Goal: Task Accomplishment & Management: Complete application form

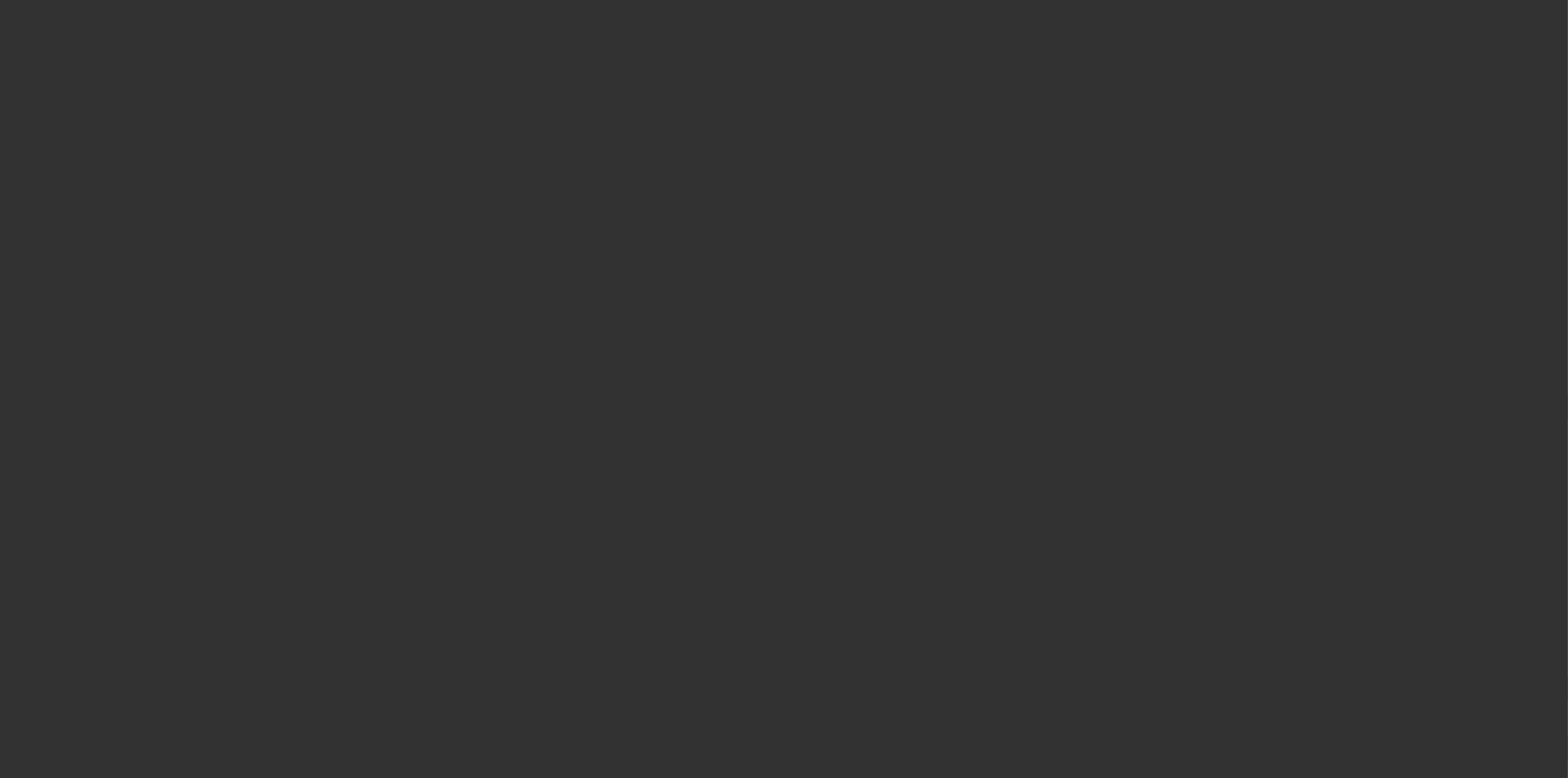
select select "4"
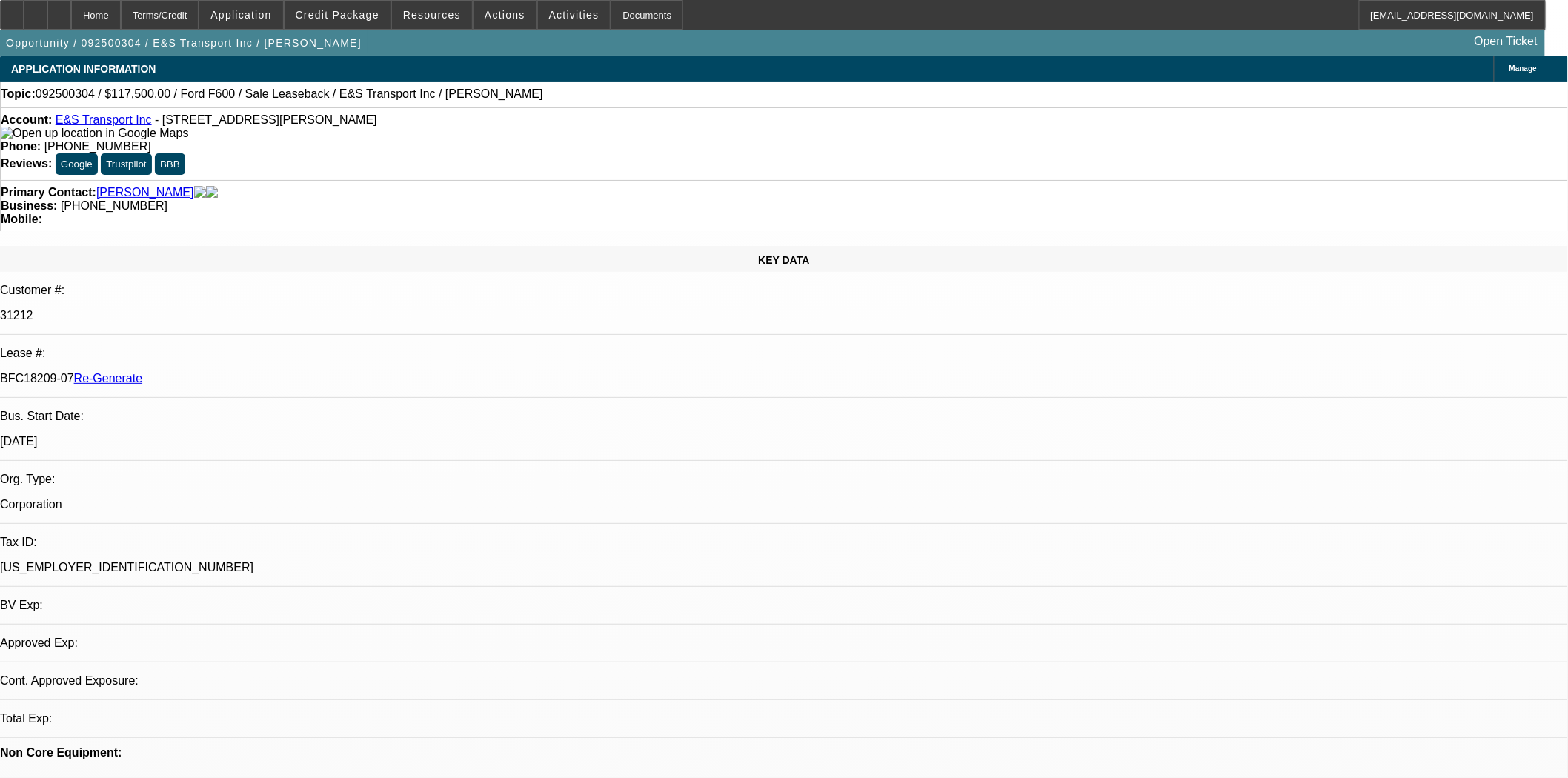
select select "0"
select select "2"
select select "0"
select select "6"
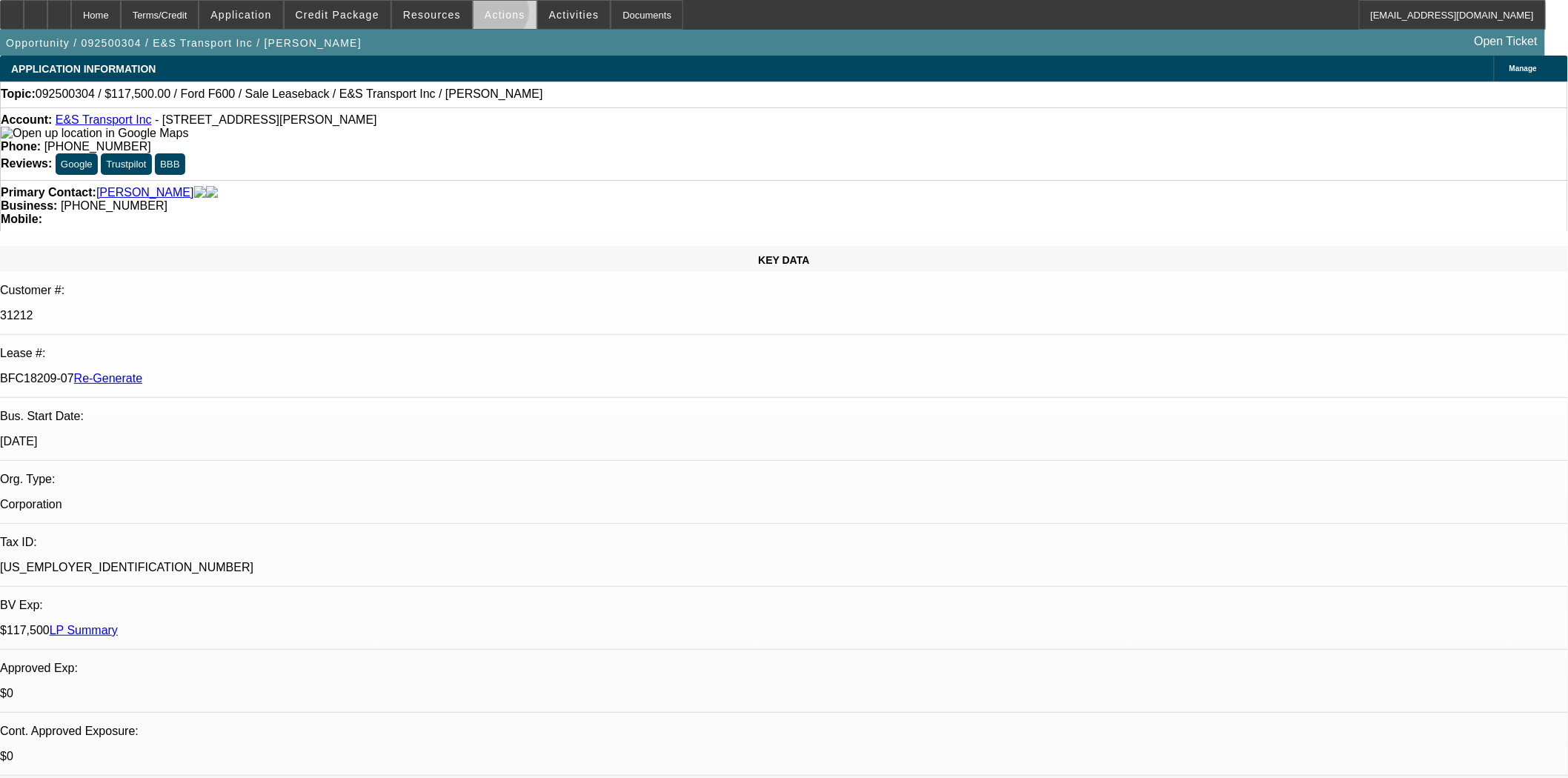
click at [494, 15] on span "Actions" at bounding box center [504, 15] width 40 height 12
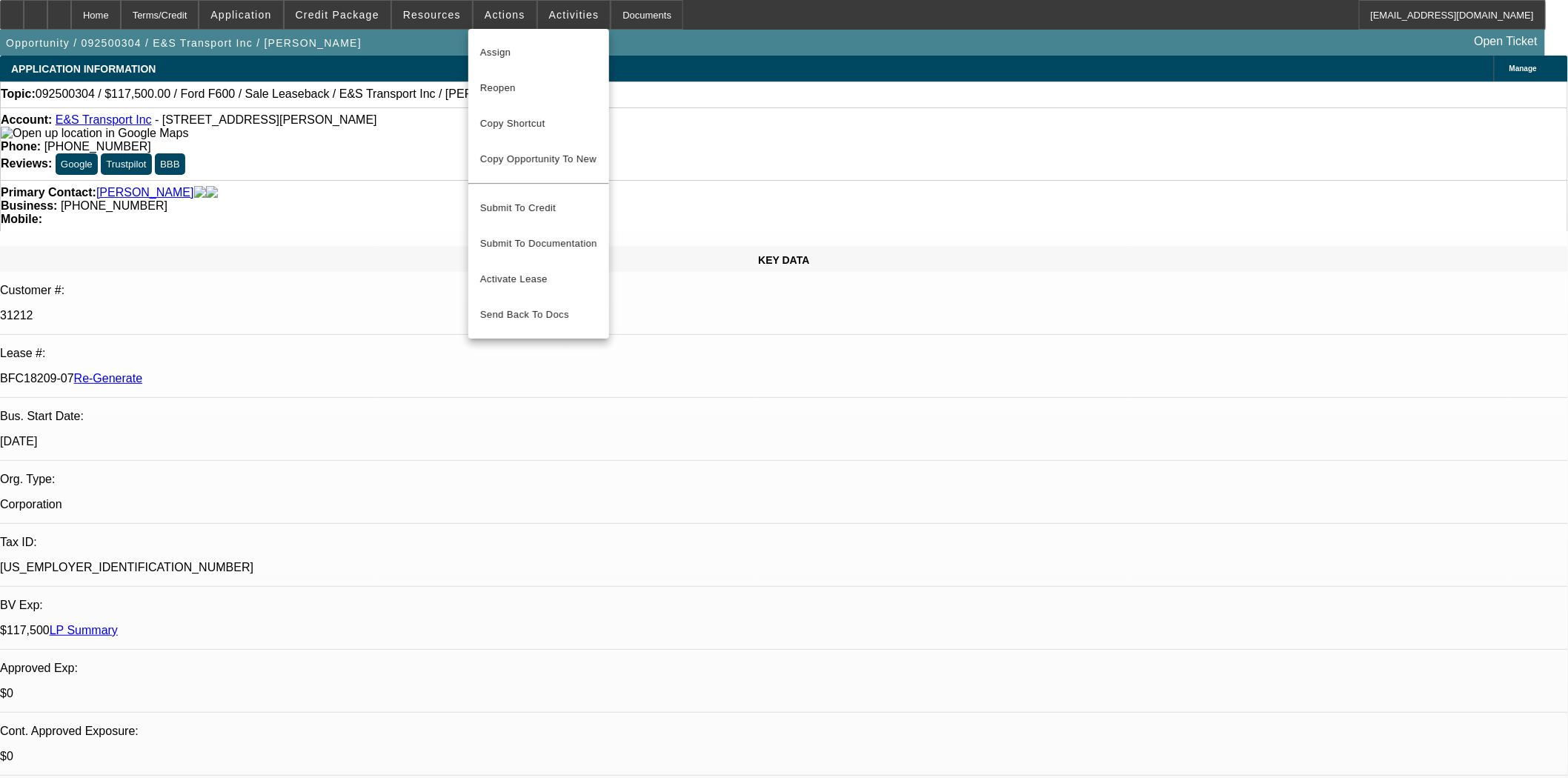
click at [425, 23] on div at bounding box center [784, 389] width 1568 height 778
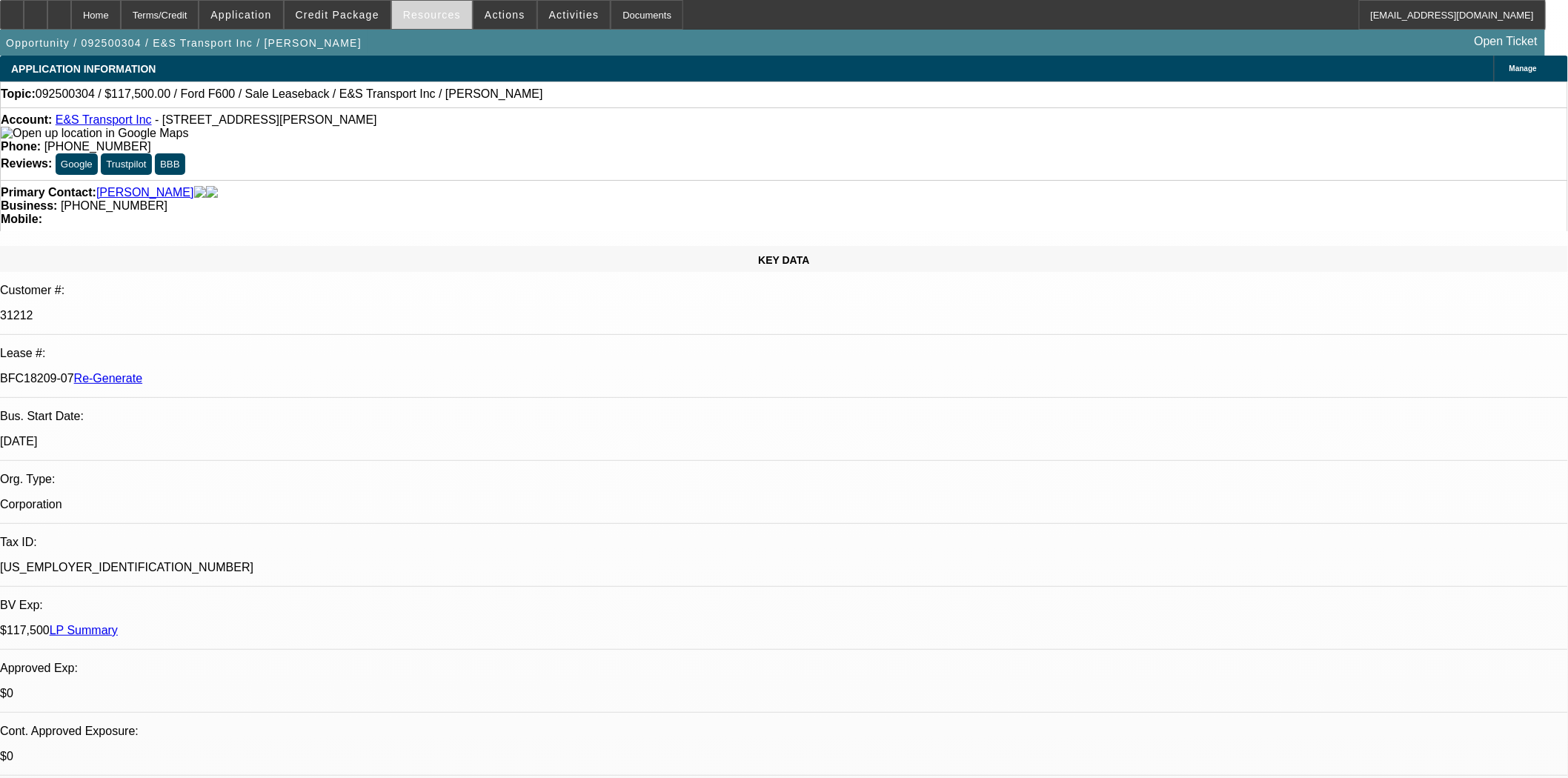
click at [430, 16] on span "Resources" at bounding box center [432, 15] width 58 height 12
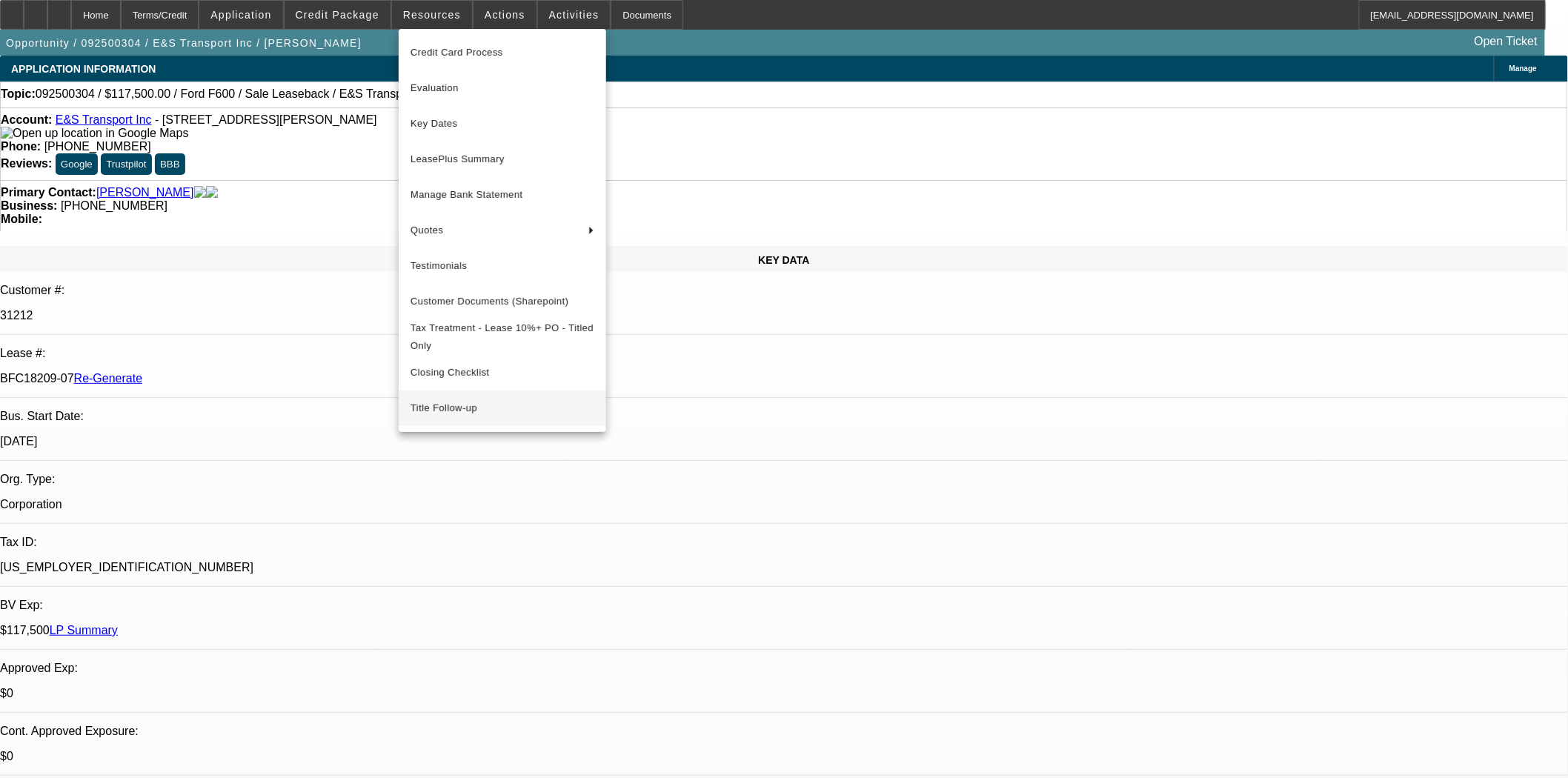
click at [452, 410] on span "Title Follow-up" at bounding box center [502, 407] width 184 height 18
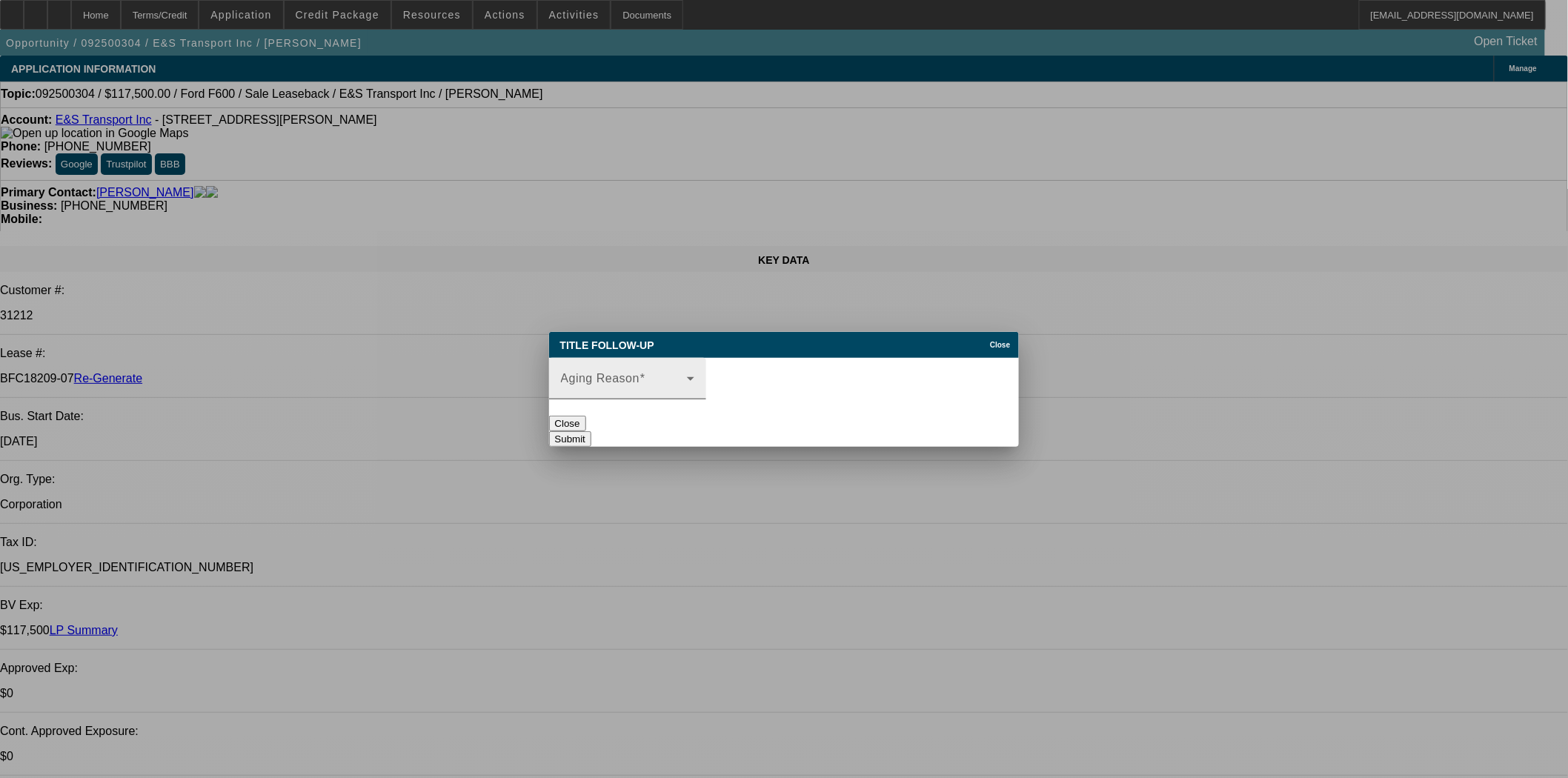
click at [642, 352] on div "Title Follow-up Close Aging Reason Close Submit" at bounding box center [784, 389] width 471 height 115
click at [687, 375] on span at bounding box center [623, 384] width 126 height 18
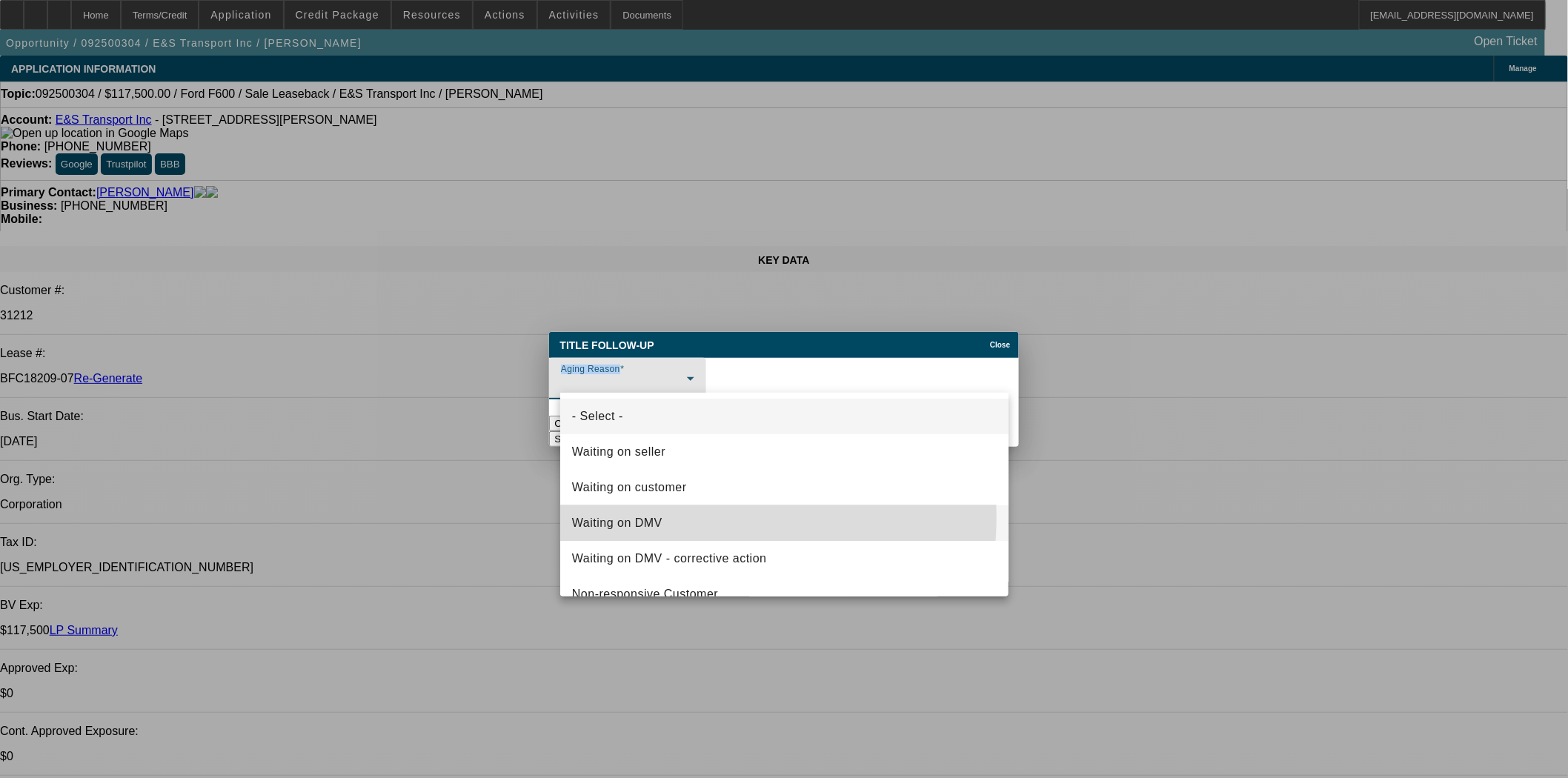
click at [630, 515] on span "Waiting on DMV" at bounding box center [617, 522] width 90 height 18
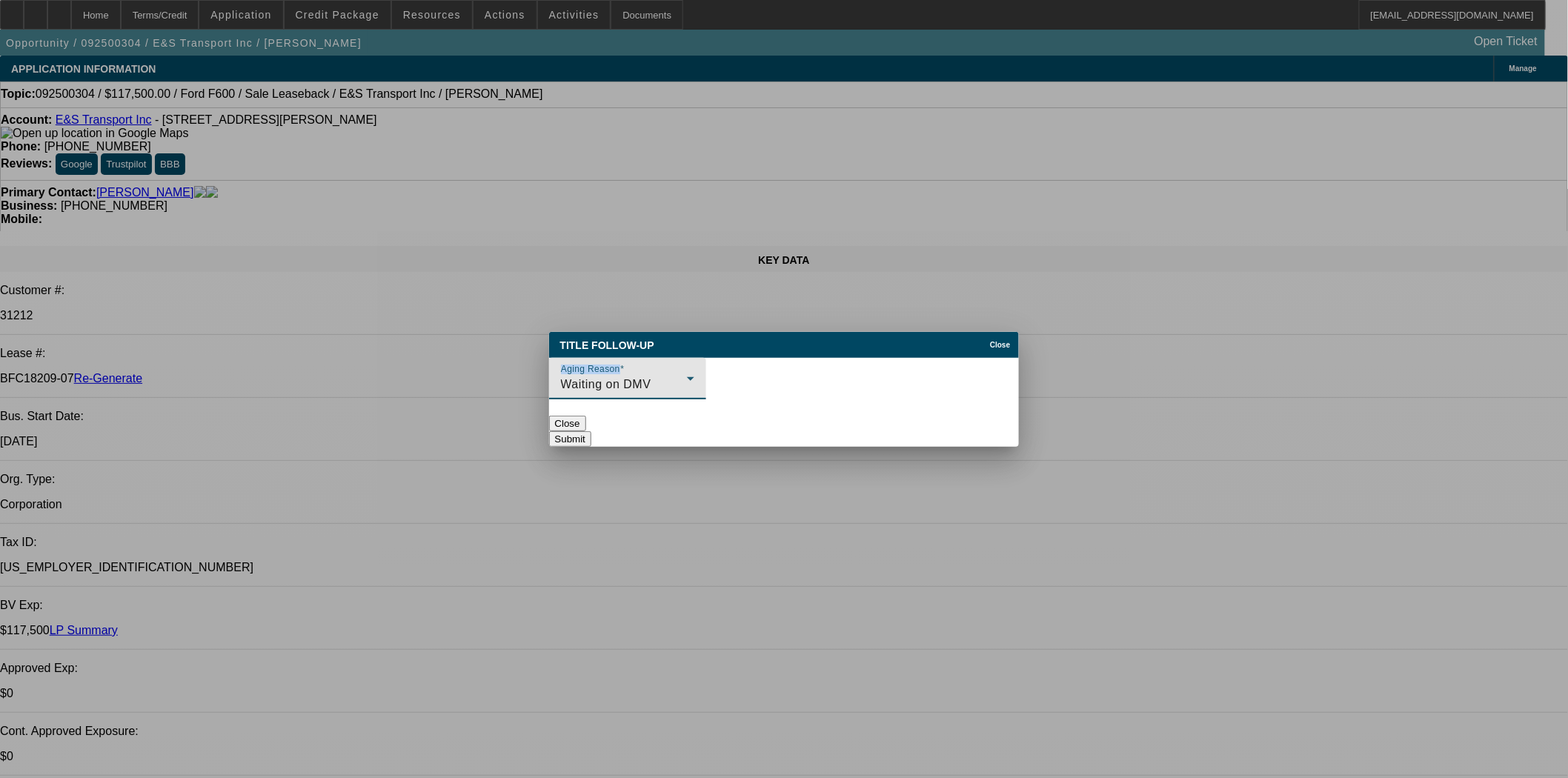
click at [591, 431] on button "Submit" at bounding box center [570, 439] width 42 height 15
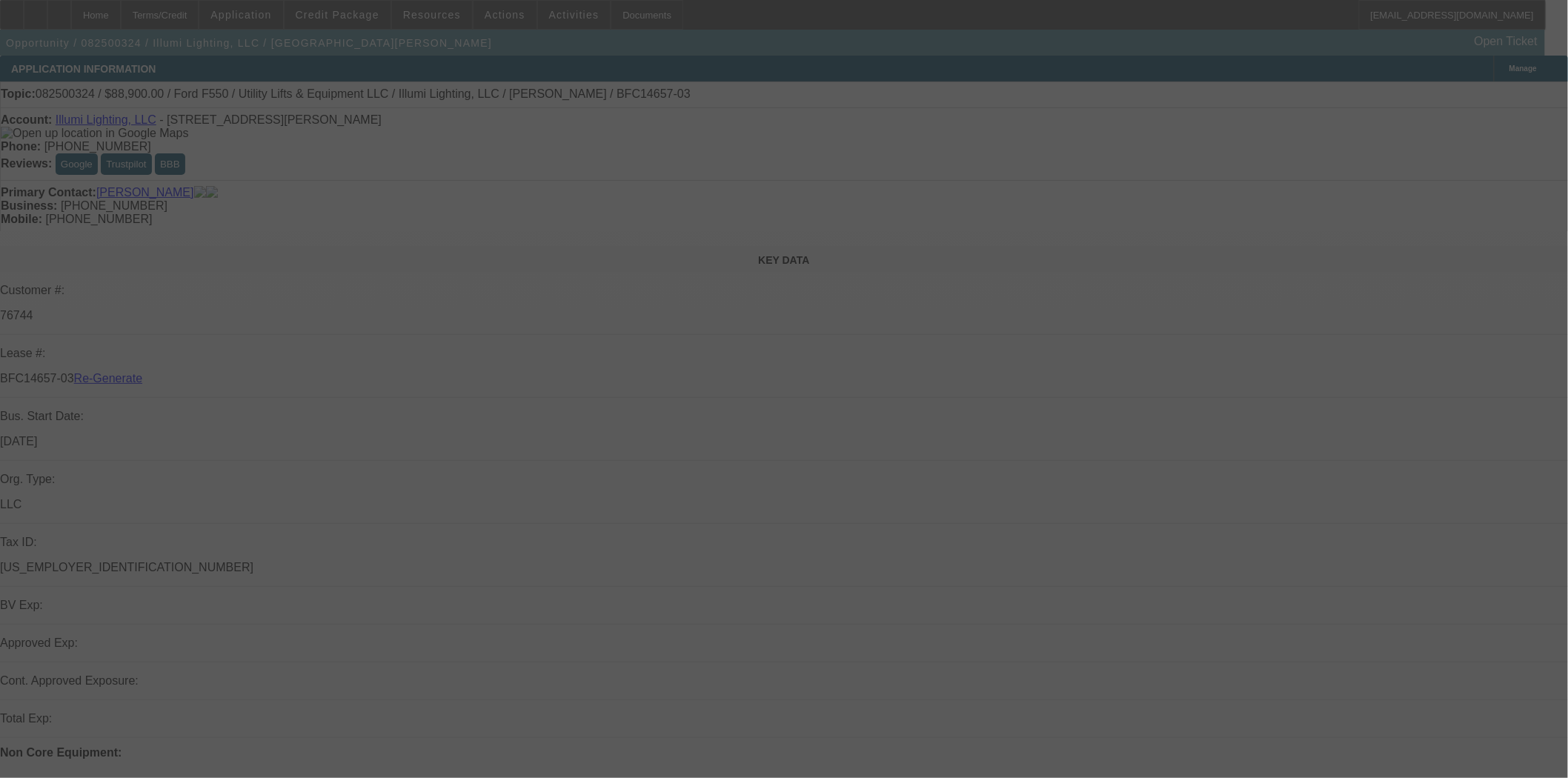
select select "4"
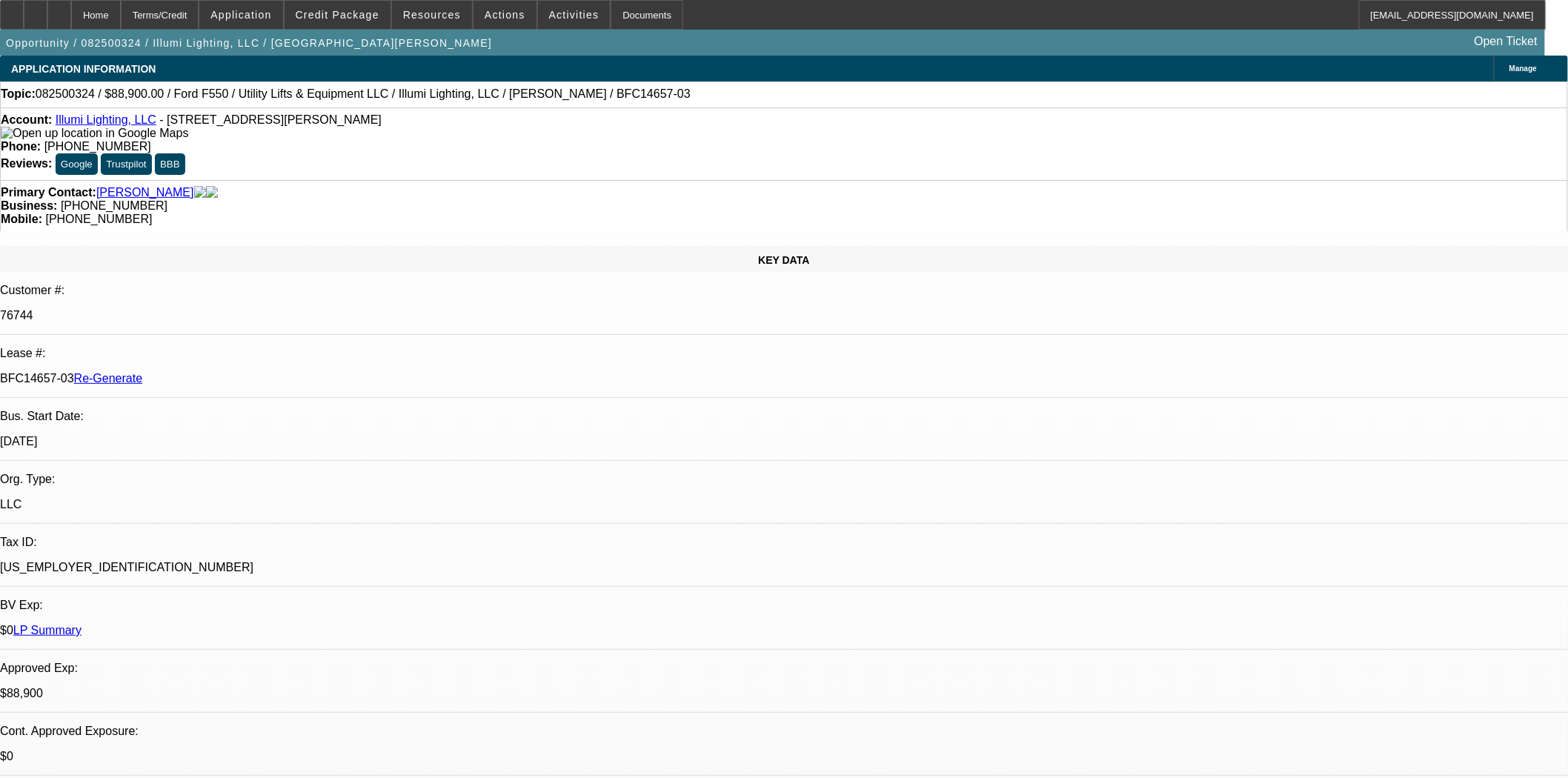
select select "0"
select select "1"
select select "3"
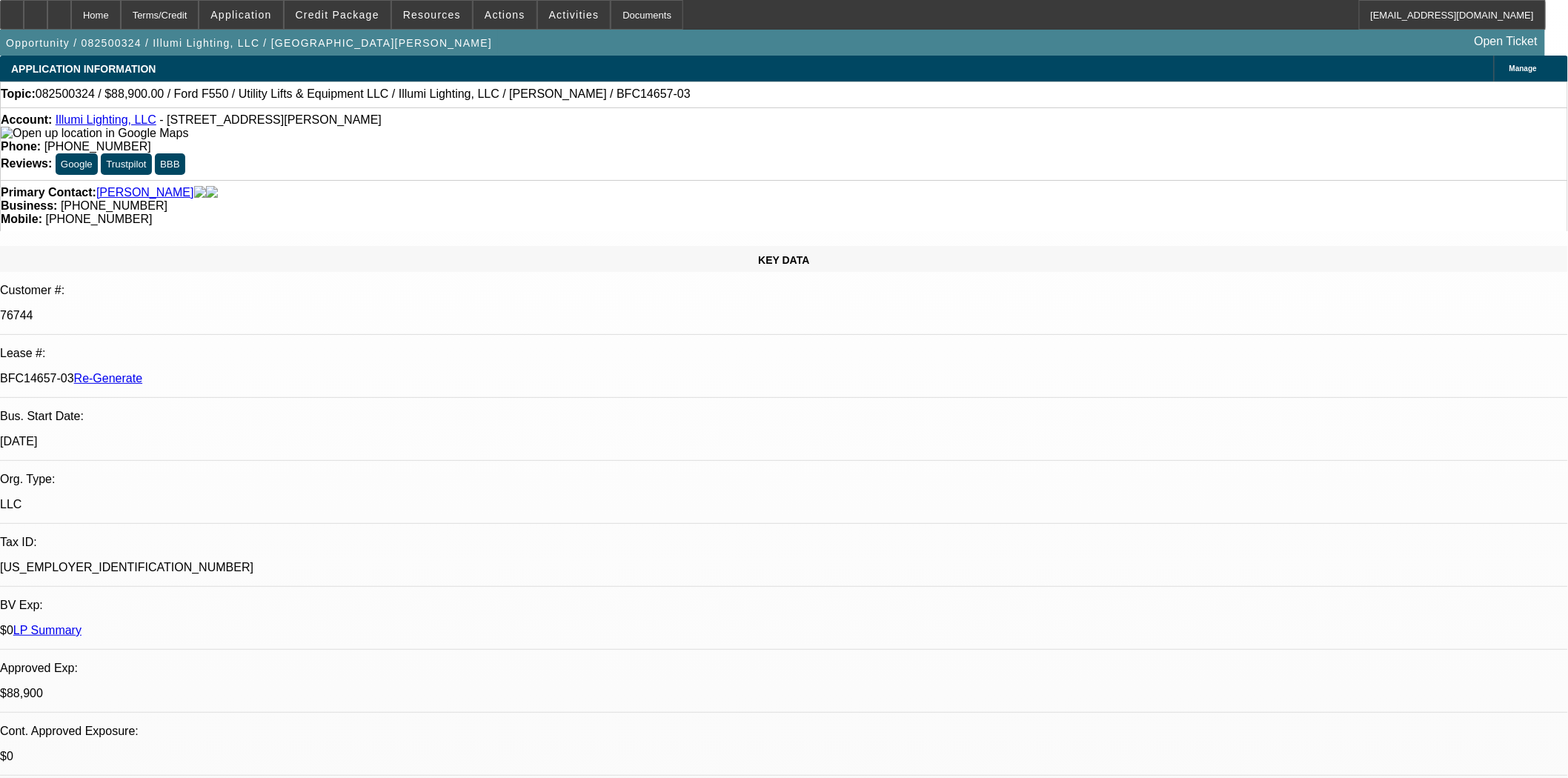
select select "6"
click at [420, 13] on span "Resources" at bounding box center [432, 15] width 58 height 12
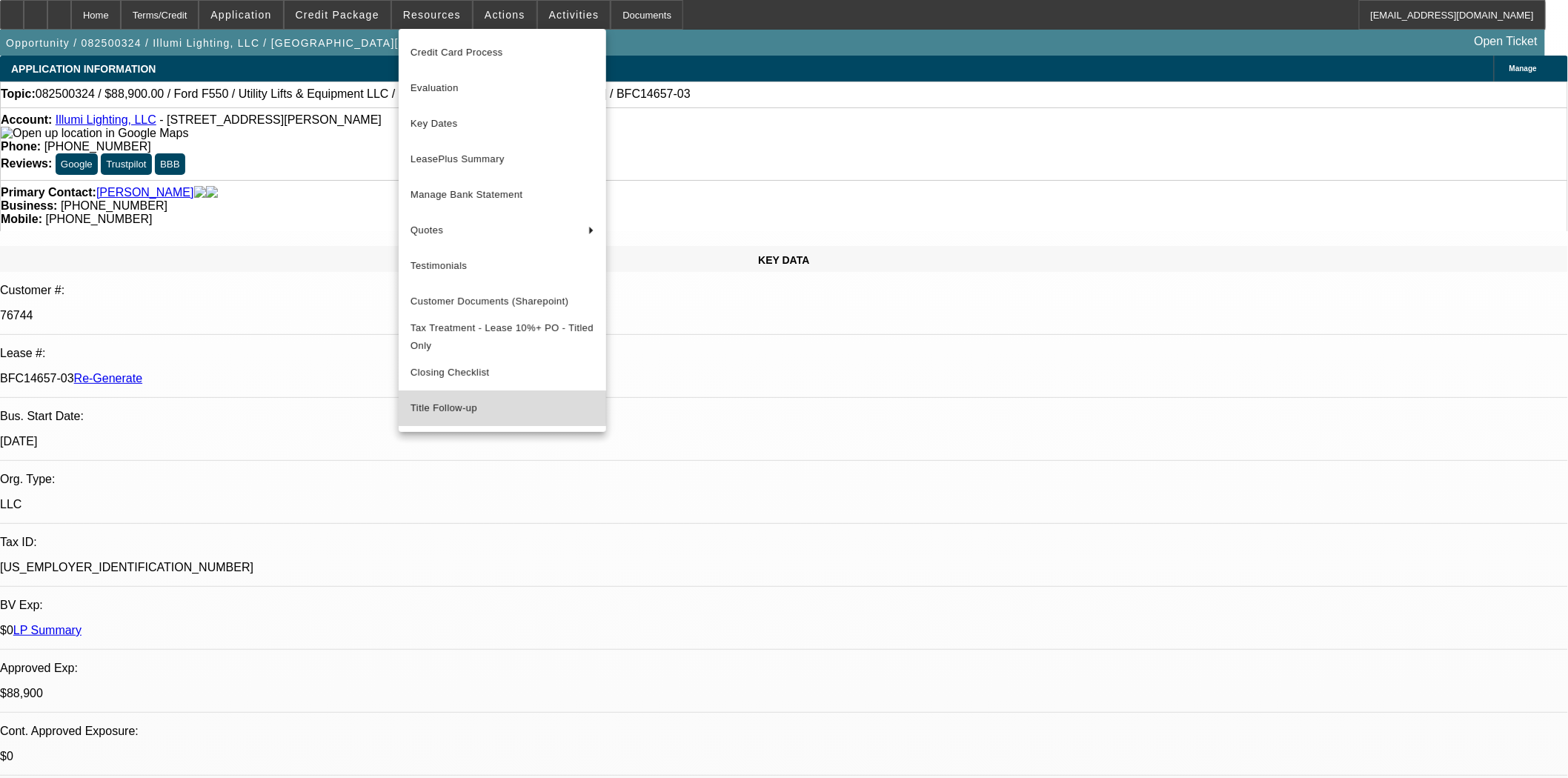
click at [431, 416] on span "Title Follow-up" at bounding box center [502, 407] width 184 height 18
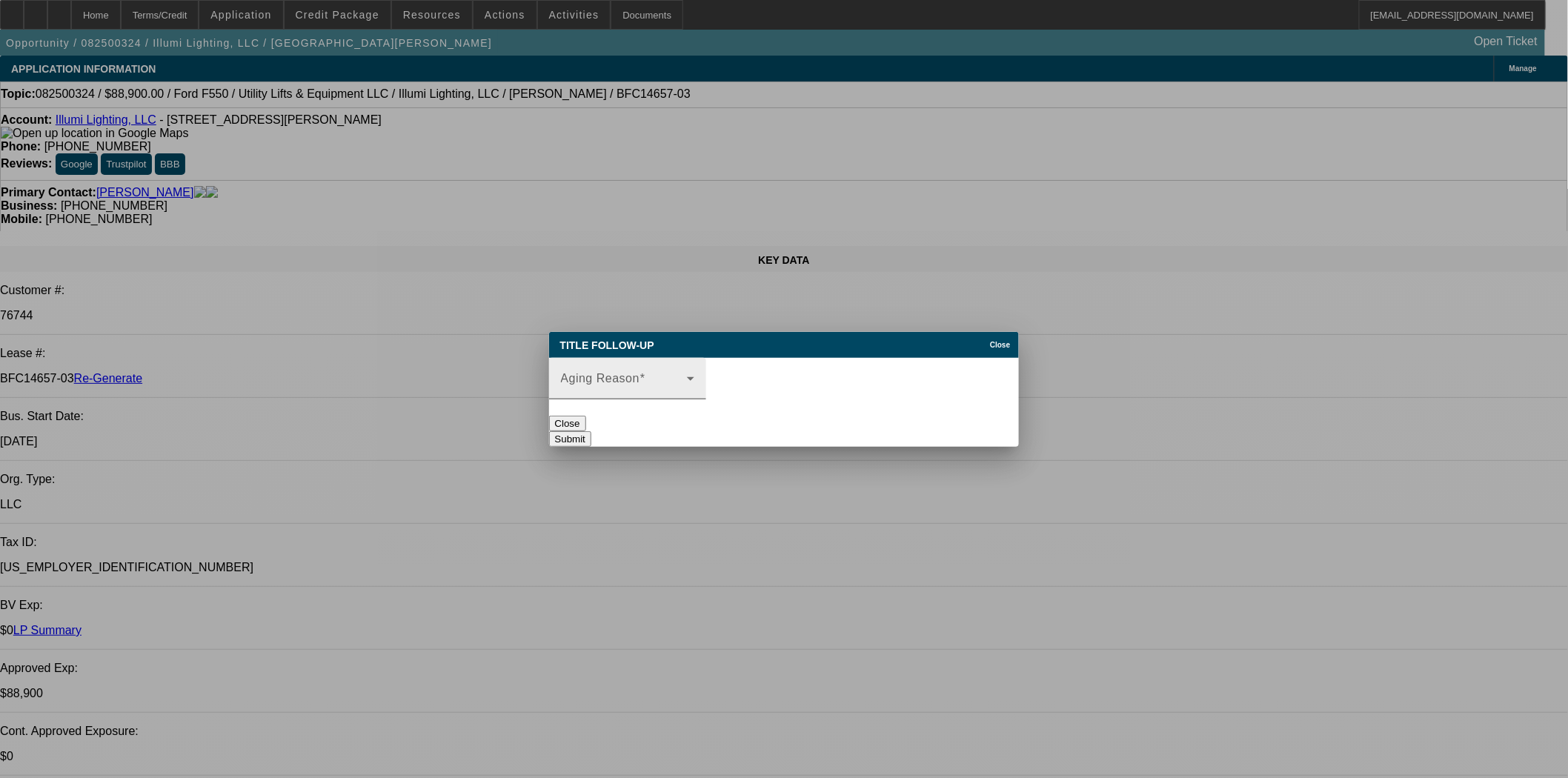
click at [640, 372] on mat-label "Aging Reason" at bounding box center [600, 378] width 79 height 13
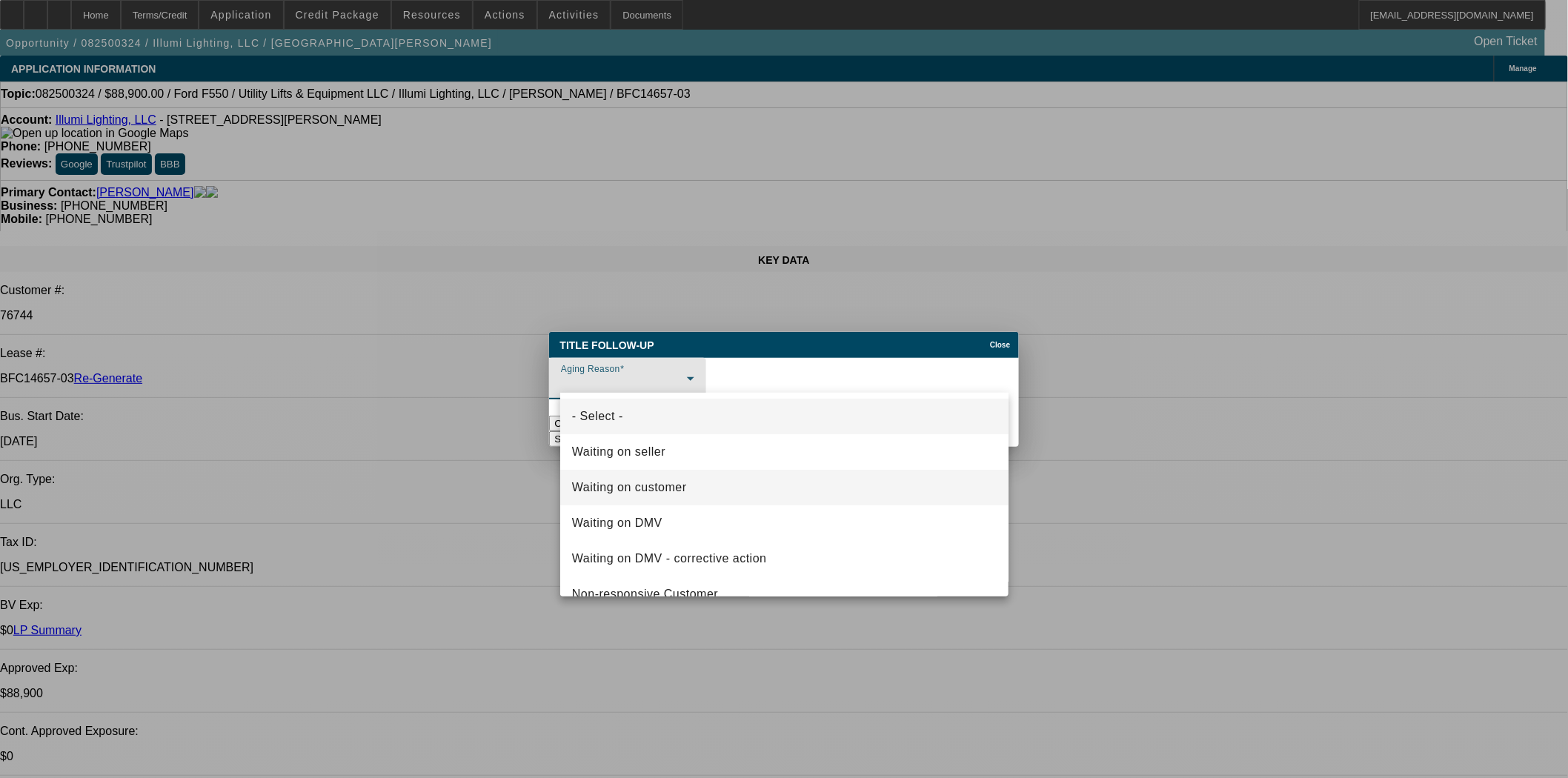
click at [647, 490] on span "Waiting on customer" at bounding box center [629, 487] width 115 height 18
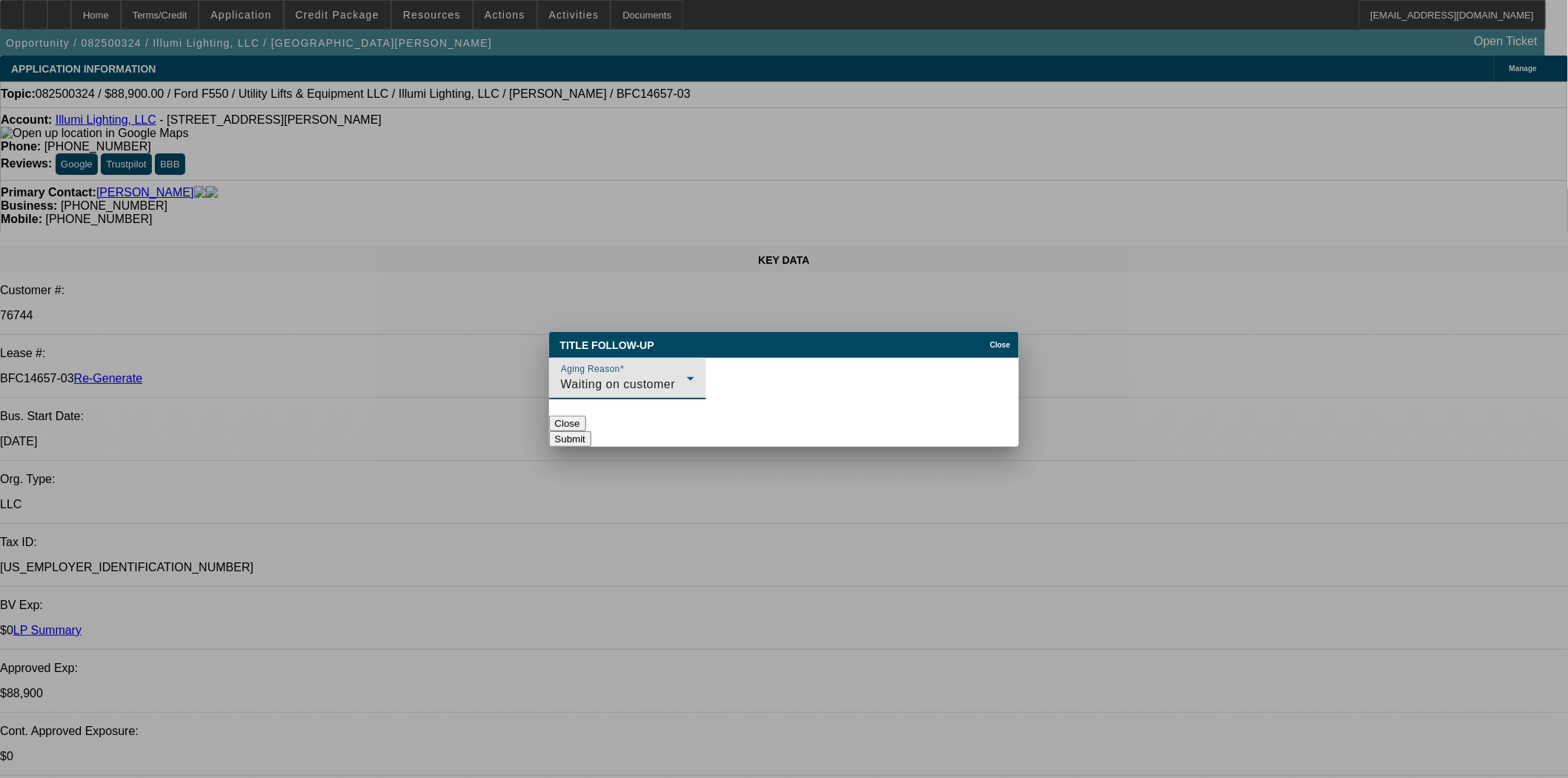
click at [794, 431] on div "Submit" at bounding box center [784, 439] width 471 height 15
click at [591, 431] on button "Submit" at bounding box center [570, 439] width 42 height 15
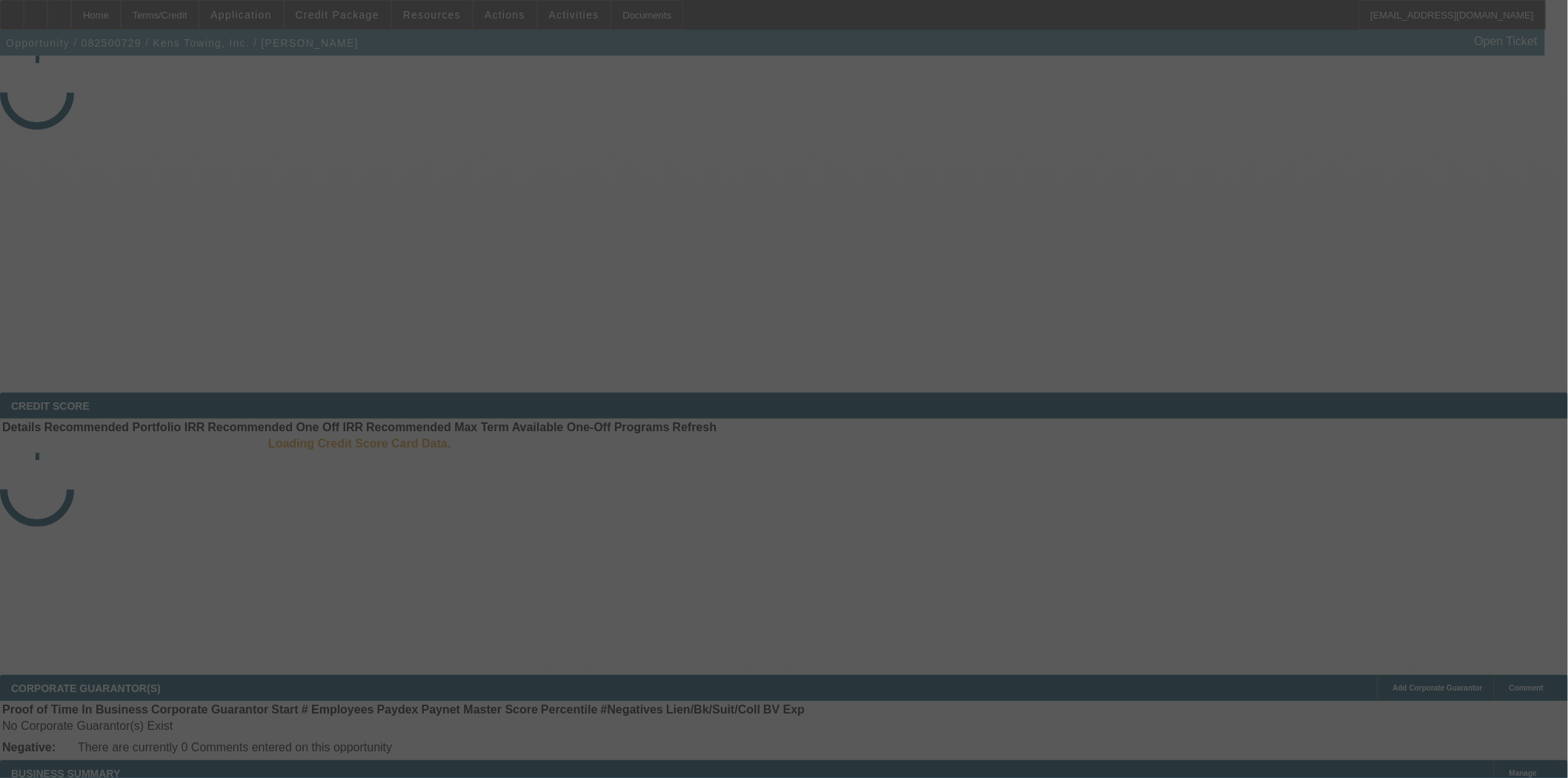
select select "4"
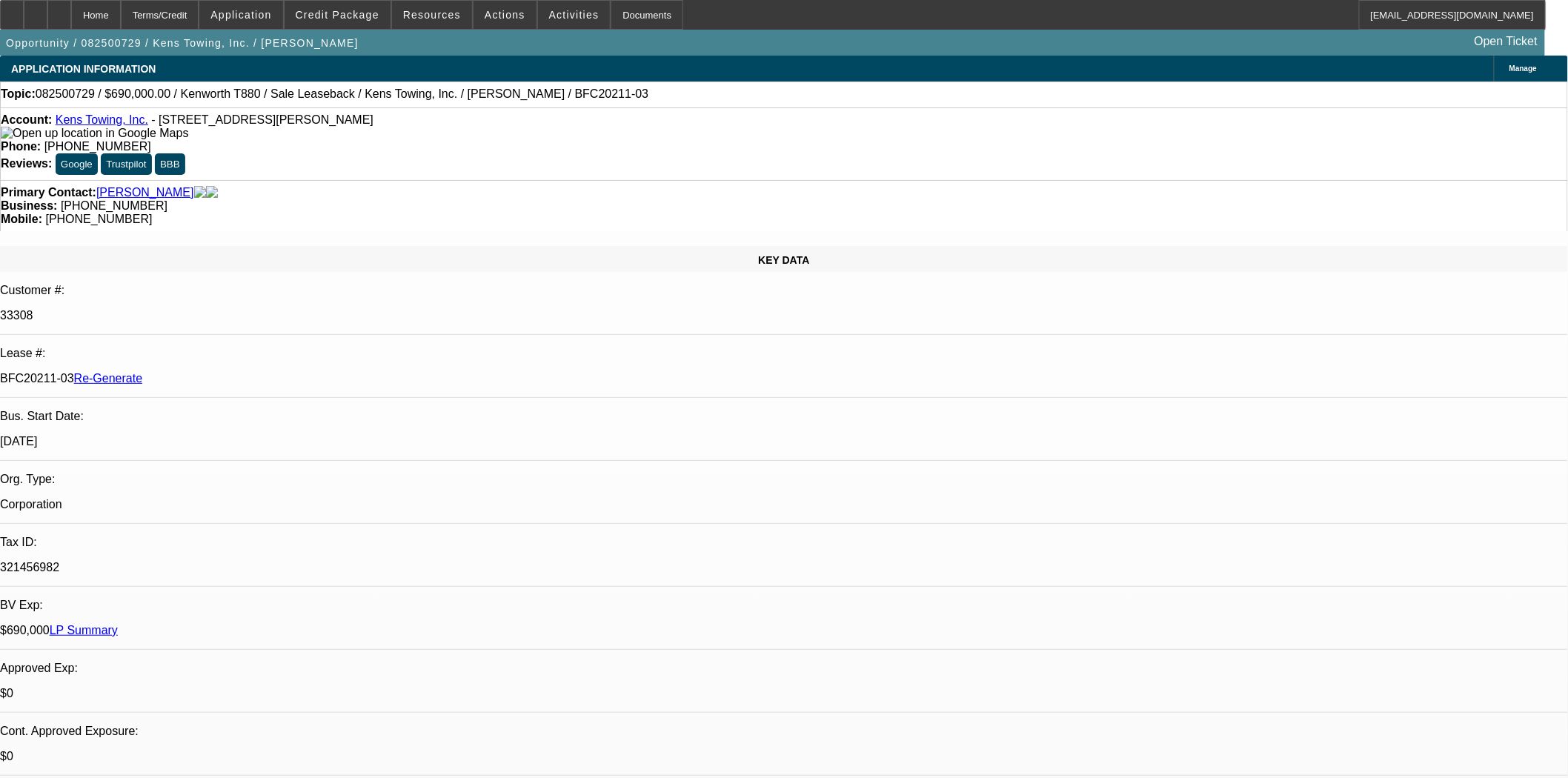
select select "0"
select select "2"
select select "0"
select select "6"
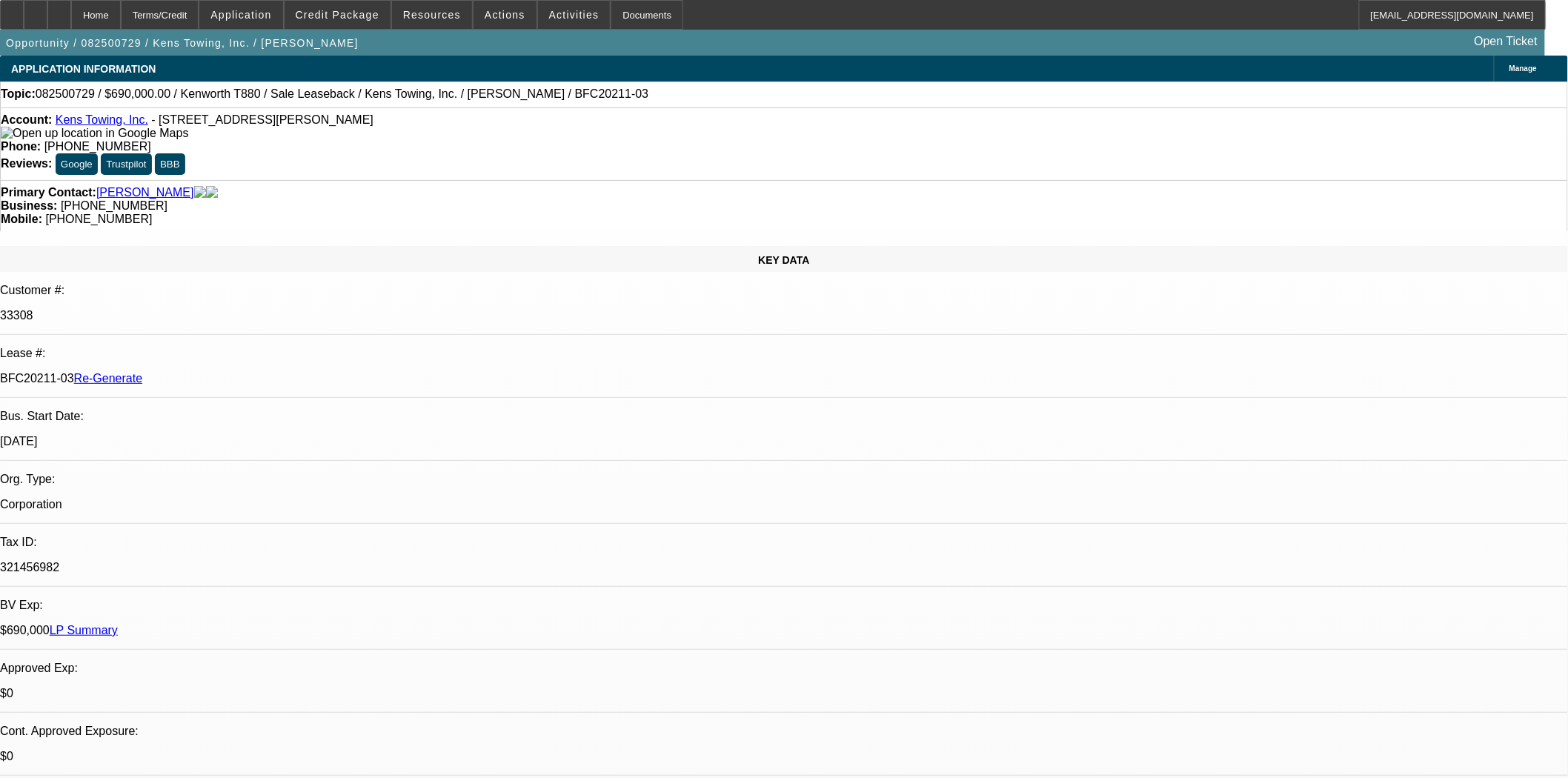
click at [430, 11] on span "Resources" at bounding box center [432, 15] width 58 height 12
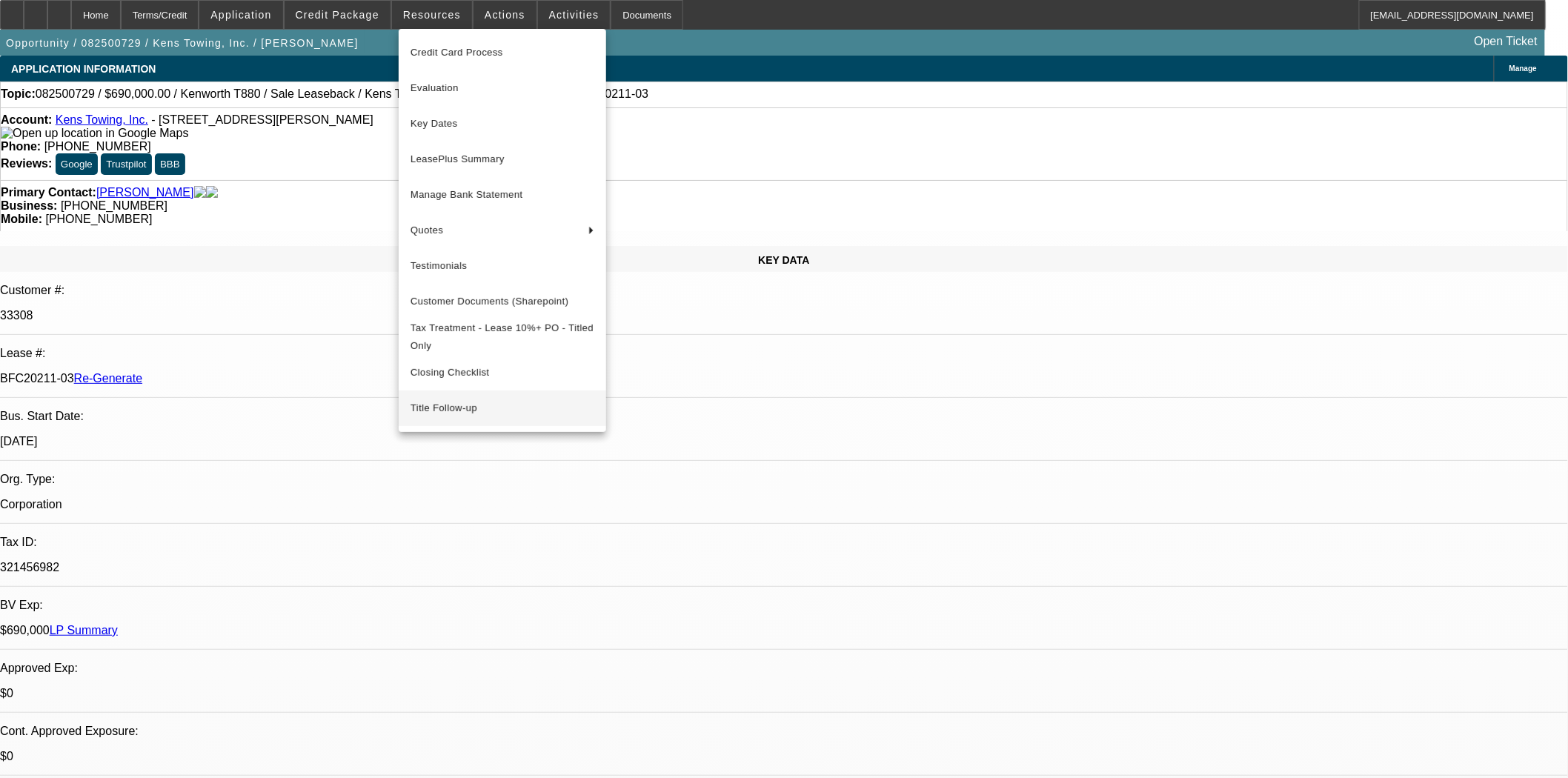
click at [437, 406] on span "Title Follow-up" at bounding box center [502, 407] width 184 height 18
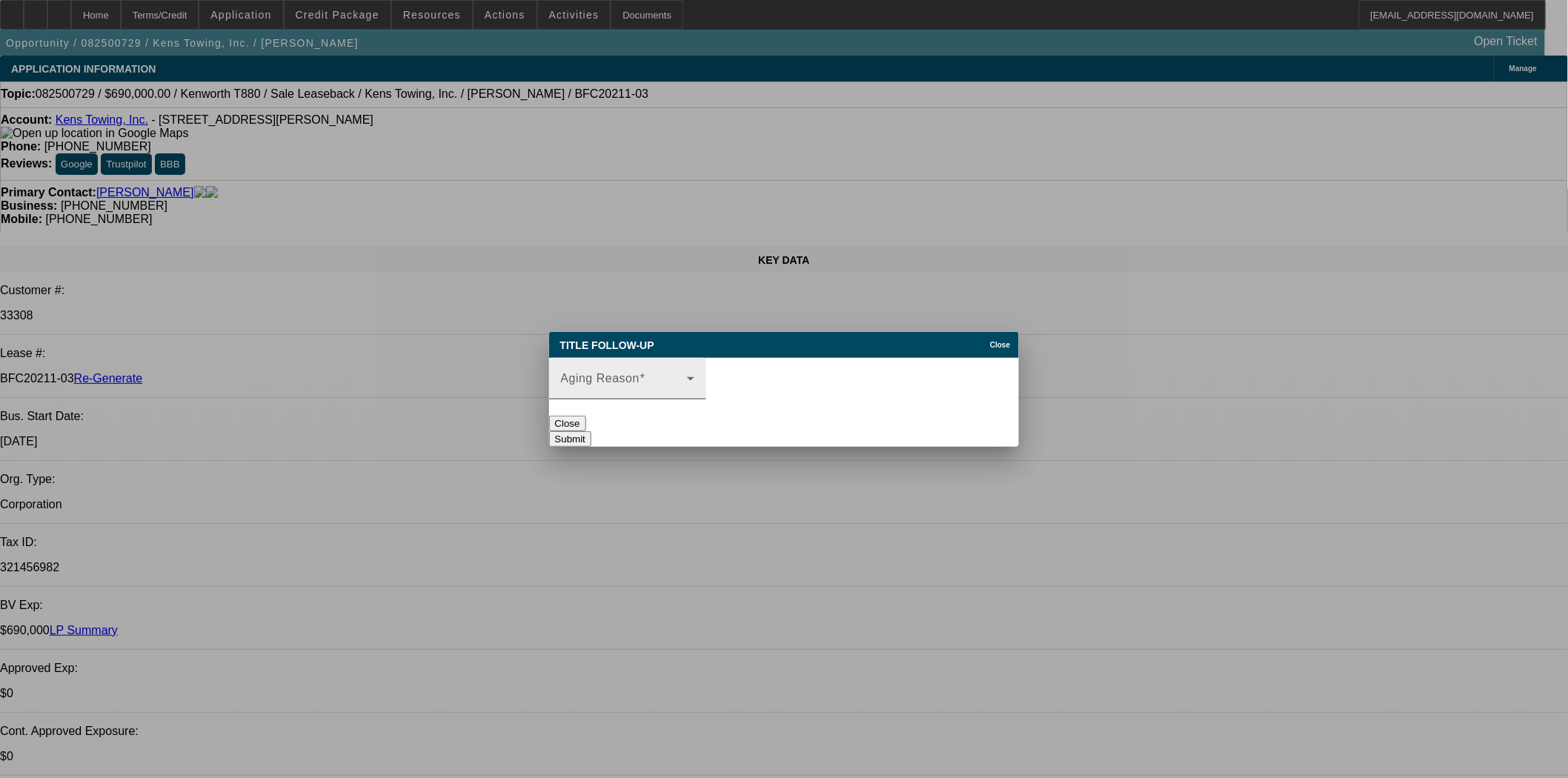
click at [687, 382] on span at bounding box center [623, 384] width 126 height 18
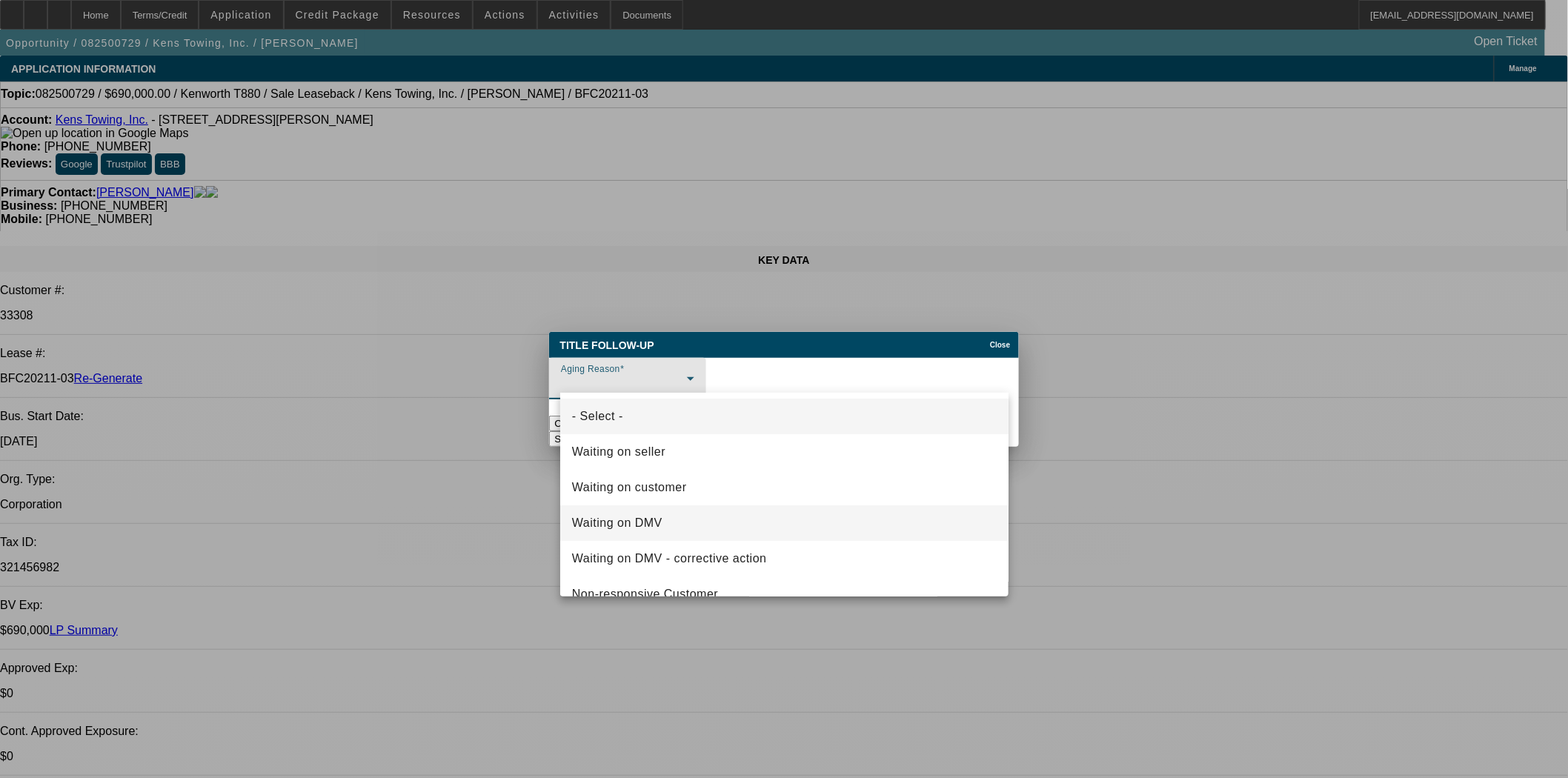
click at [640, 510] on mat-option "Waiting on DMV" at bounding box center [784, 522] width 449 height 36
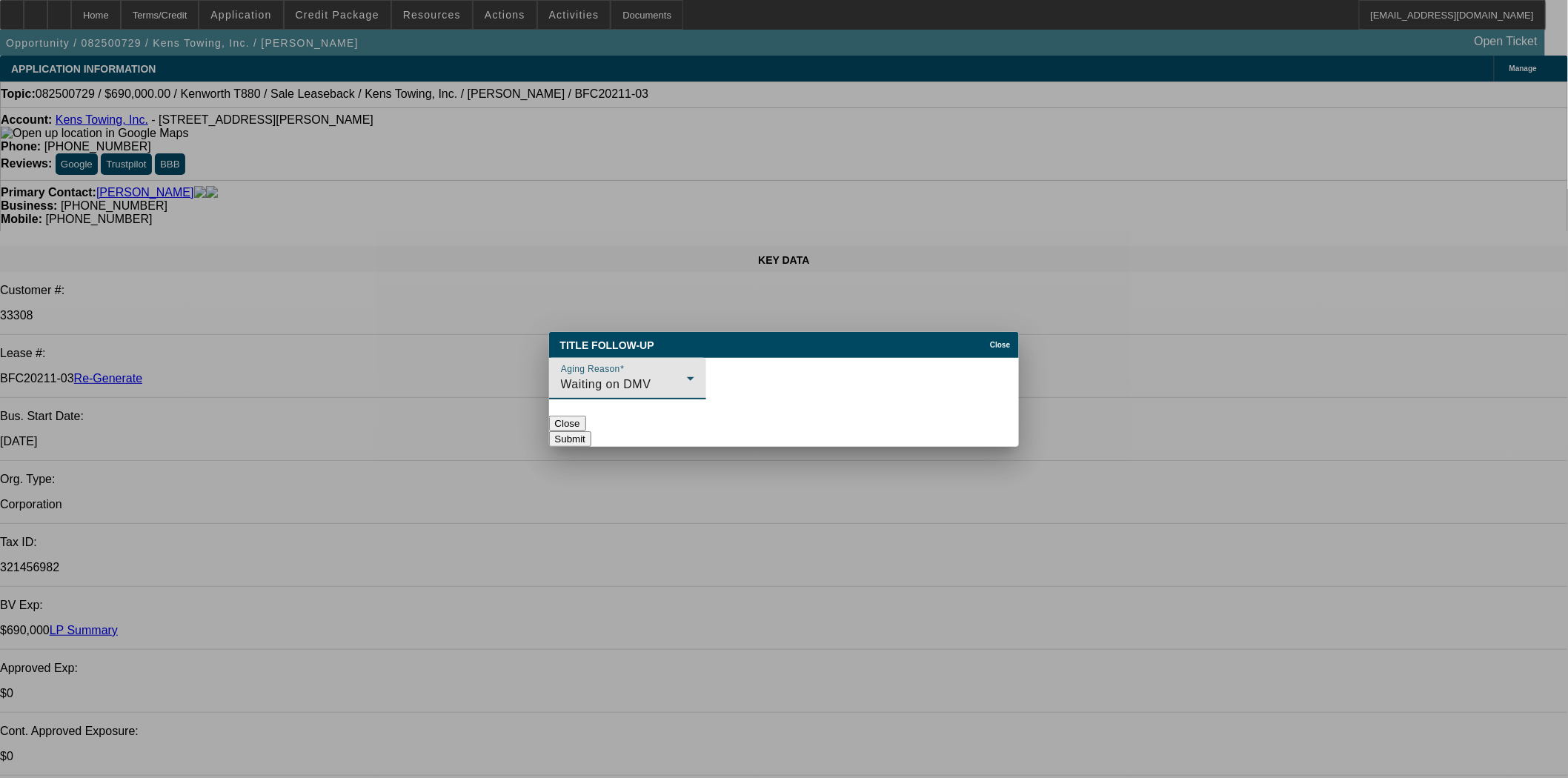
click at [591, 431] on button "Submit" at bounding box center [570, 439] width 42 height 15
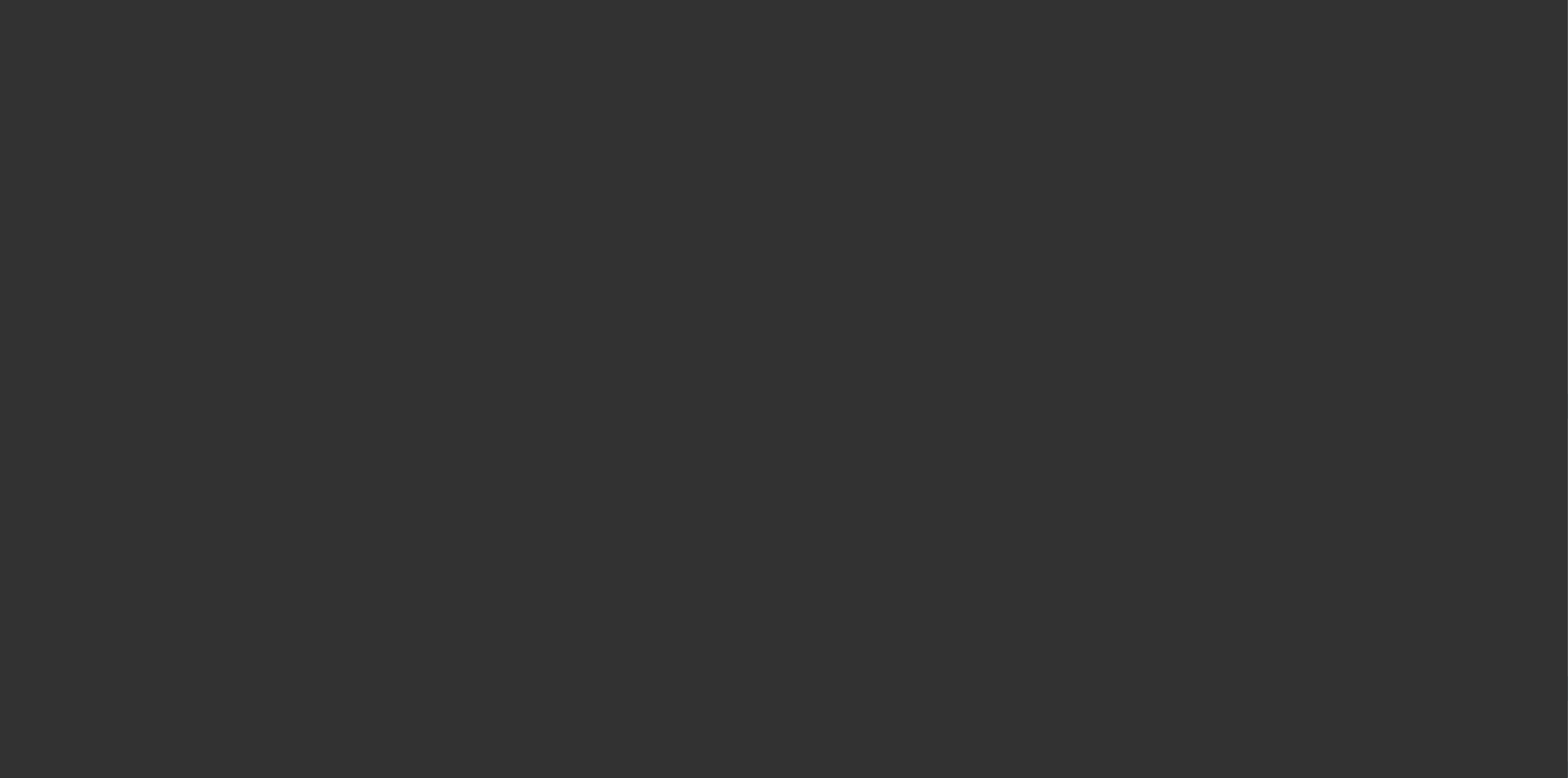
select select "4"
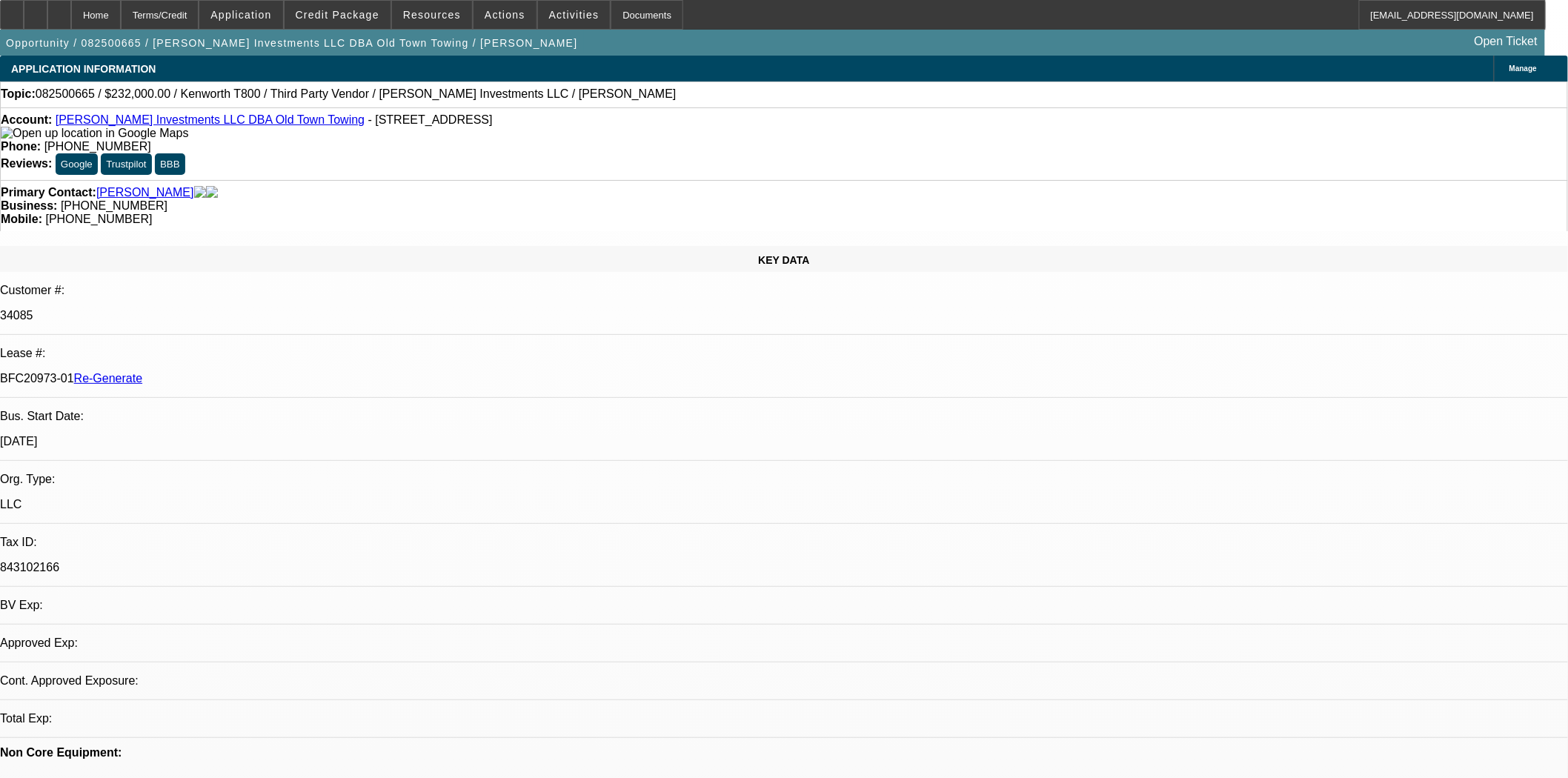
select select "0"
select select "2"
select select "0.1"
select select "4"
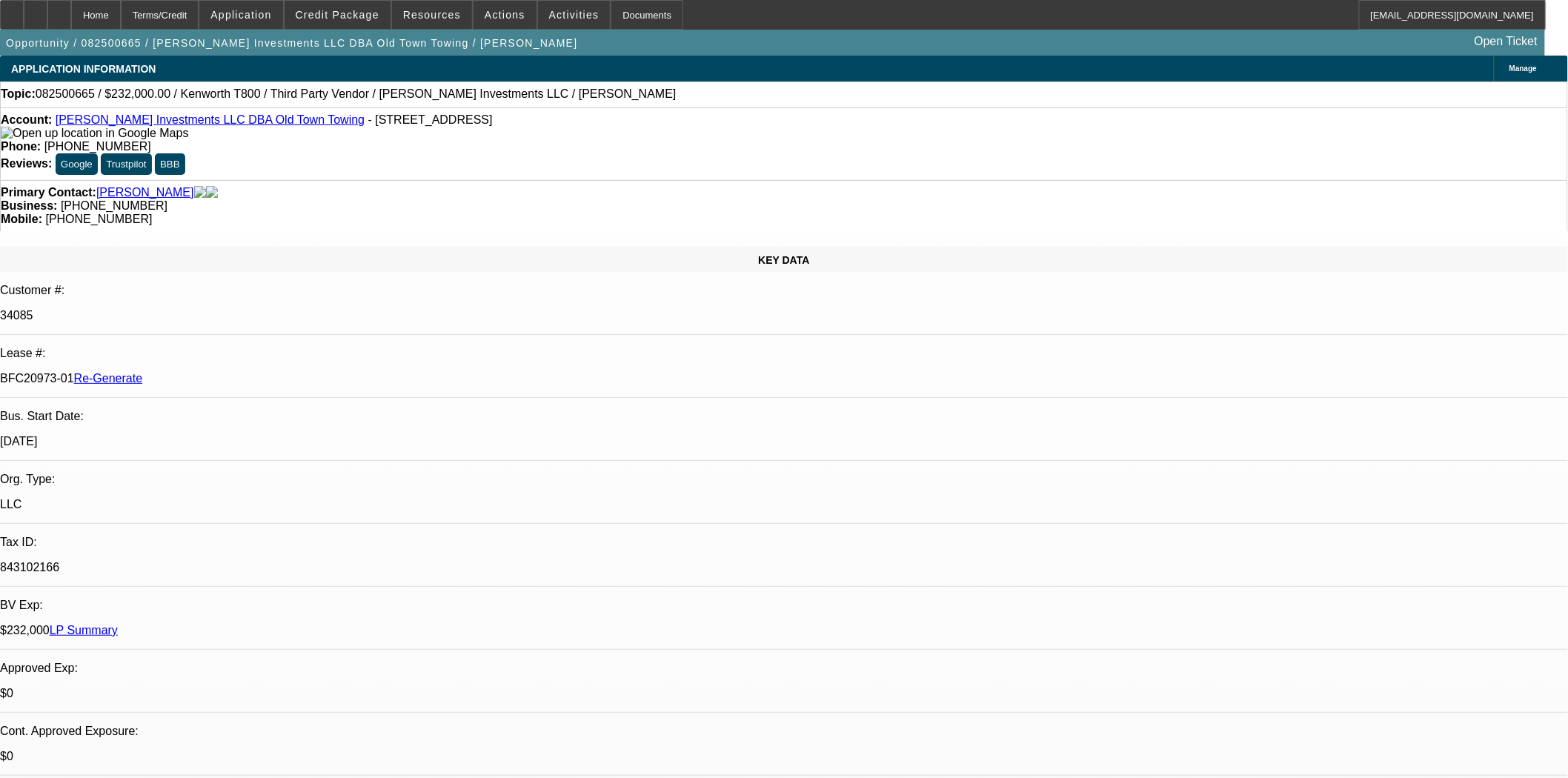
click at [423, 24] on span at bounding box center [432, 14] width 80 height 36
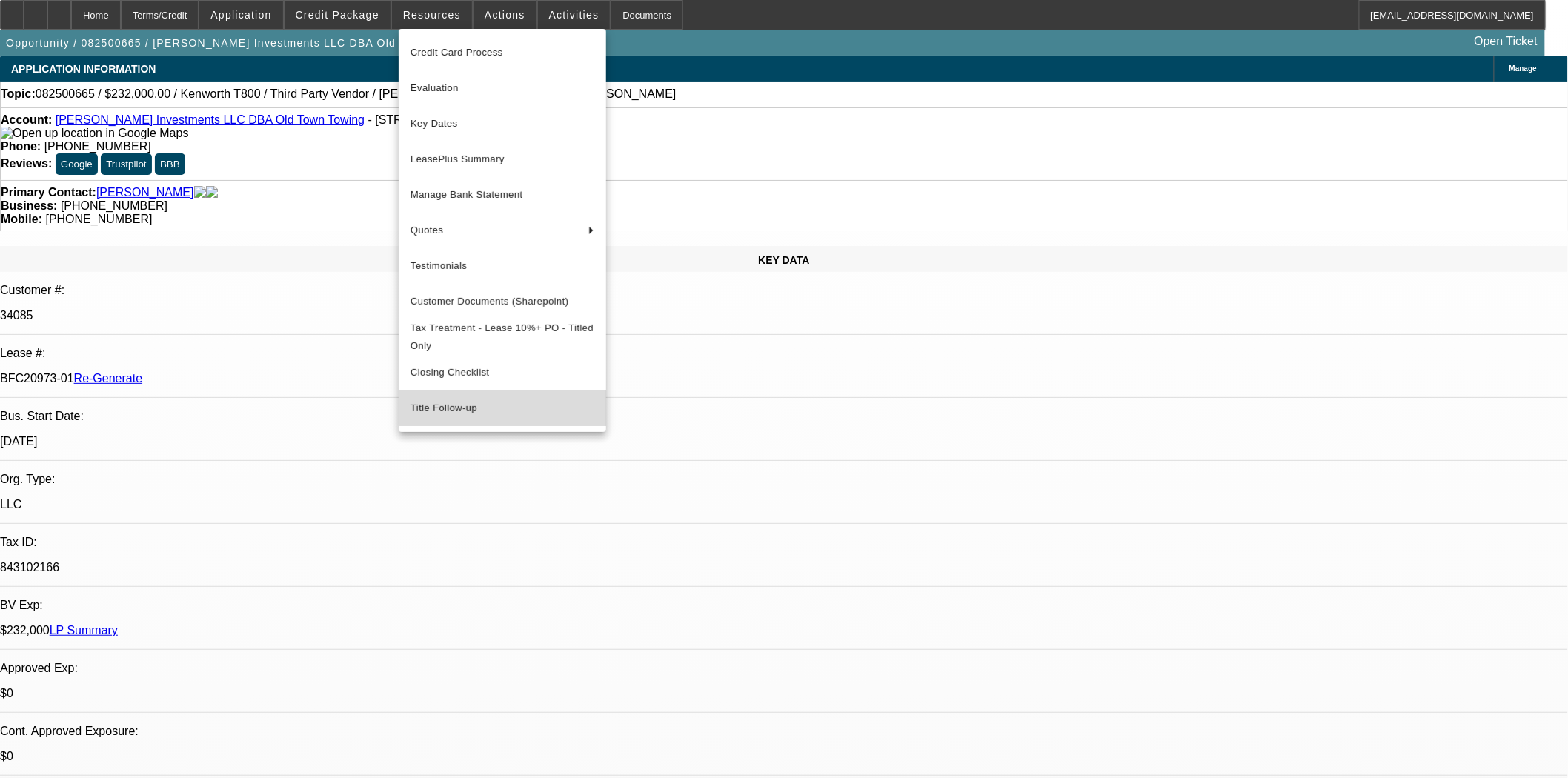
click at [450, 413] on span "Title Follow-up" at bounding box center [502, 407] width 184 height 18
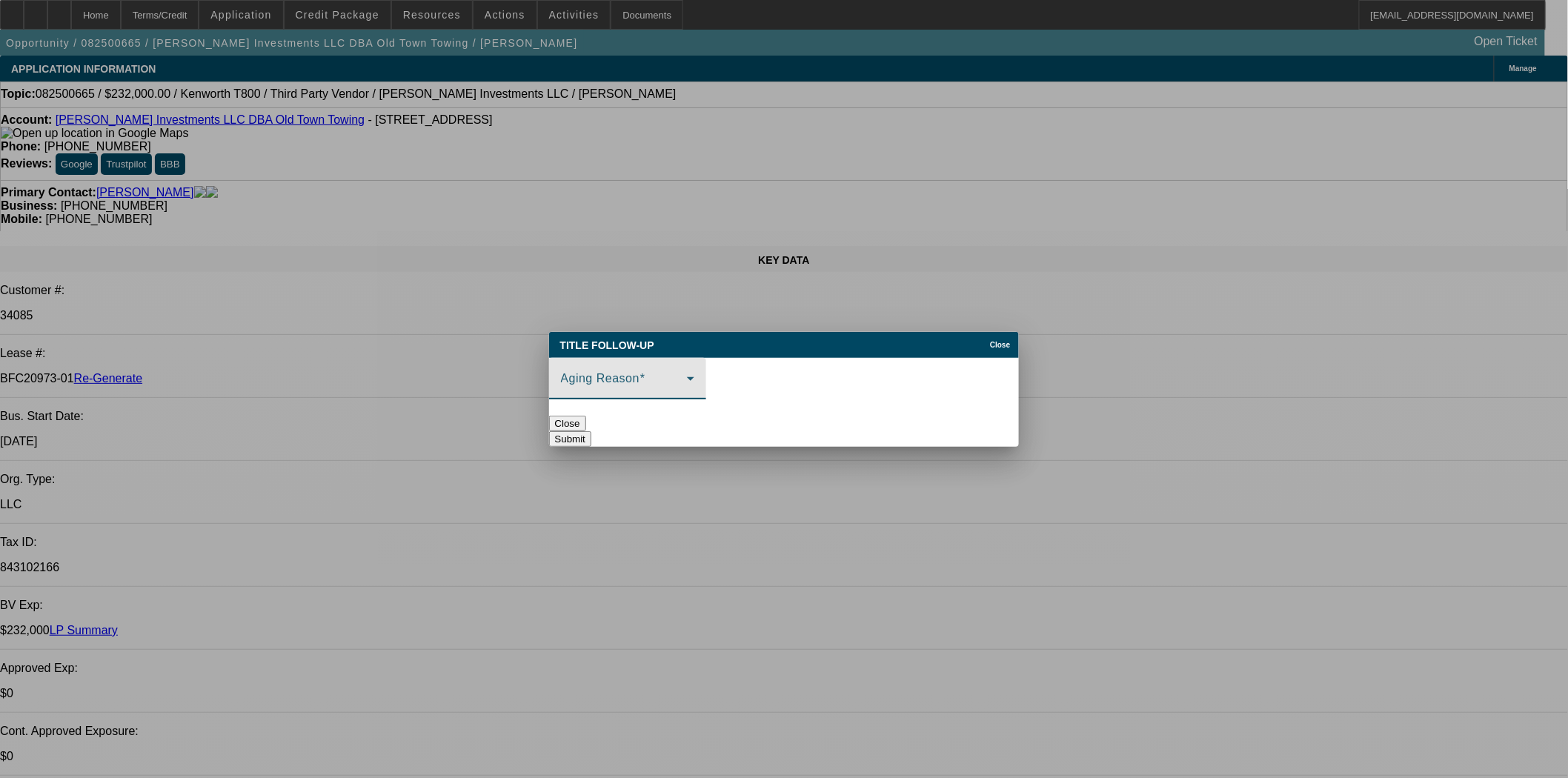
click at [642, 375] on span at bounding box center [623, 384] width 126 height 18
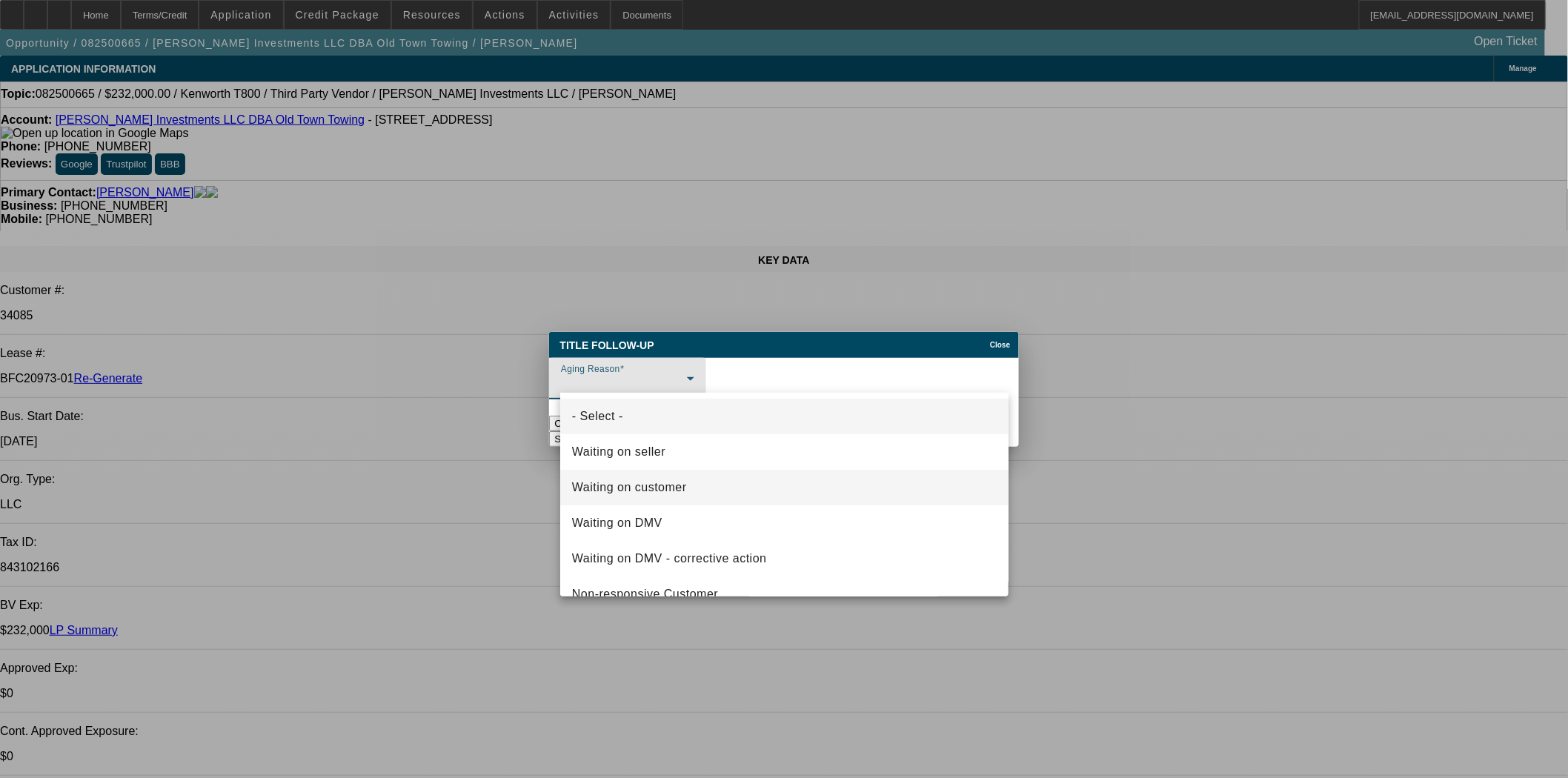
click at [656, 486] on span "Waiting on customer" at bounding box center [629, 487] width 115 height 18
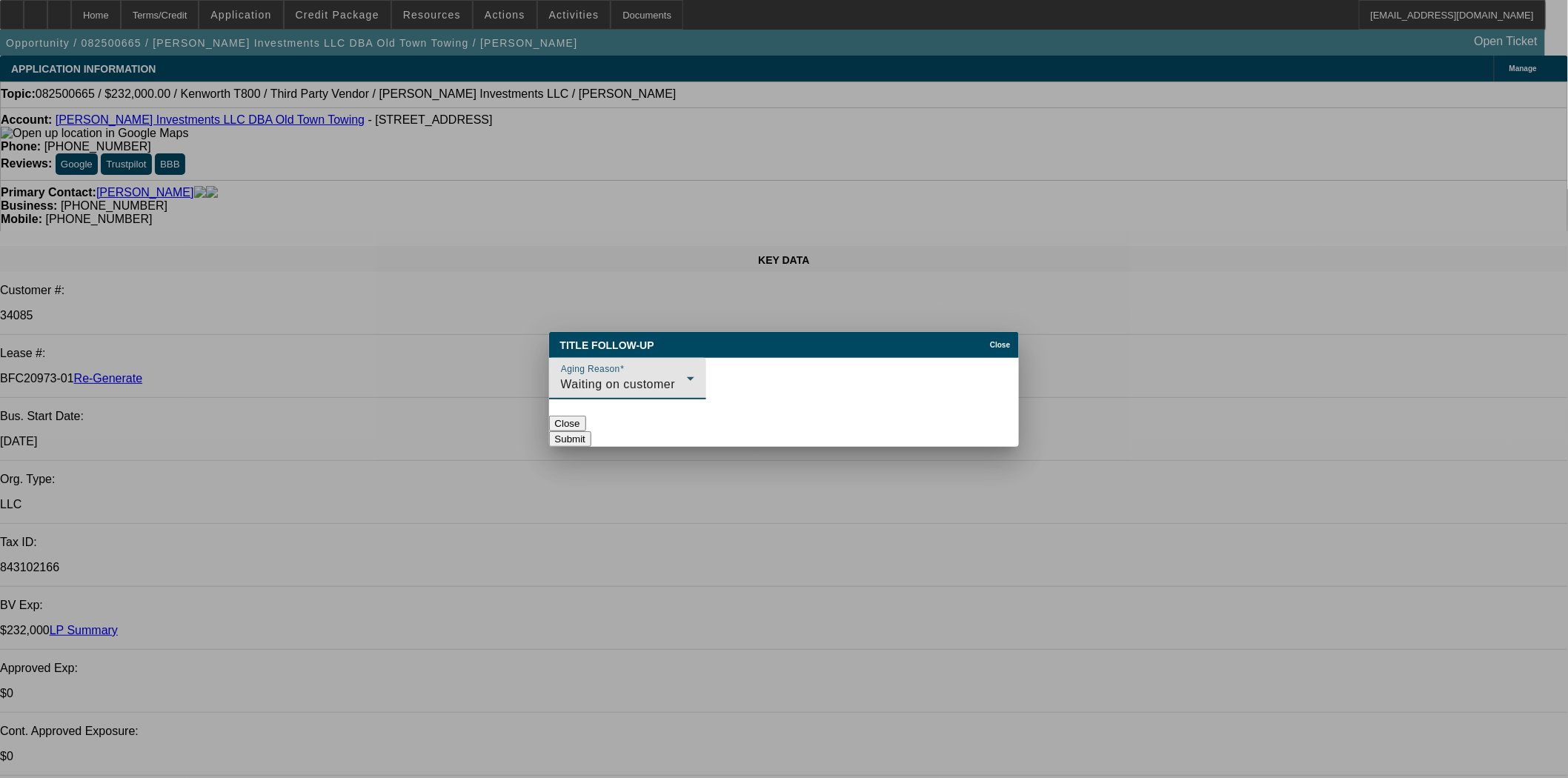
click at [591, 431] on button "Submit" at bounding box center [570, 439] width 42 height 15
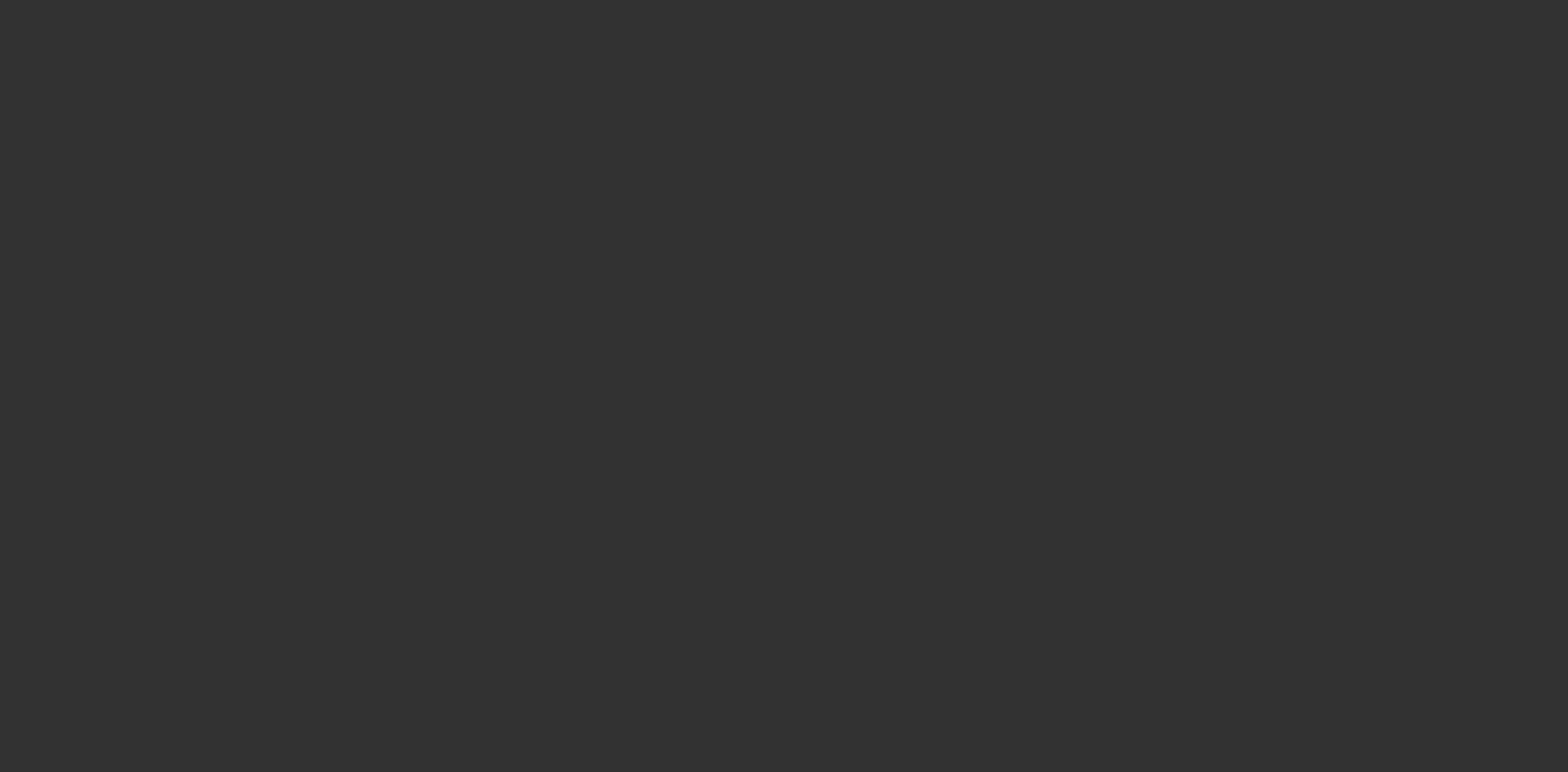
select select "4"
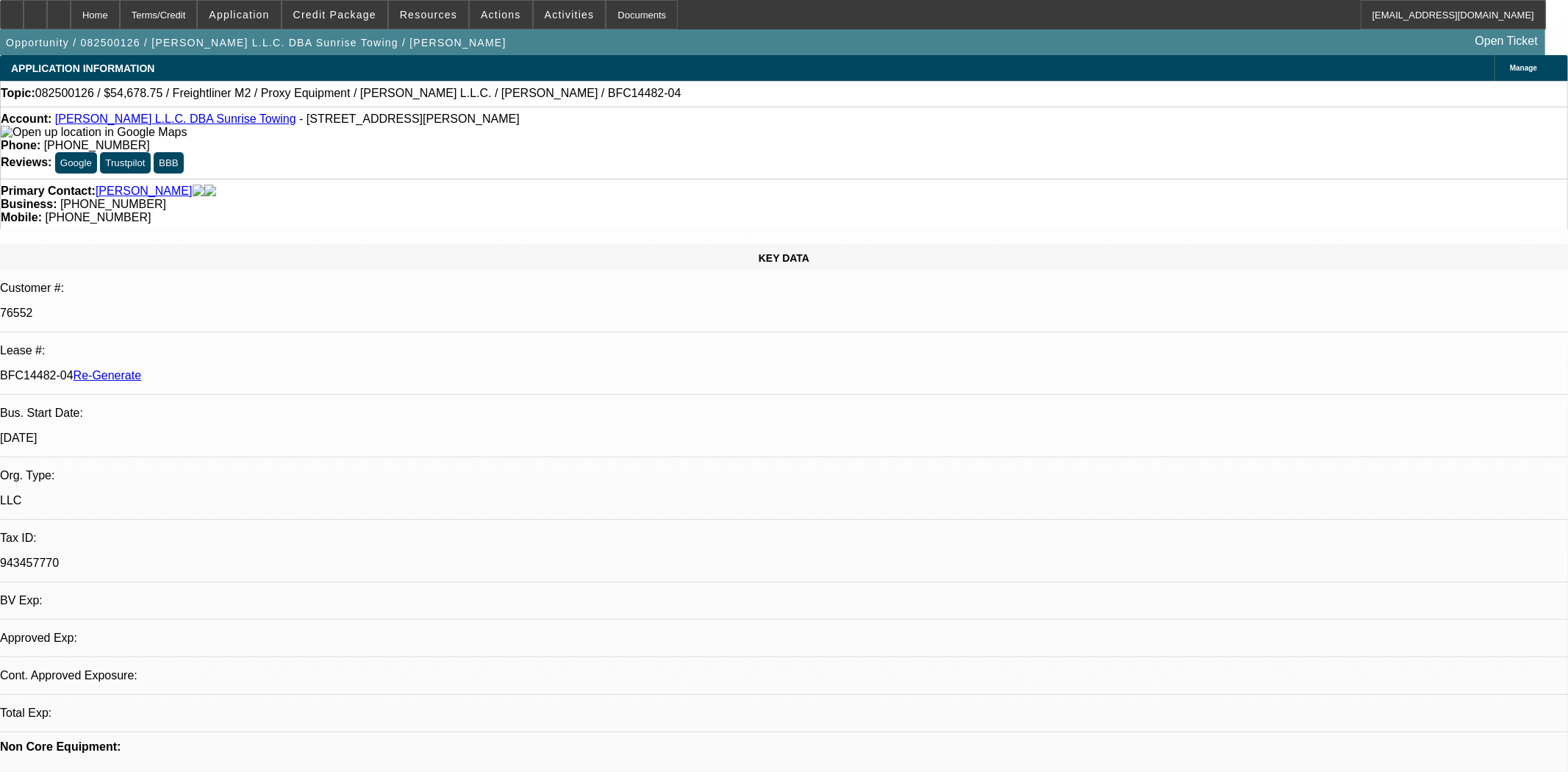
select select "0"
select select "3"
select select "0"
select select "6"
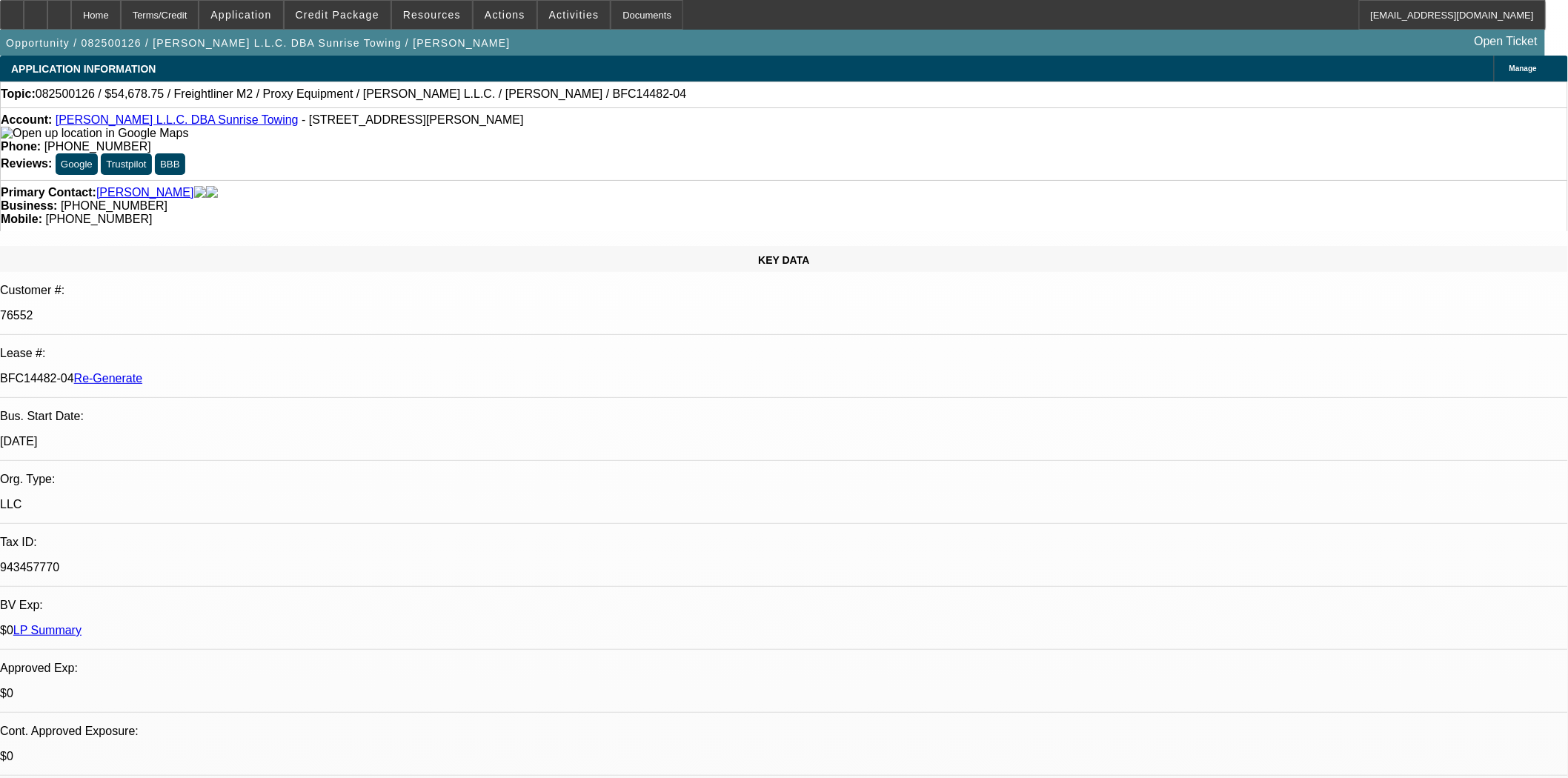
click at [407, 11] on span at bounding box center [432, 14] width 80 height 36
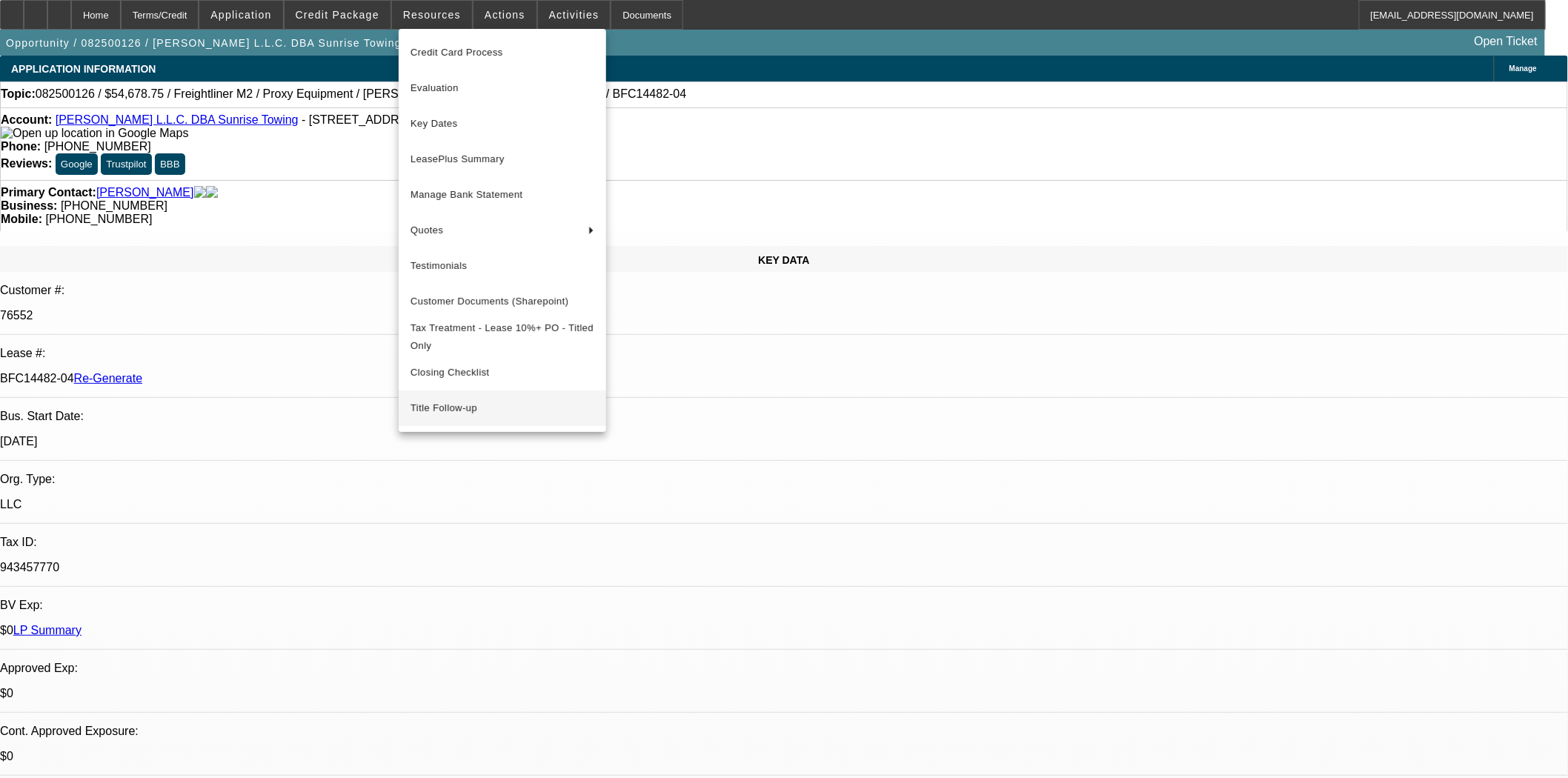
click at [433, 417] on span "Title Follow-up" at bounding box center [502, 407] width 184 height 18
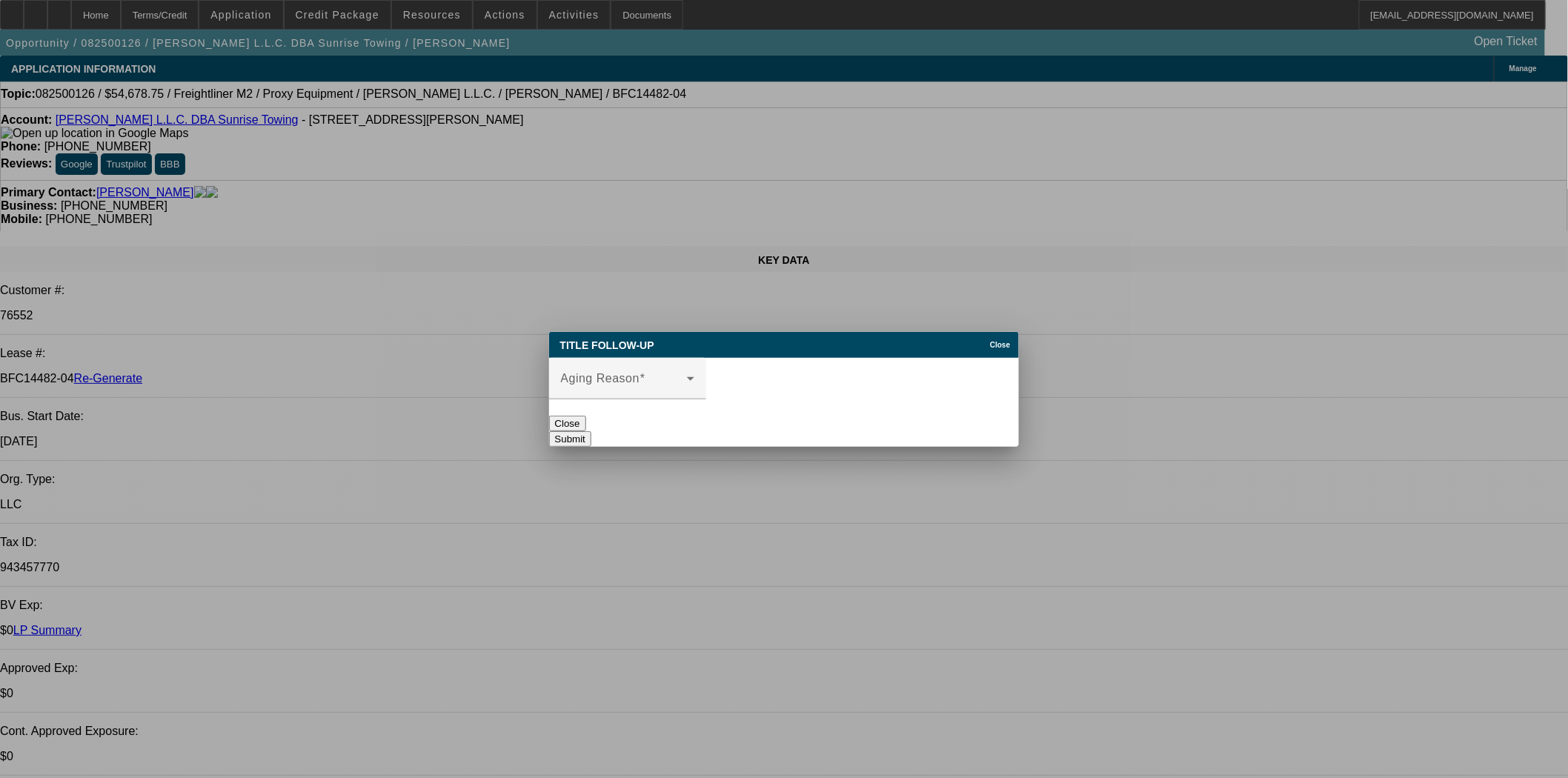
click at [702, 332] on div "Title Follow-up Close" at bounding box center [784, 345] width 471 height 26
click at [665, 379] on span at bounding box center [623, 384] width 126 height 18
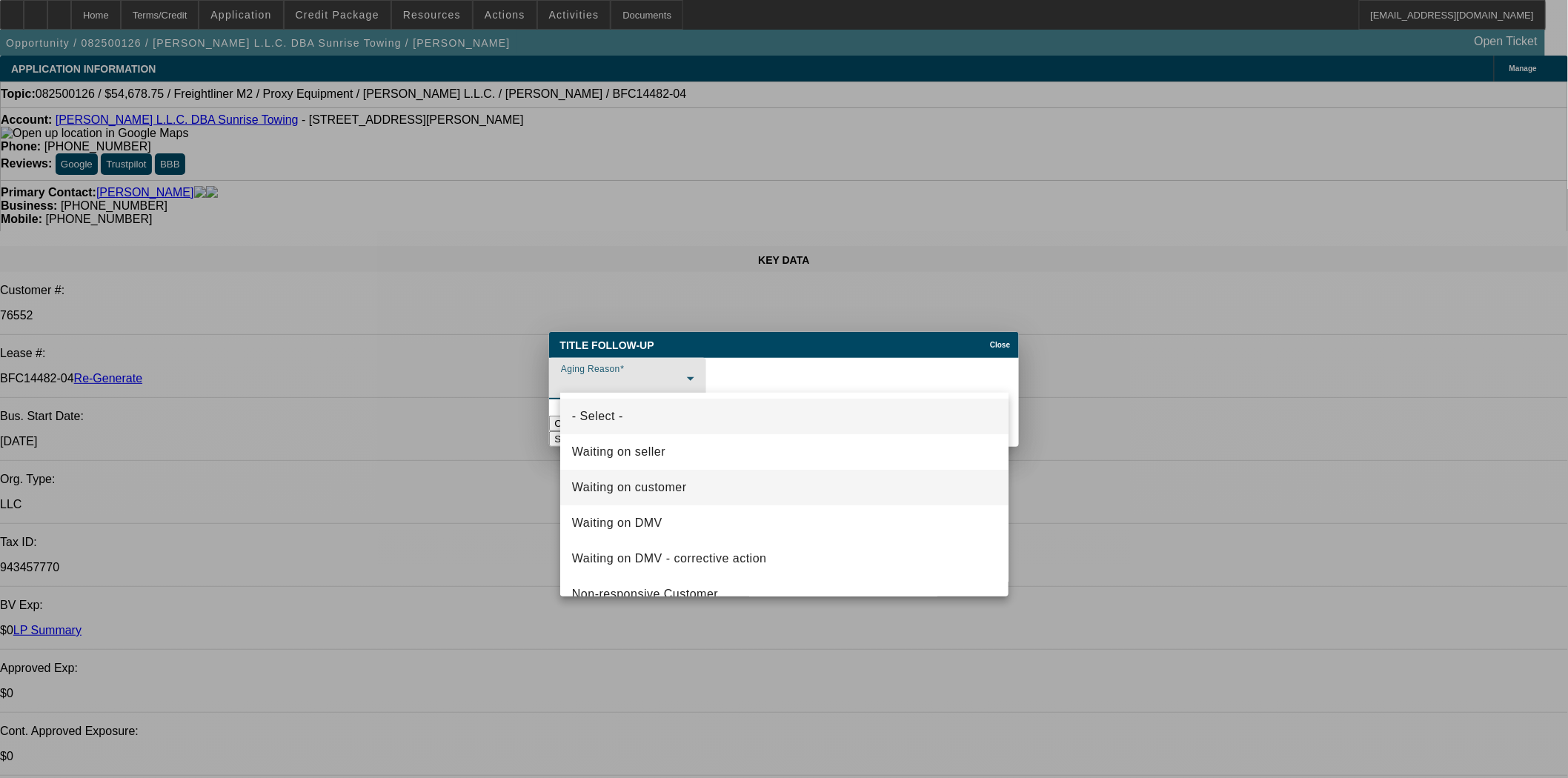
click at [632, 490] on span "Waiting on customer" at bounding box center [629, 487] width 115 height 18
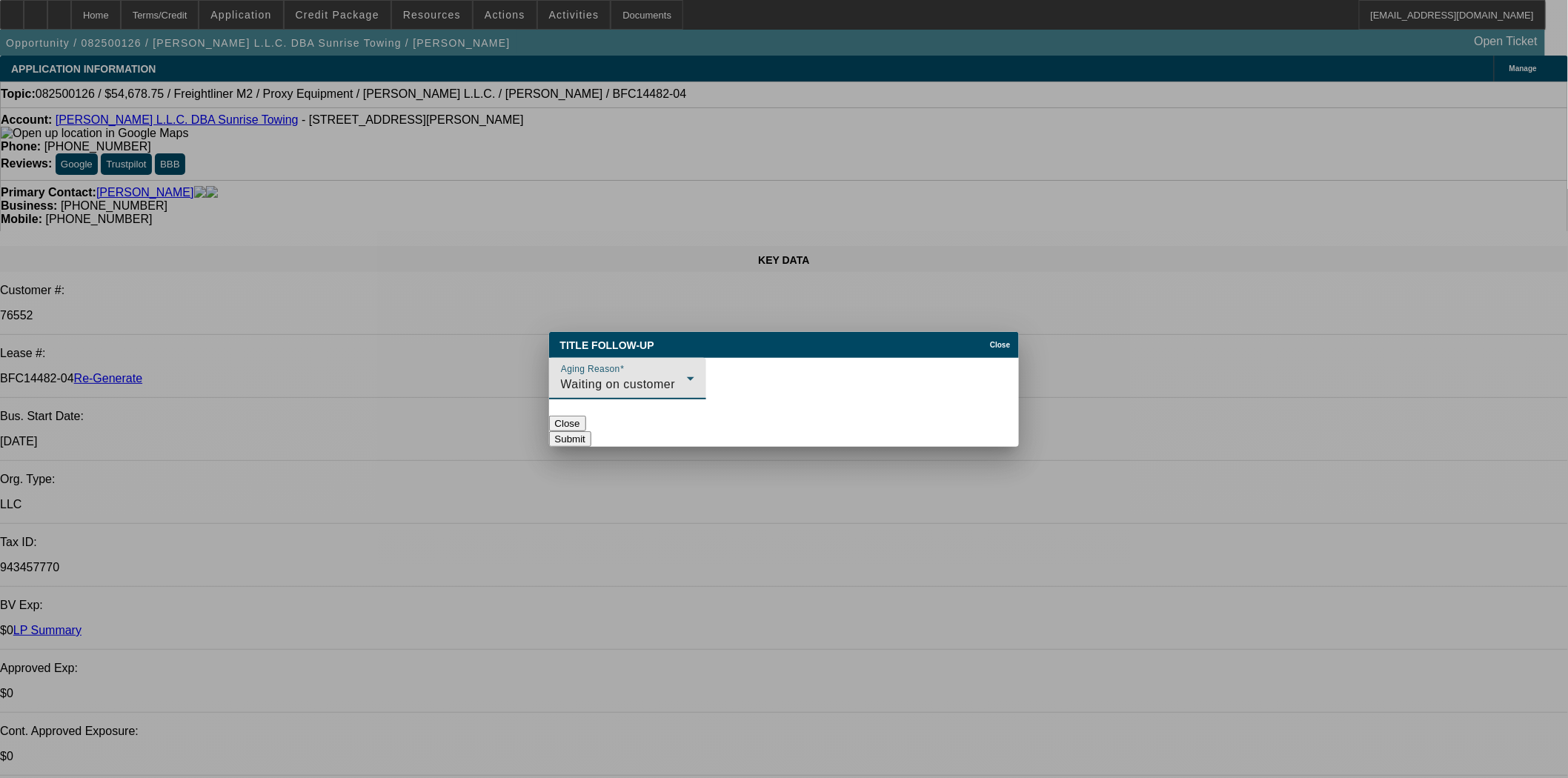
click at [591, 431] on button "Submit" at bounding box center [570, 439] width 42 height 15
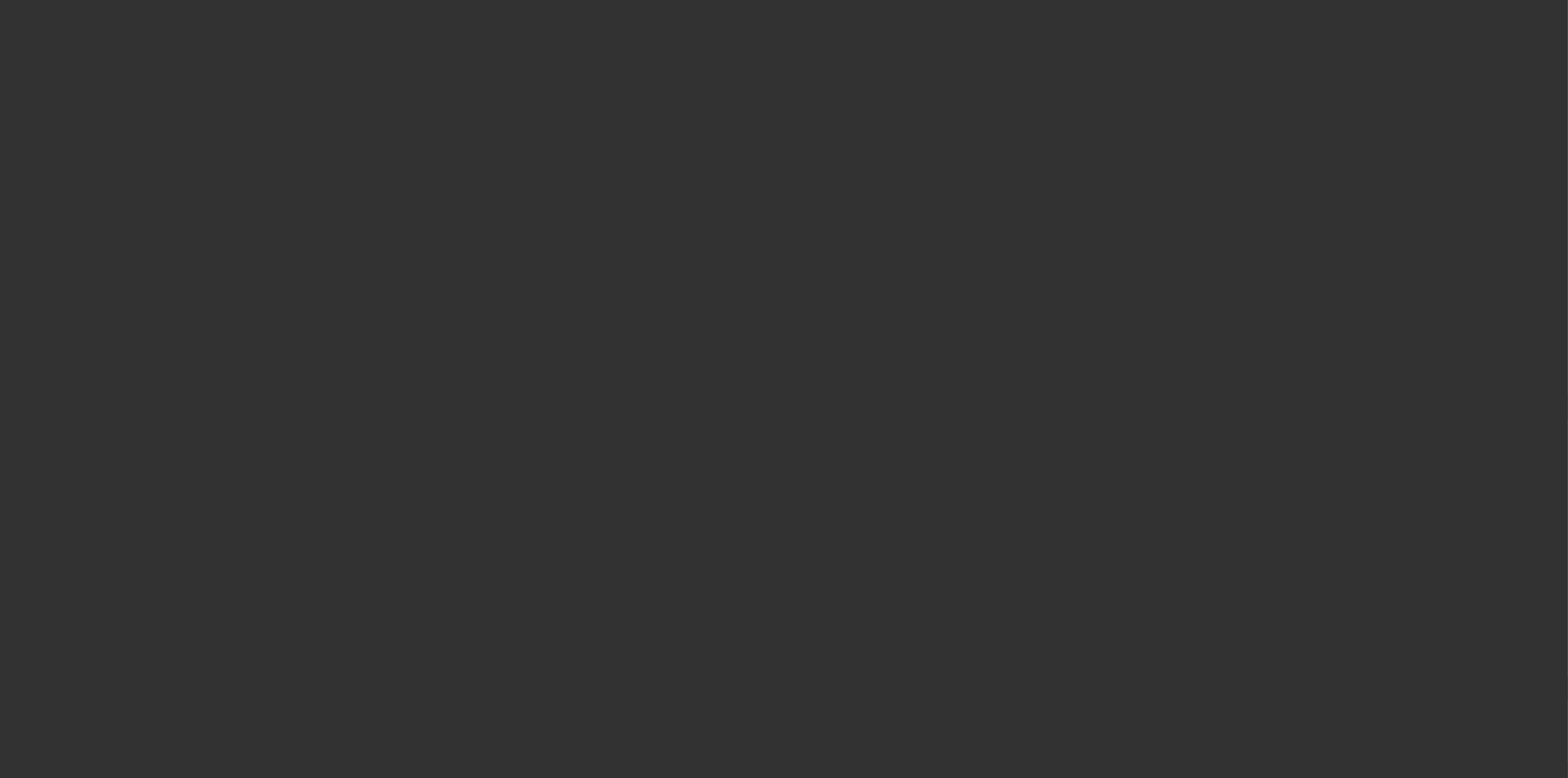
select select "4"
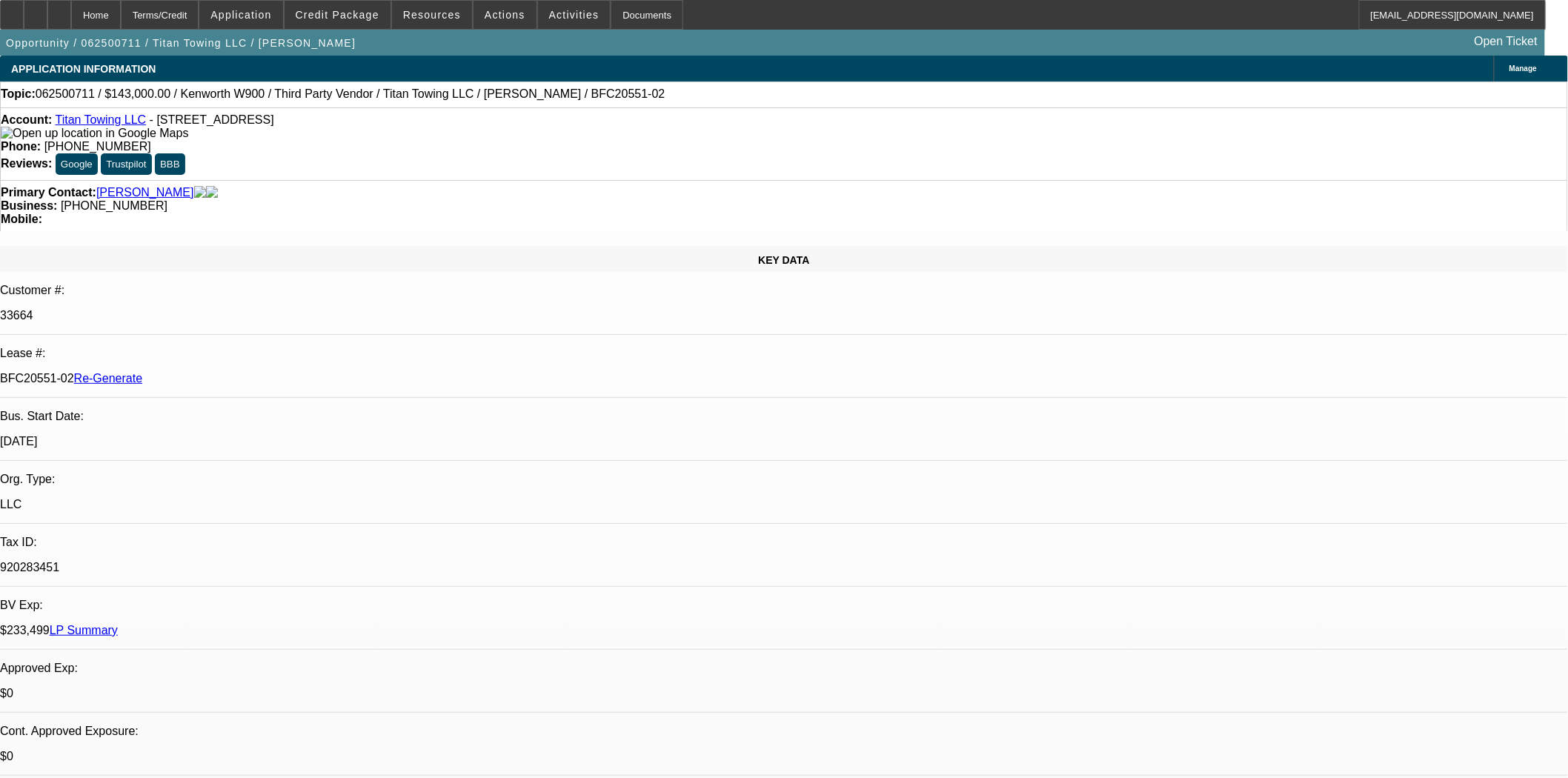
select select "0"
select select "2"
select select "0"
select select "6"
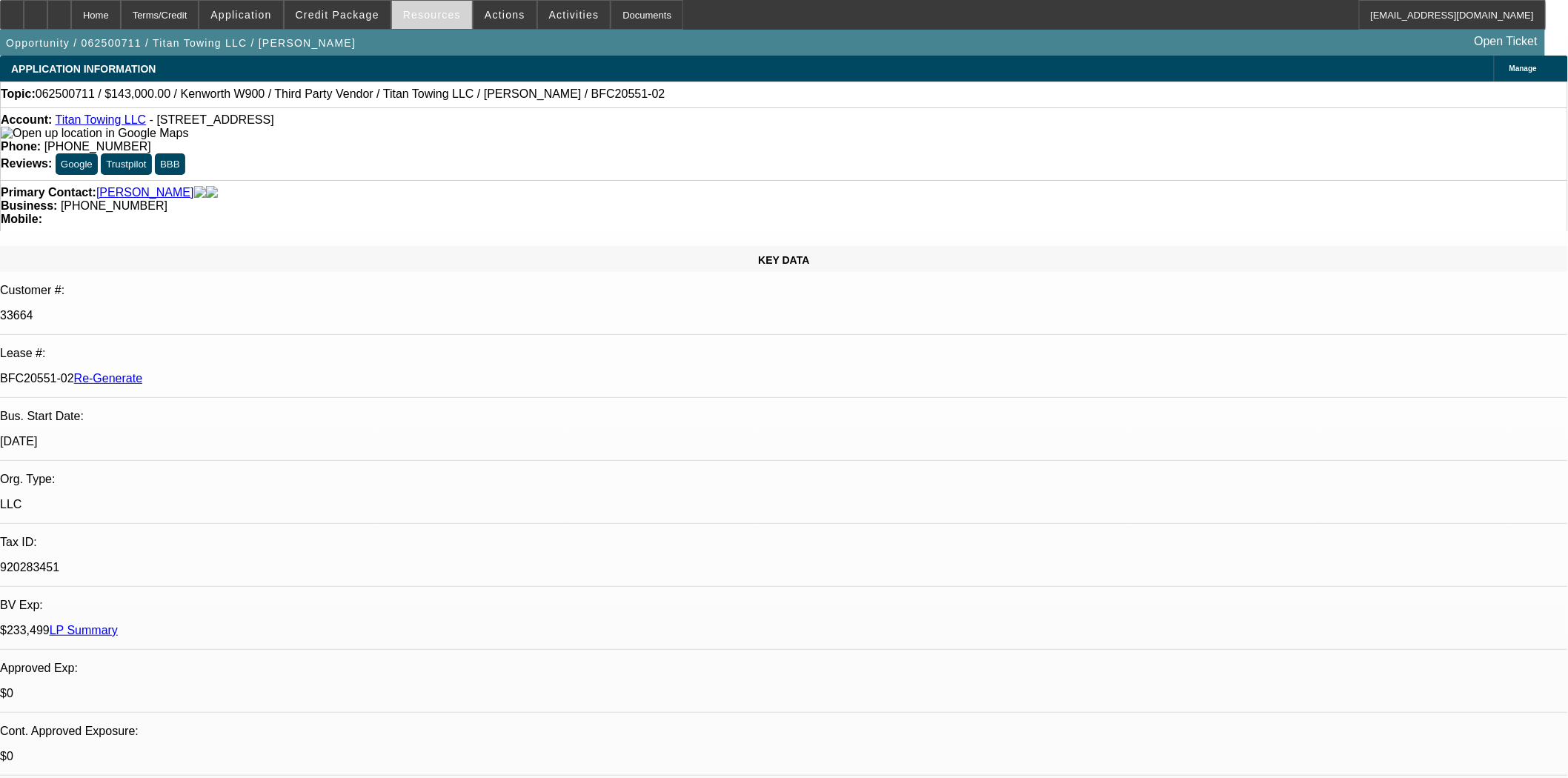
click at [426, 15] on span "Resources" at bounding box center [432, 15] width 58 height 12
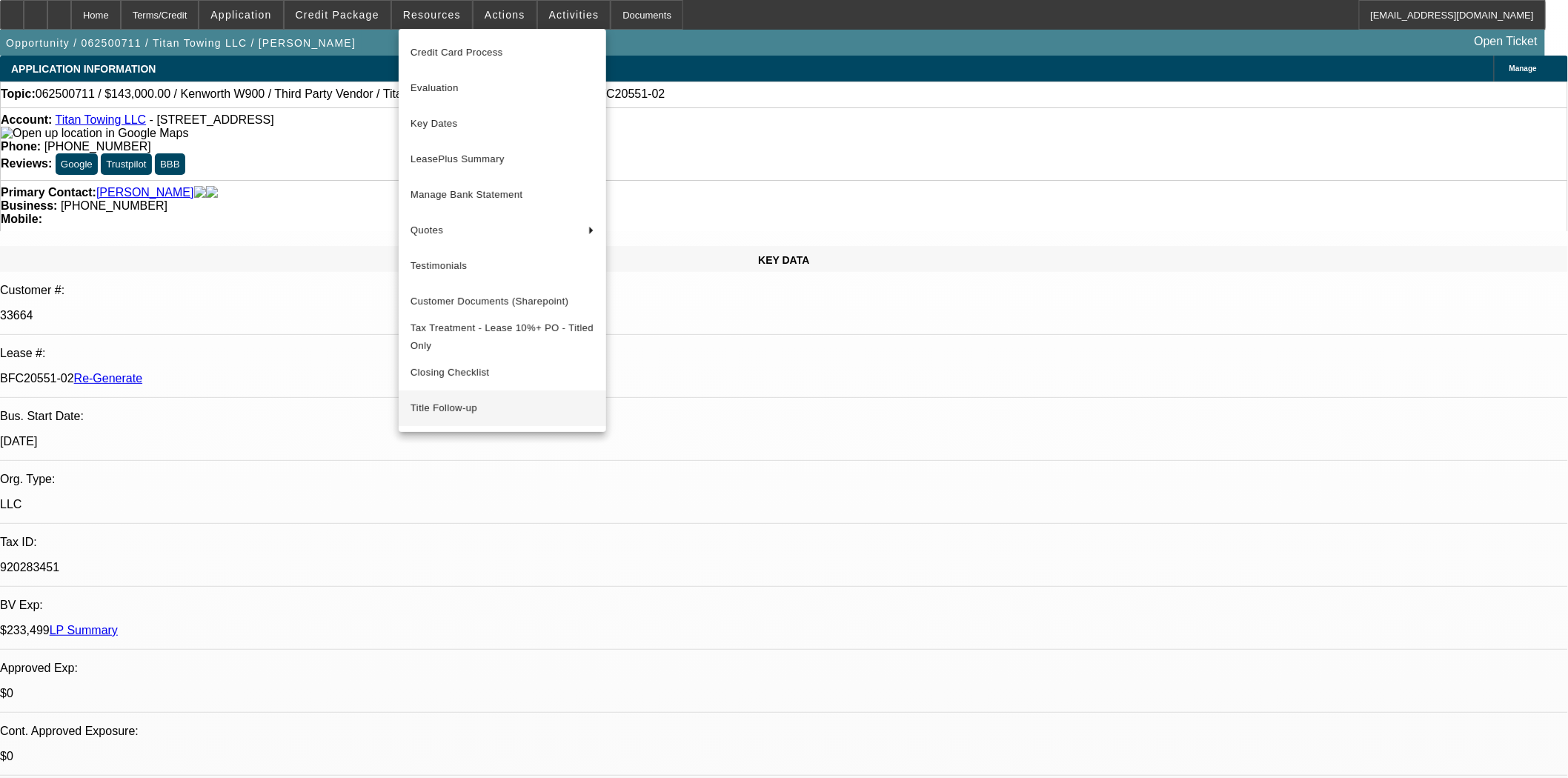
click at [461, 413] on span "Title Follow-up" at bounding box center [502, 407] width 184 height 18
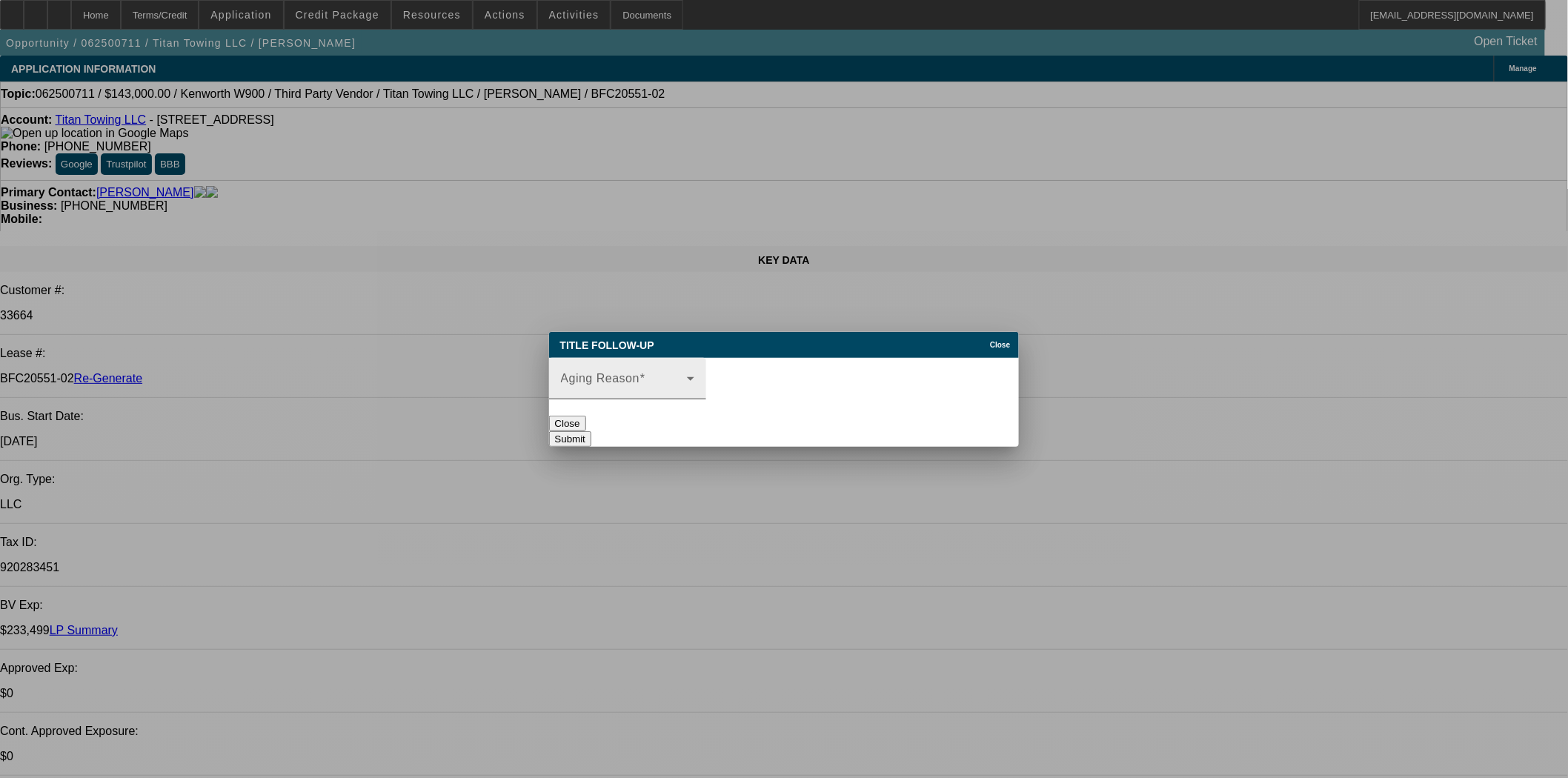
click at [687, 375] on span at bounding box center [623, 384] width 126 height 18
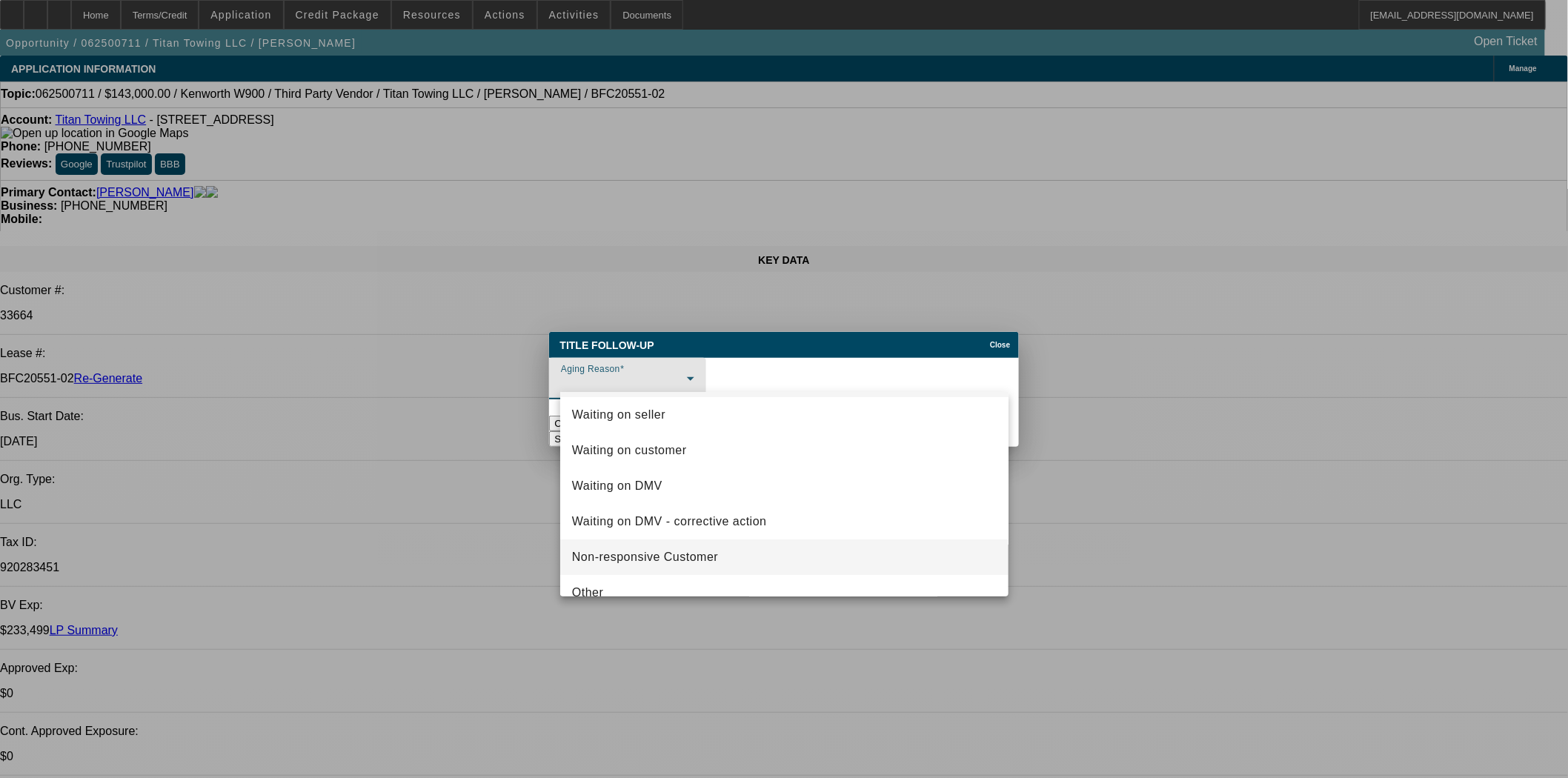
scroll to position [56, 0]
click at [655, 566] on mat-option "Other" at bounding box center [784, 573] width 449 height 36
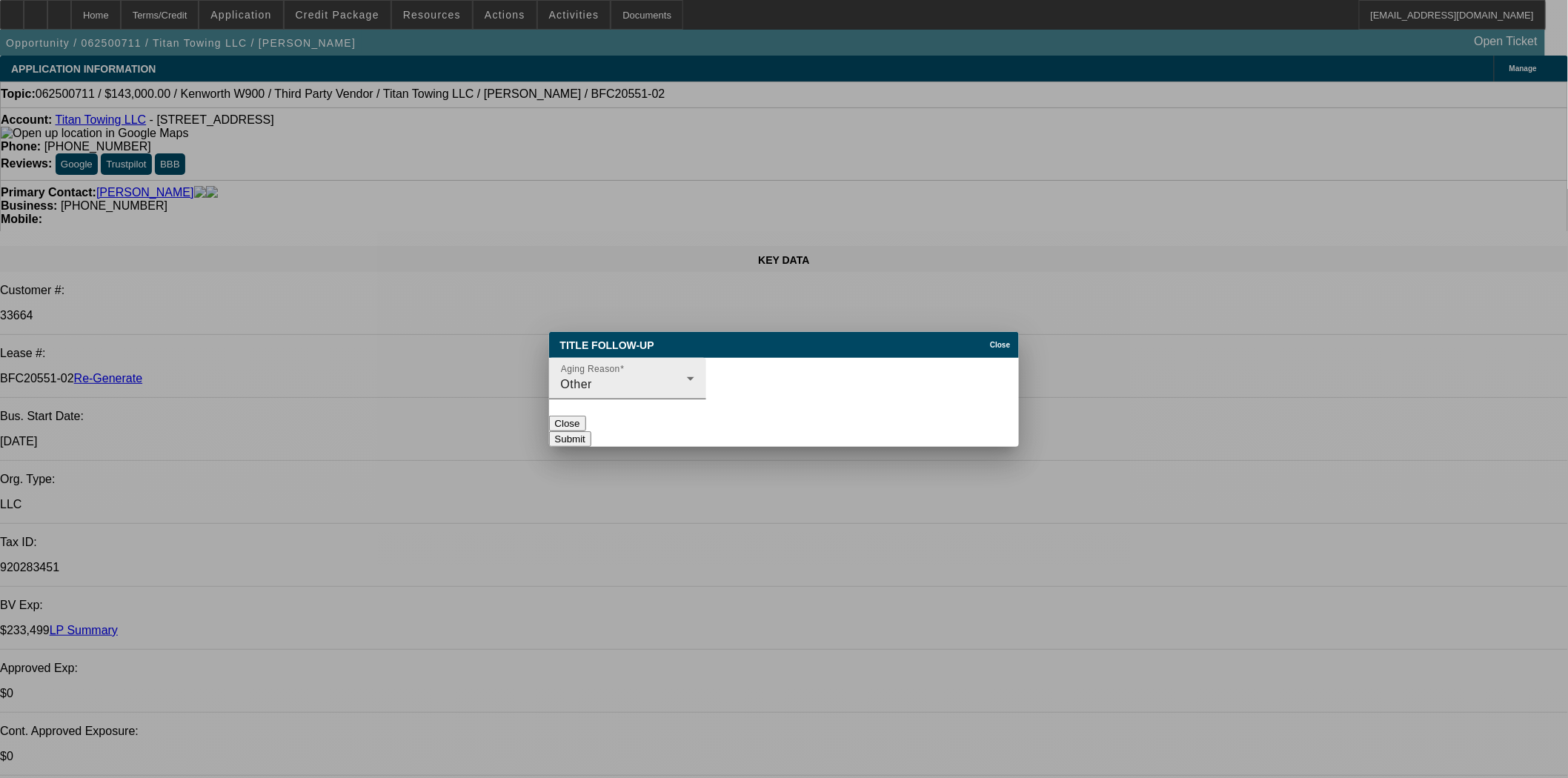
click at [694, 361] on div "Aging Reason Other" at bounding box center [627, 378] width 134 height 41
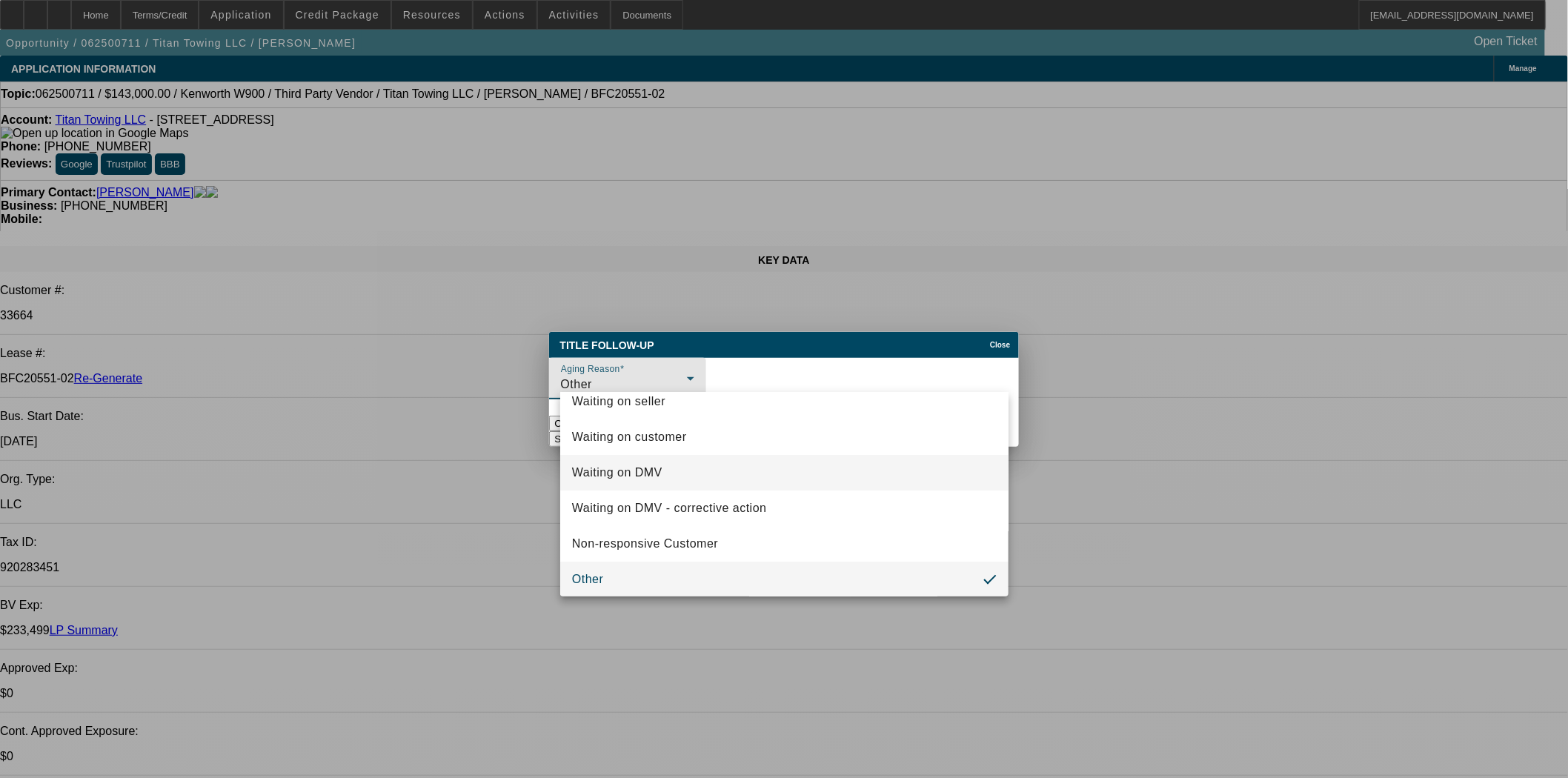
scroll to position [0, 0]
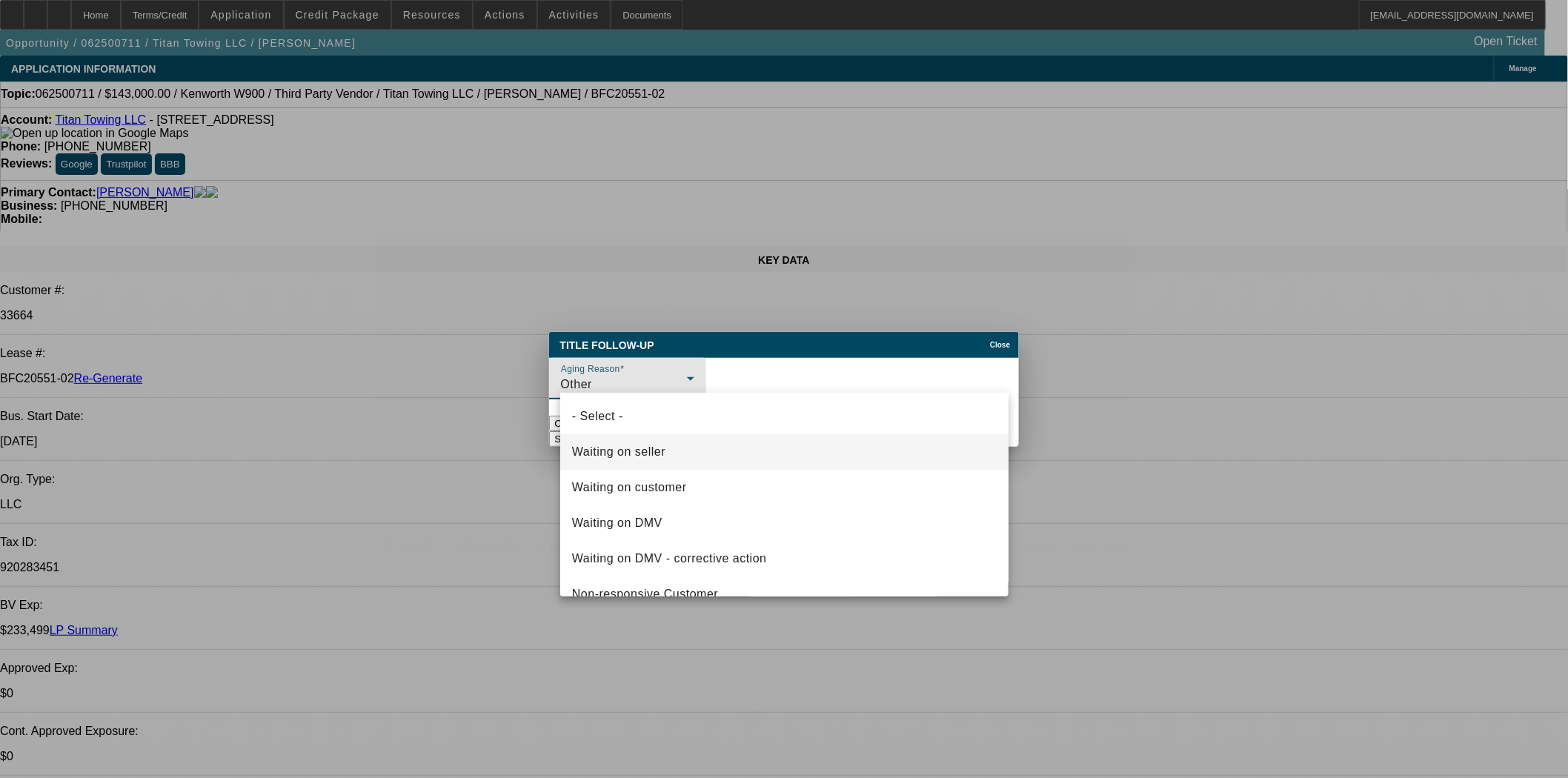
click at [646, 456] on span "Waiting on seller" at bounding box center [619, 452] width 93 height 18
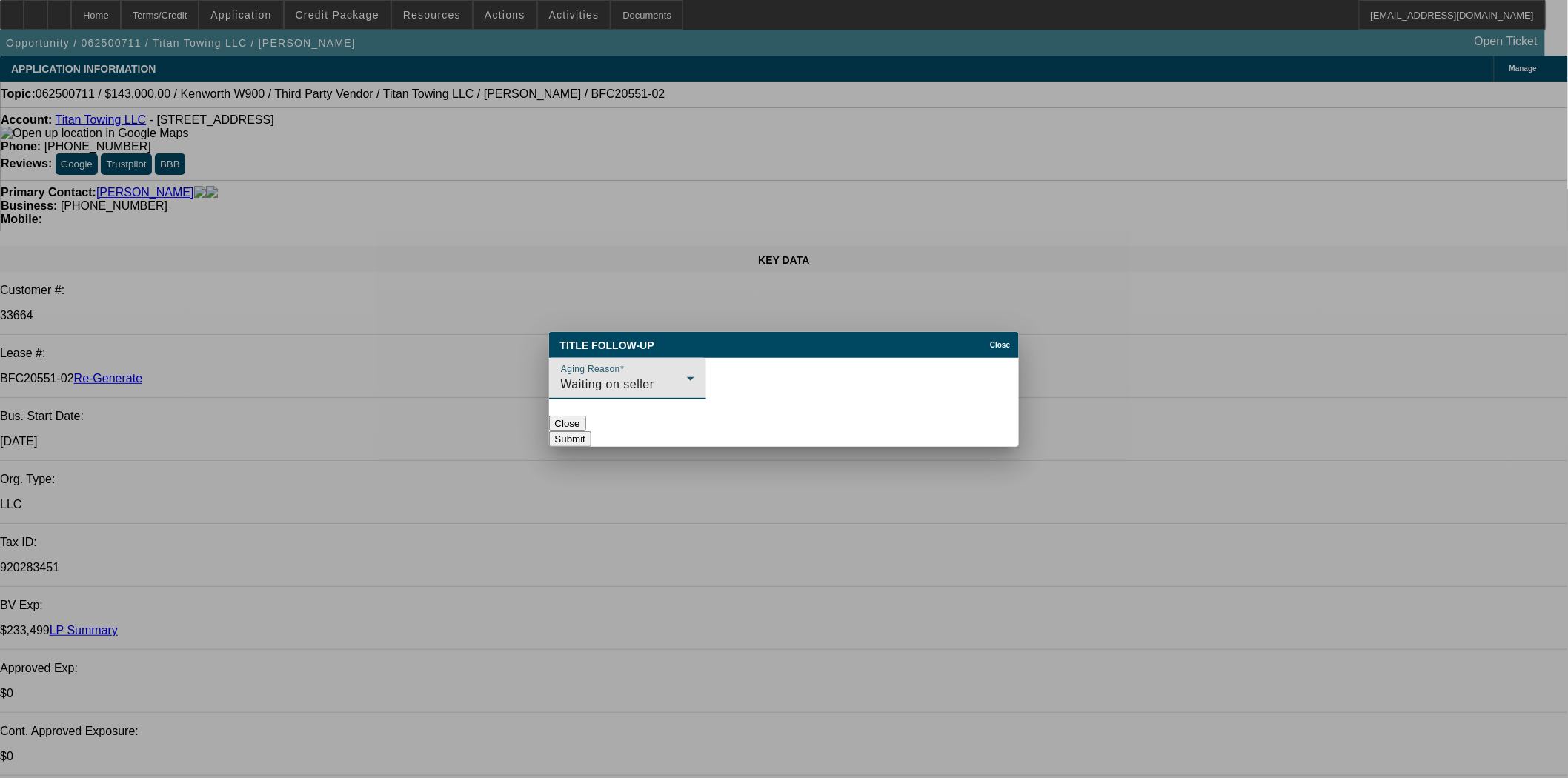
click at [591, 431] on button "Submit" at bounding box center [570, 439] width 42 height 15
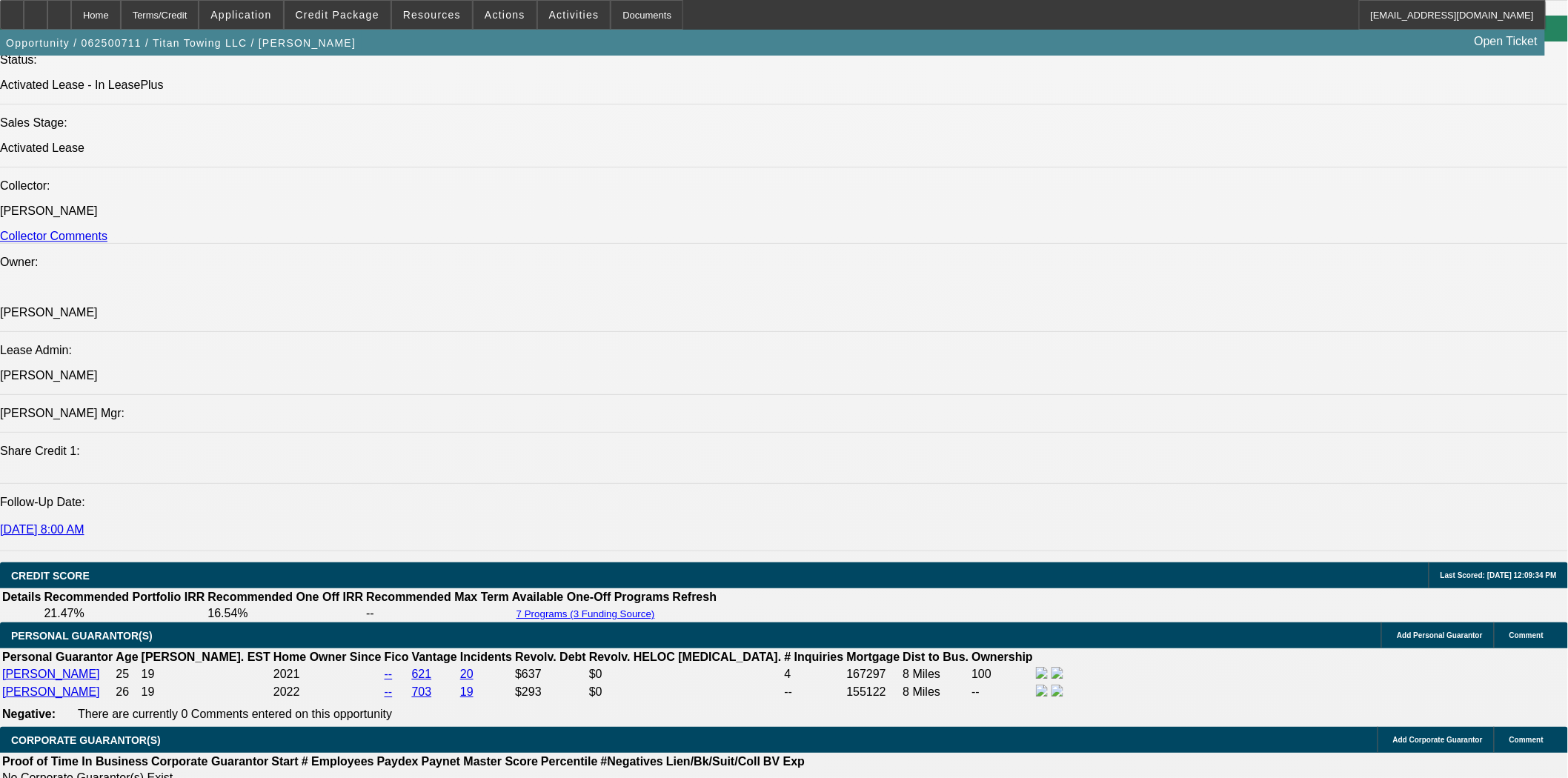
scroll to position [1892, 0]
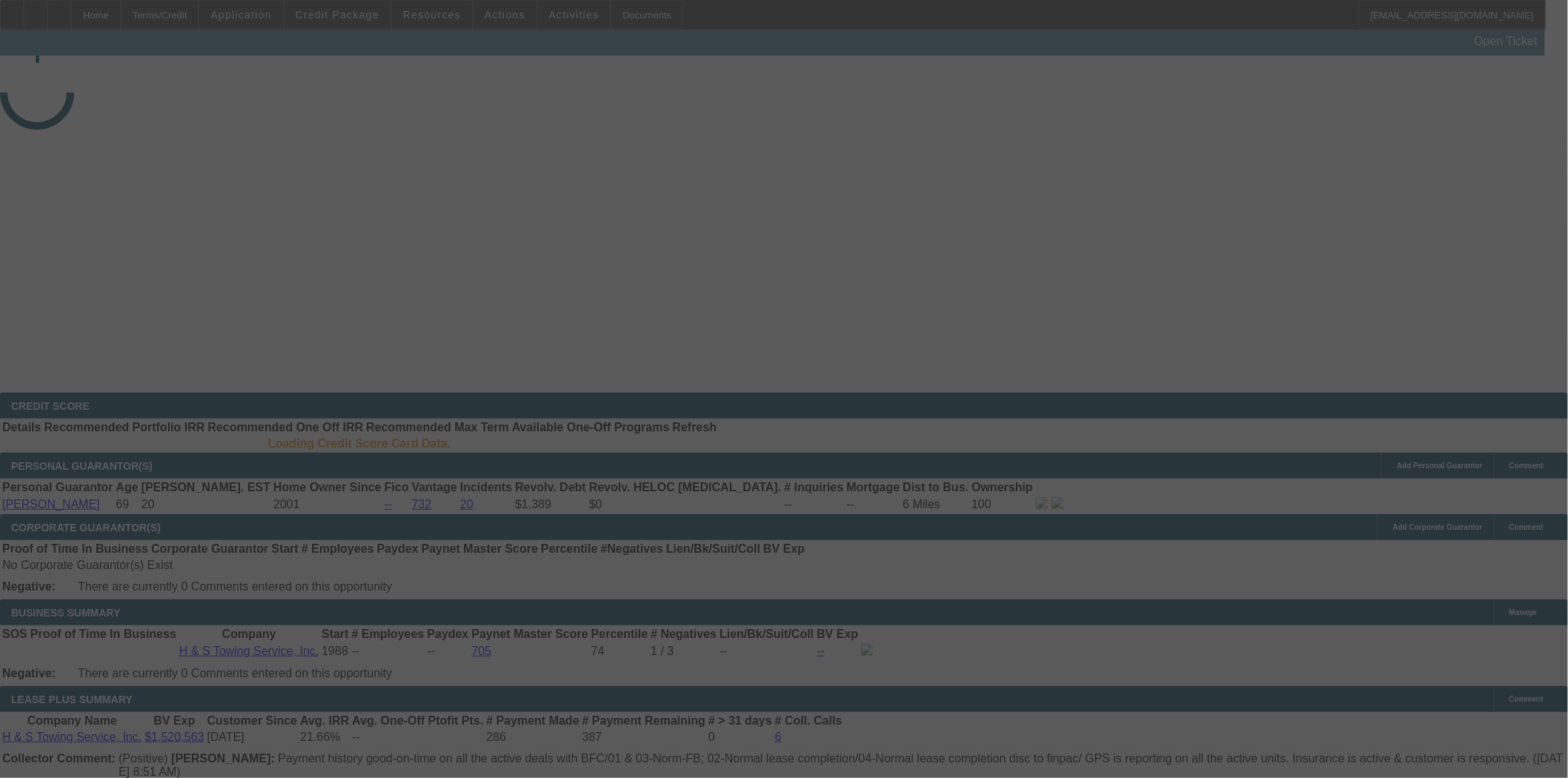
select select "4"
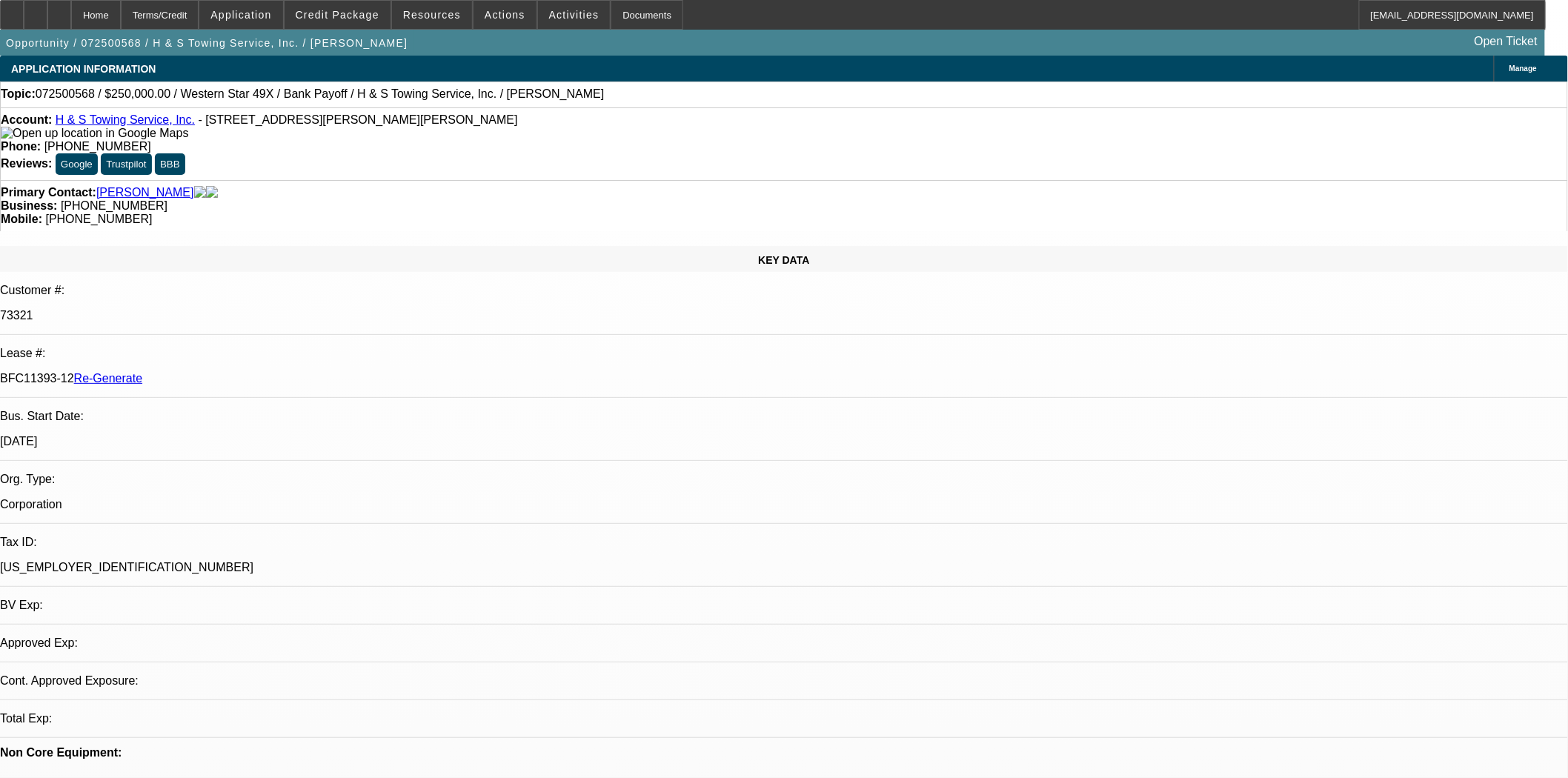
select select "0"
select select "2"
select select "0.1"
select select "4"
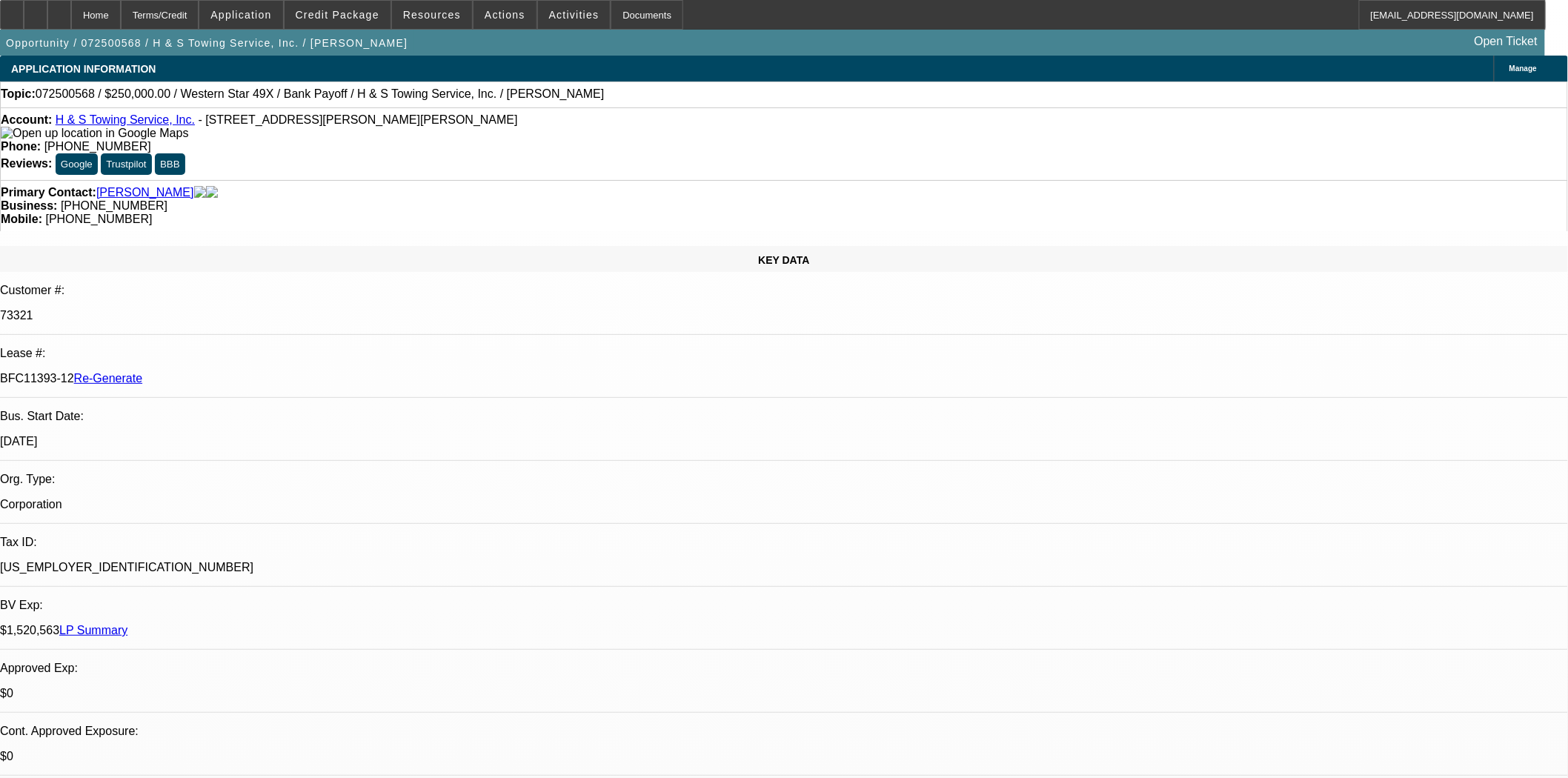
click at [438, 19] on span "Resources" at bounding box center [432, 15] width 58 height 12
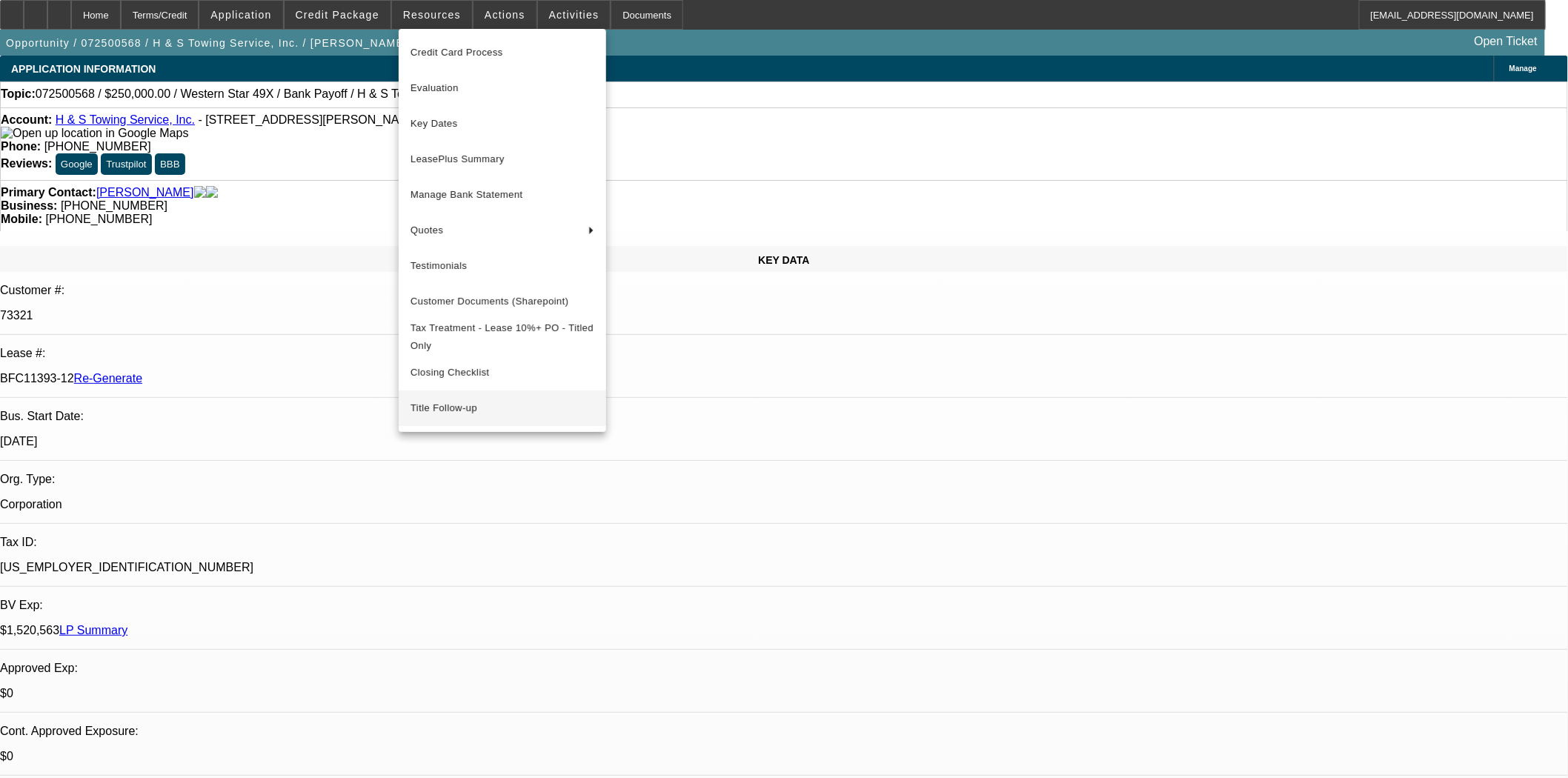
click at [453, 413] on span "Title Follow-up" at bounding box center [502, 407] width 184 height 18
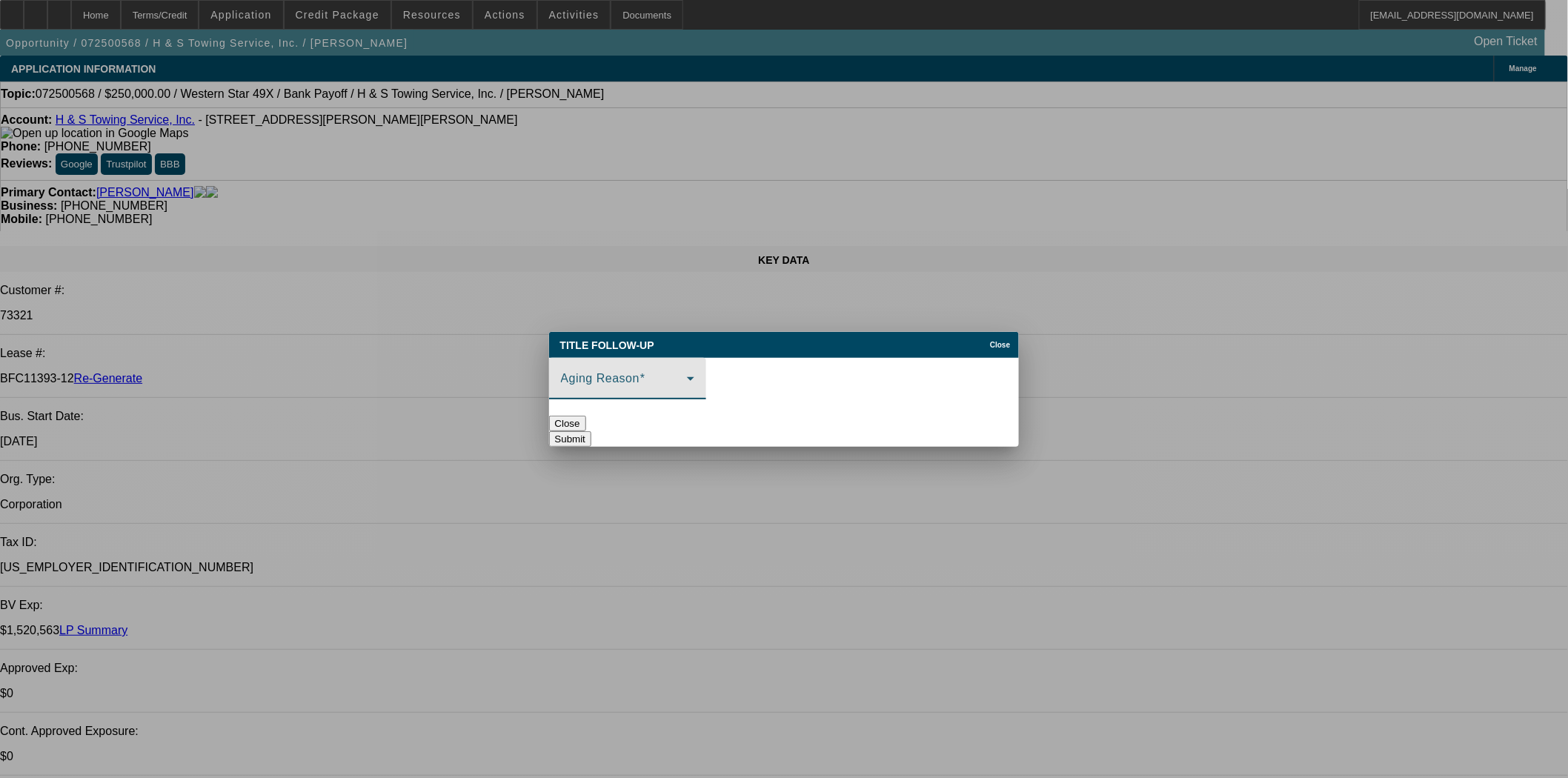
click at [684, 376] on span at bounding box center [623, 384] width 126 height 18
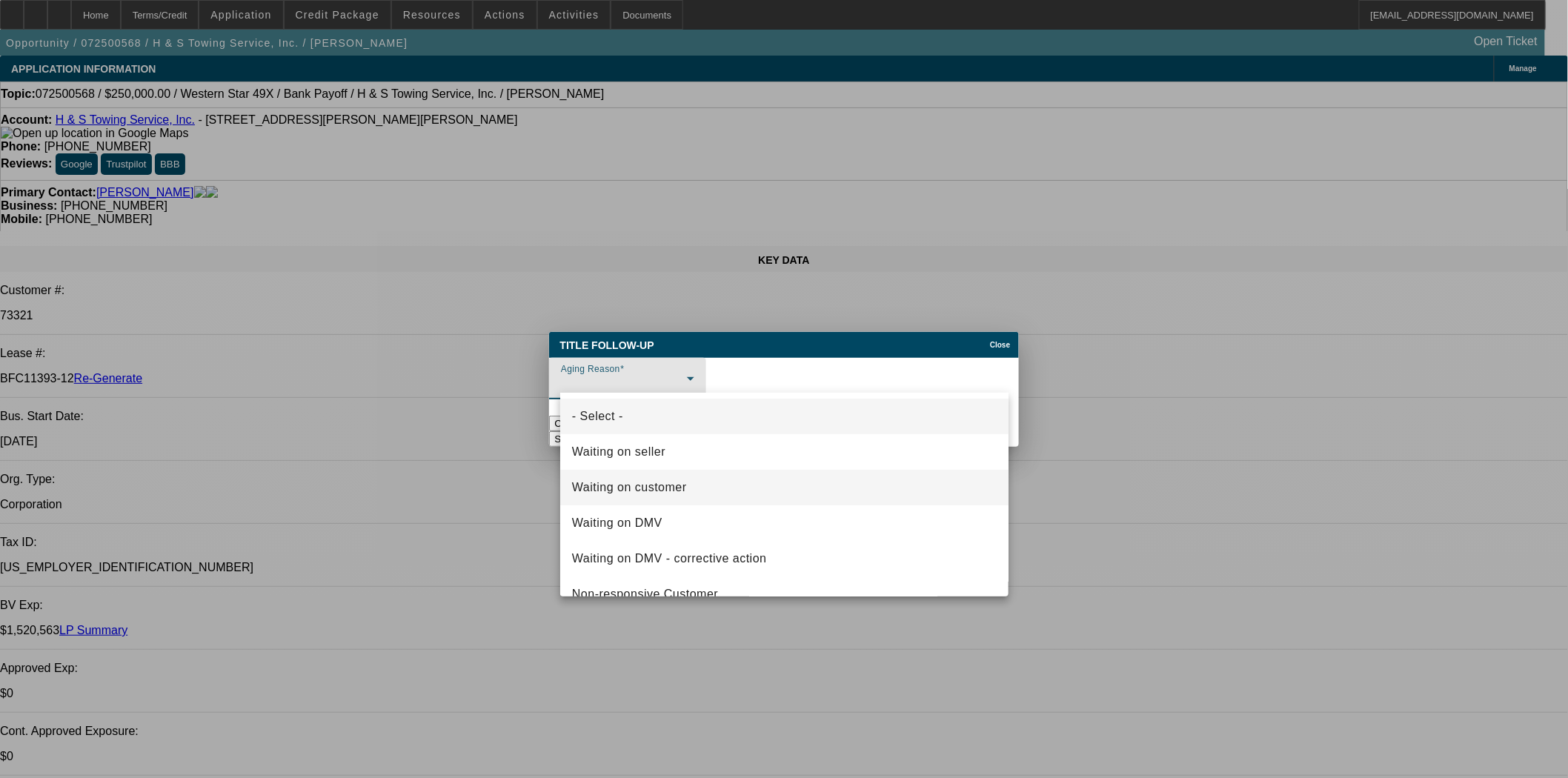
click at [662, 483] on span "Waiting on customer" at bounding box center [629, 487] width 115 height 18
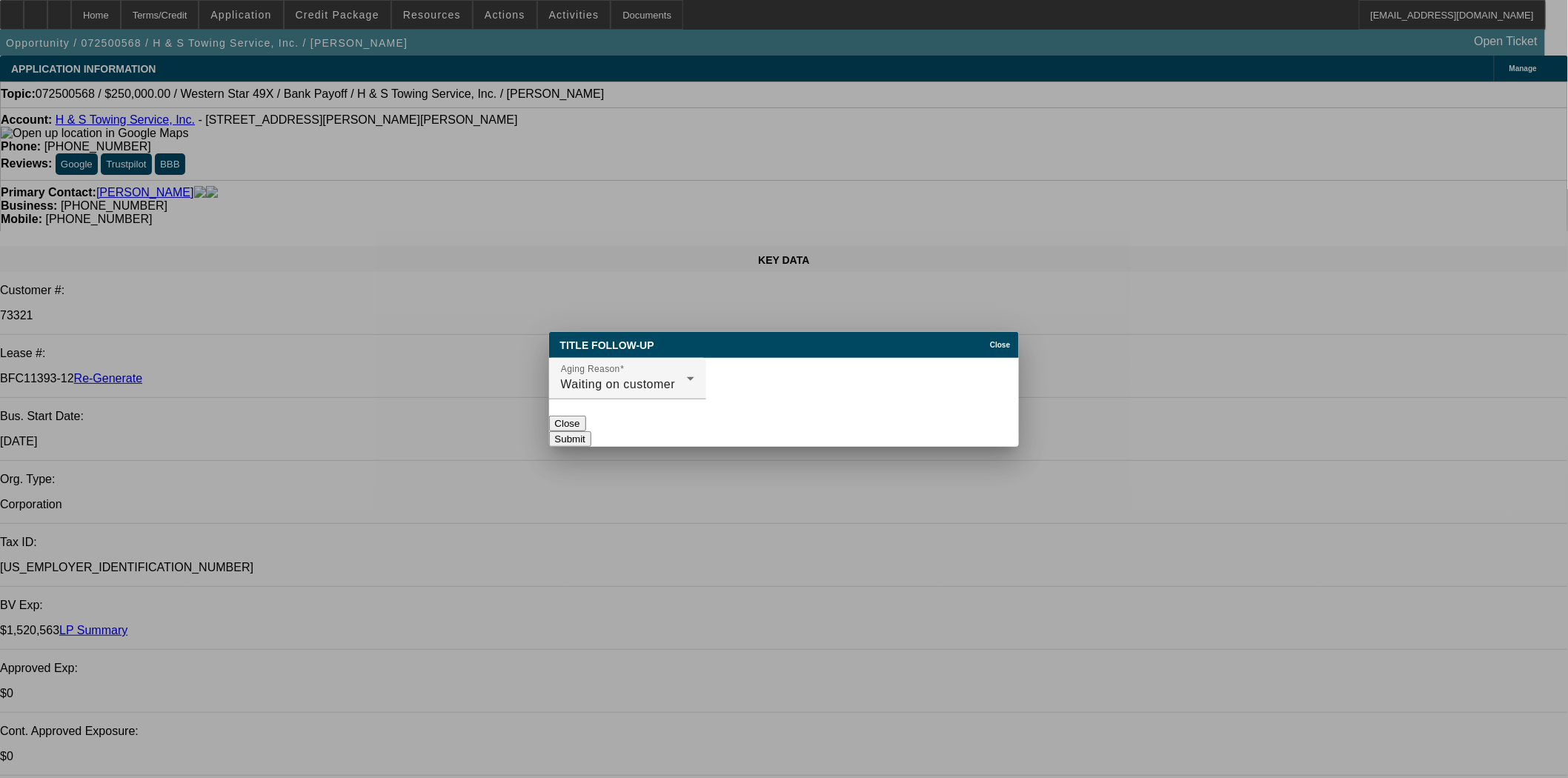
click at [591, 431] on button "Submit" at bounding box center [570, 439] width 42 height 15
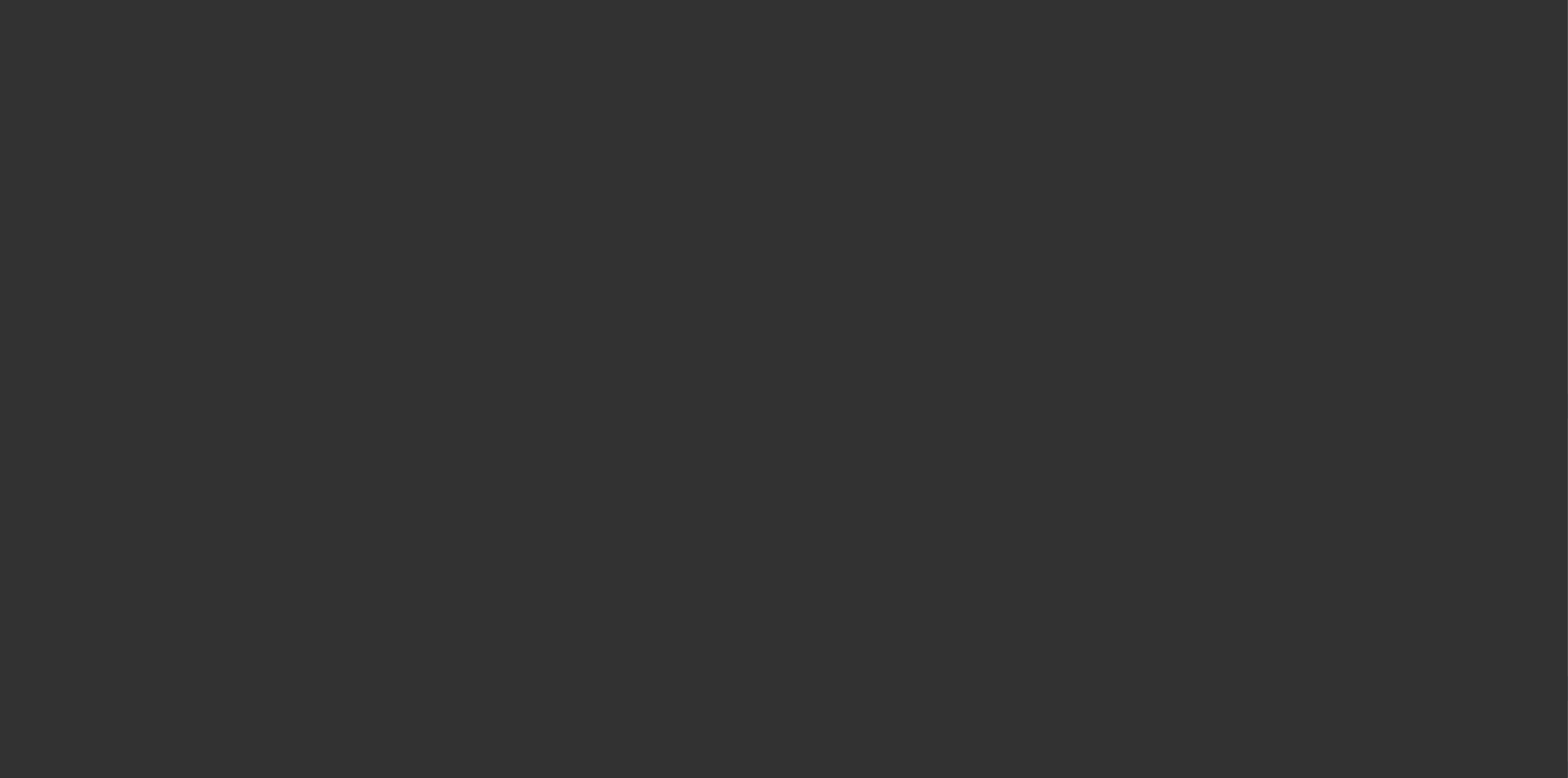
select select "4"
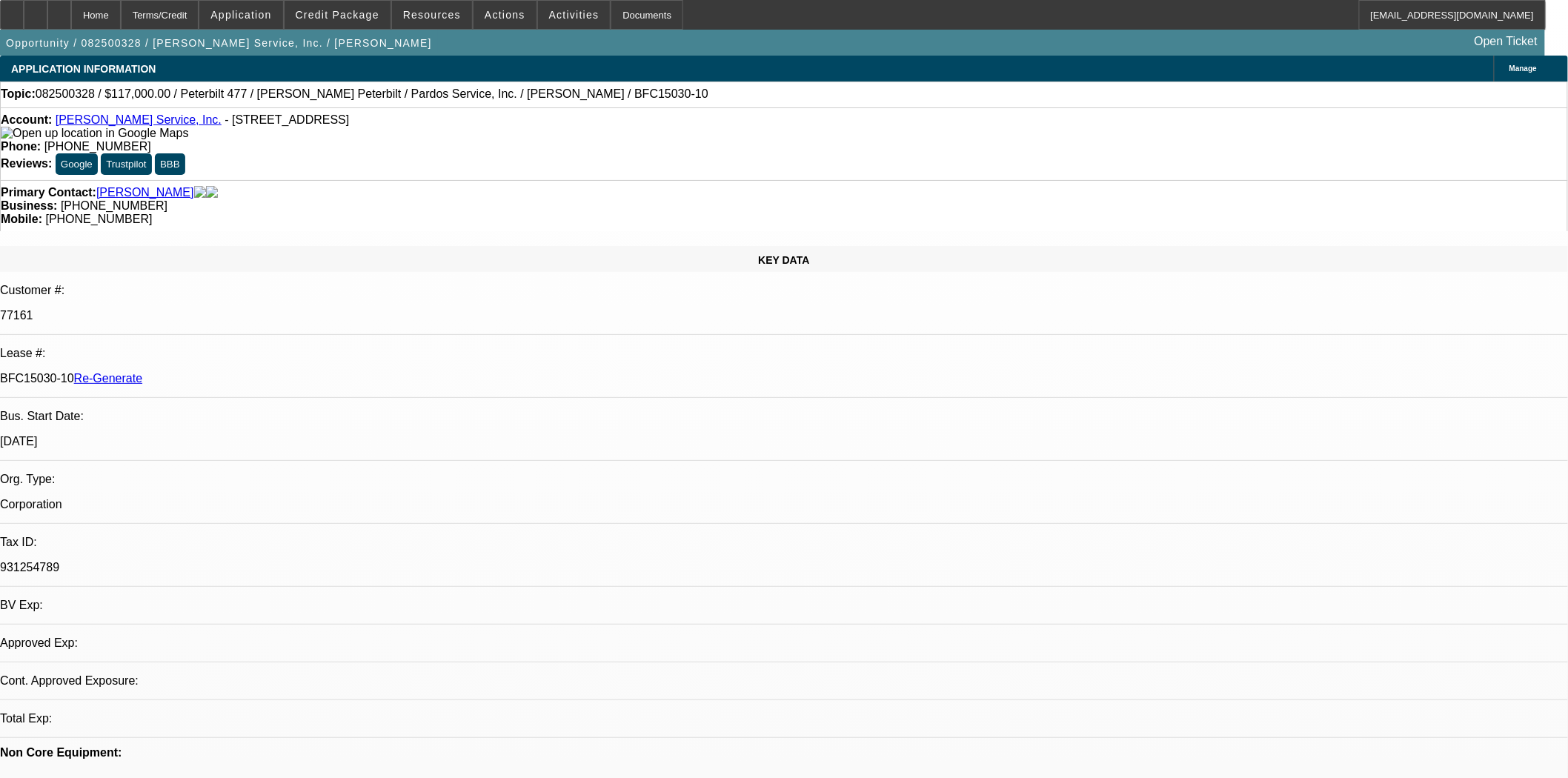
select select "0"
select select "2"
select select "0"
select select "6"
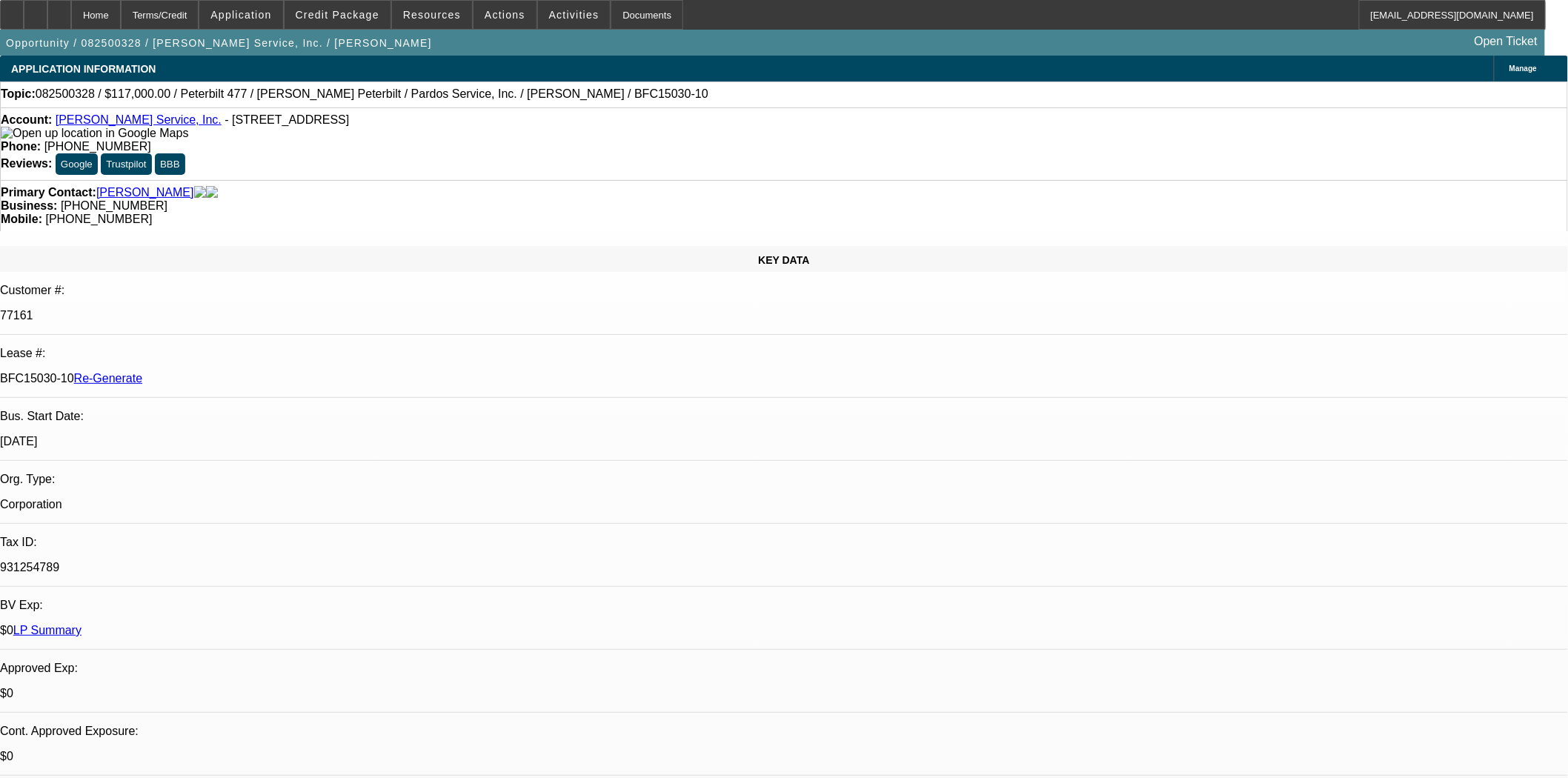
click at [363, 21] on span at bounding box center [337, 14] width 106 height 36
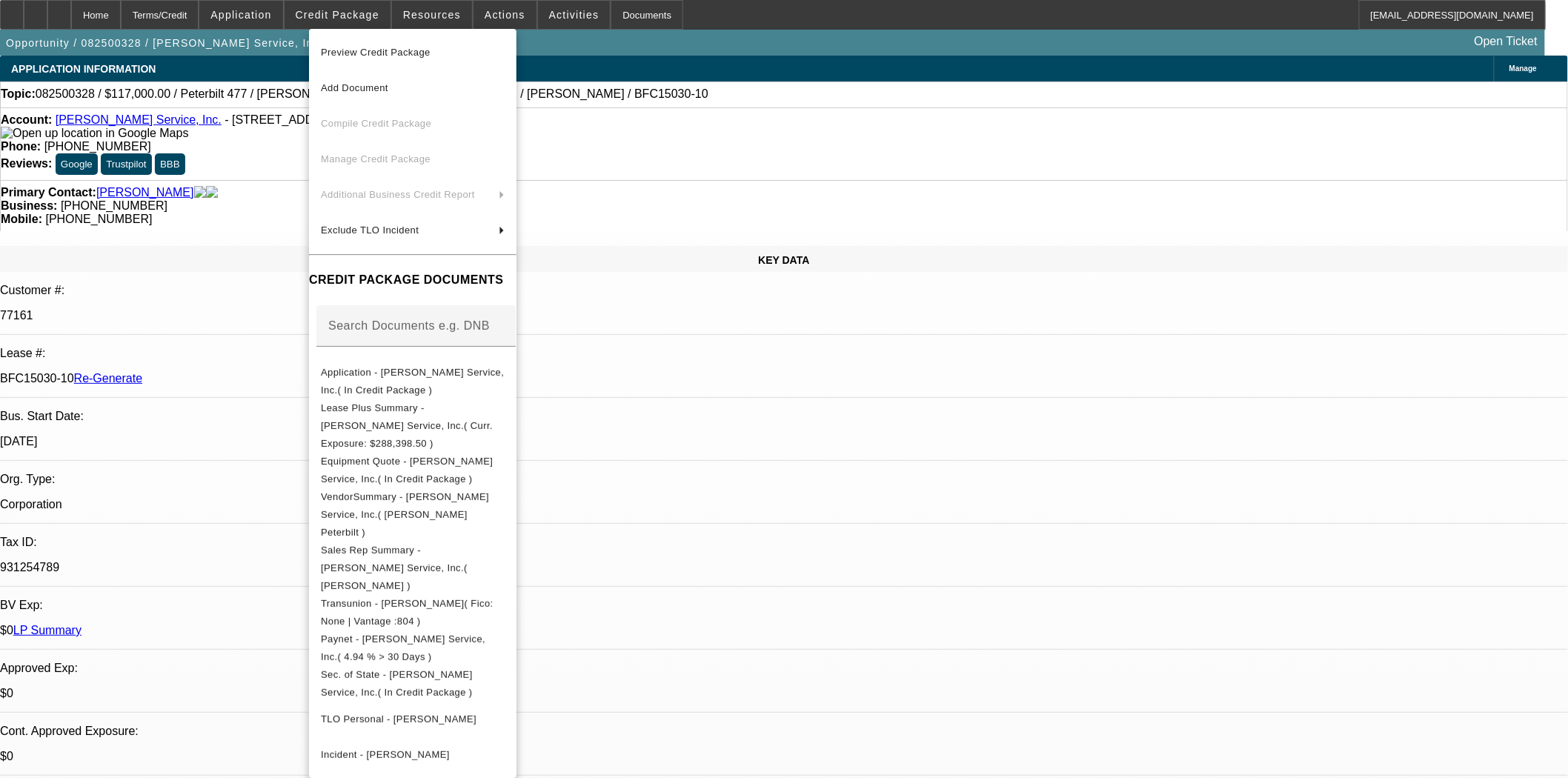
click at [410, 19] on div at bounding box center [784, 389] width 1568 height 778
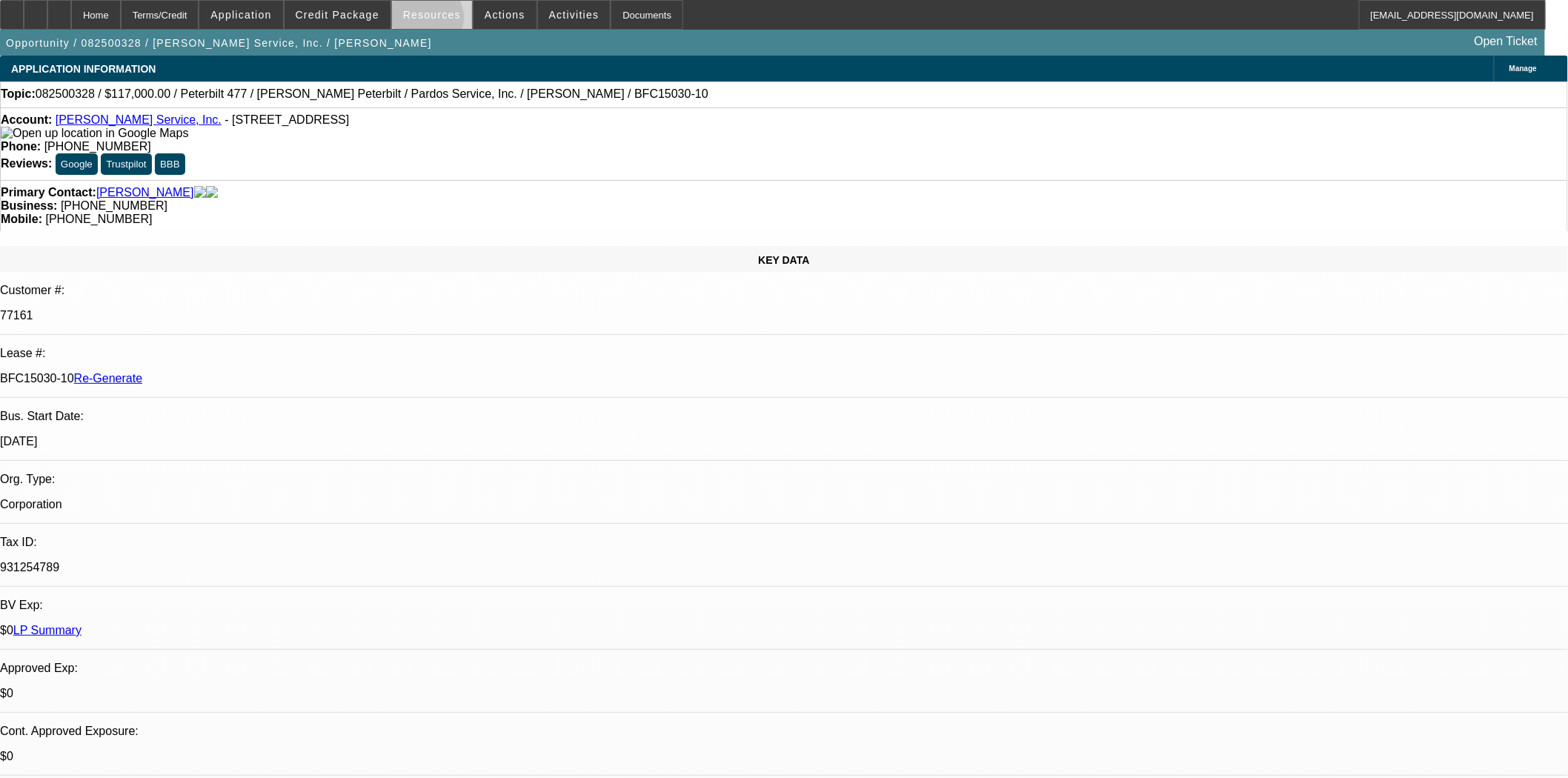
click at [431, 21] on span at bounding box center [432, 14] width 80 height 36
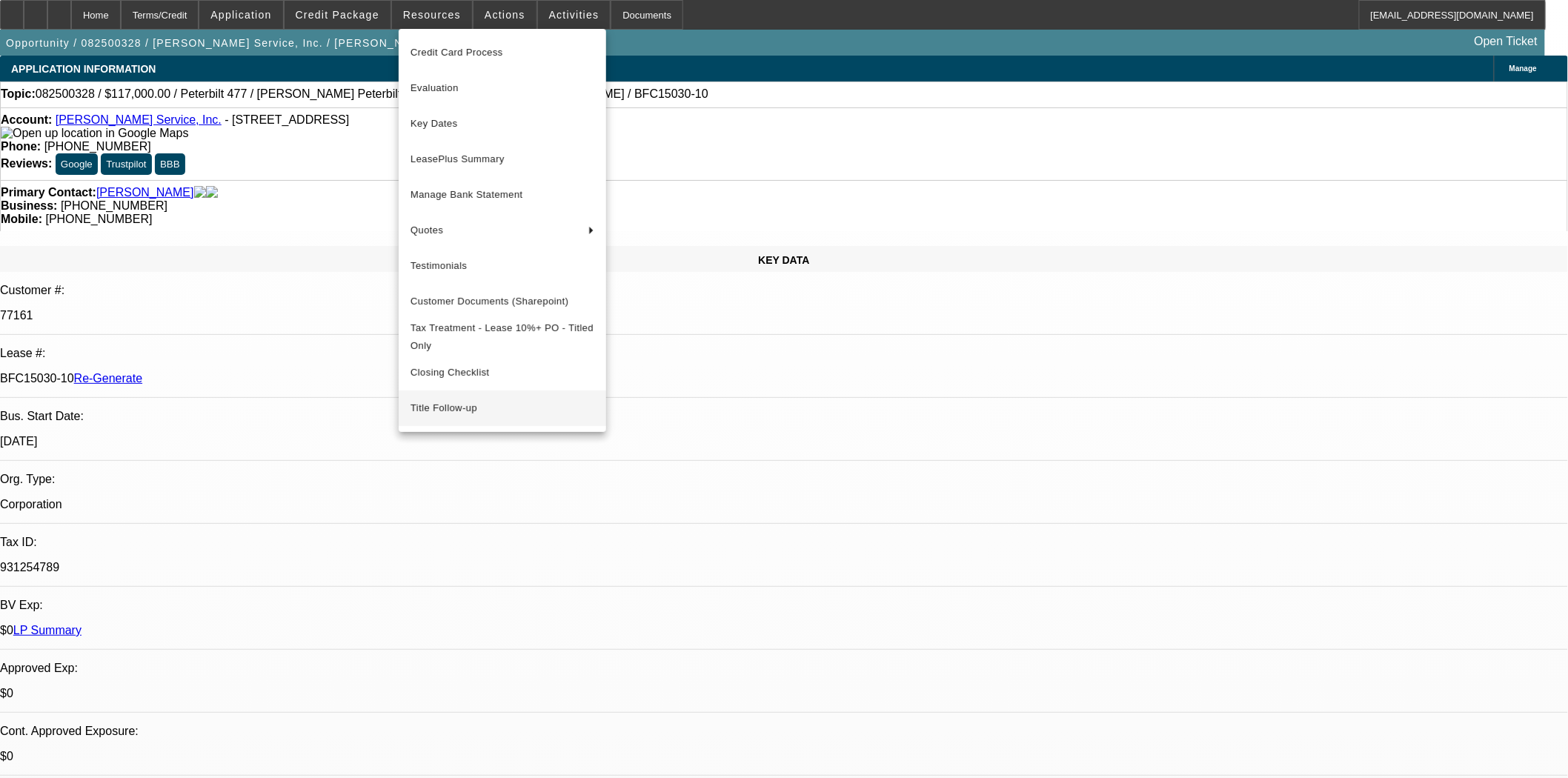
click at [439, 413] on span "Title Follow-up" at bounding box center [502, 407] width 184 height 18
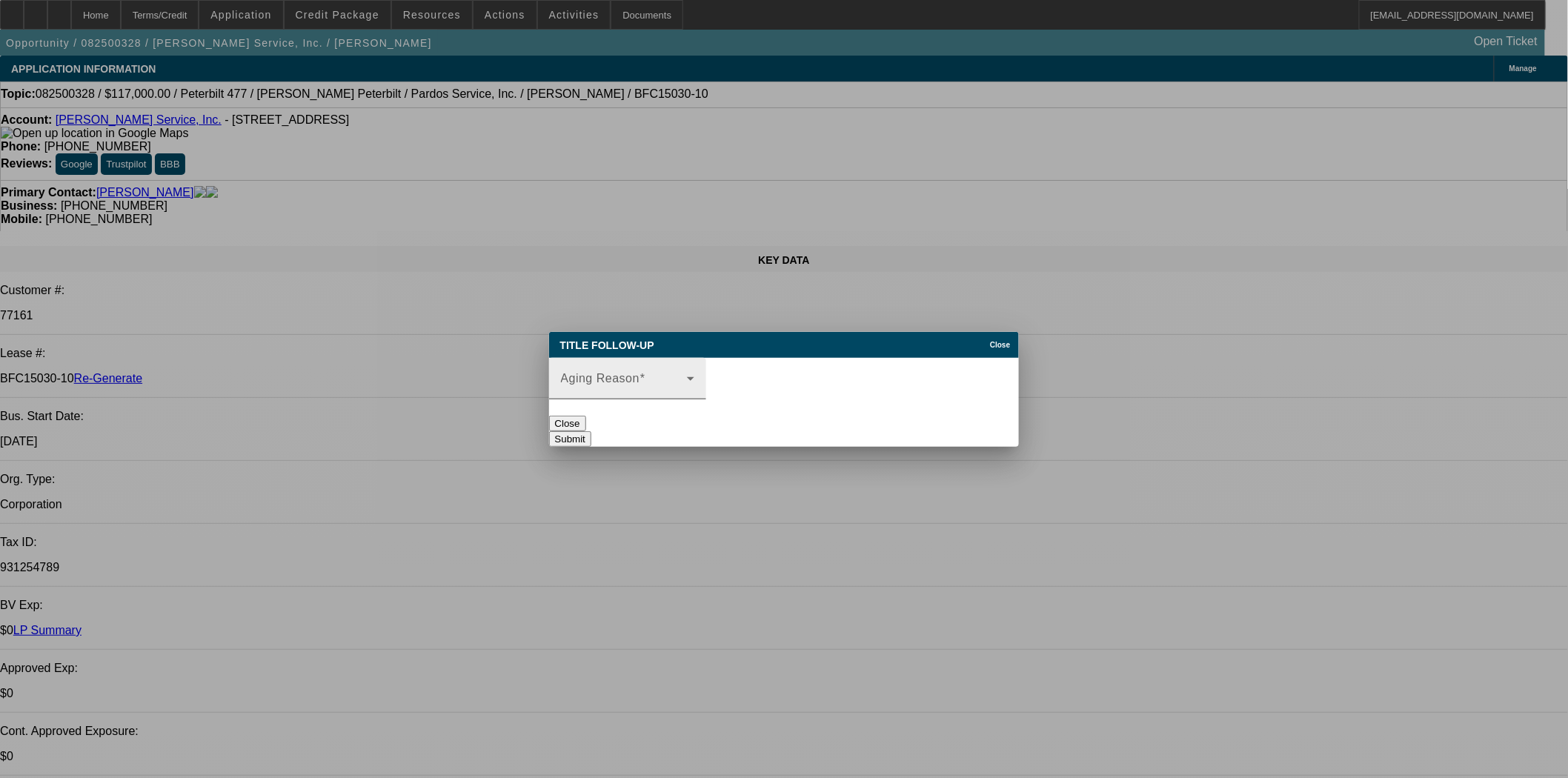
click at [694, 368] on div "Aging Reason" at bounding box center [627, 378] width 134 height 41
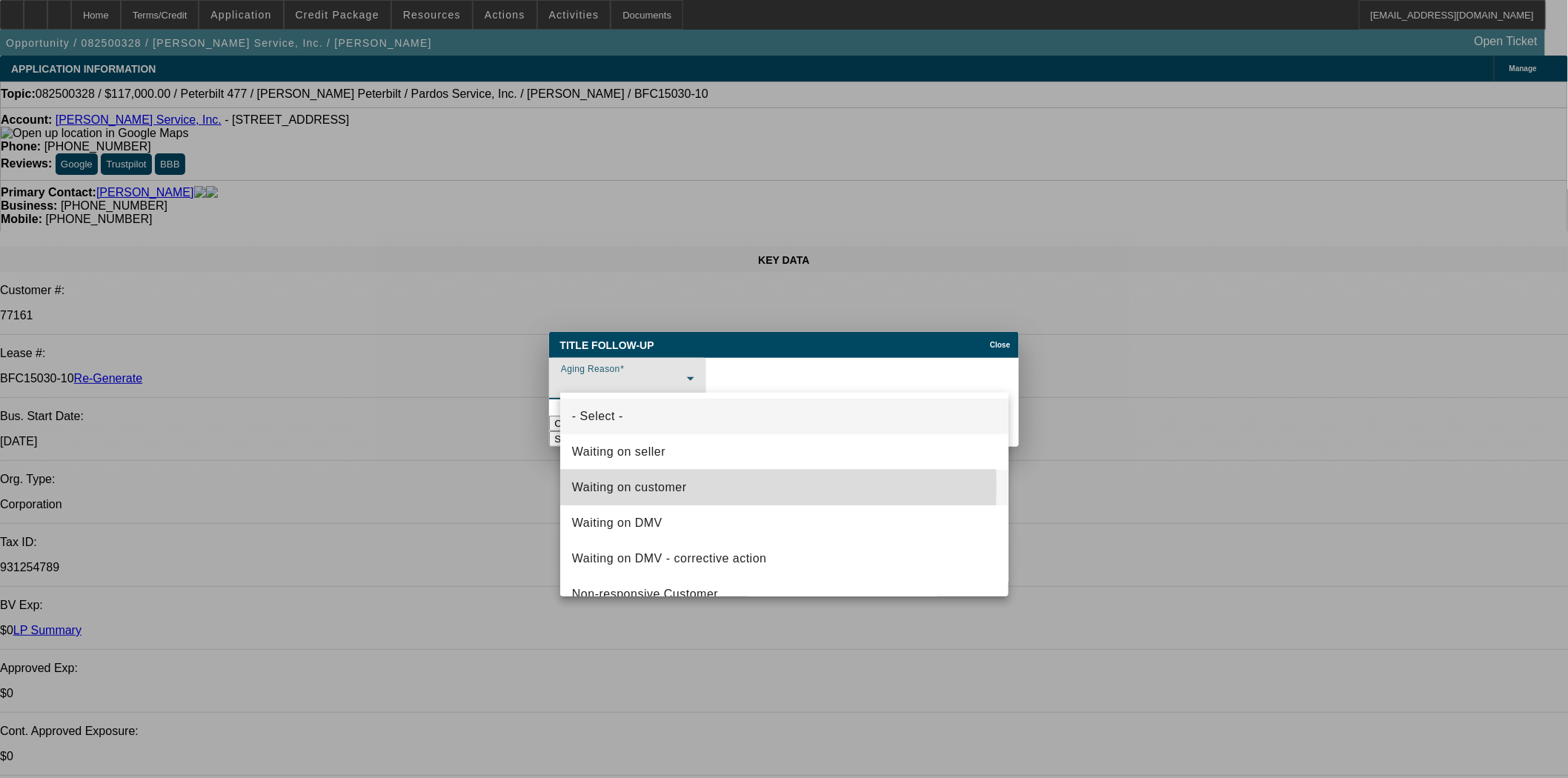
click at [657, 486] on span "Waiting on customer" at bounding box center [629, 487] width 115 height 18
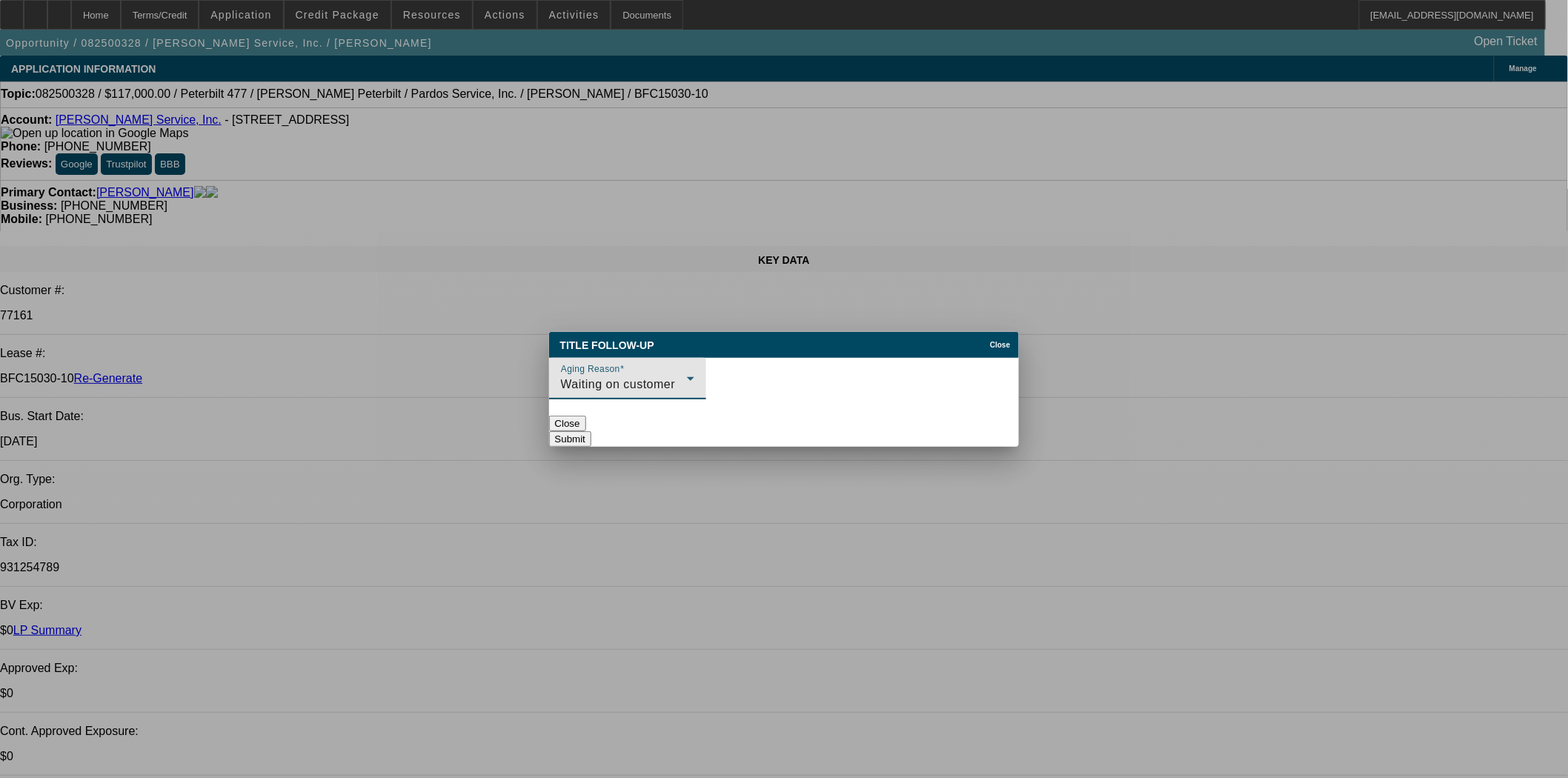
click at [591, 431] on button "Submit" at bounding box center [570, 439] width 42 height 15
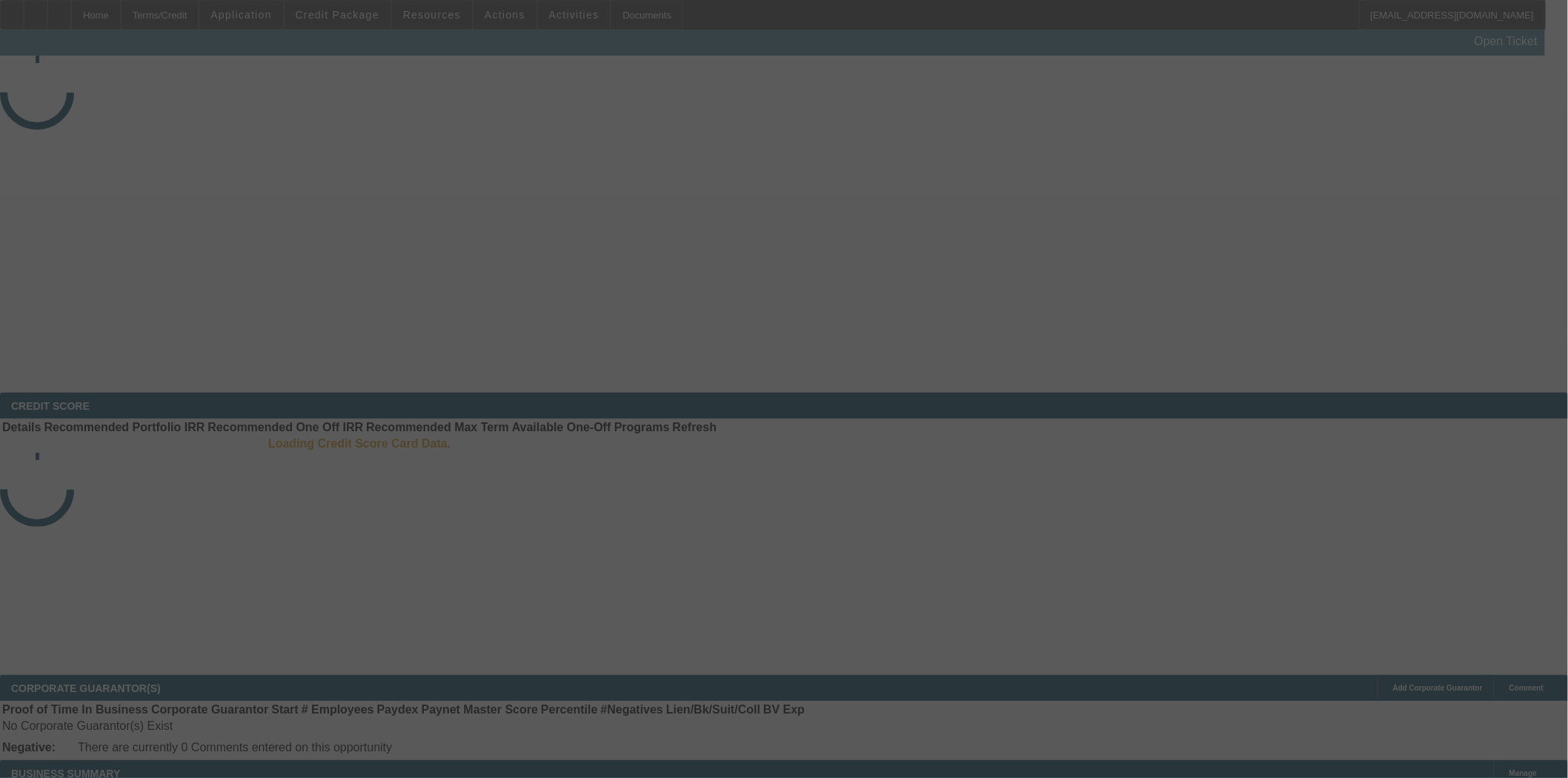
select select "4"
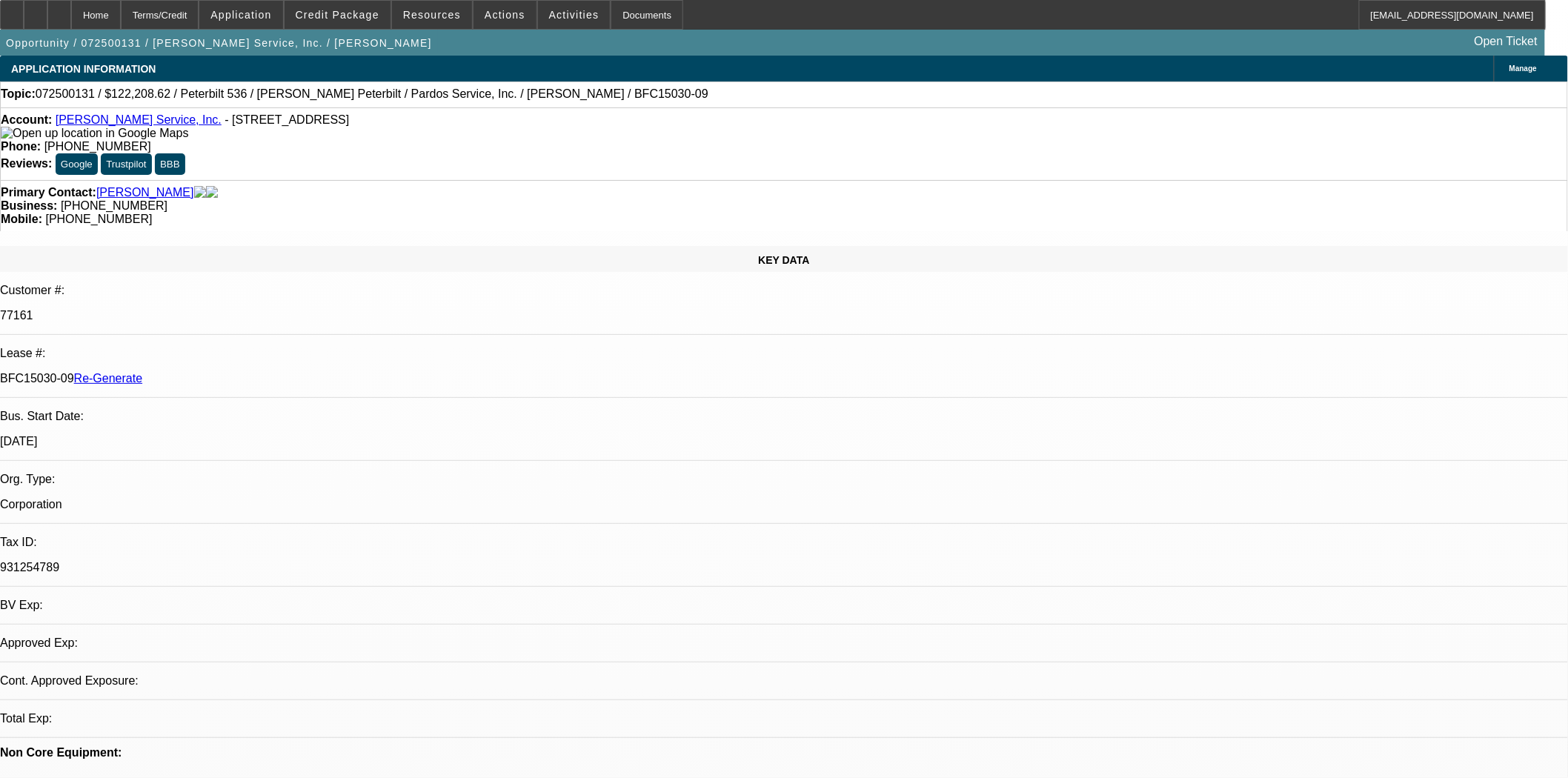
select select "0"
select select "6"
click at [420, 20] on span at bounding box center [432, 14] width 80 height 36
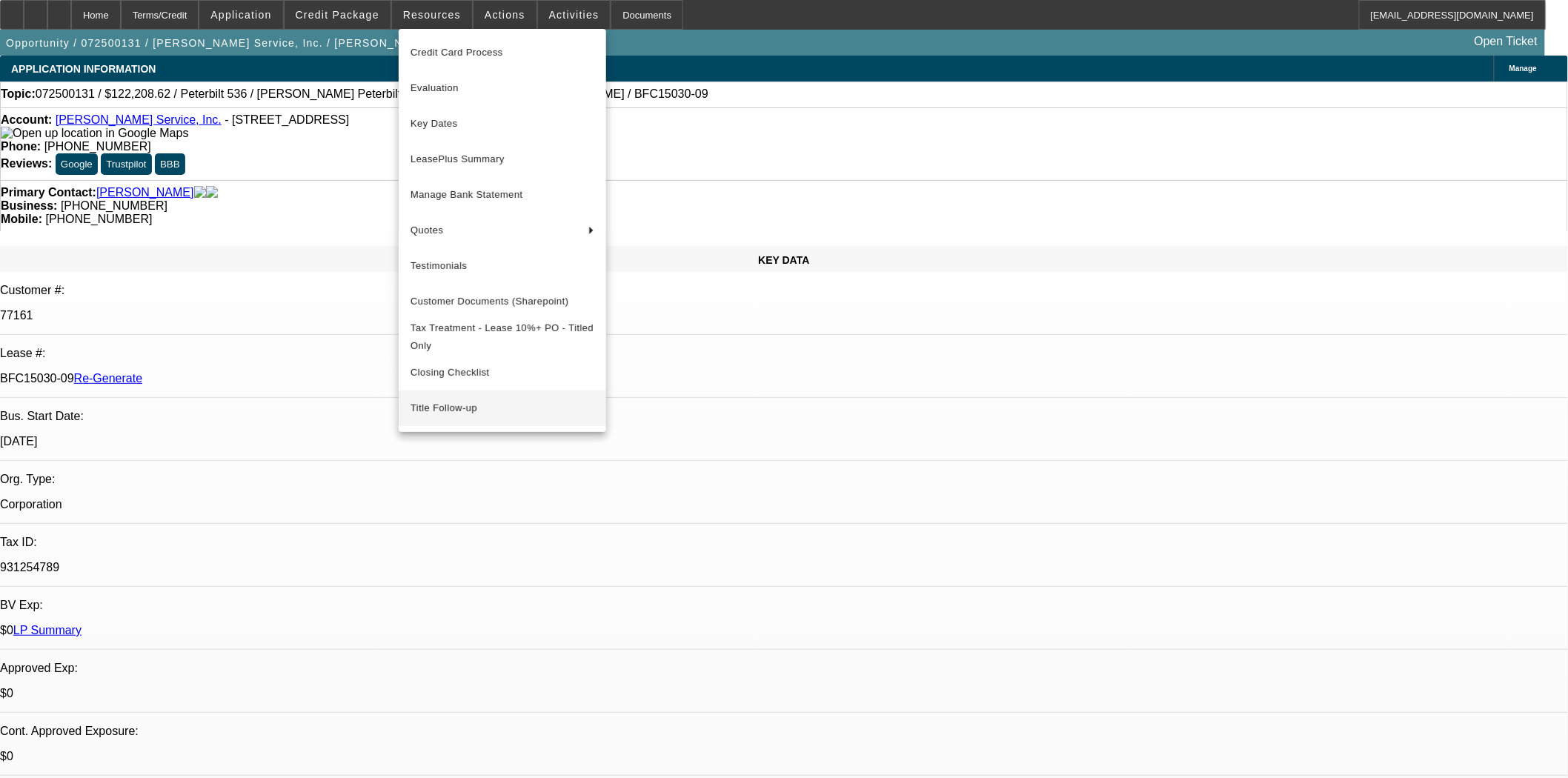
click at [439, 416] on span "Title Follow-up" at bounding box center [502, 407] width 184 height 18
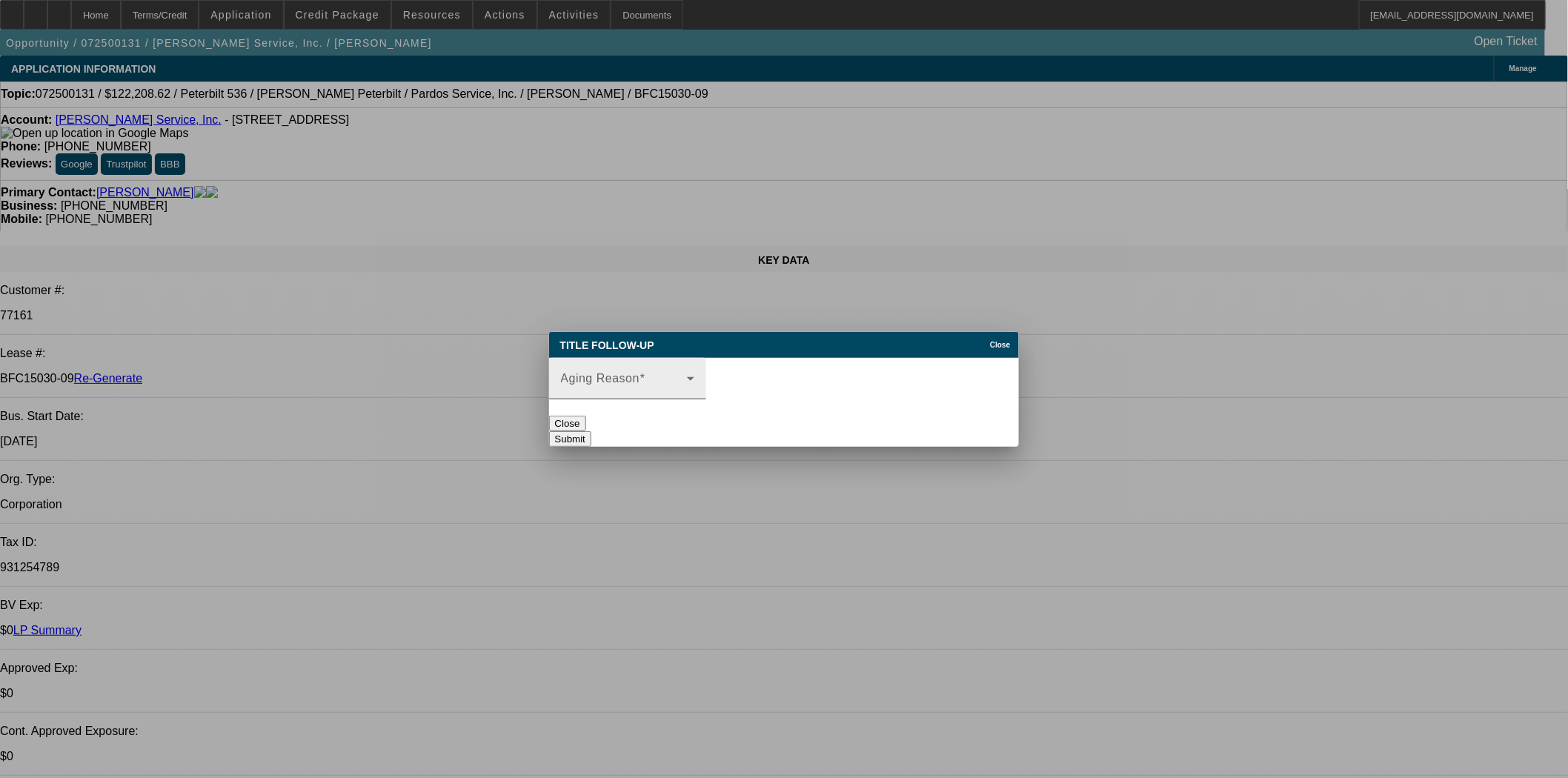
click at [689, 387] on div "Aging Reason" at bounding box center [627, 378] width 134 height 41
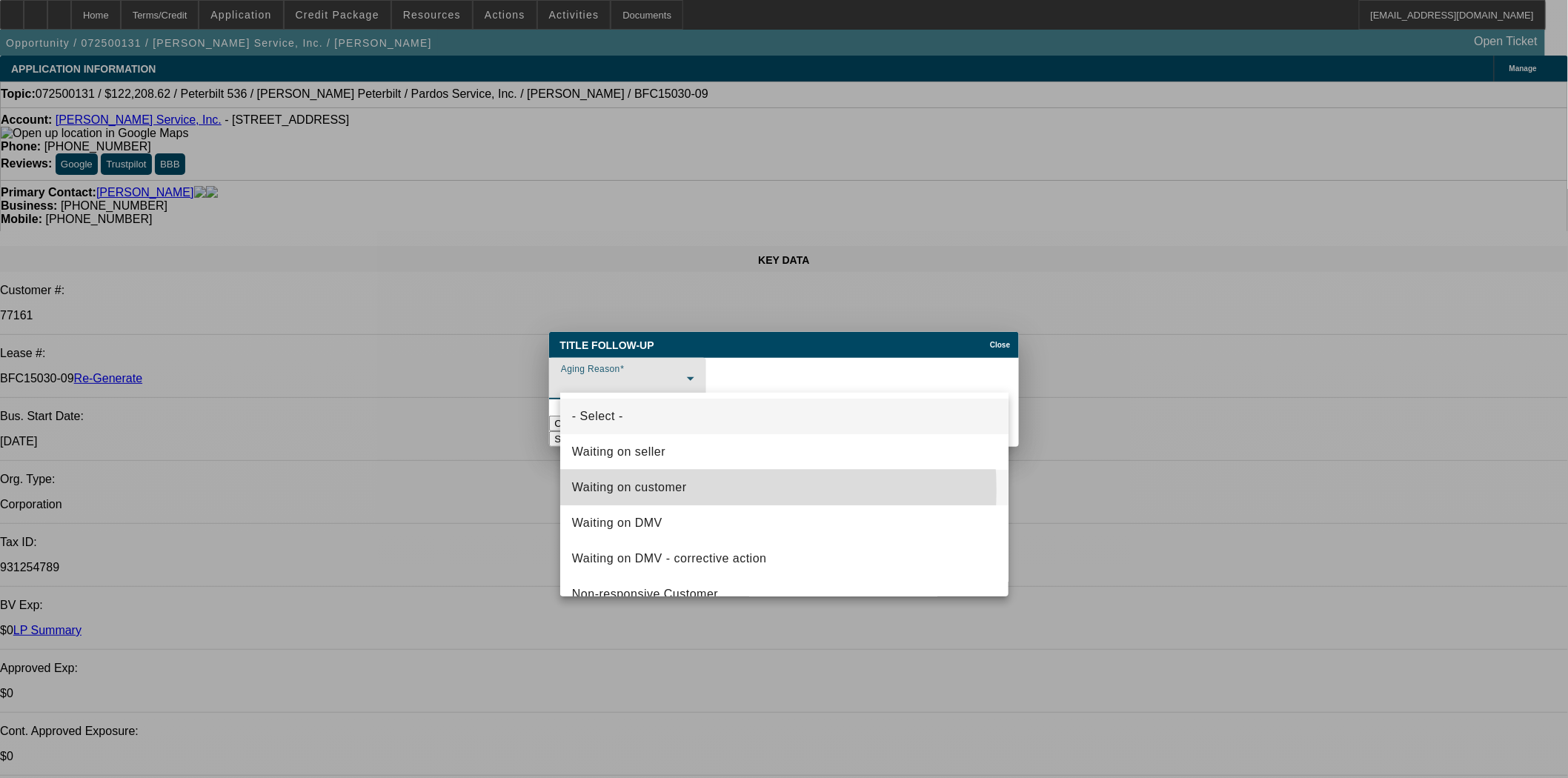
click at [659, 490] on span "Waiting on customer" at bounding box center [629, 487] width 115 height 18
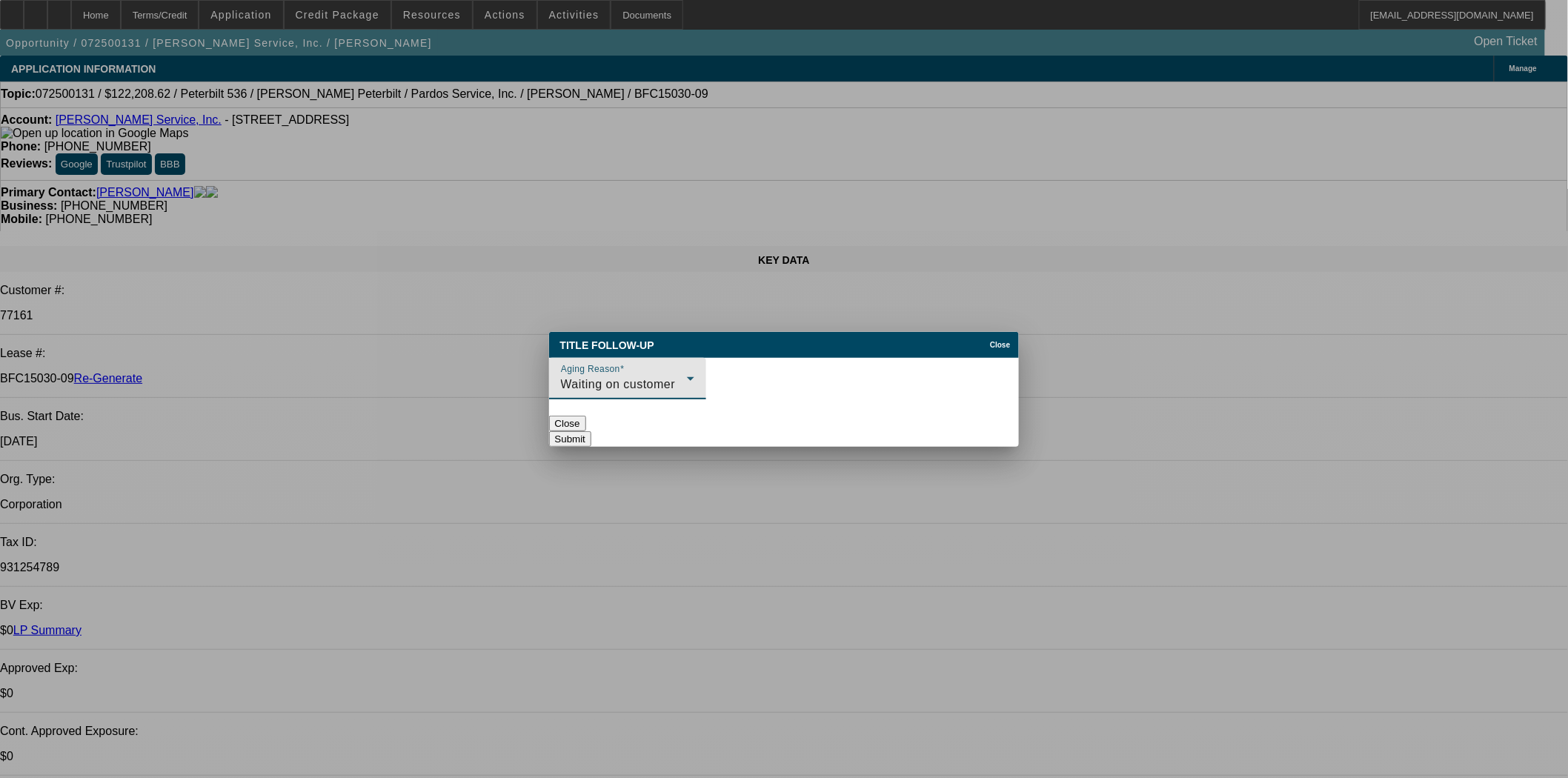
click at [591, 431] on button "Submit" at bounding box center [570, 439] width 42 height 15
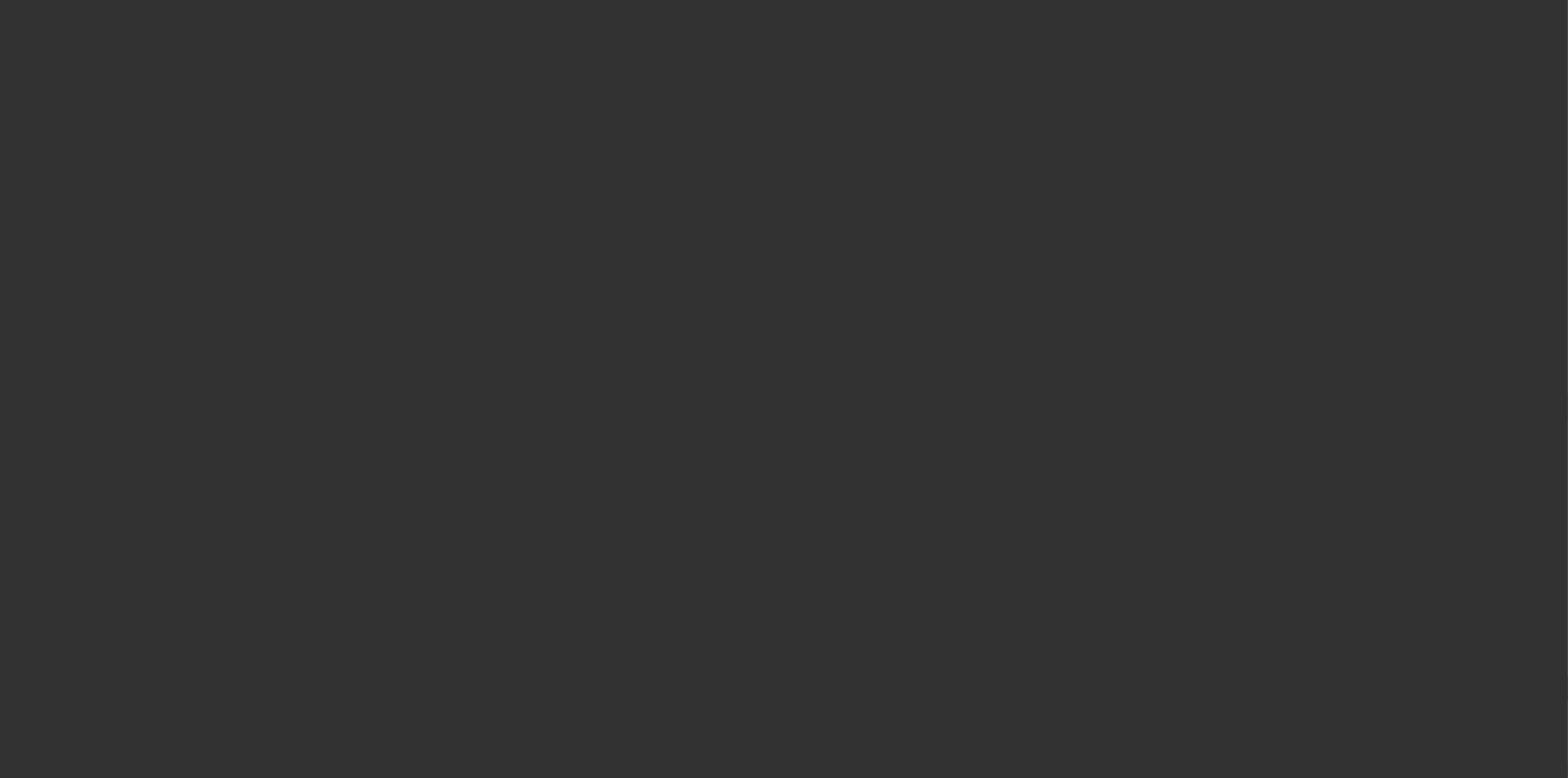
select select "4"
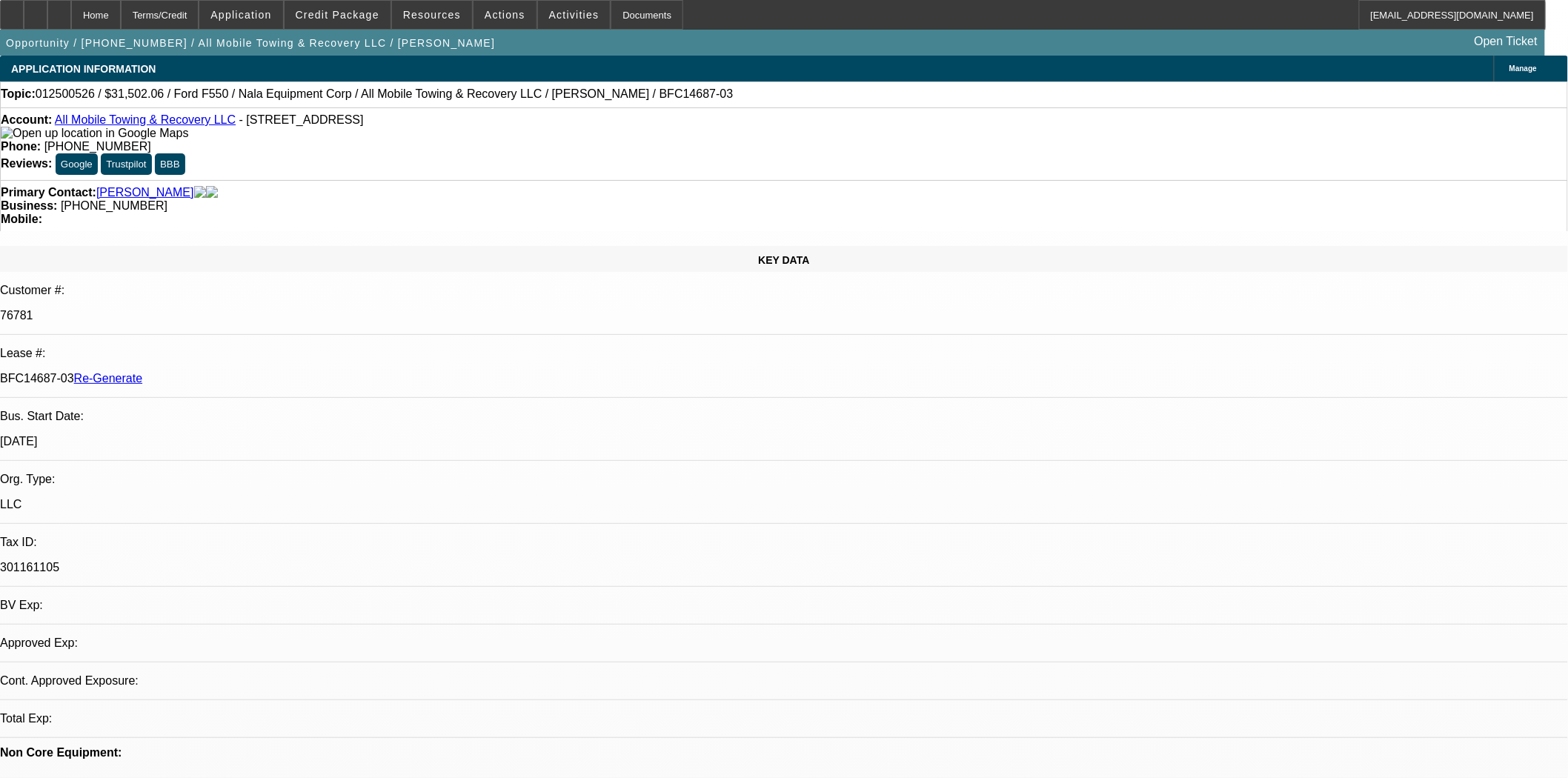
select select "0"
select select "2"
select select "0"
select select "6"
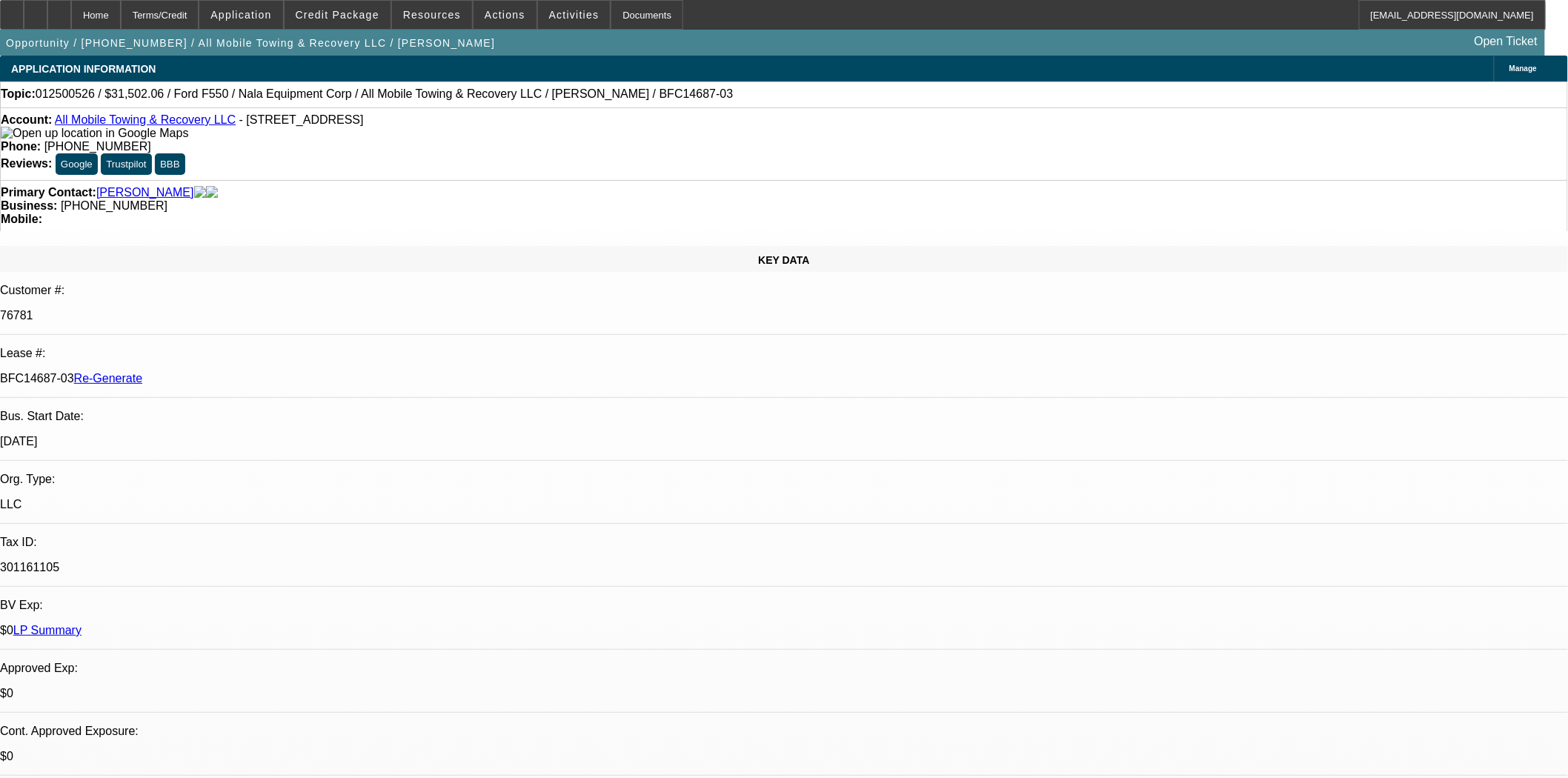
click at [428, 14] on span "Resources" at bounding box center [432, 15] width 58 height 12
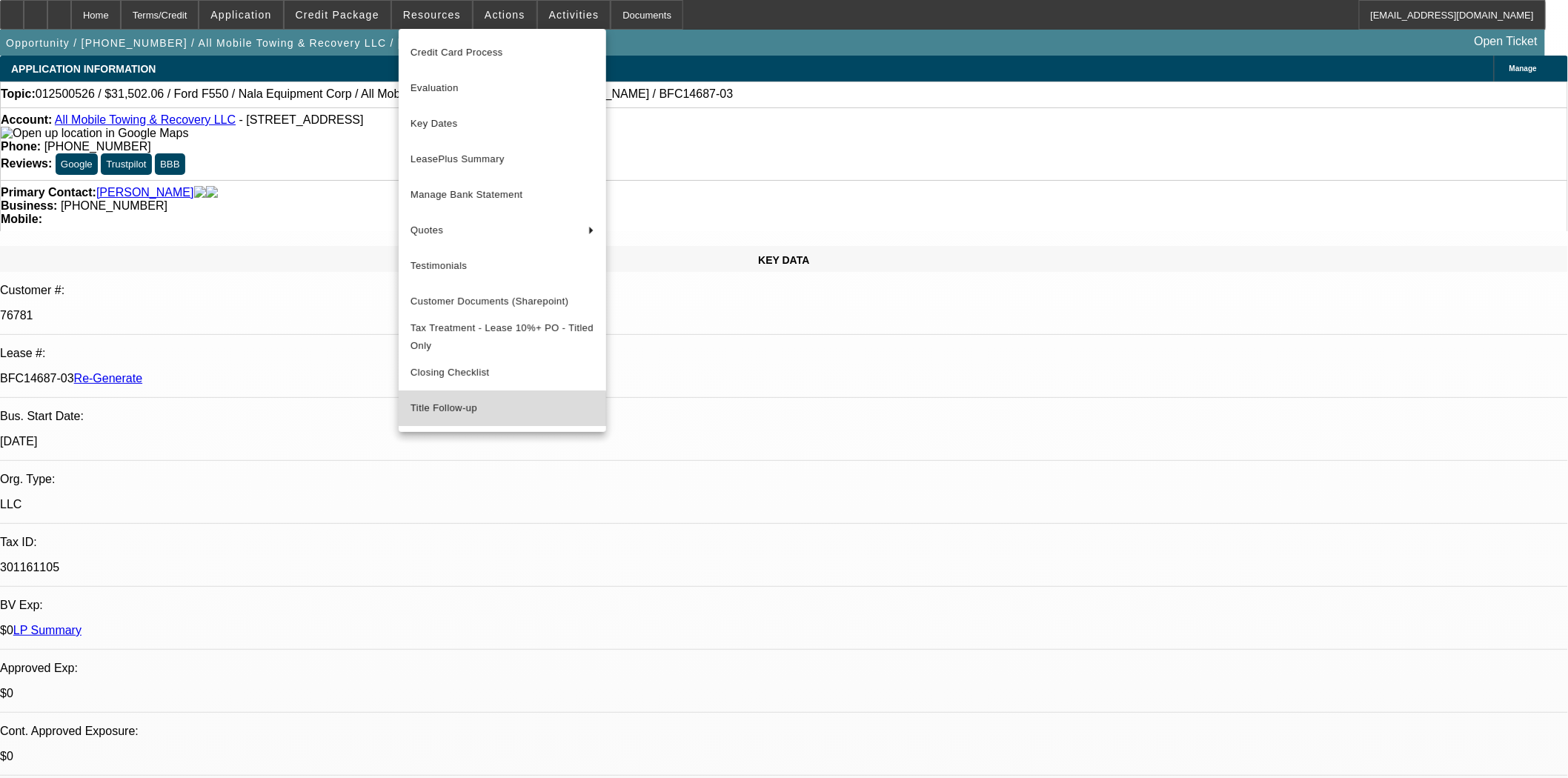
click at [436, 417] on span "Title Follow-up" at bounding box center [502, 407] width 184 height 18
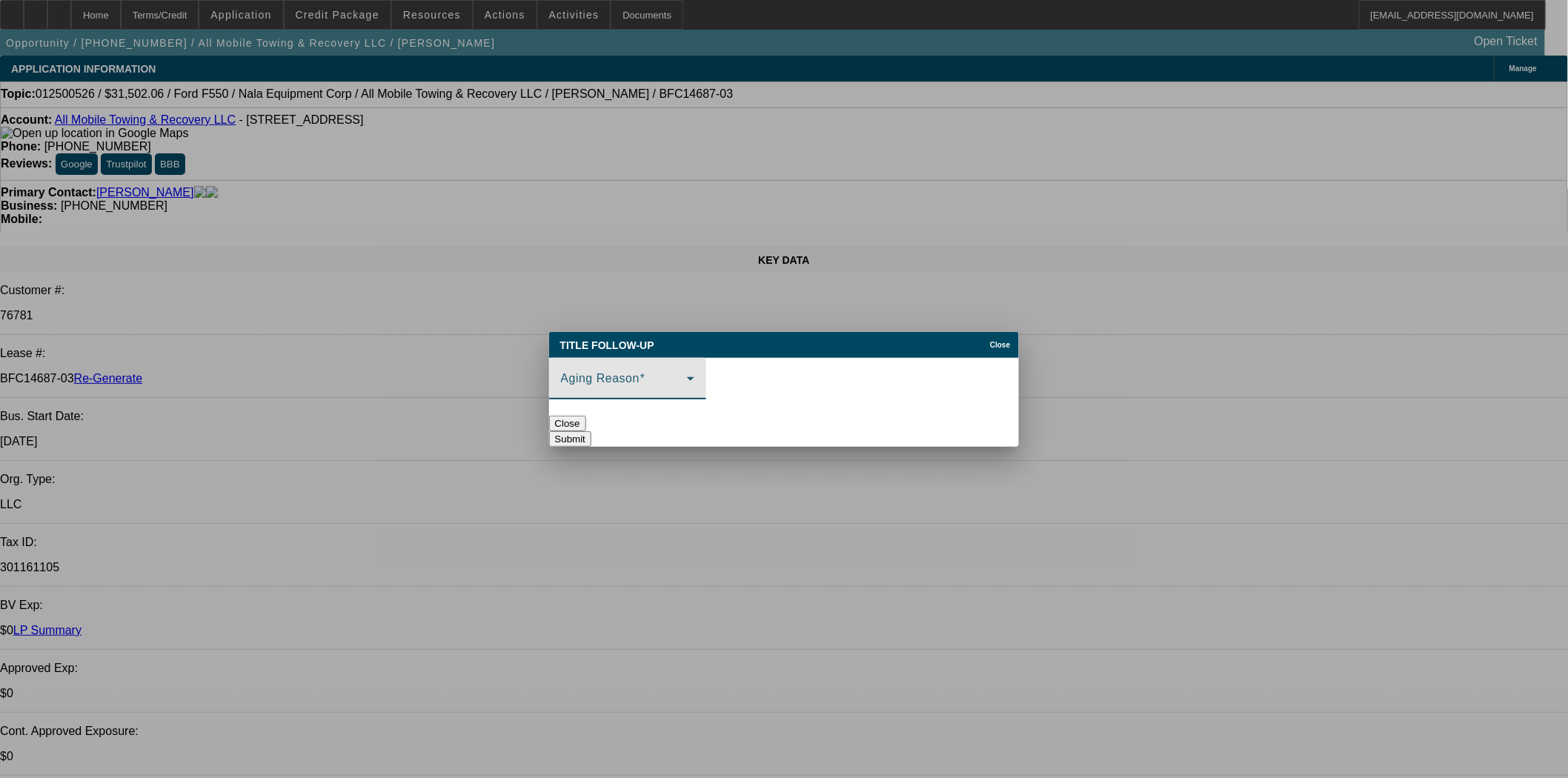
click at [680, 378] on span at bounding box center [623, 384] width 126 height 18
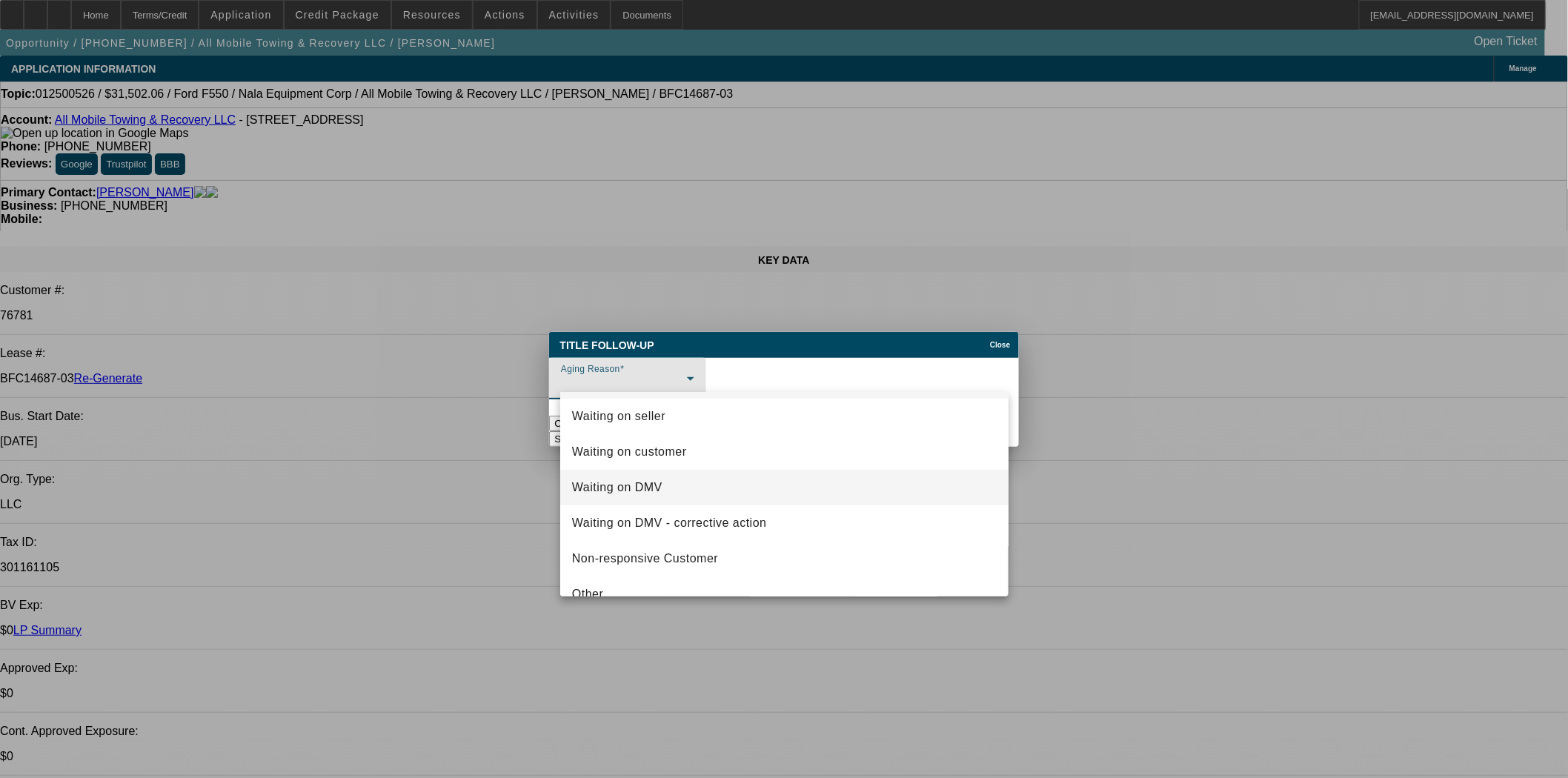
scroll to position [56, 0]
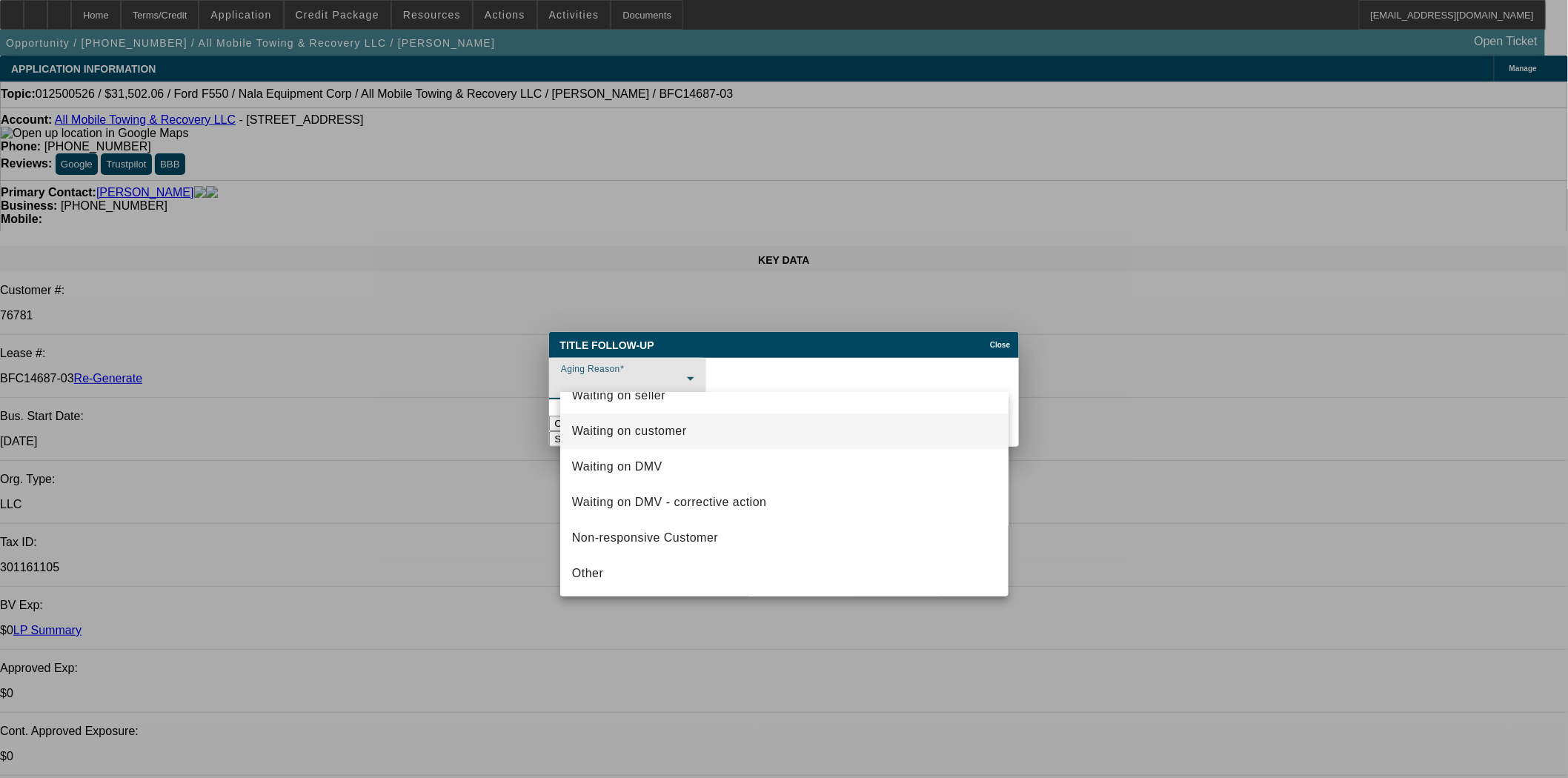
click at [623, 426] on span "Waiting on customer" at bounding box center [629, 431] width 115 height 18
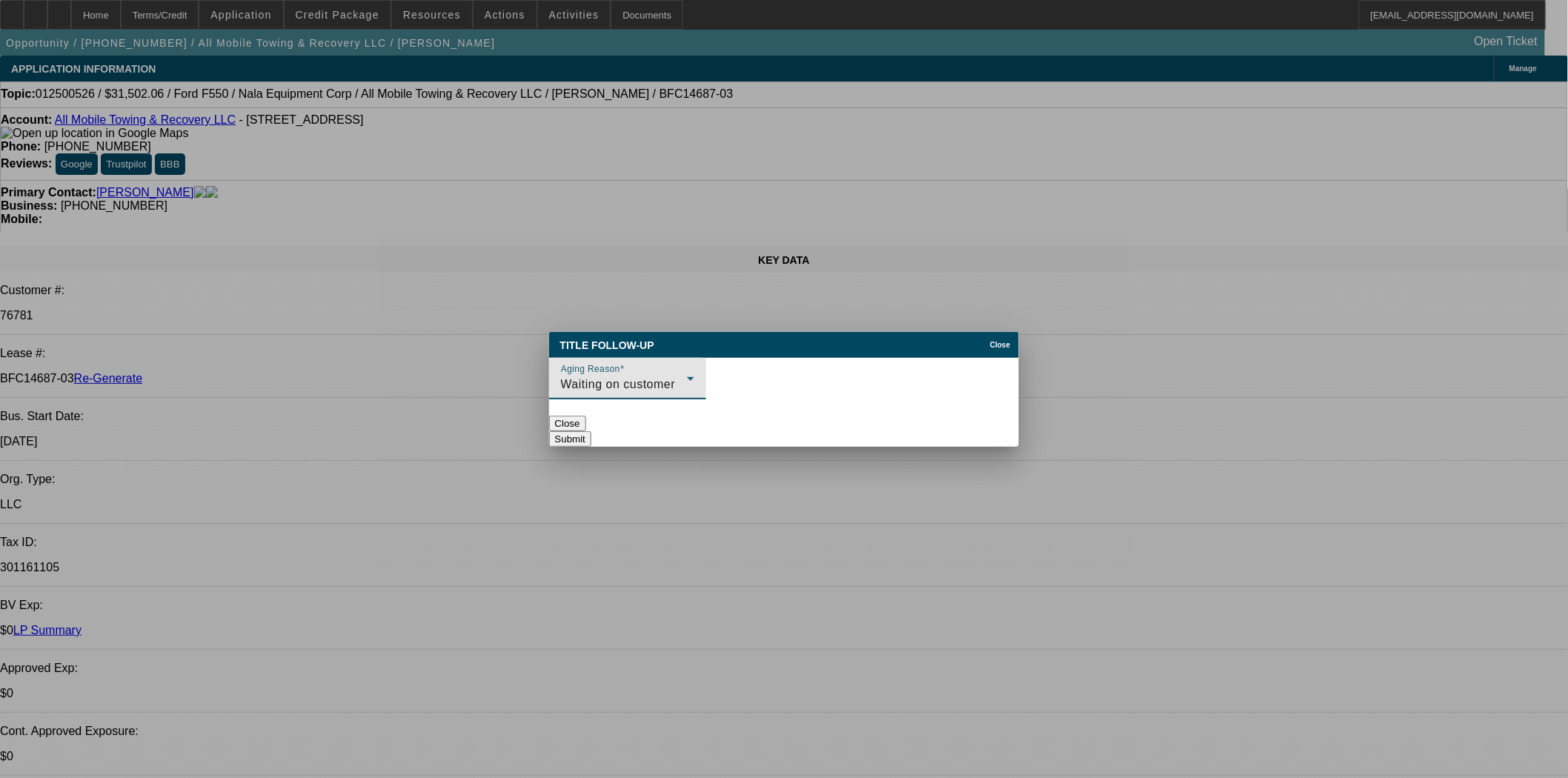
click at [591, 431] on button "Submit" at bounding box center [570, 439] width 42 height 15
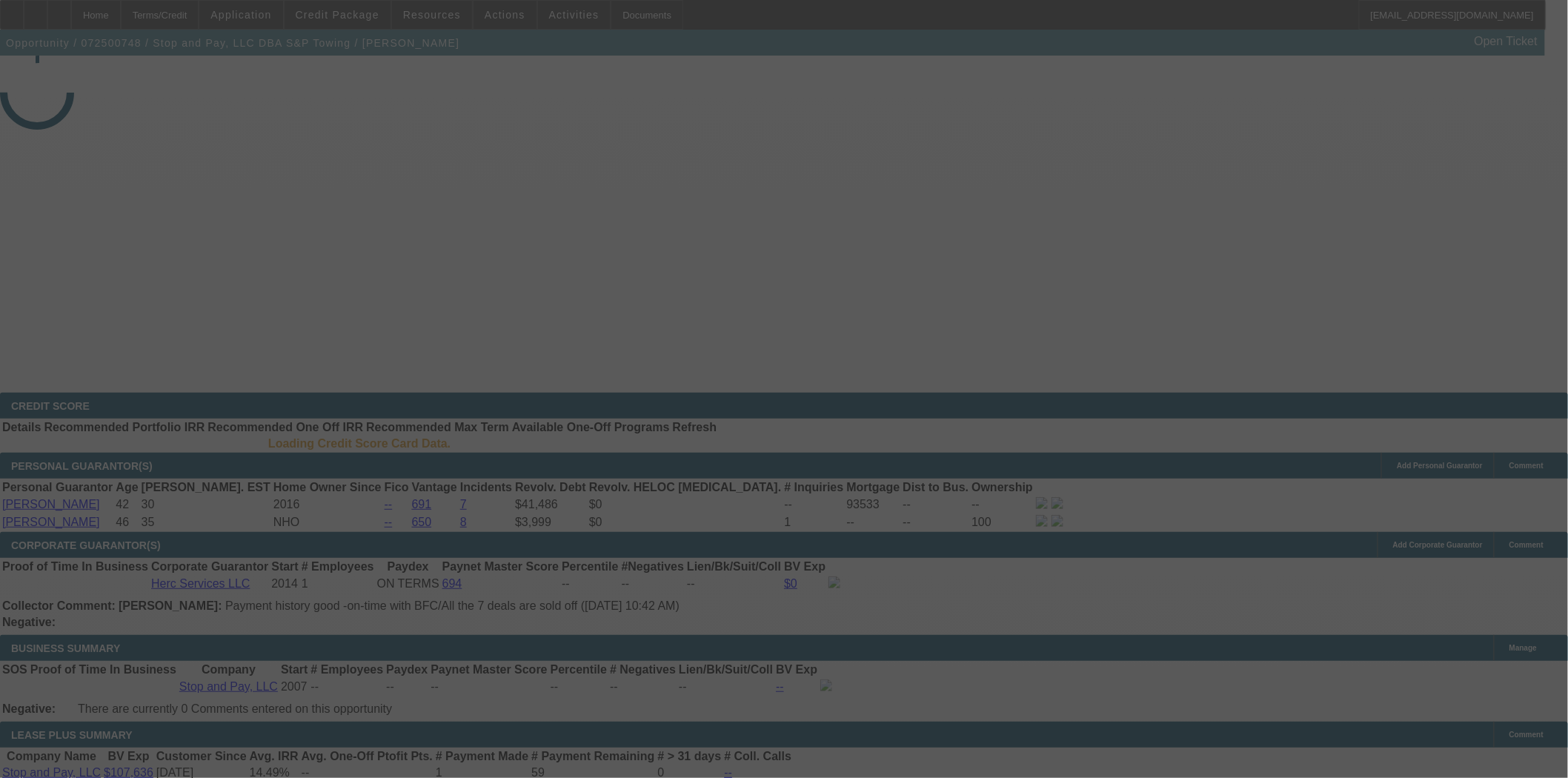
select select "4"
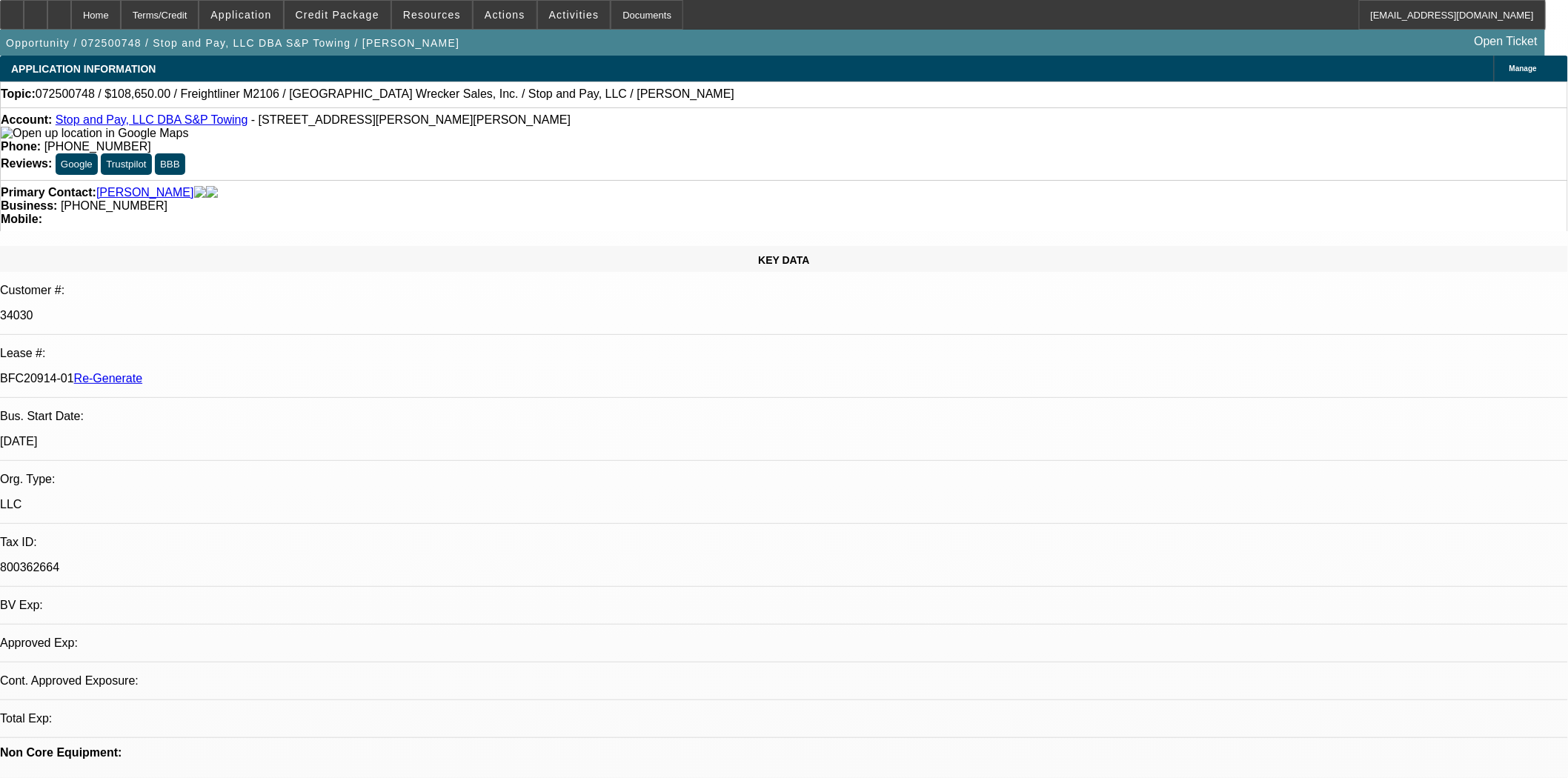
select select "0"
select select "2"
select select "0"
select select "6"
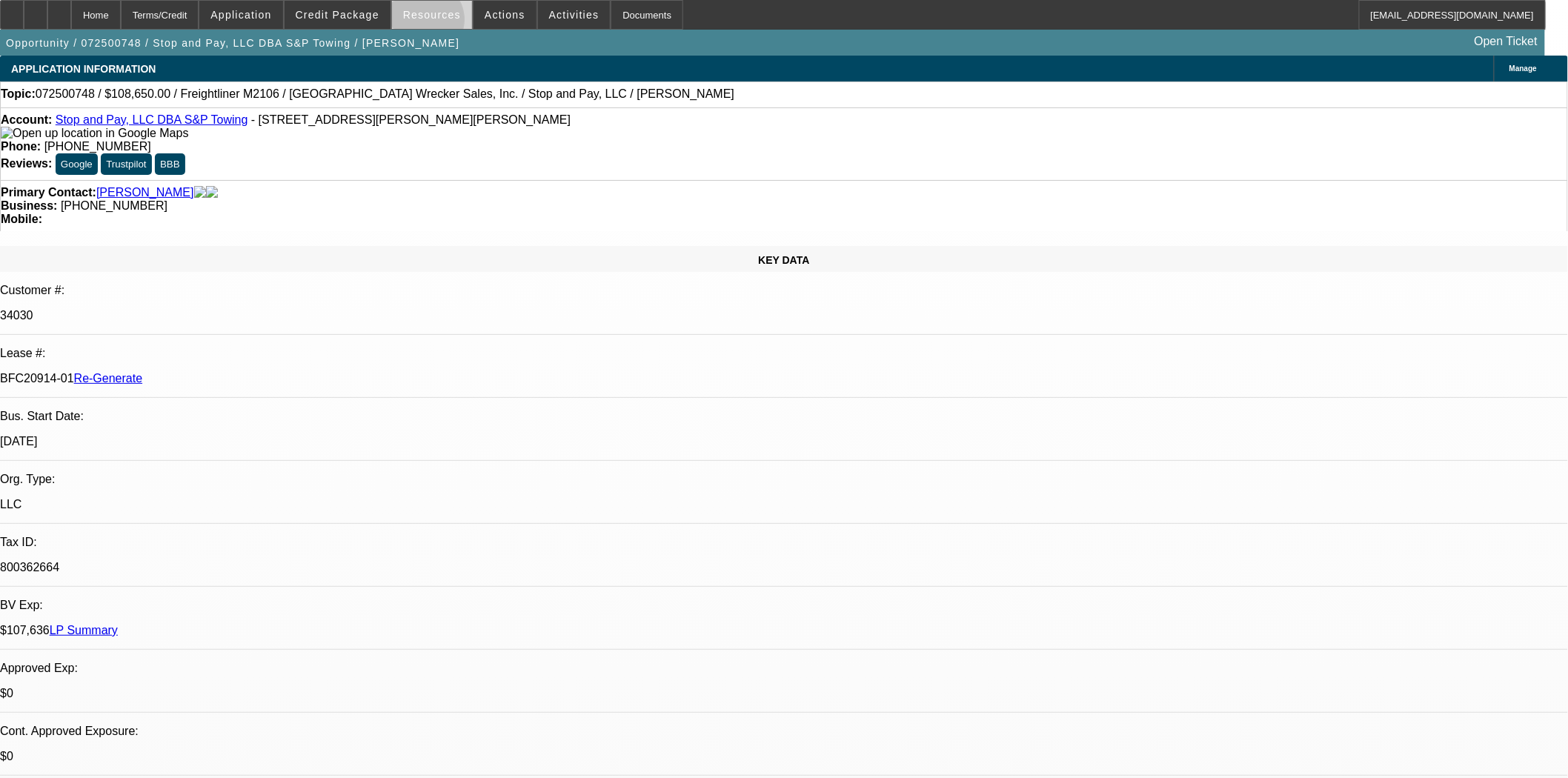
click at [431, 23] on span at bounding box center [432, 14] width 80 height 36
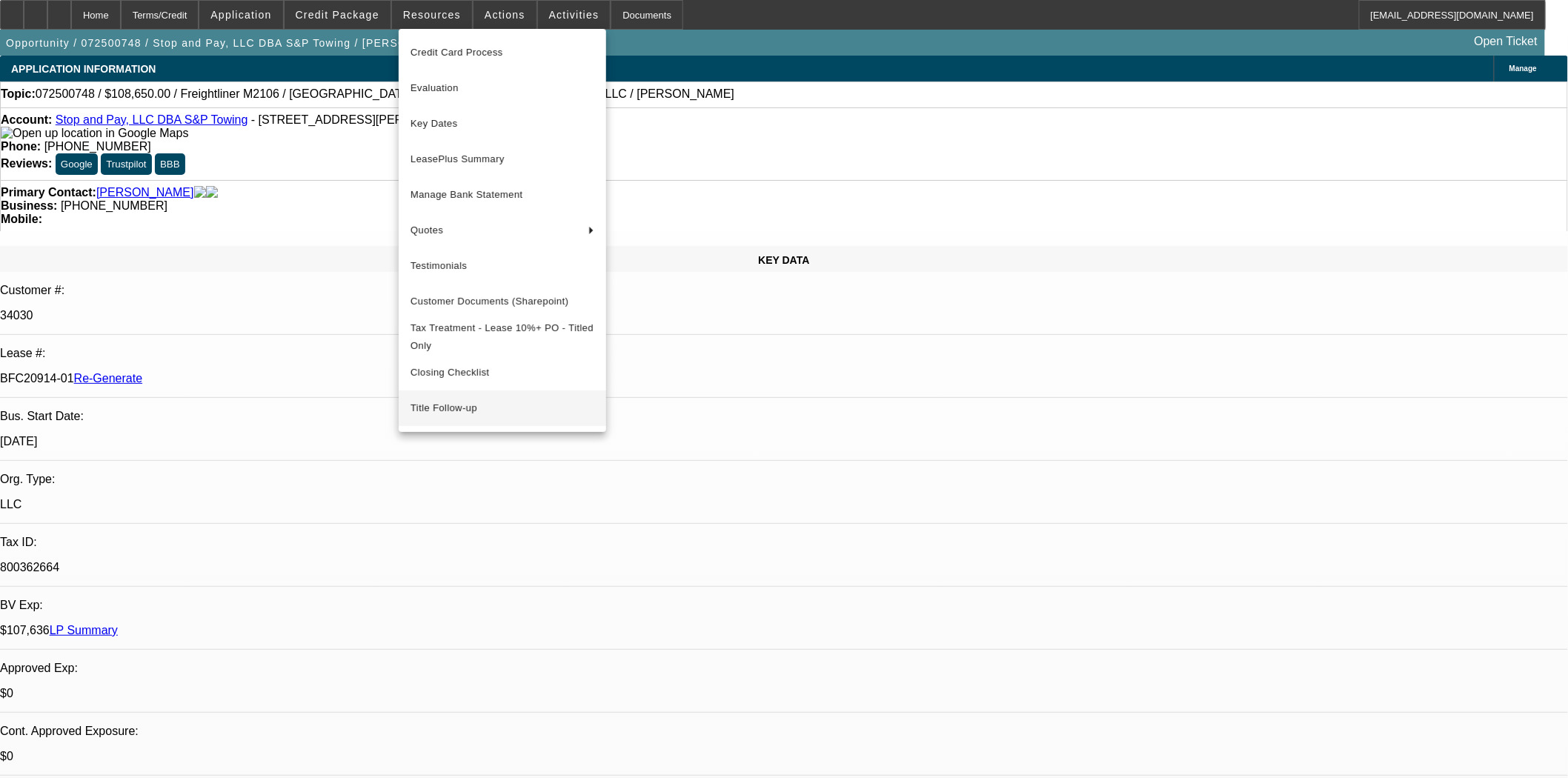
click at [433, 416] on span "Title Follow-up" at bounding box center [502, 407] width 184 height 18
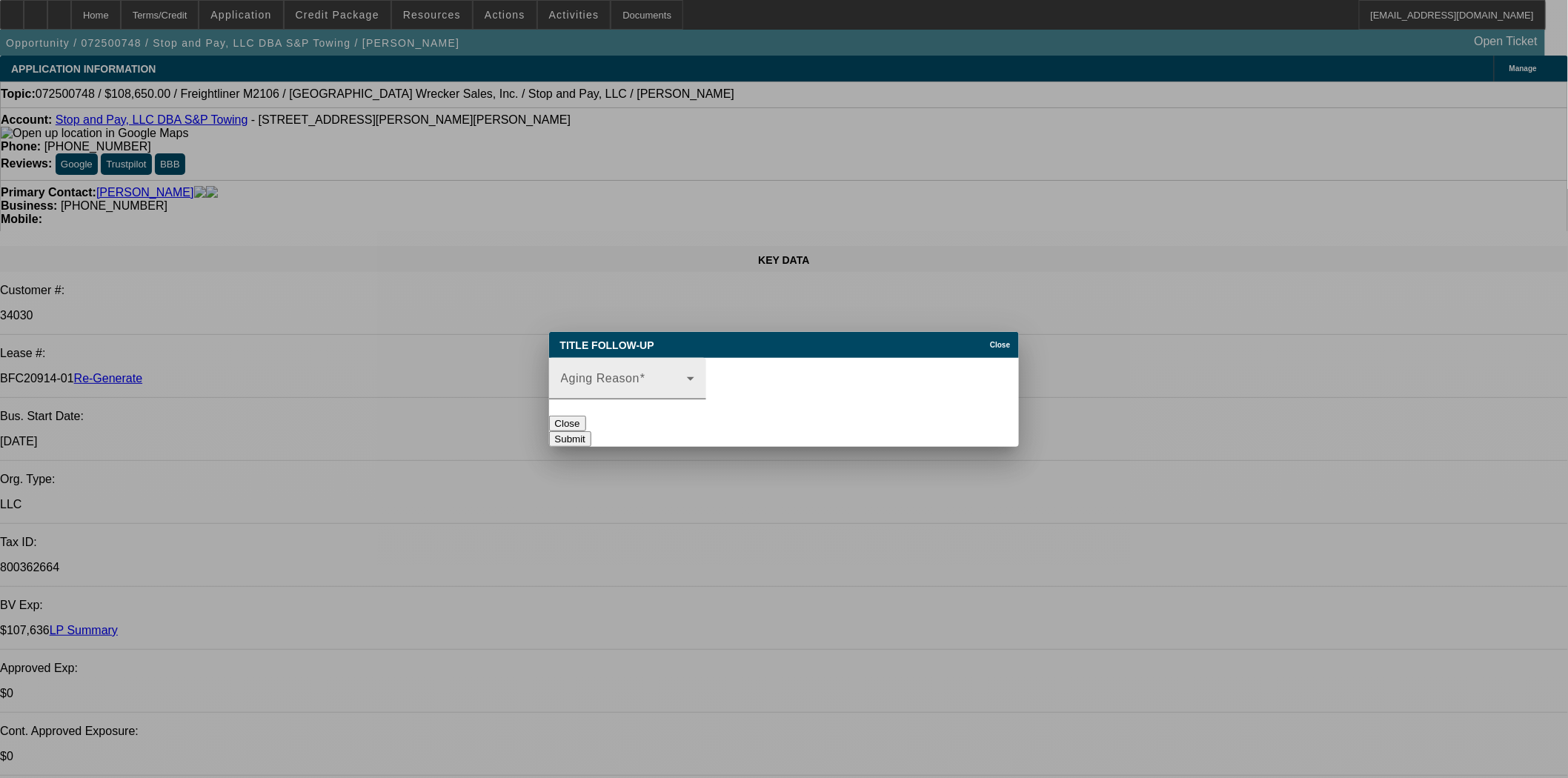
click at [649, 375] on span at bounding box center [623, 384] width 126 height 18
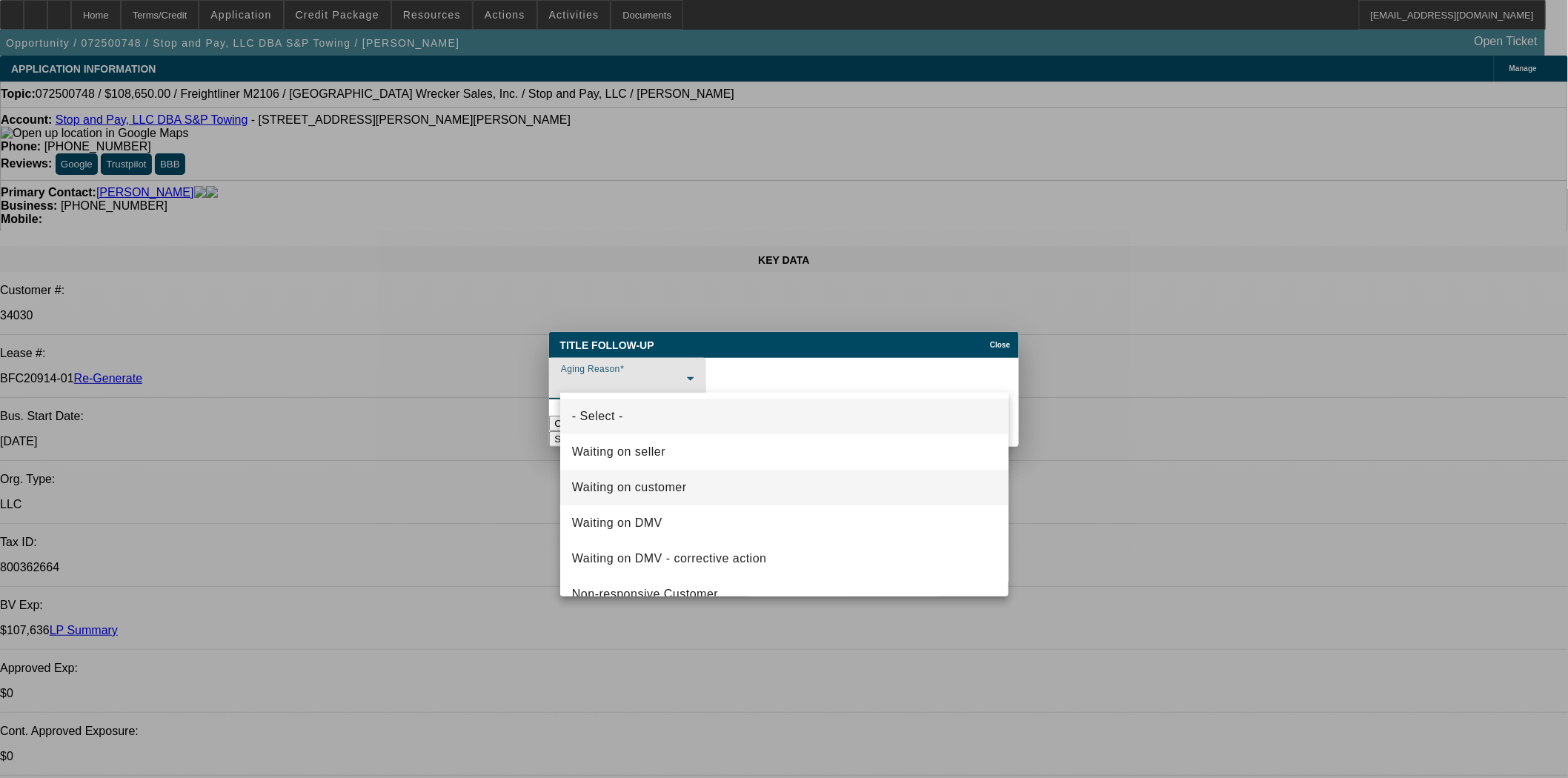
click at [678, 484] on span "Waiting on customer" at bounding box center [629, 487] width 115 height 18
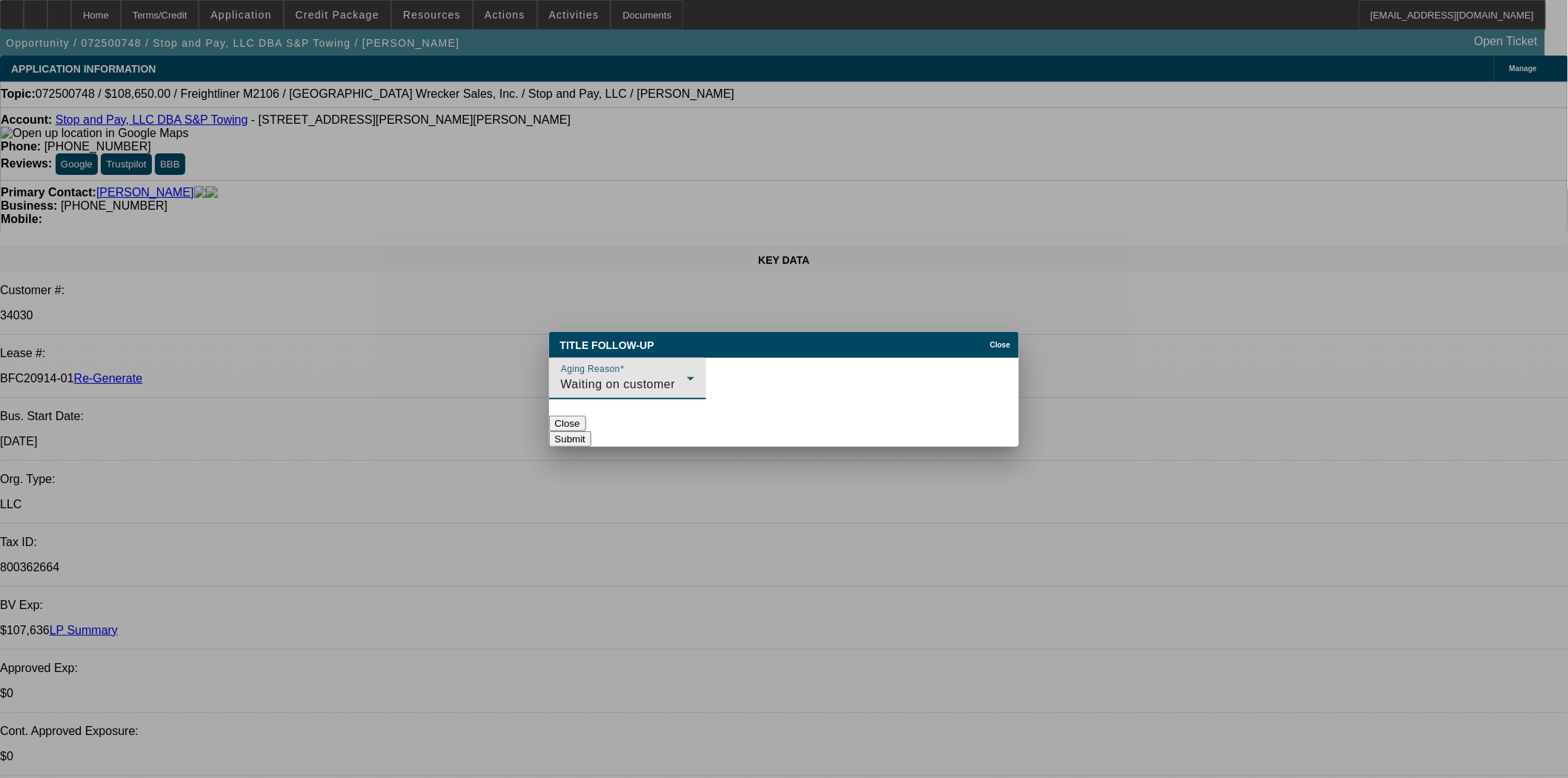
click at [591, 431] on button "Submit" at bounding box center [570, 439] width 42 height 15
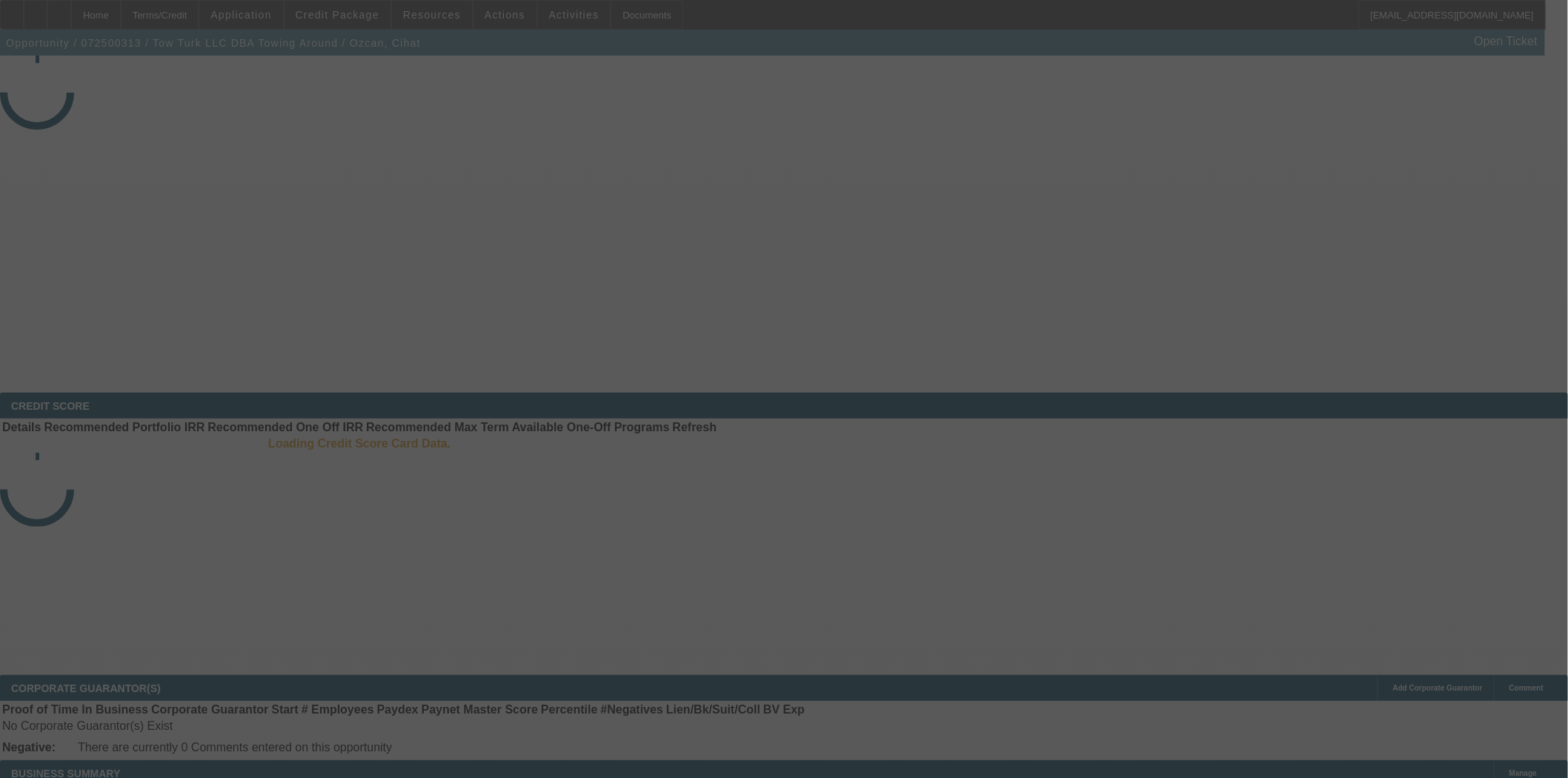
select select "4"
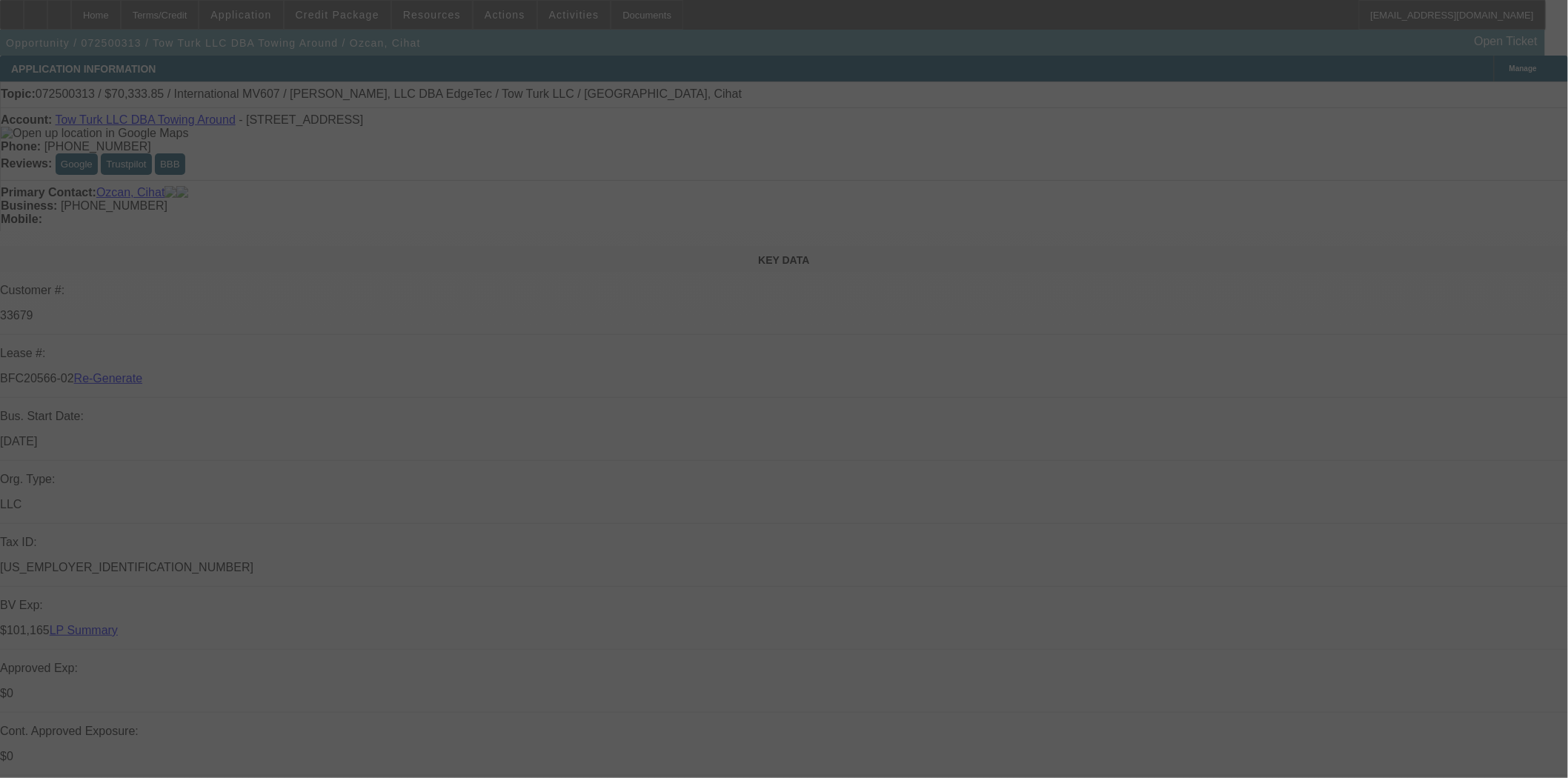
select select "0.15"
select select "2"
select select "0"
select select "6"
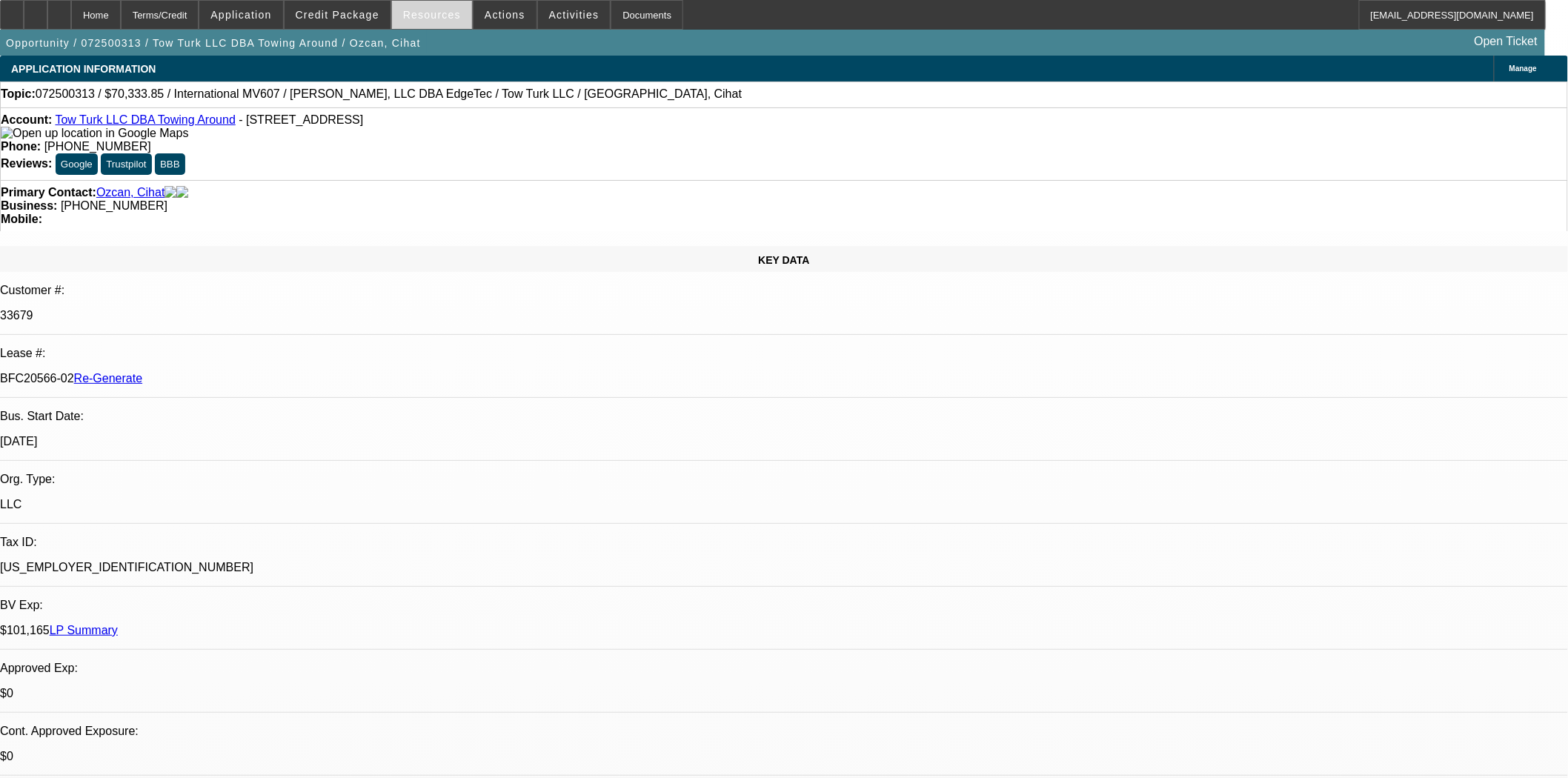
click at [414, 18] on span "Resources" at bounding box center [432, 15] width 58 height 12
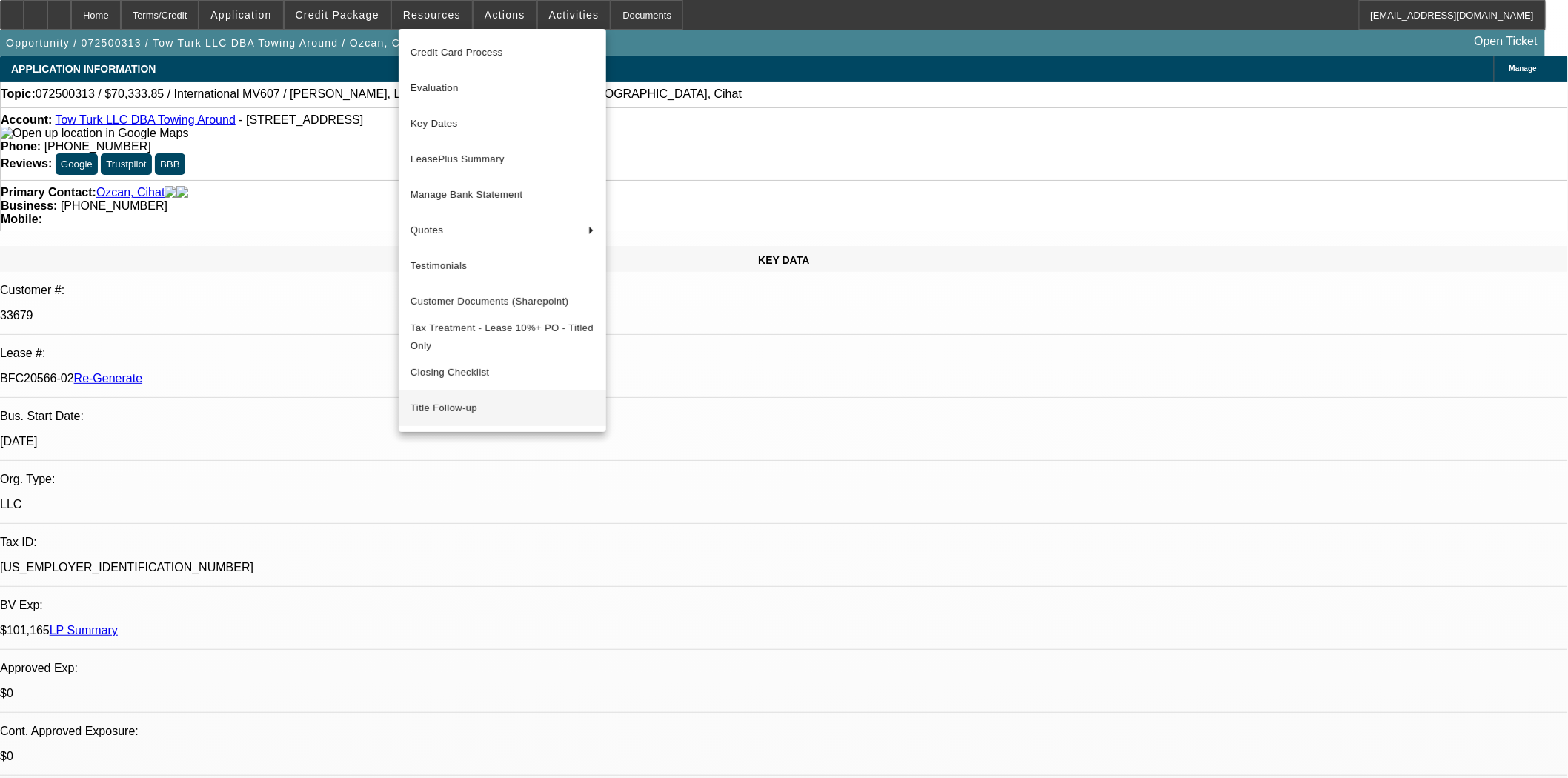
click at [446, 416] on span "Title Follow-up" at bounding box center [502, 407] width 184 height 18
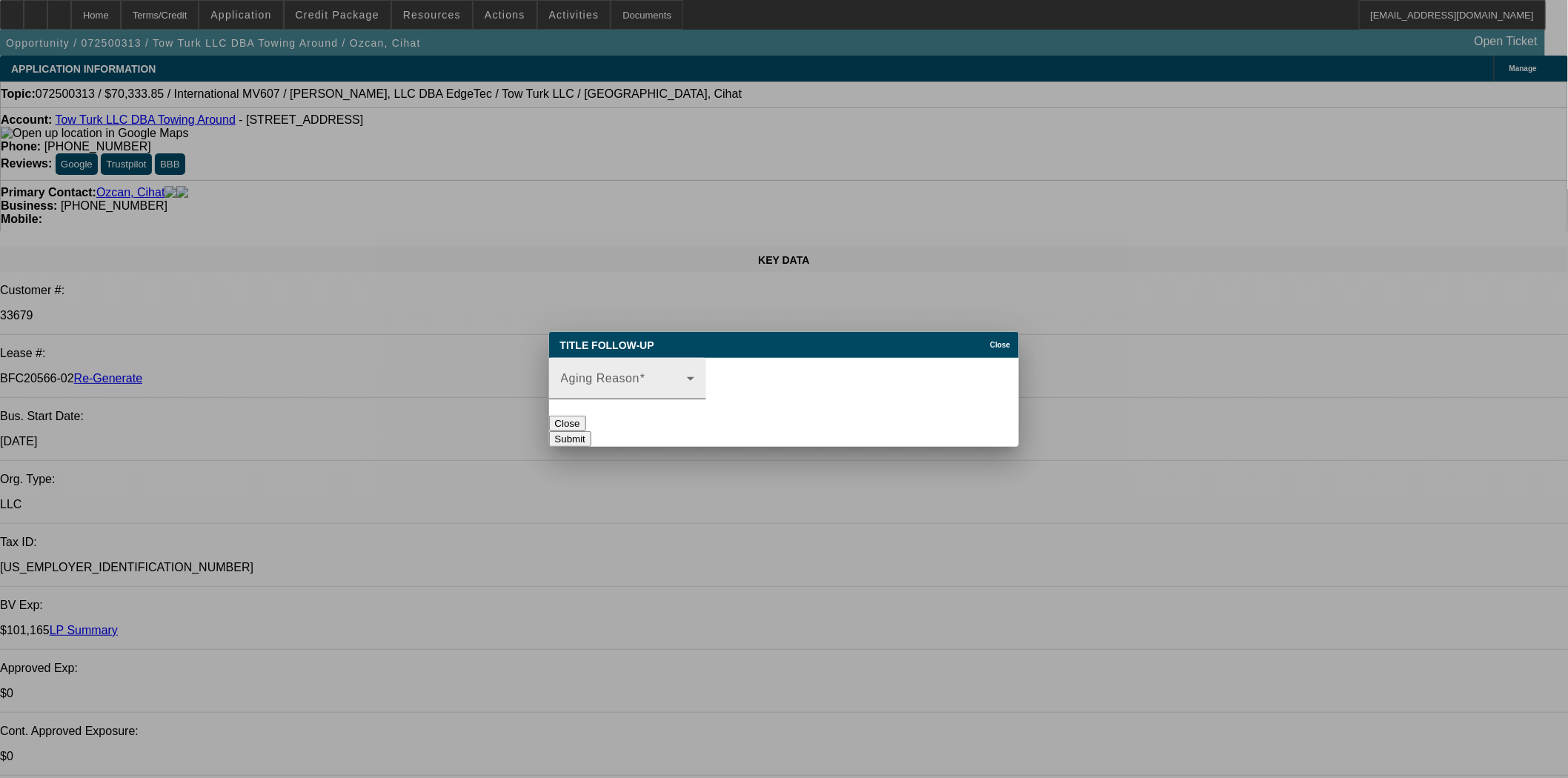
click at [687, 385] on span at bounding box center [623, 384] width 126 height 18
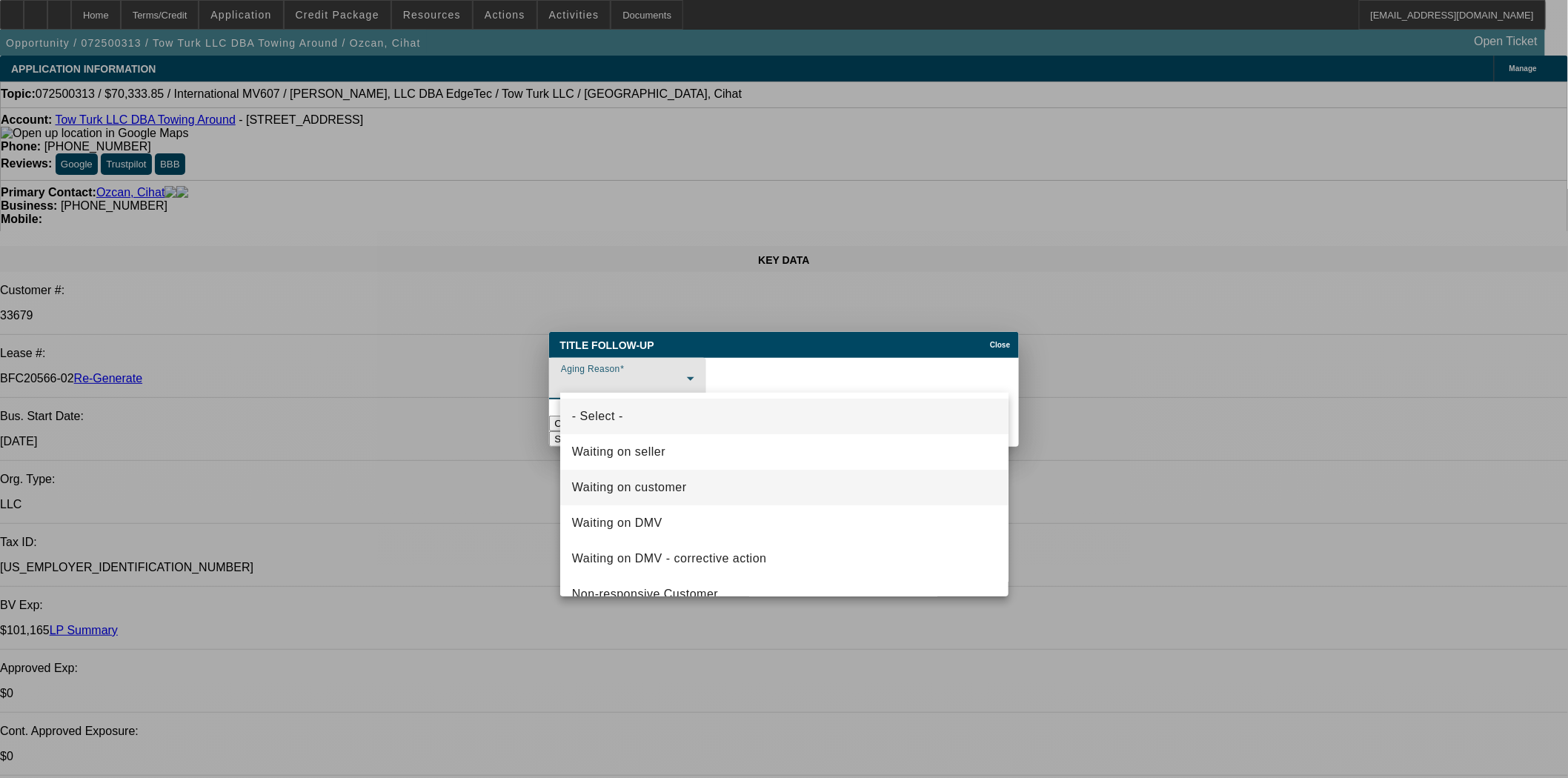
click at [664, 479] on span "Waiting on customer" at bounding box center [629, 487] width 115 height 18
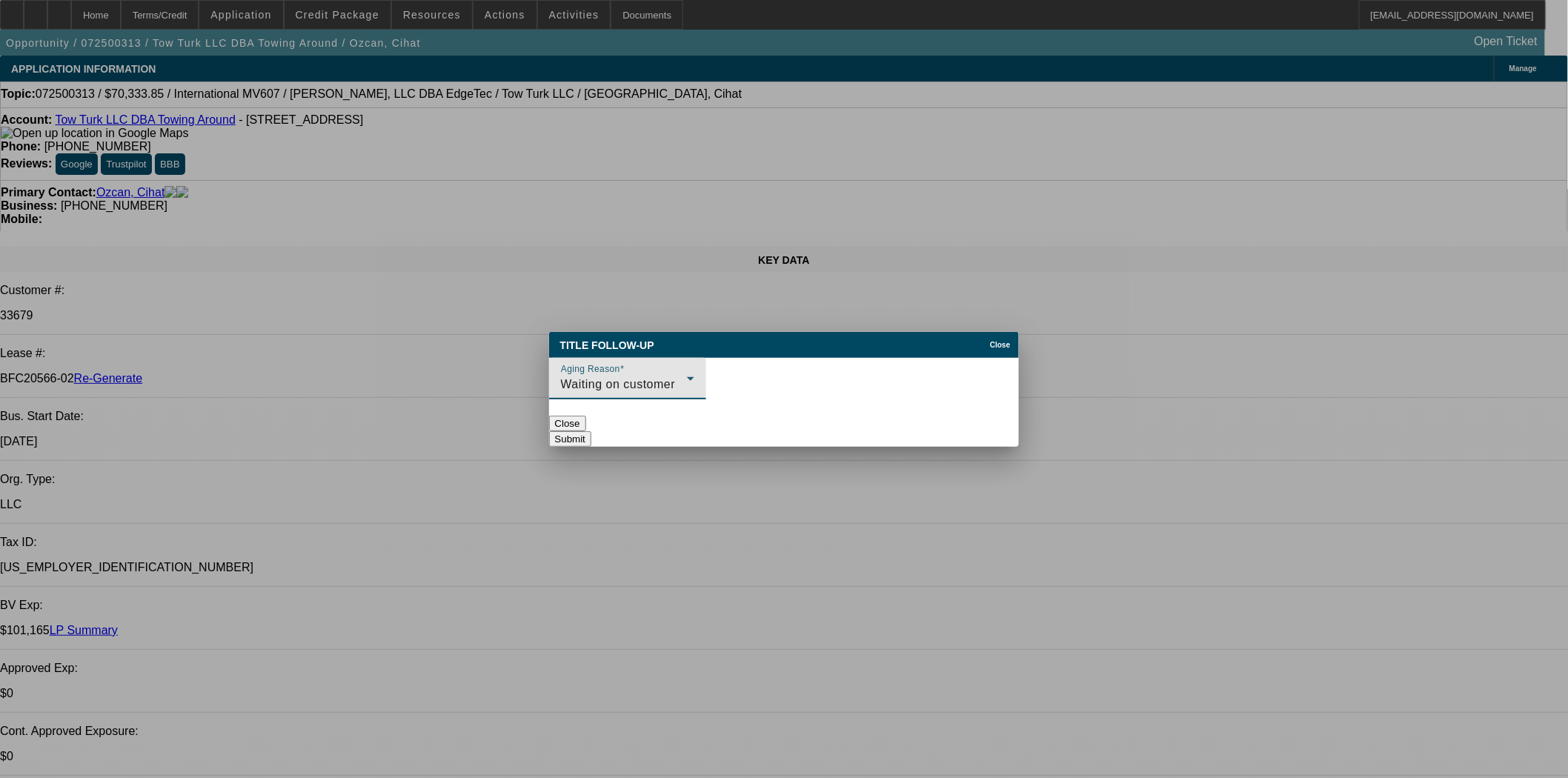
click at [591, 431] on button "Submit" at bounding box center [570, 439] width 42 height 15
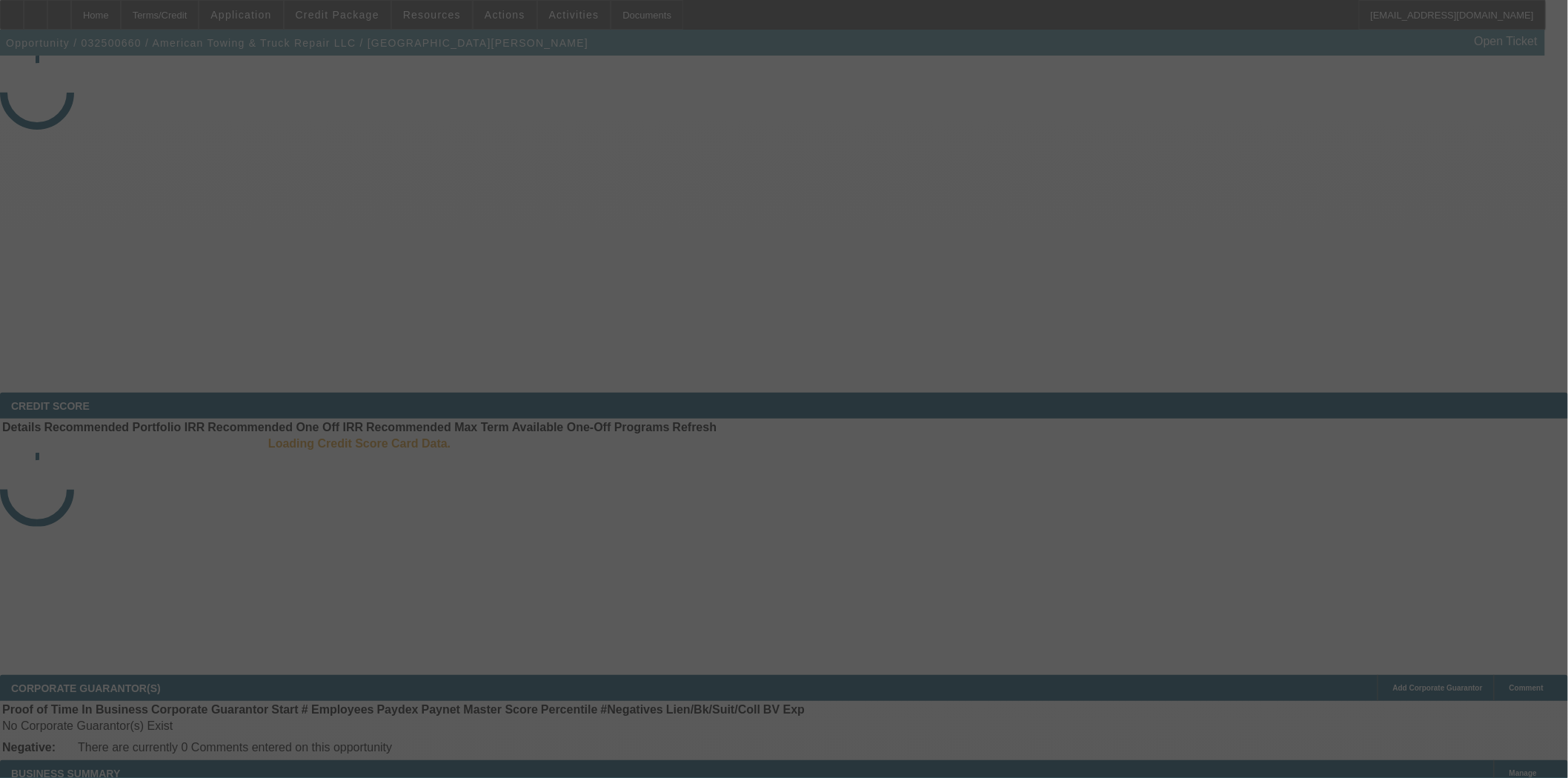
select select "4"
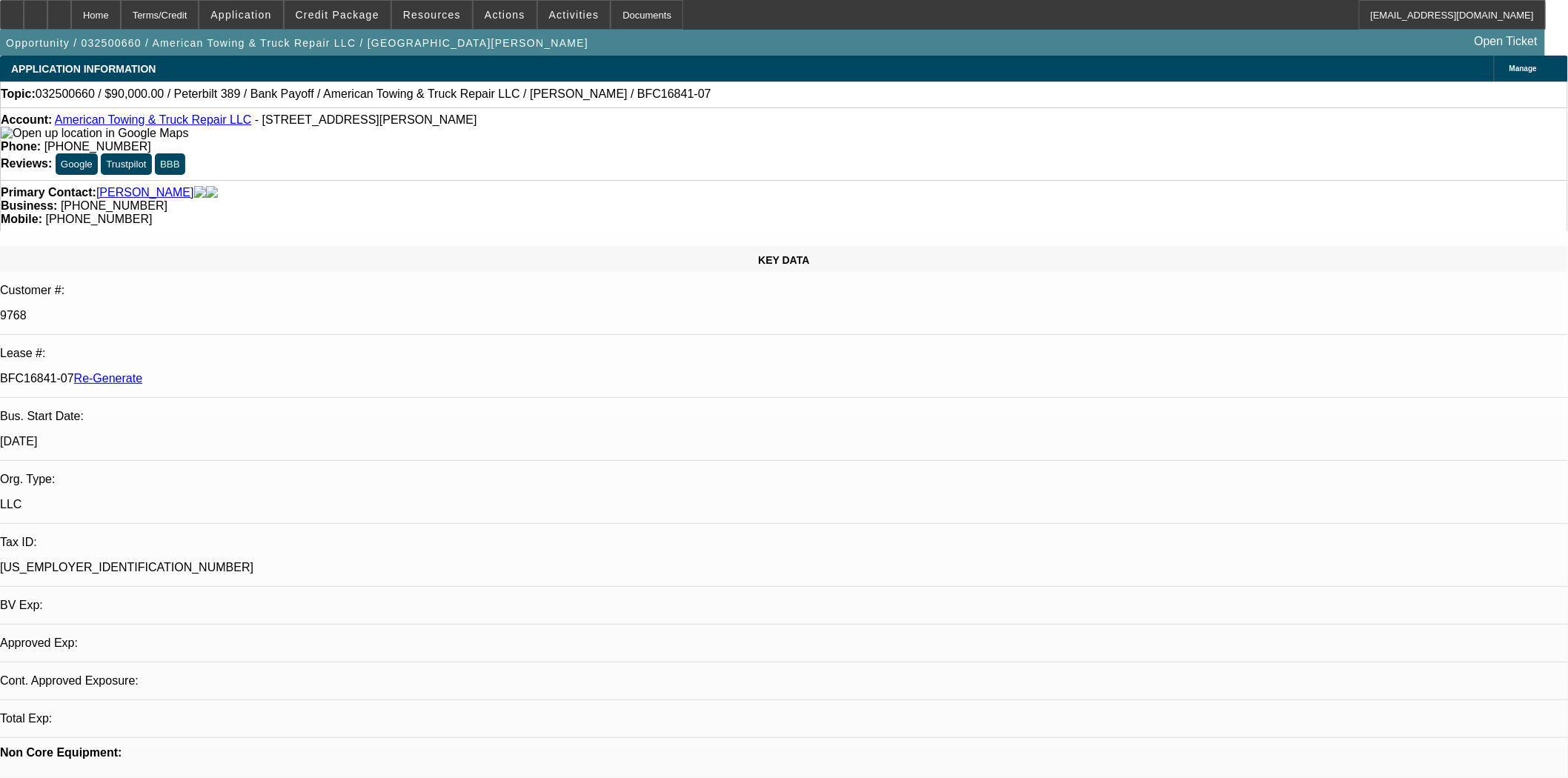
select select "0"
select select "2"
select select "0"
select select "6"
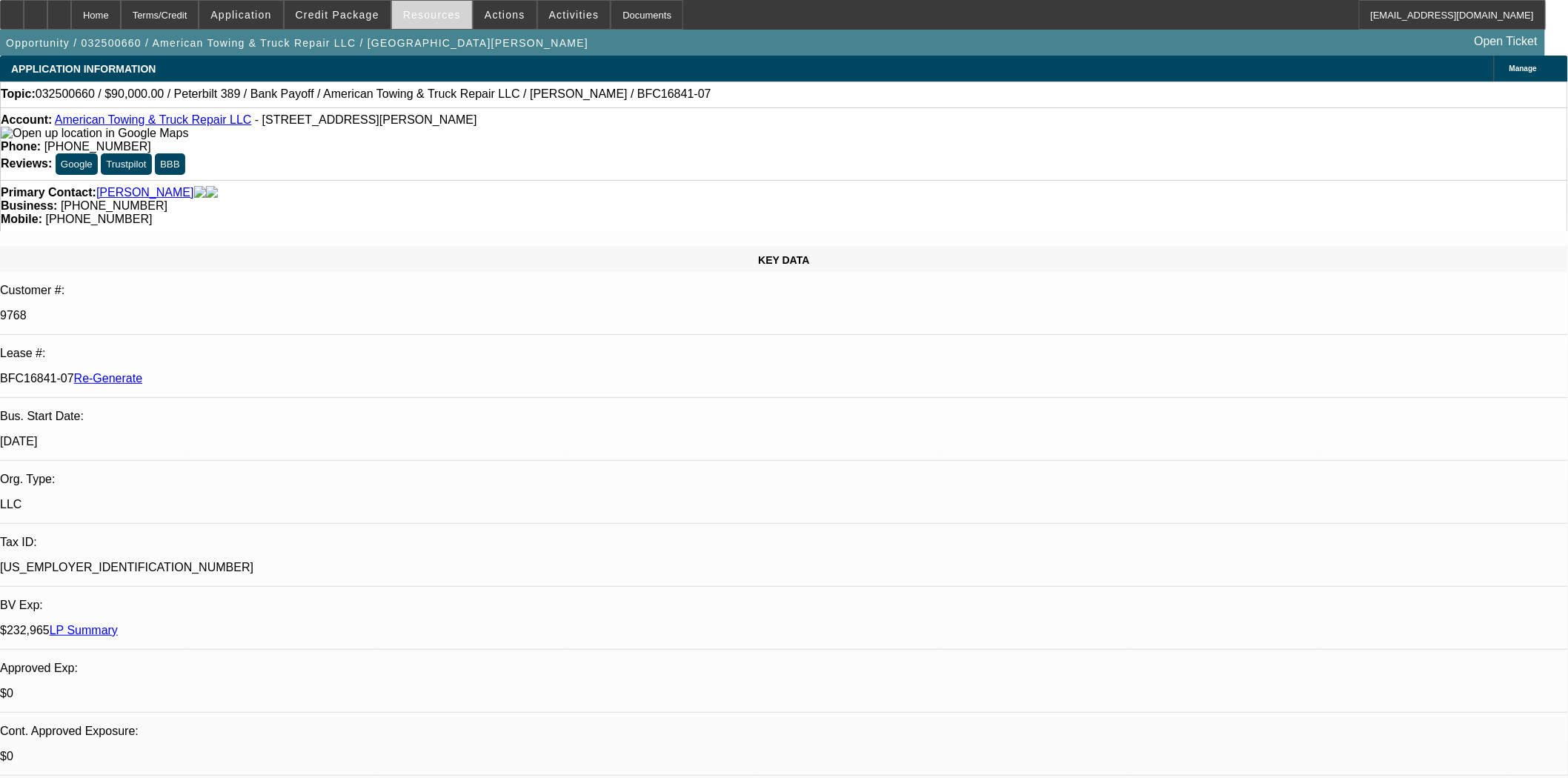
click at [426, 15] on span "Resources" at bounding box center [432, 15] width 58 height 12
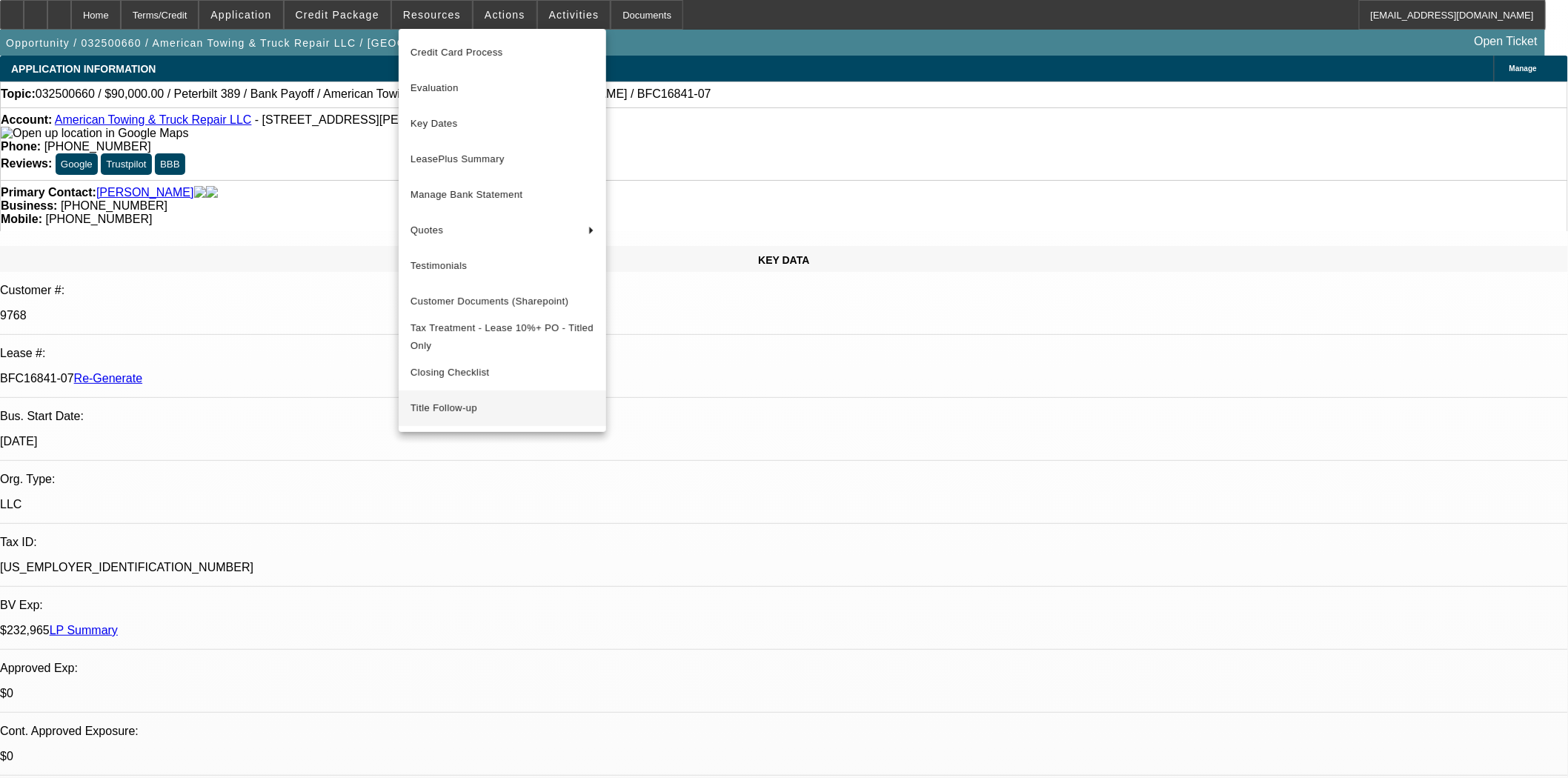
click at [445, 416] on span "Title Follow-up" at bounding box center [502, 407] width 184 height 18
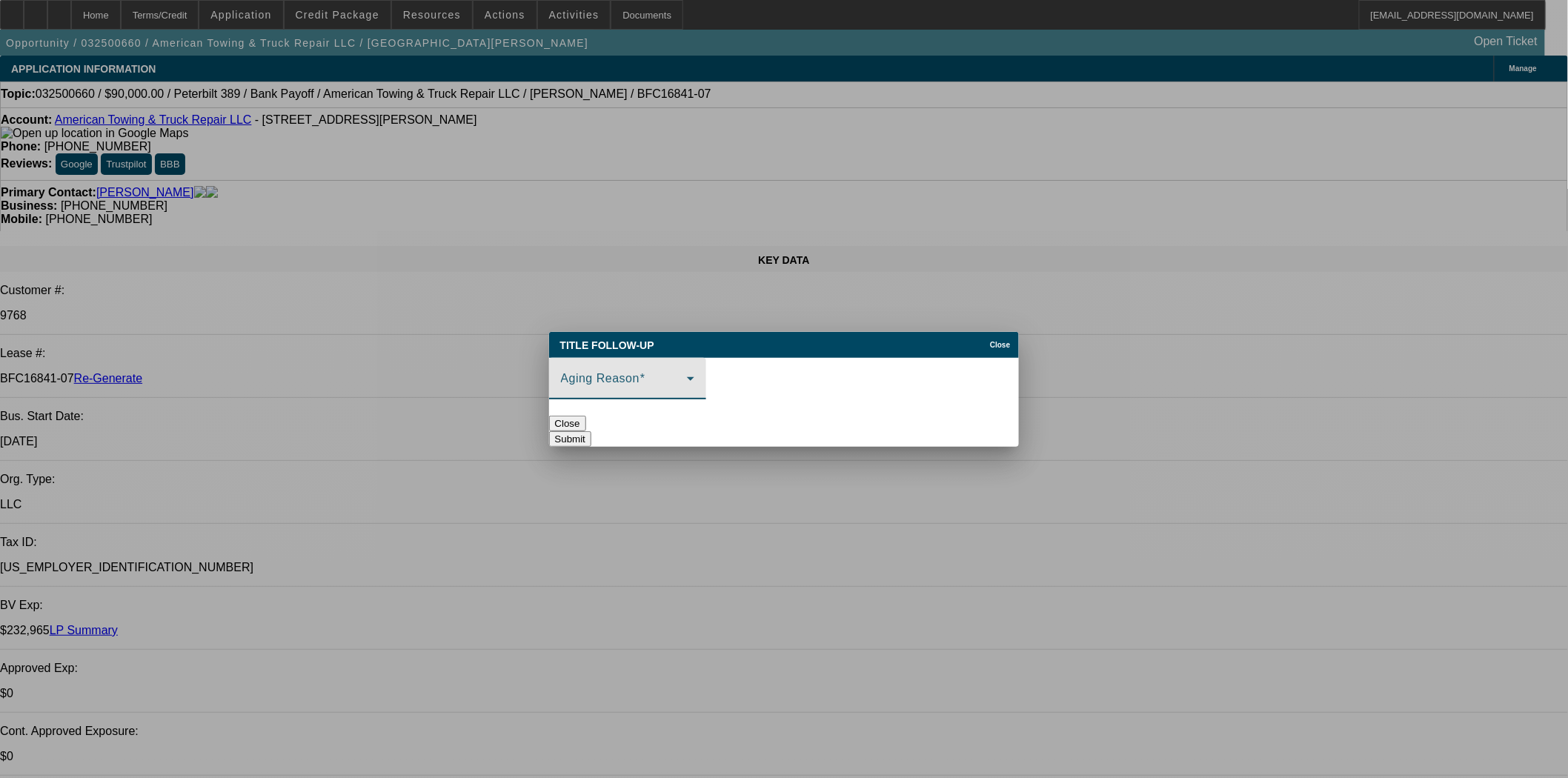
click at [648, 375] on span at bounding box center [623, 384] width 126 height 18
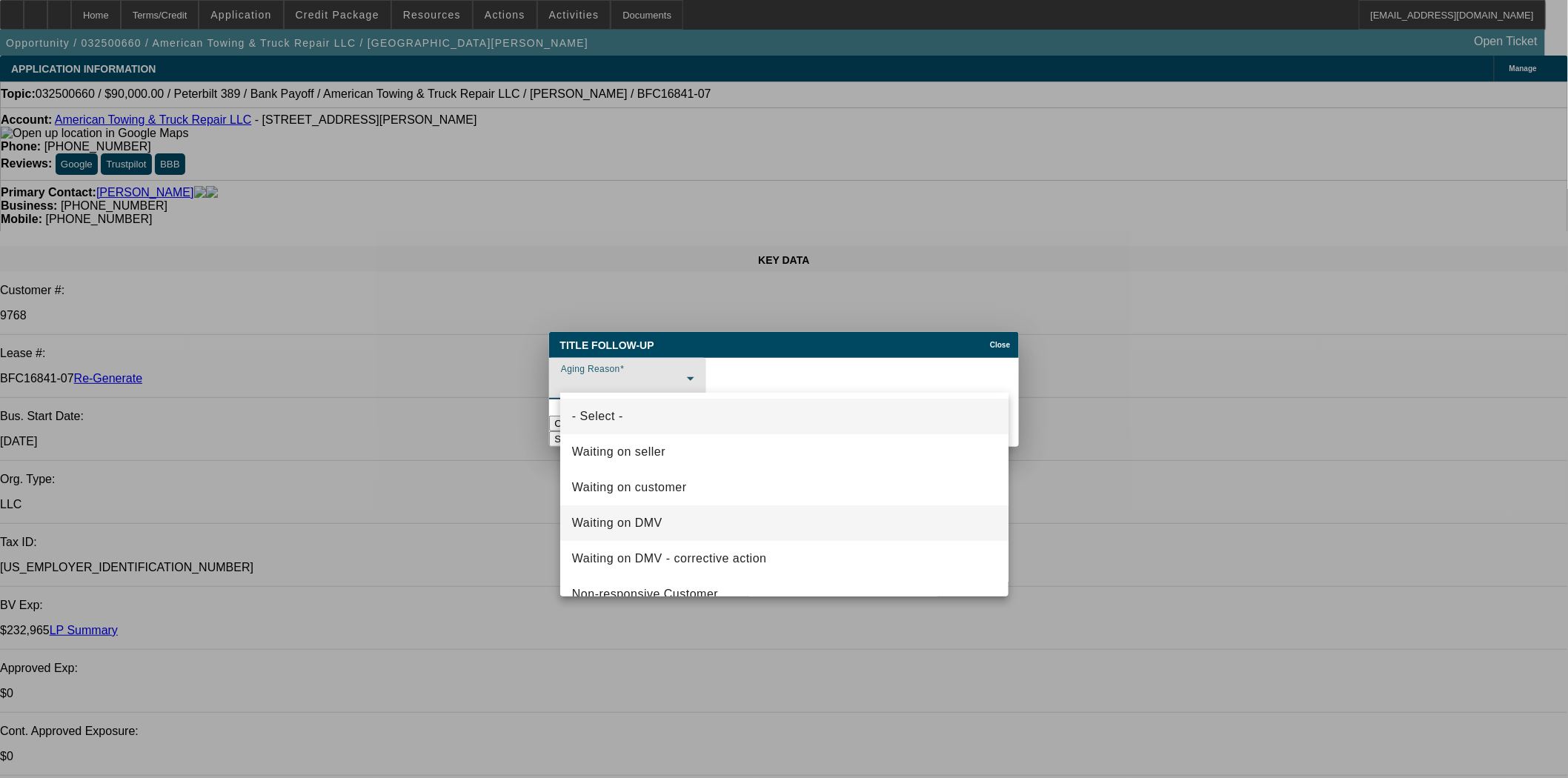
click at [617, 513] on mat-option "Waiting on DMV" at bounding box center [784, 522] width 449 height 36
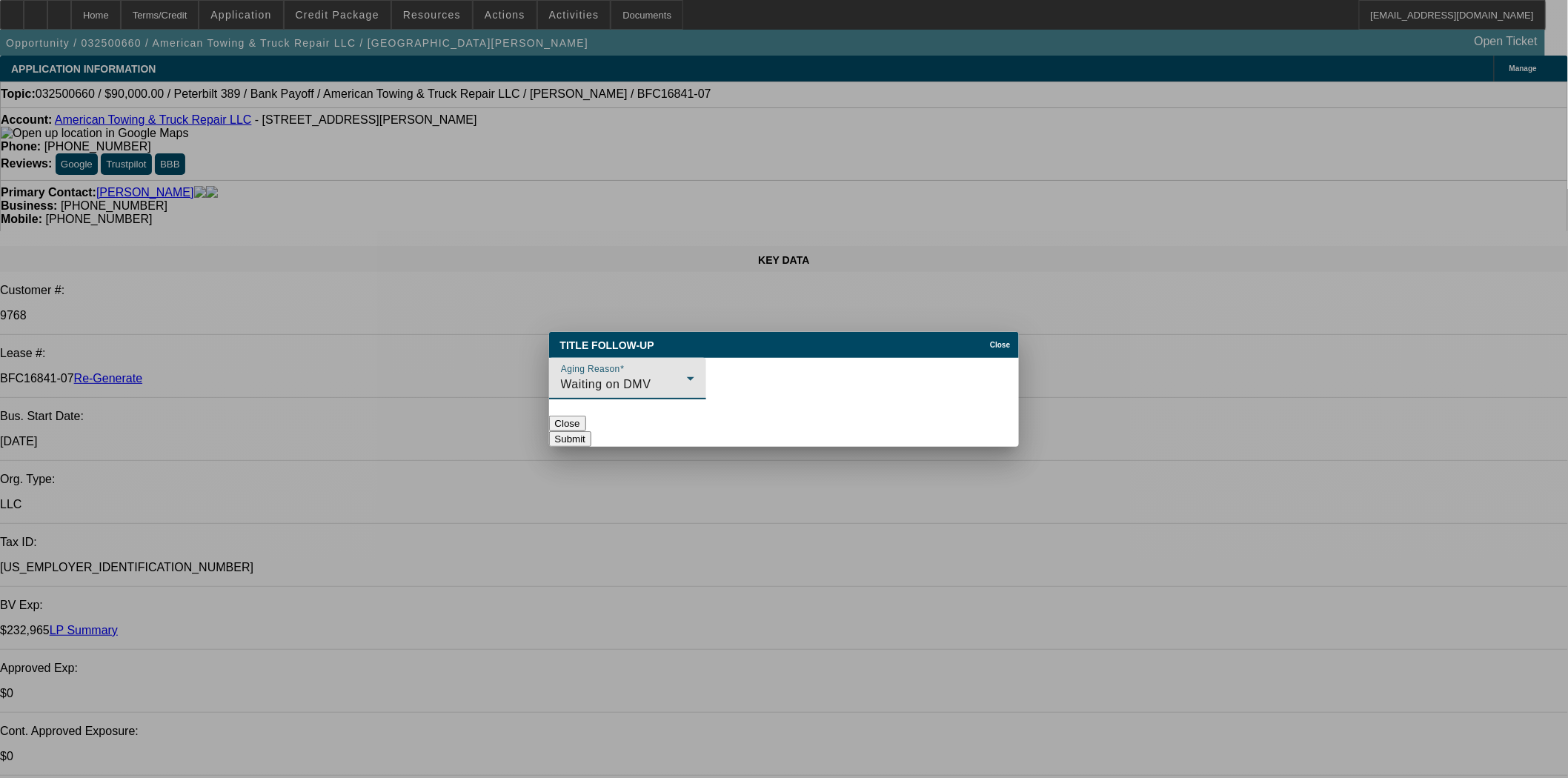
click at [591, 431] on button "Submit" at bounding box center [570, 439] width 42 height 15
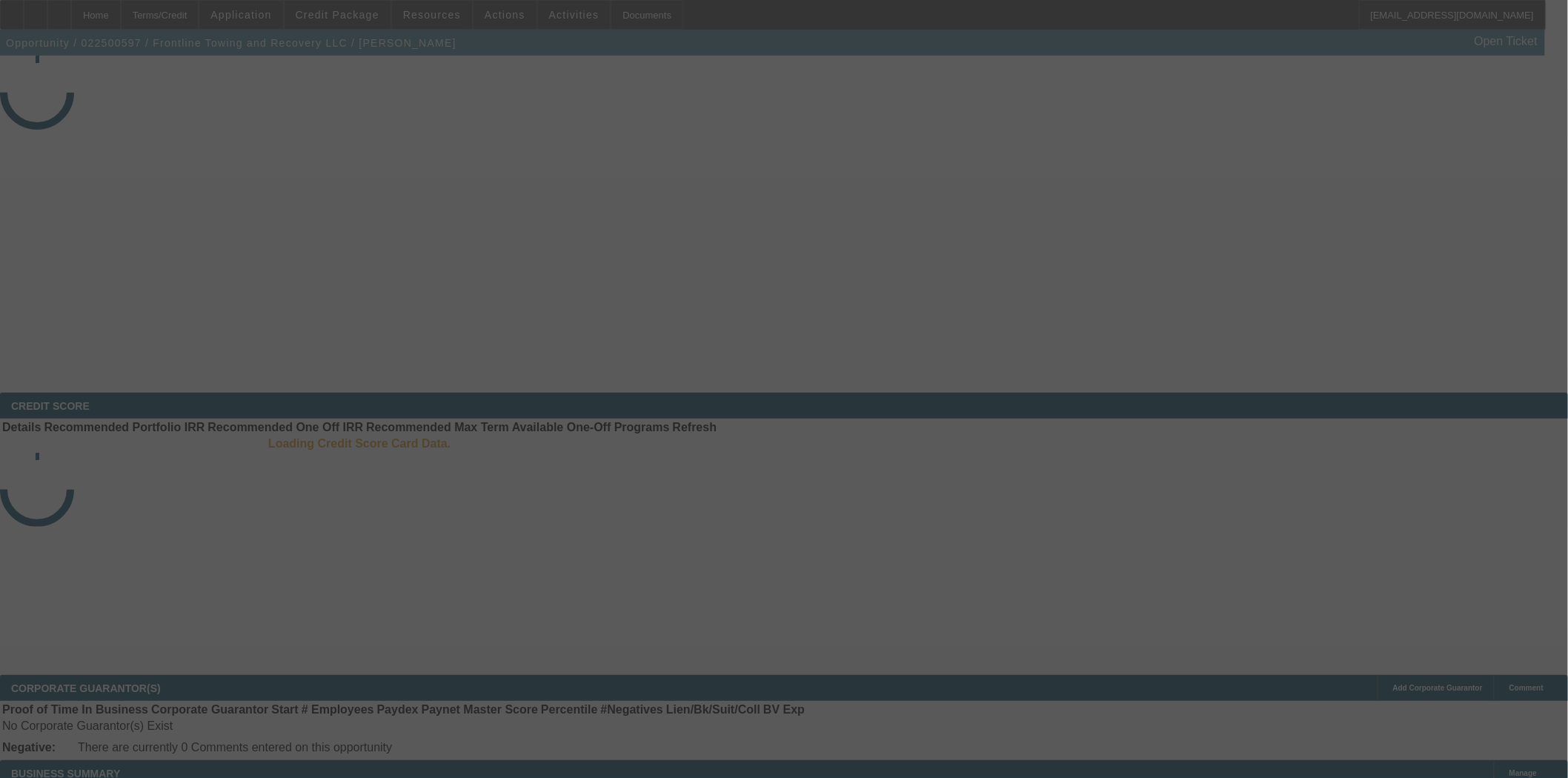
select select "4"
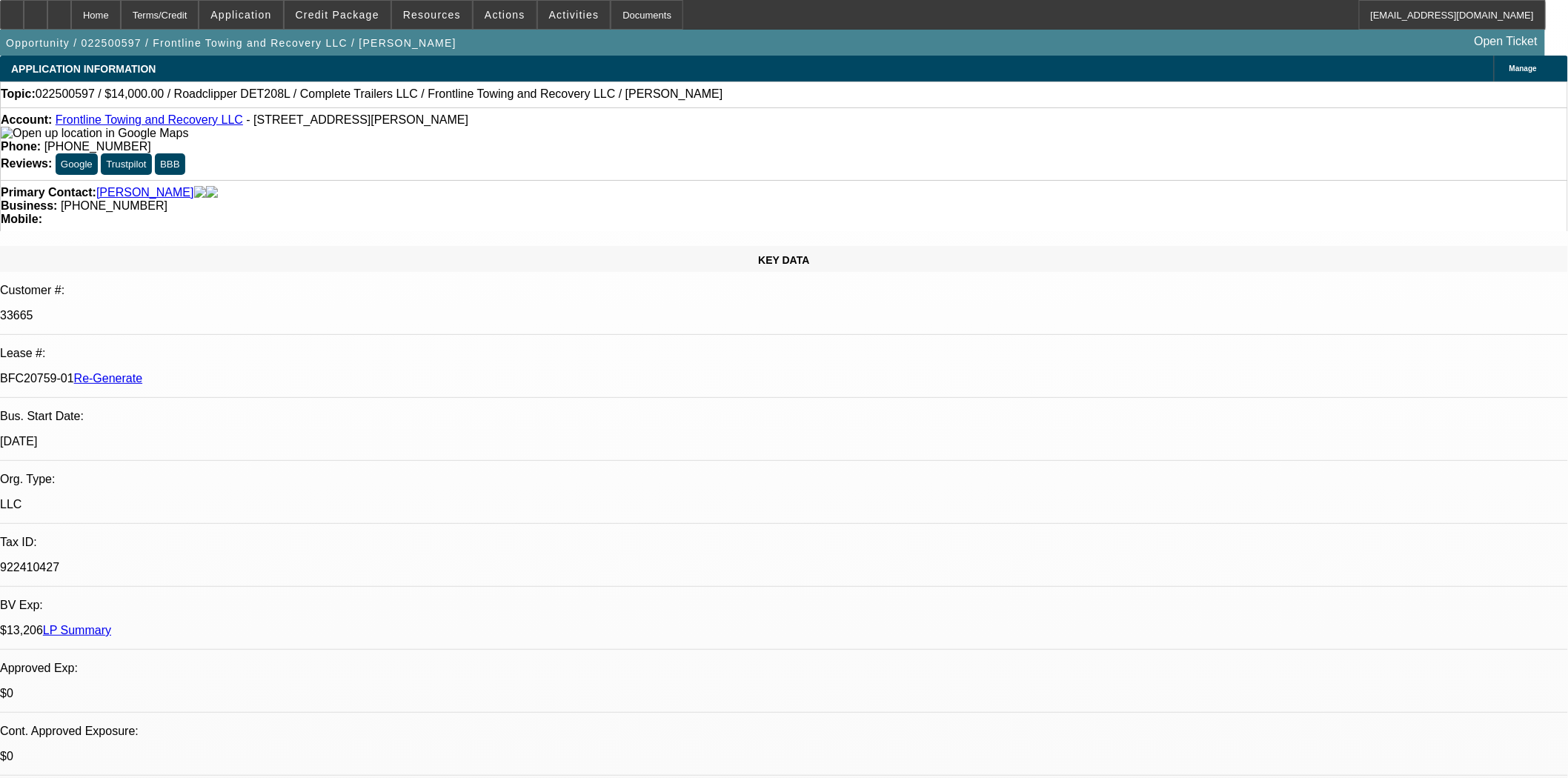
select select "0"
select select "2"
select select "0"
select select "6"
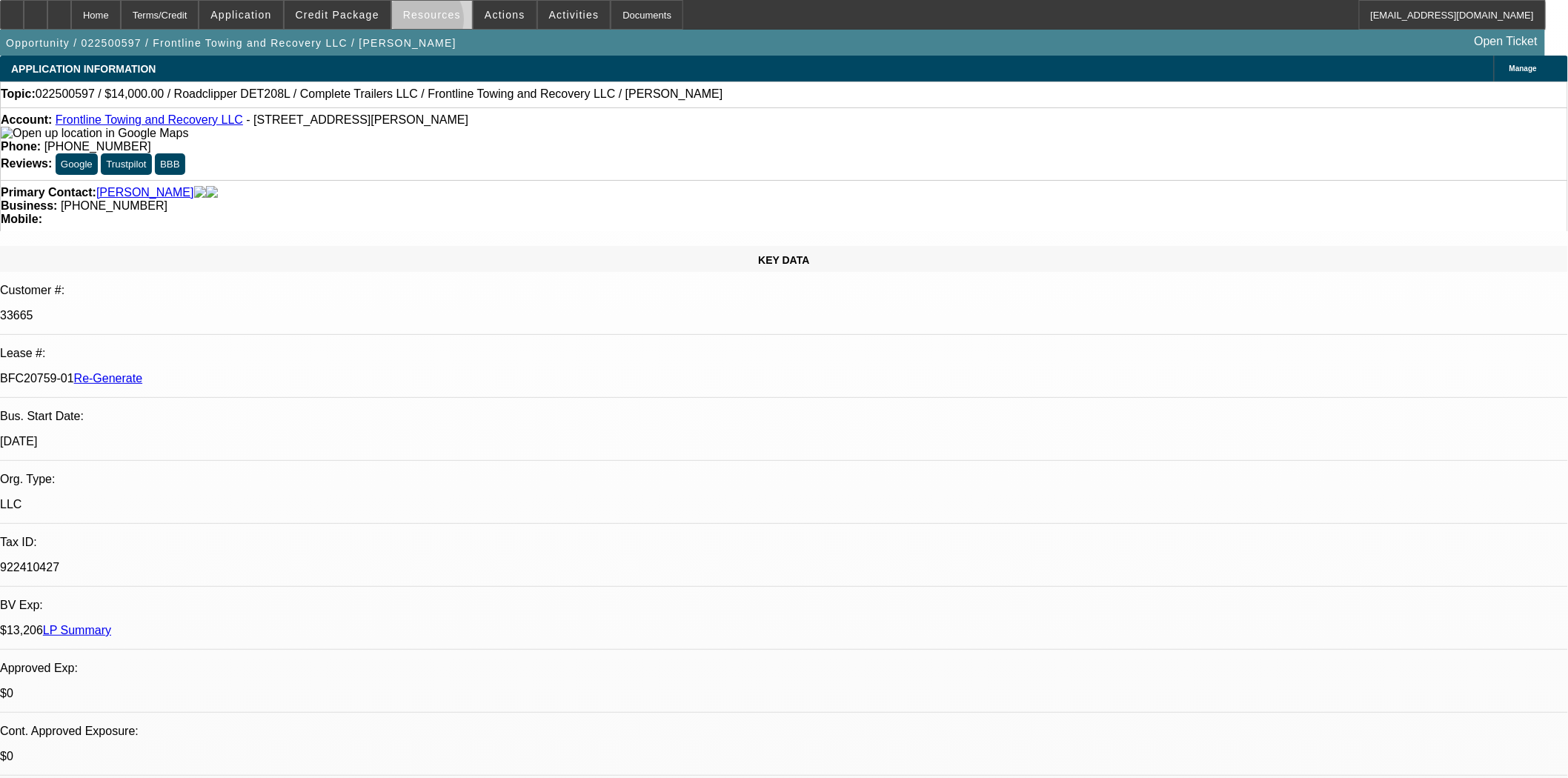
click at [423, 23] on span at bounding box center [432, 14] width 80 height 36
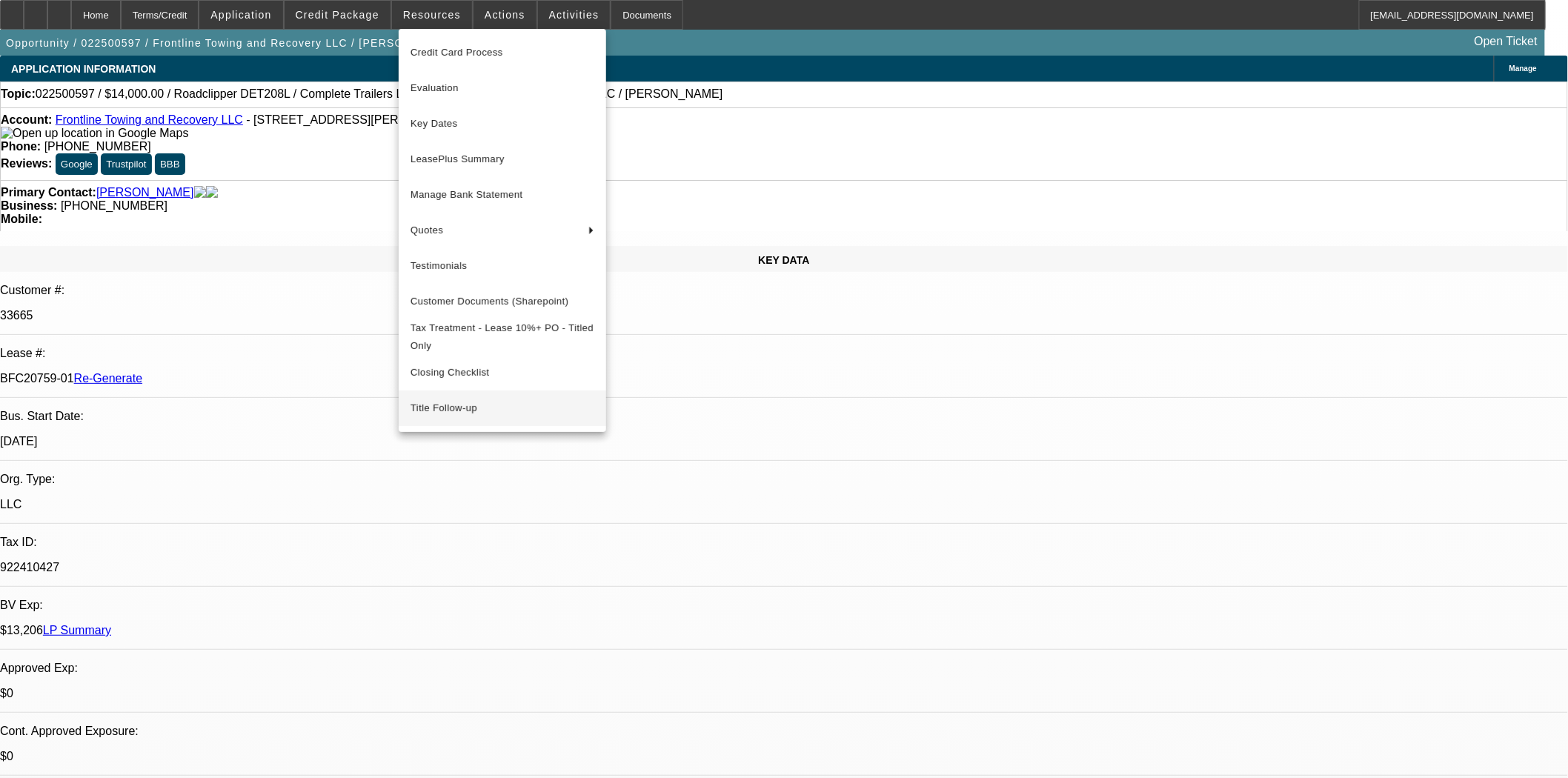
click at [456, 416] on span "Title Follow-up" at bounding box center [502, 407] width 184 height 18
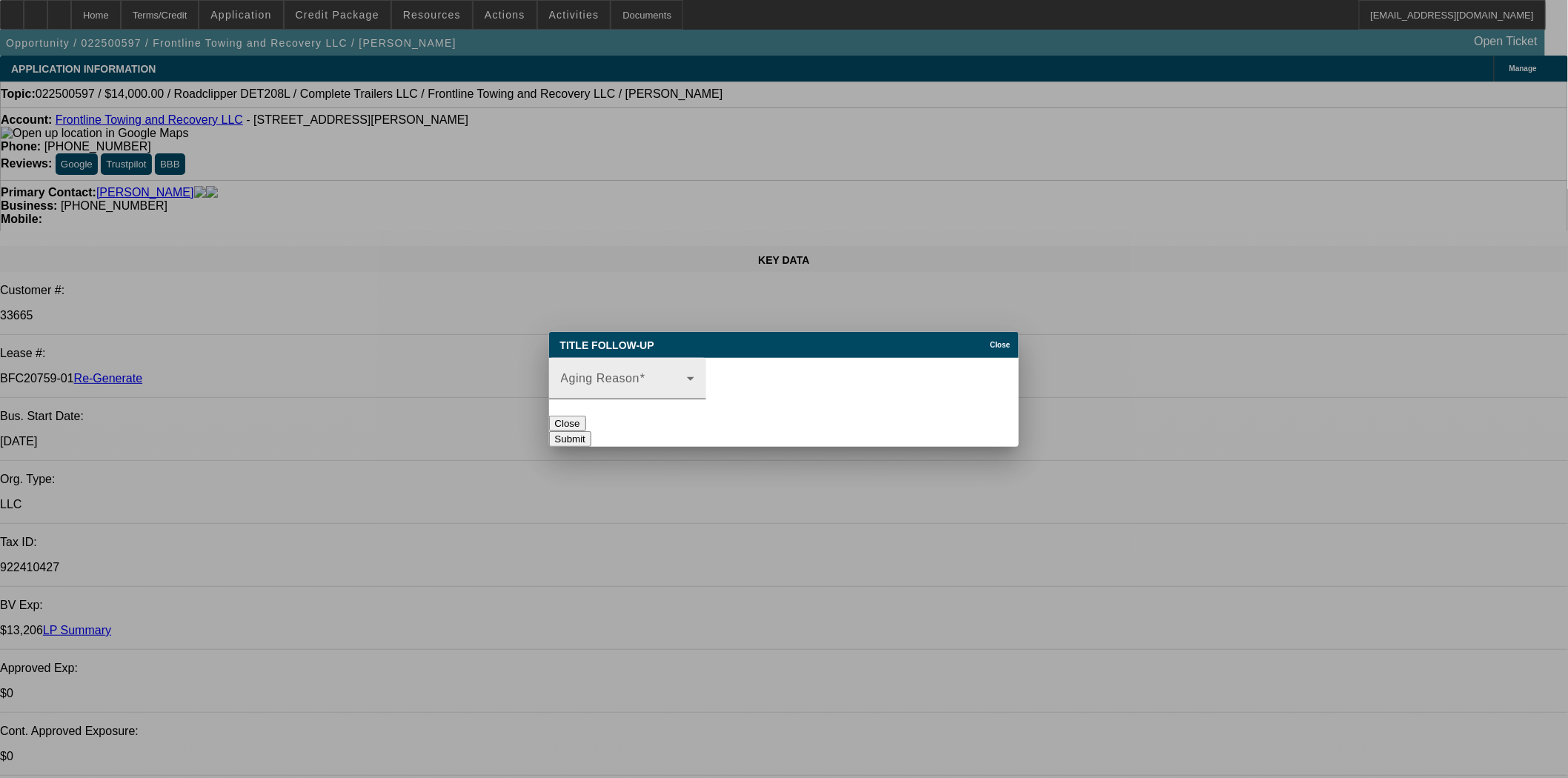
click at [617, 364] on div "Aging Reason" at bounding box center [627, 378] width 134 height 41
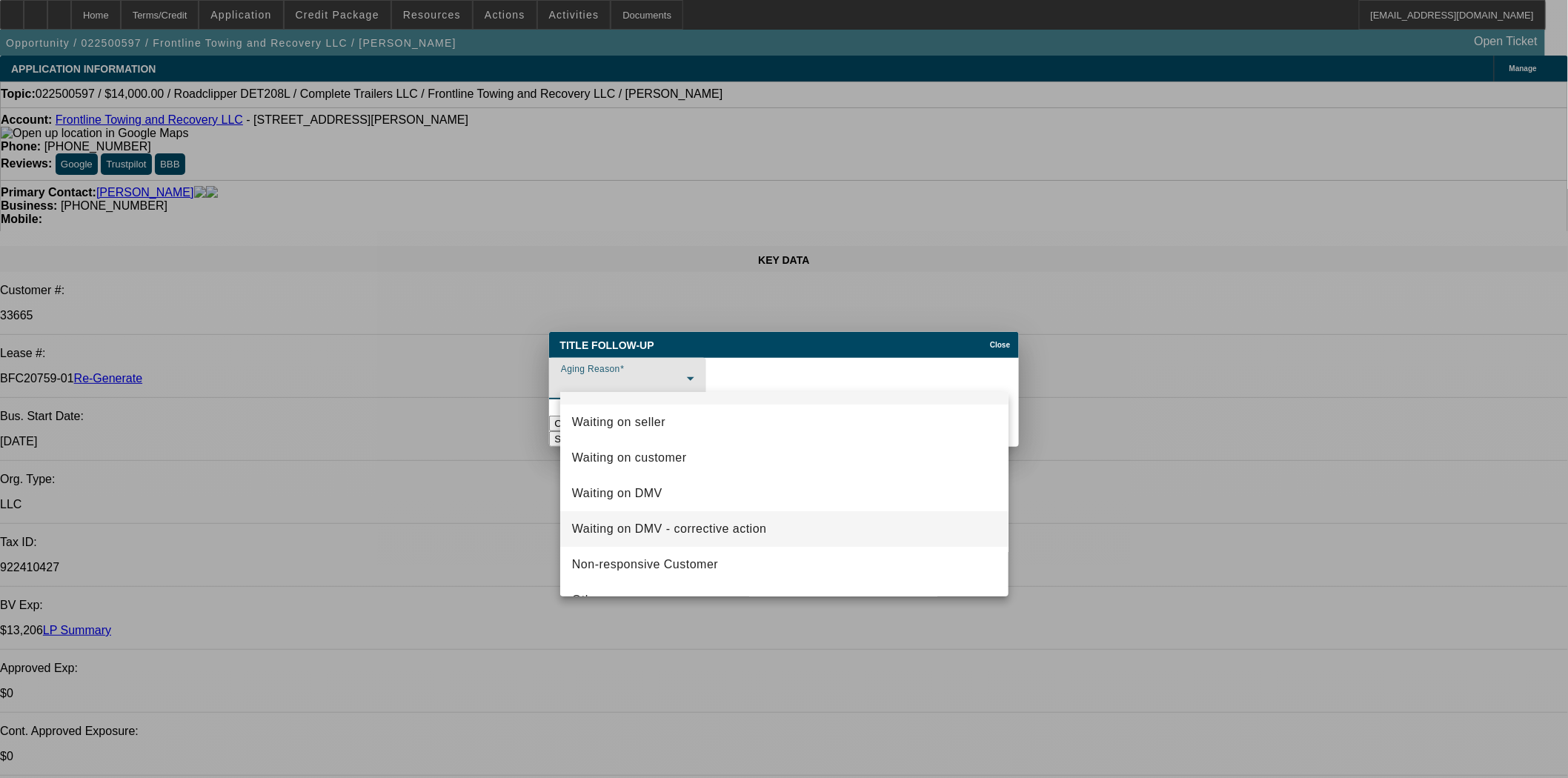
scroll to position [56, 0]
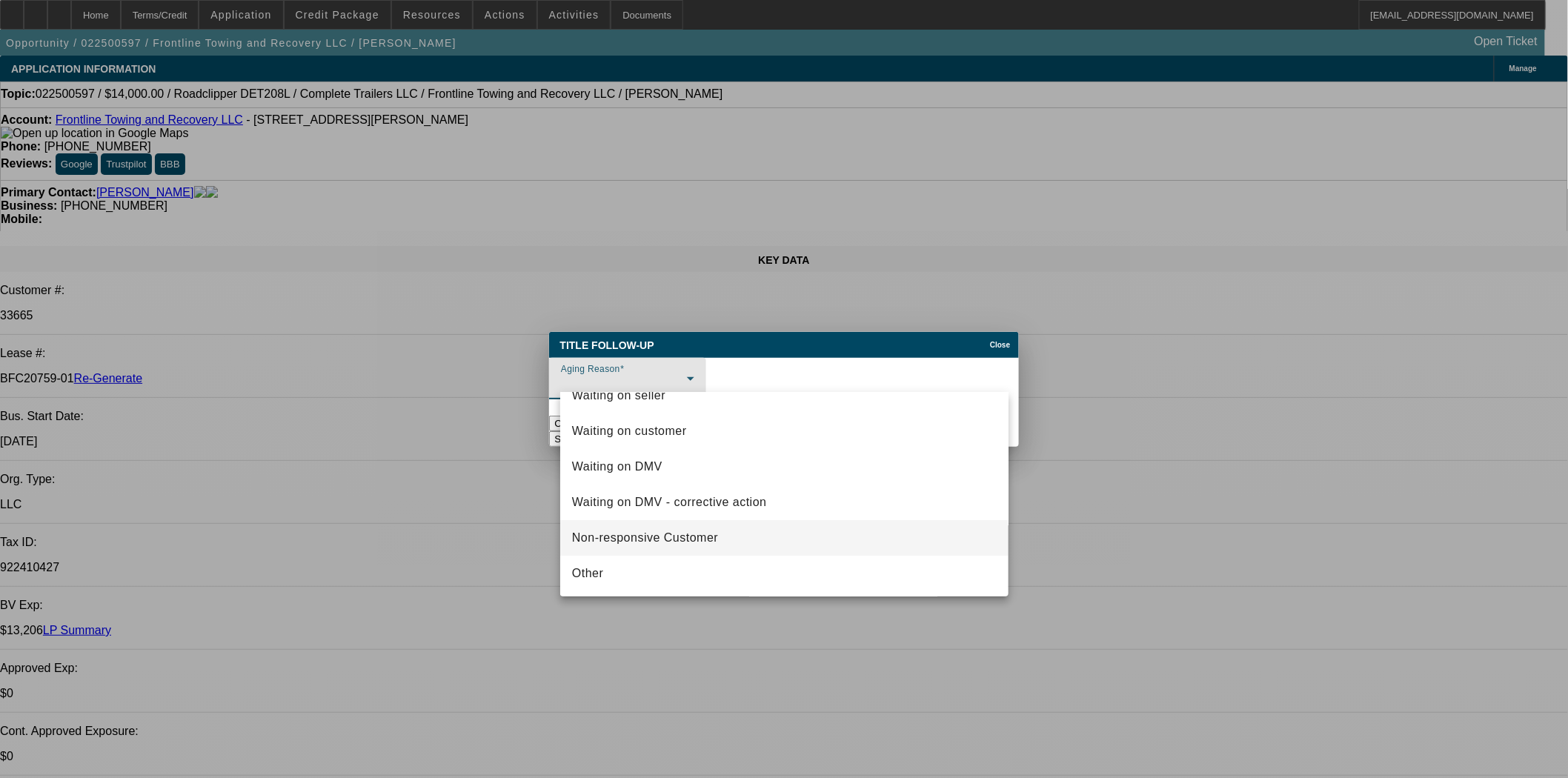
click at [639, 536] on span "Non-responsive Customer" at bounding box center [645, 537] width 146 height 18
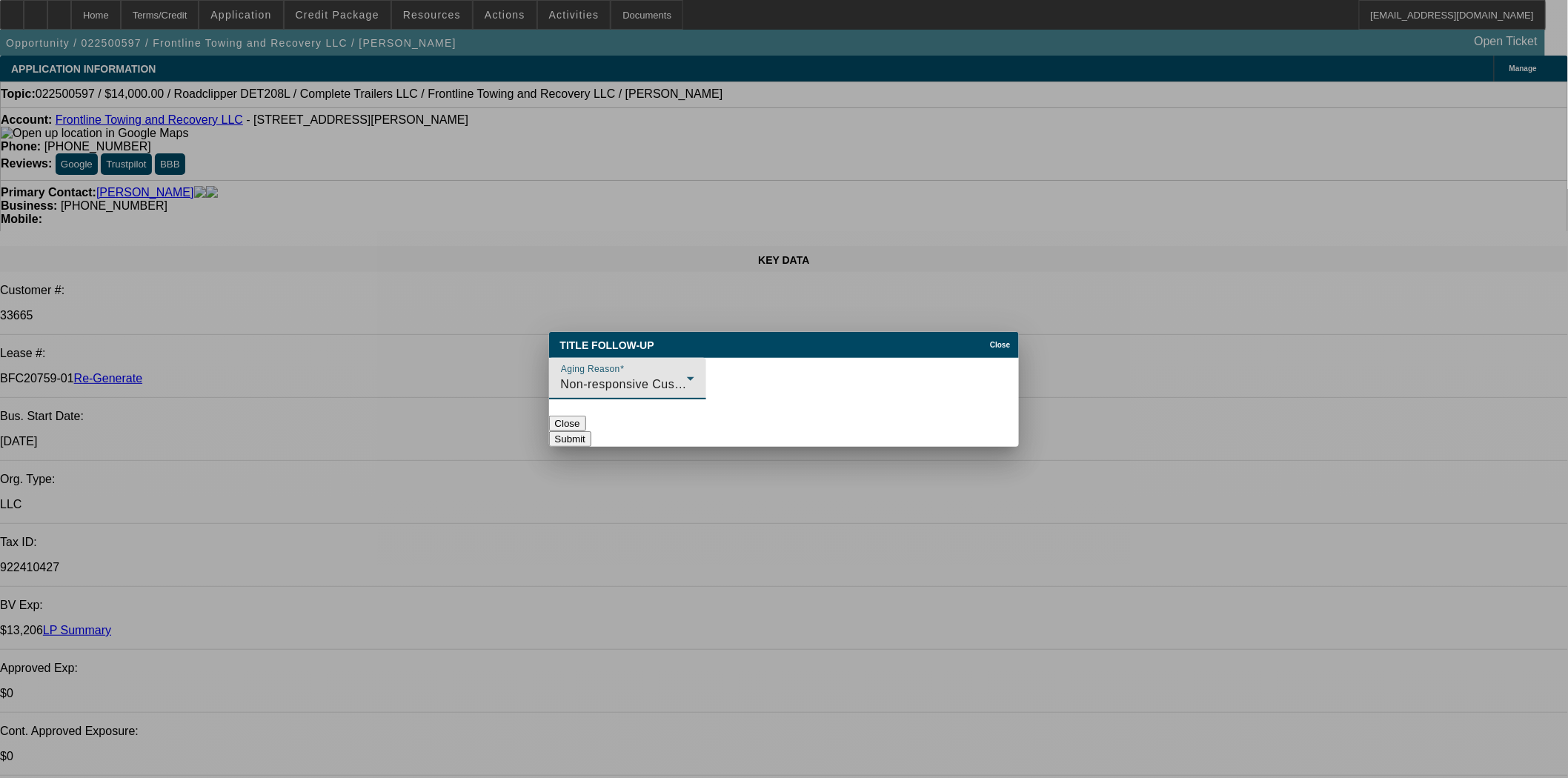
click at [591, 431] on button "Submit" at bounding box center [570, 439] width 42 height 15
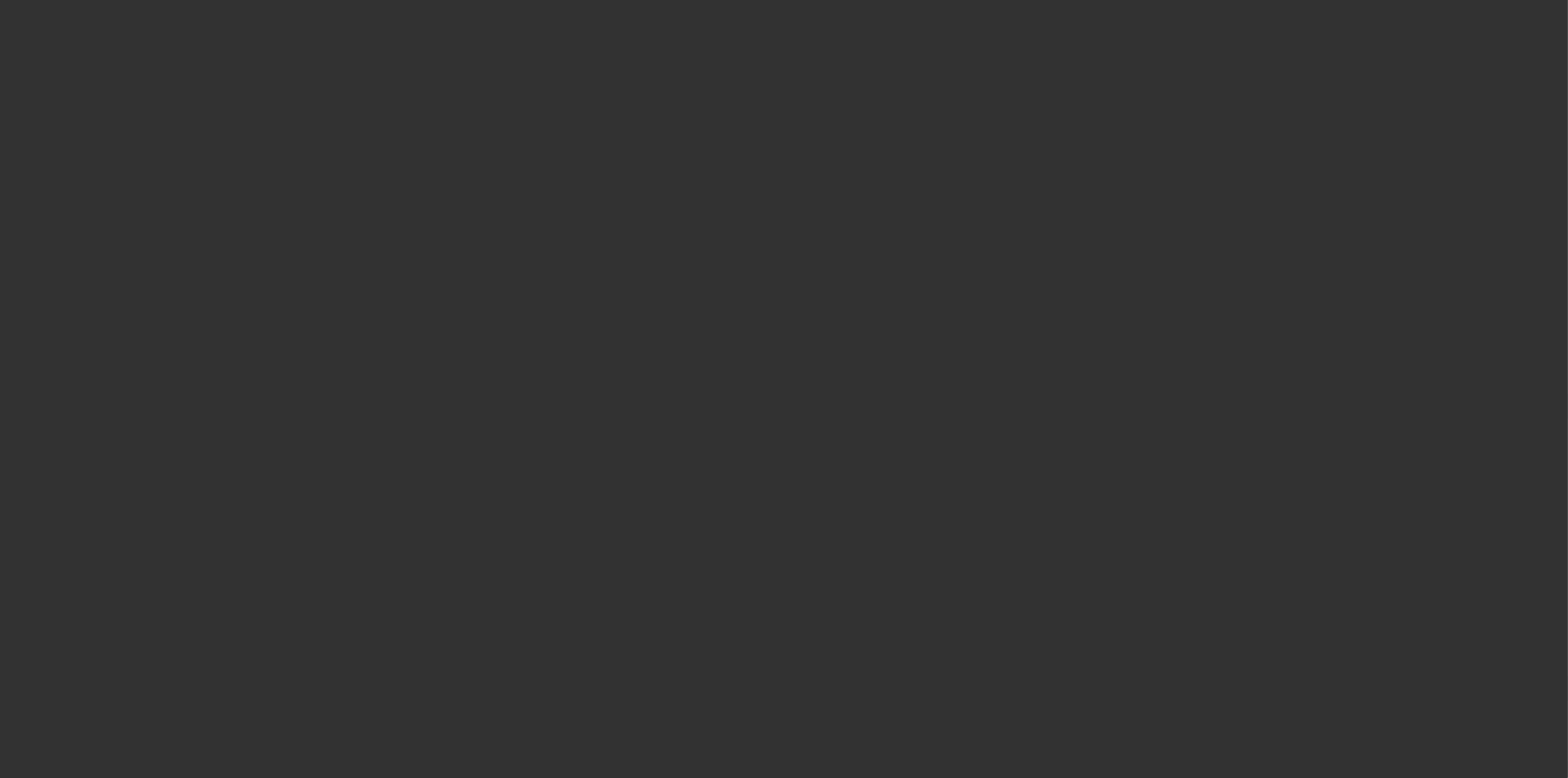
select select "4"
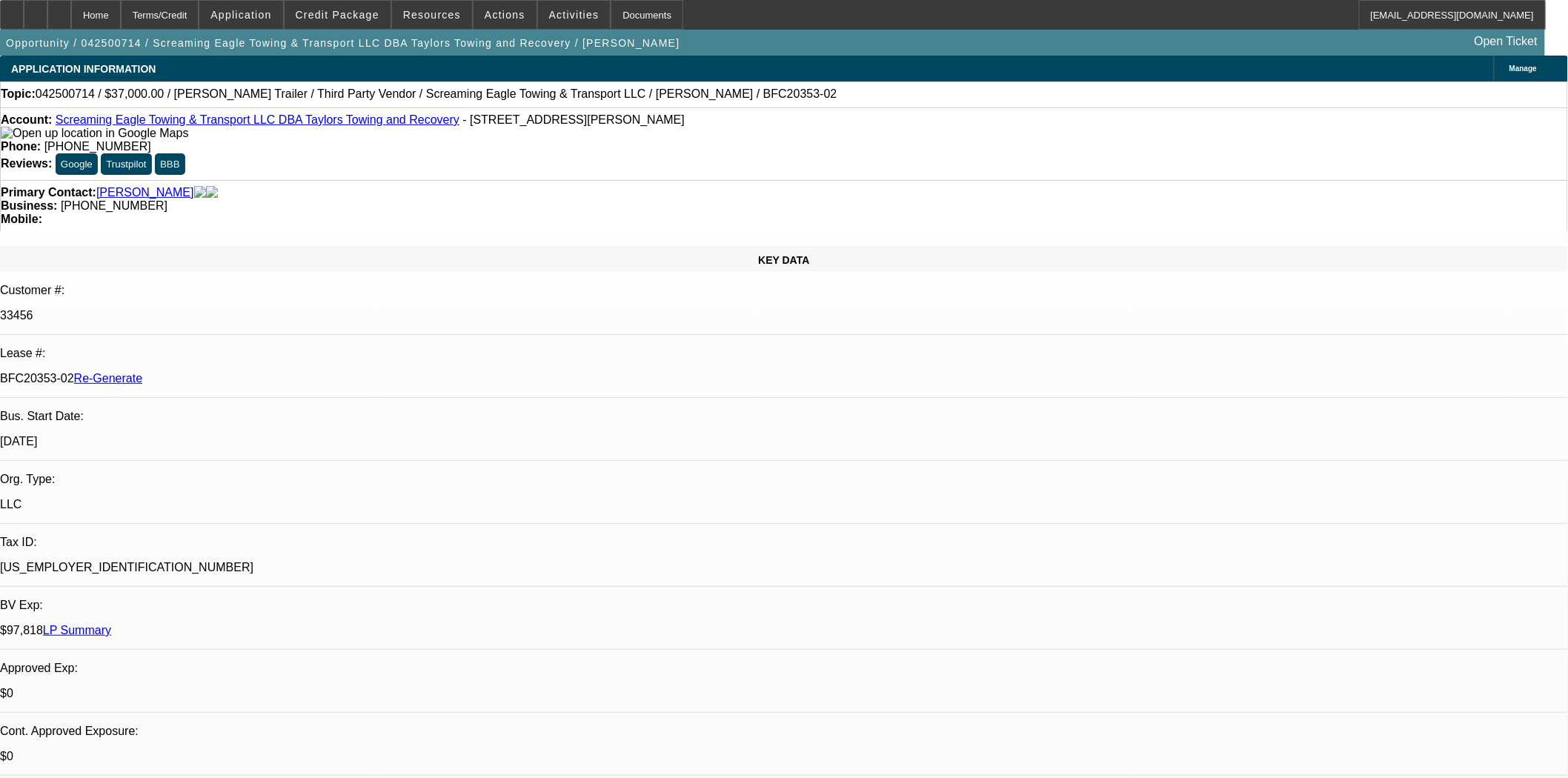
select select "0"
select select "0.1"
select select "4"
click at [435, 11] on span "Resources" at bounding box center [432, 15] width 58 height 12
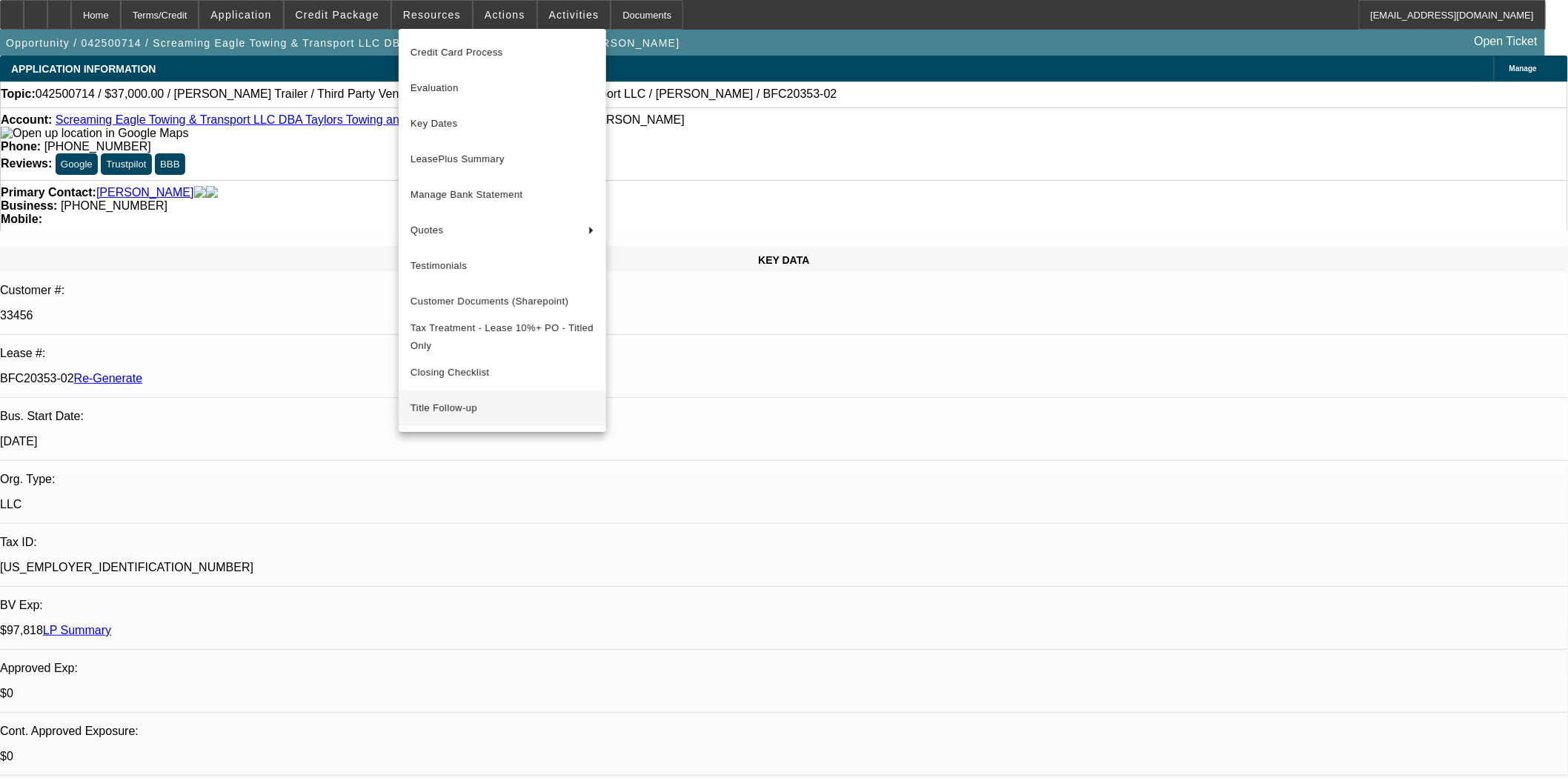
click at [463, 416] on span "Title Follow-up" at bounding box center [502, 407] width 184 height 18
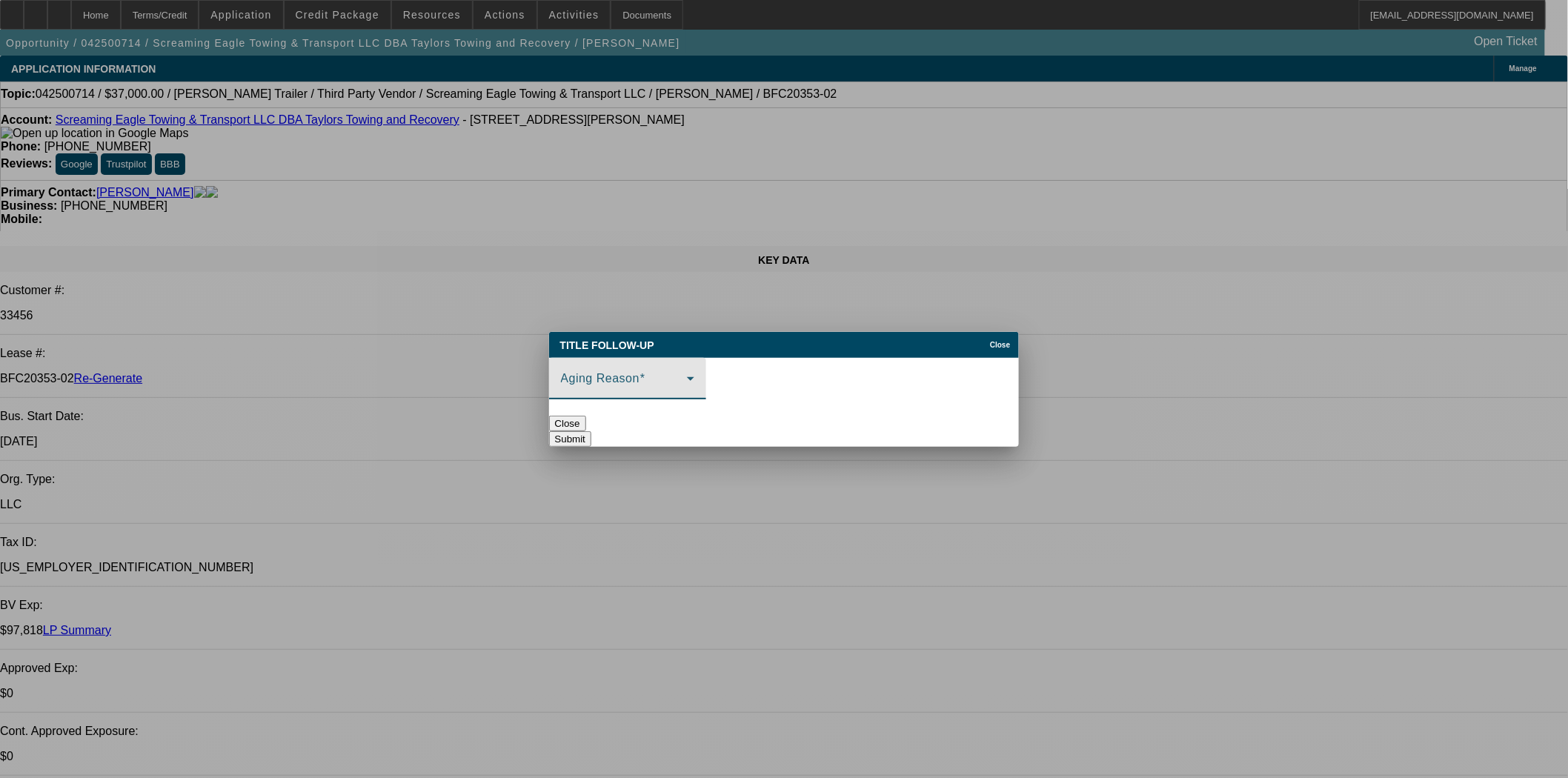
click at [687, 386] on span at bounding box center [623, 384] width 126 height 18
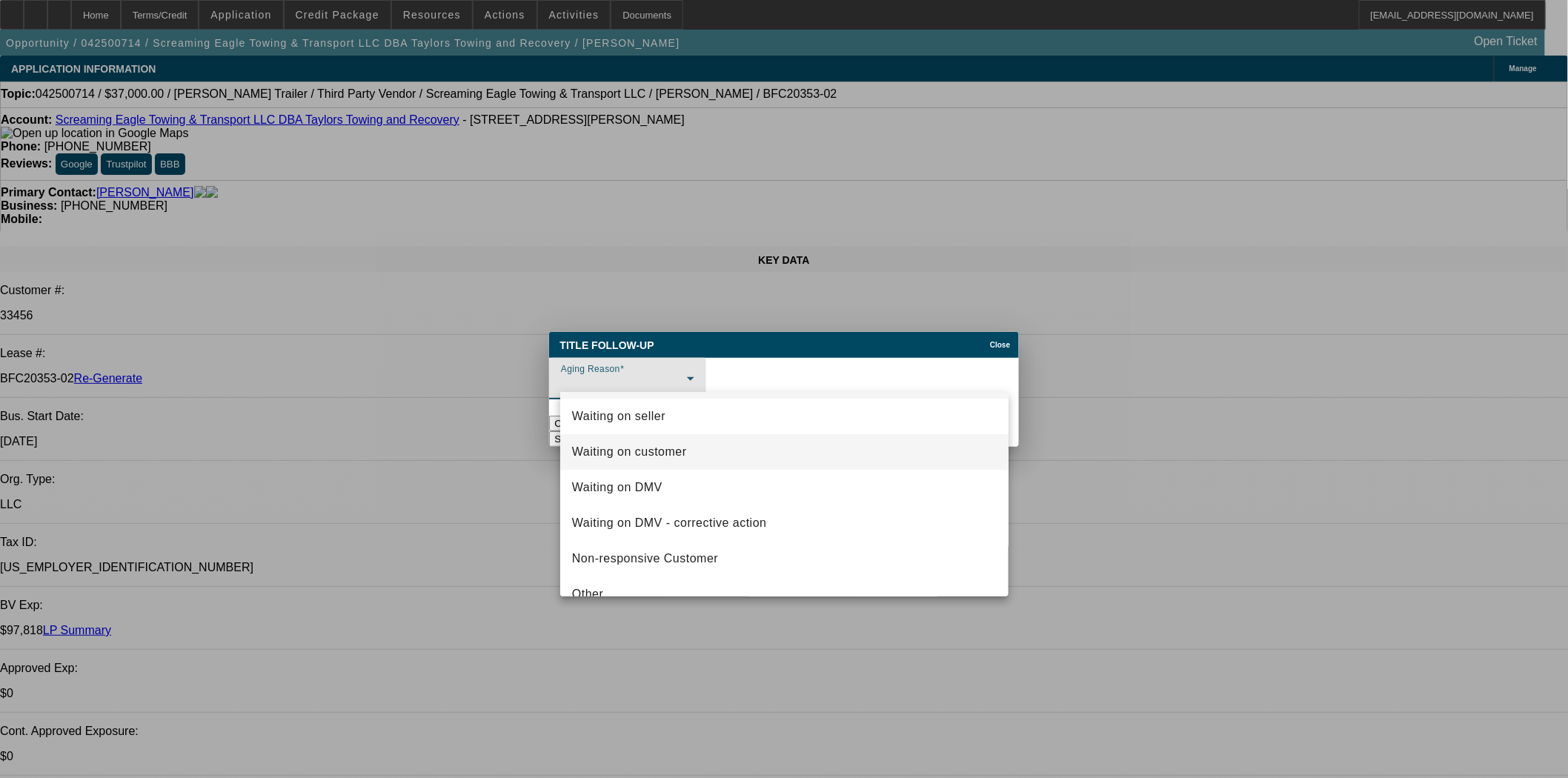
scroll to position [56, 0]
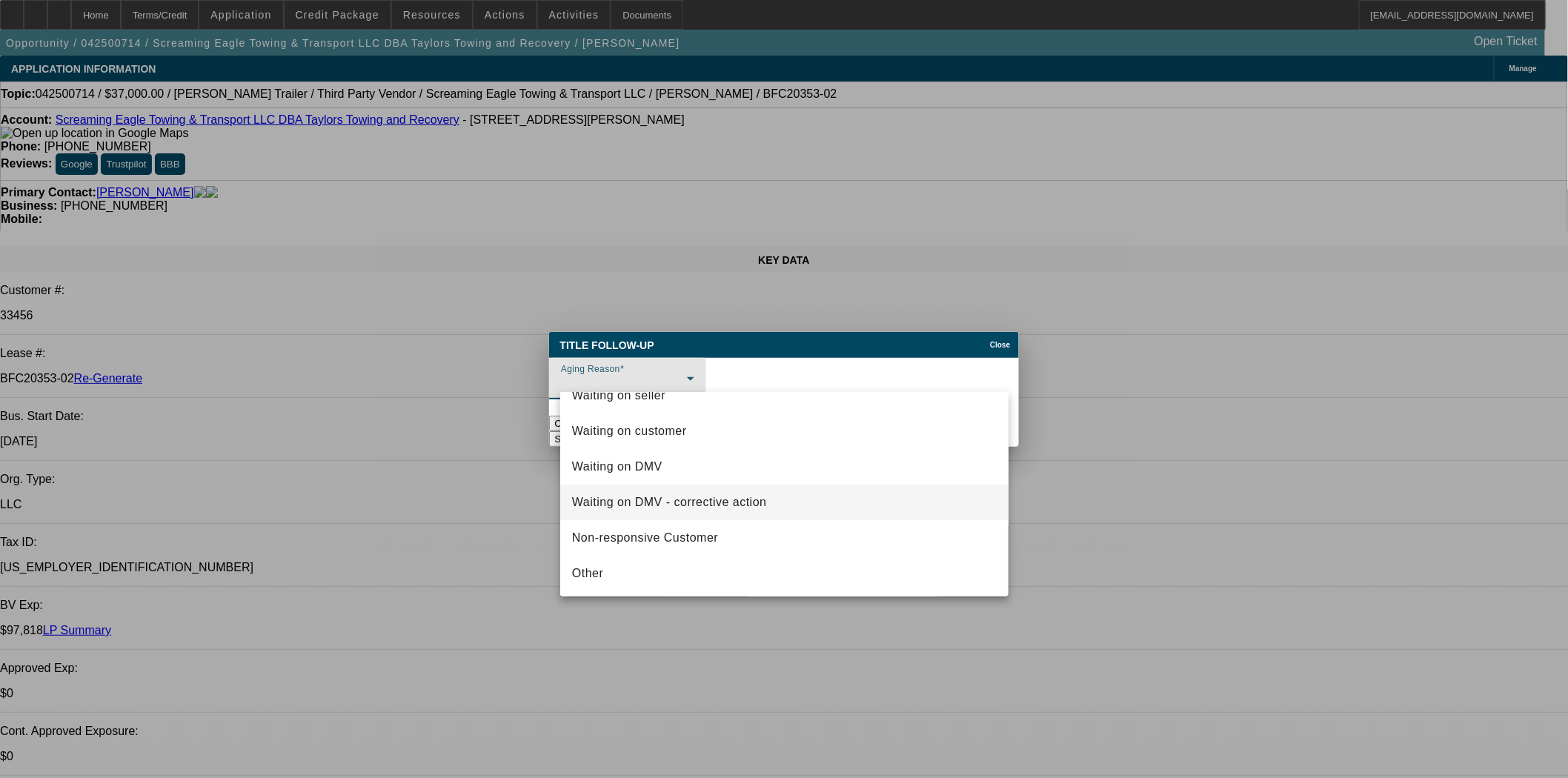
click at [742, 512] on mat-option "Waiting on DMV - corrective action" at bounding box center [784, 502] width 449 height 36
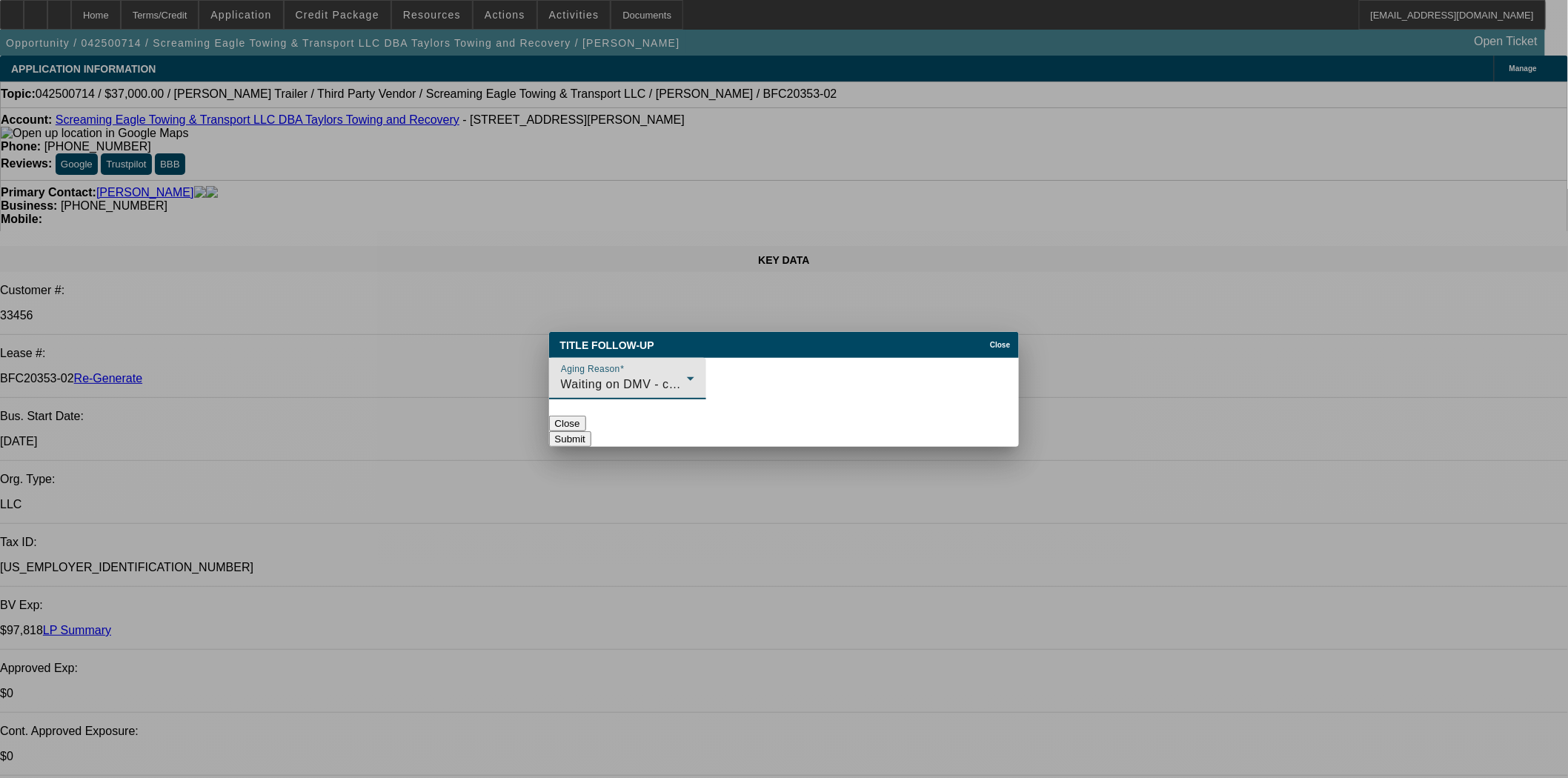
click at [591, 431] on button "Submit" at bounding box center [570, 439] width 42 height 15
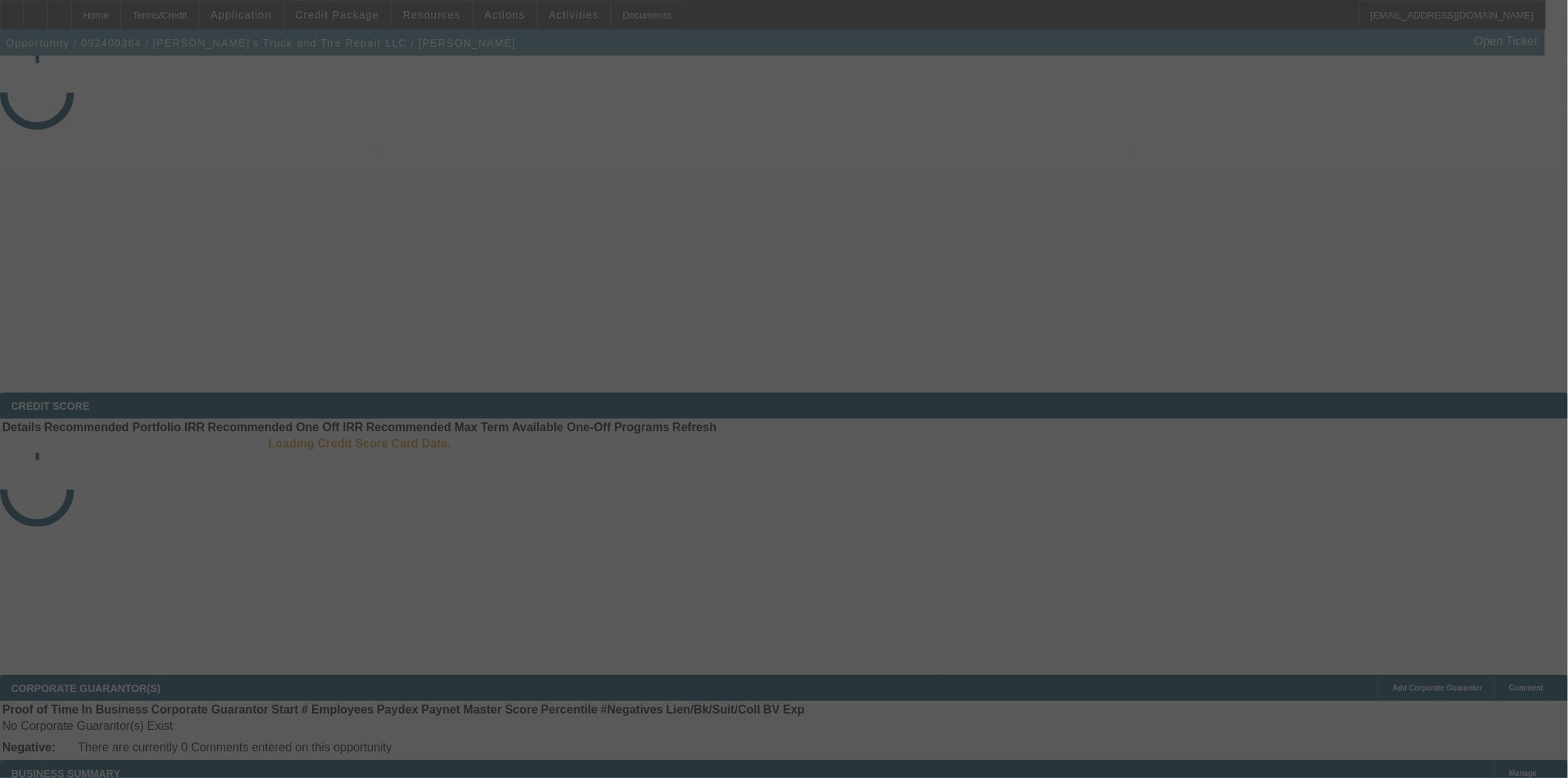
select select "4"
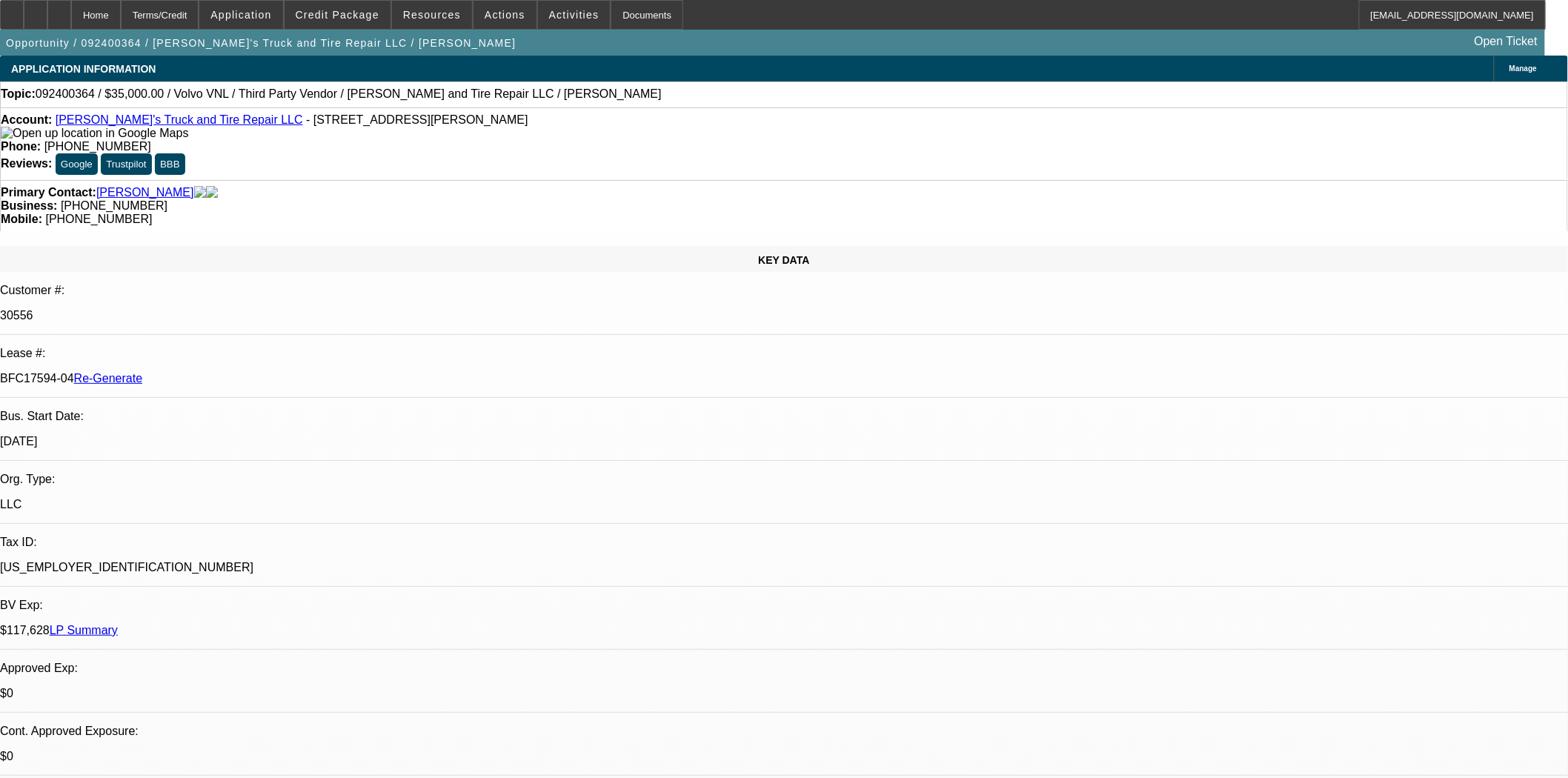
select select "0"
select select "2"
select select "0"
select select "6"
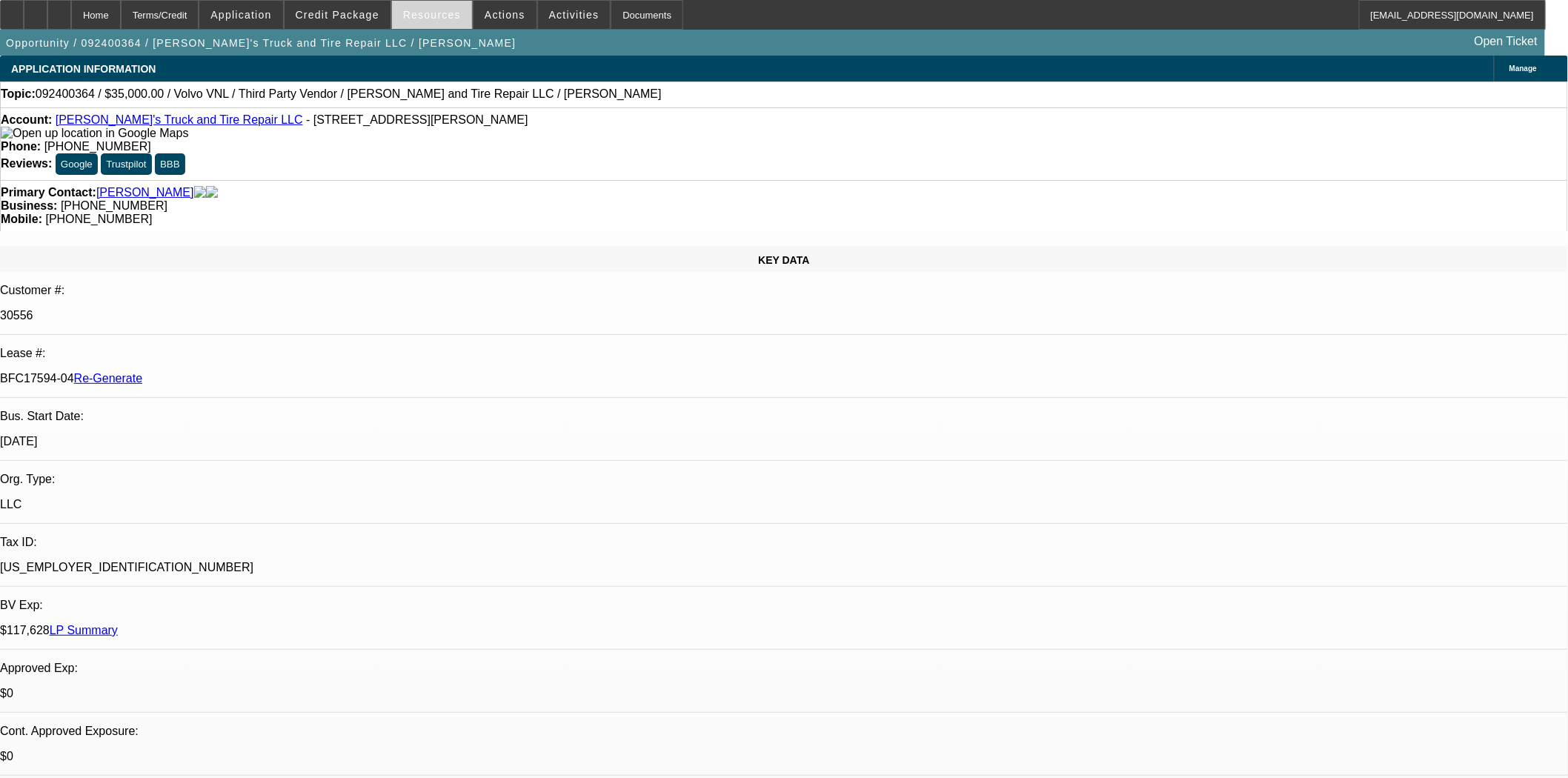
click at [428, 16] on span "Resources" at bounding box center [432, 15] width 58 height 12
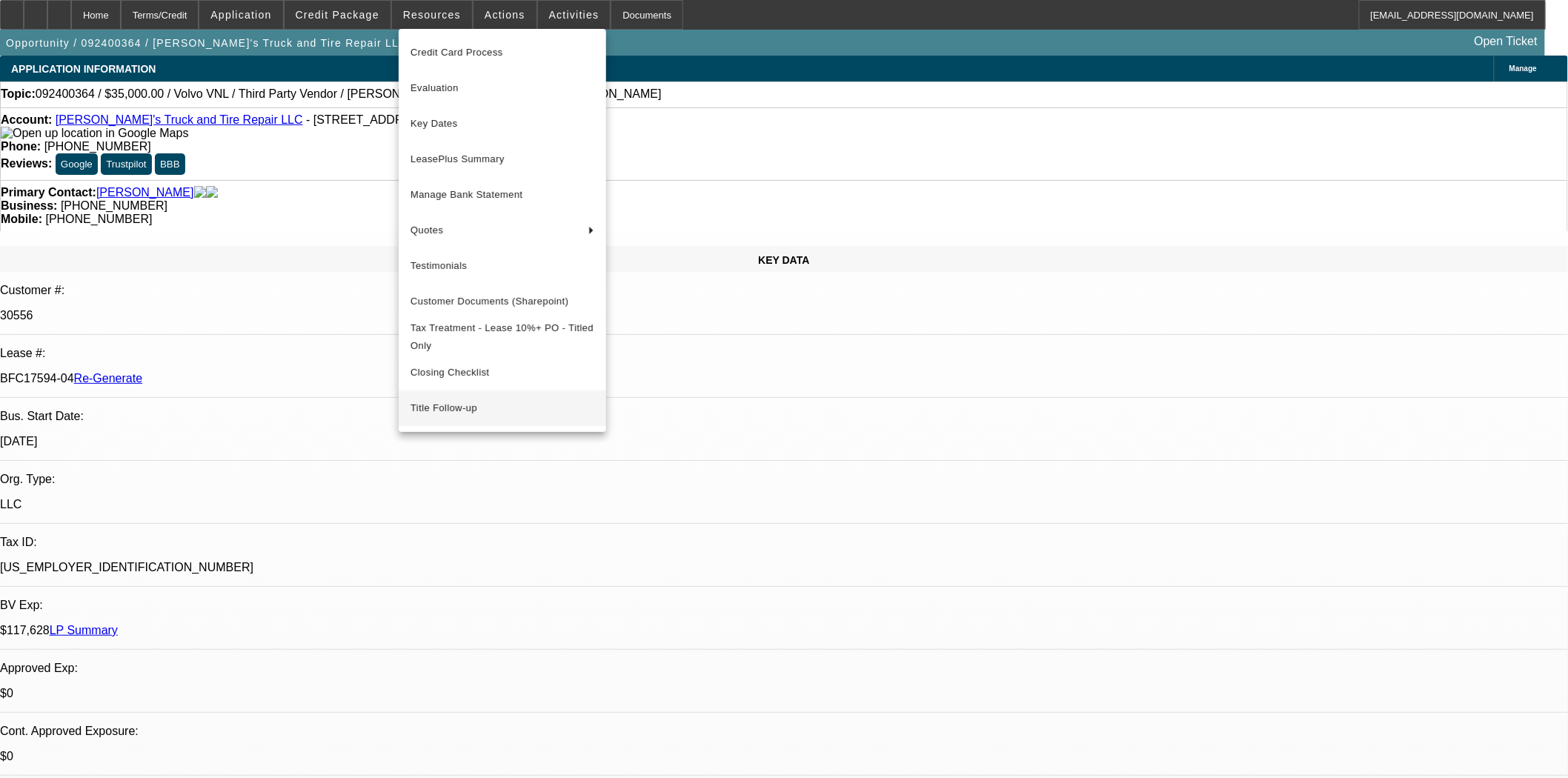
click at [452, 402] on button "Title Follow-up" at bounding box center [502, 408] width 208 height 36
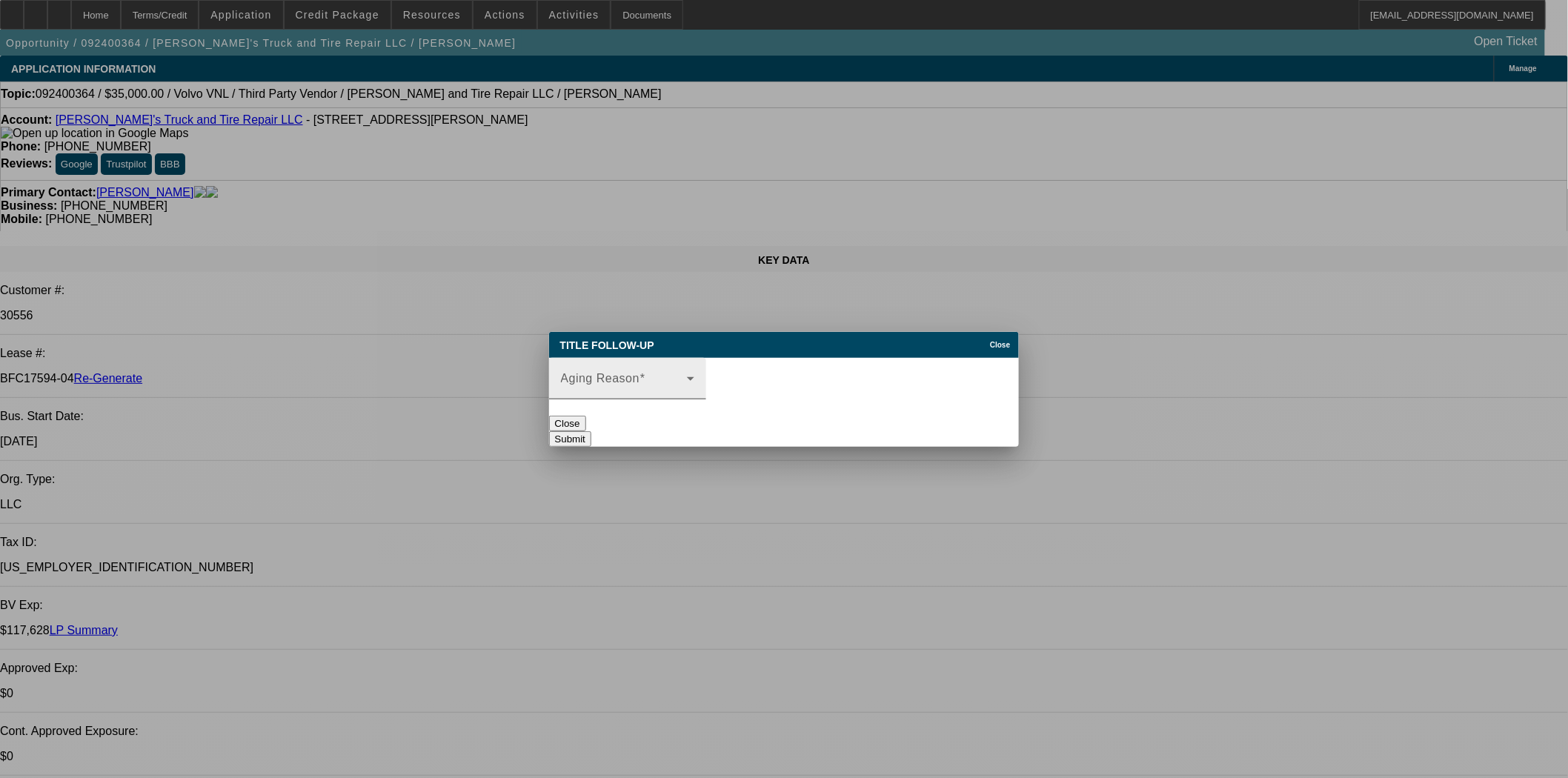
click at [694, 364] on div "Aging Reason" at bounding box center [627, 378] width 134 height 41
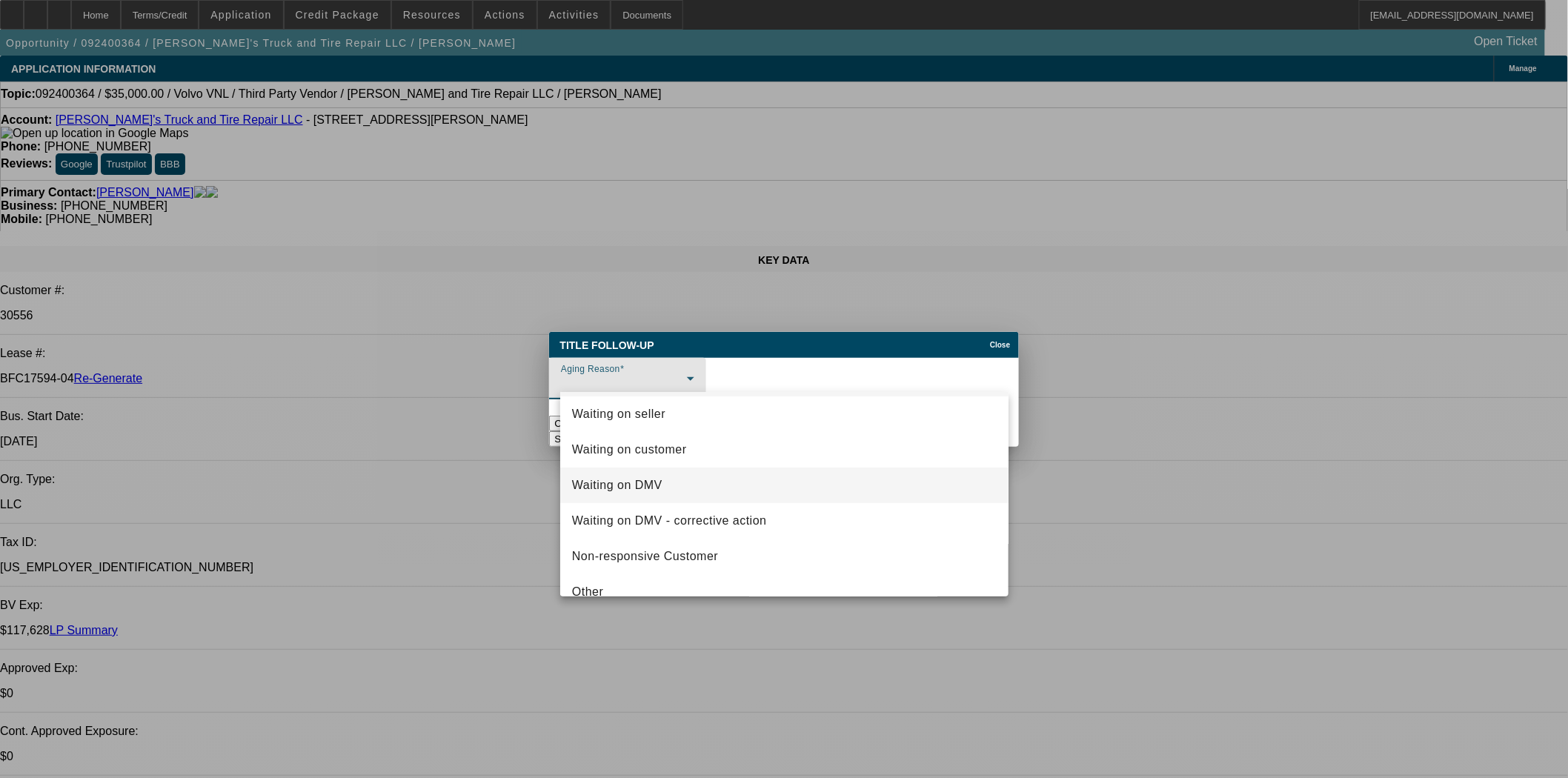
scroll to position [56, 0]
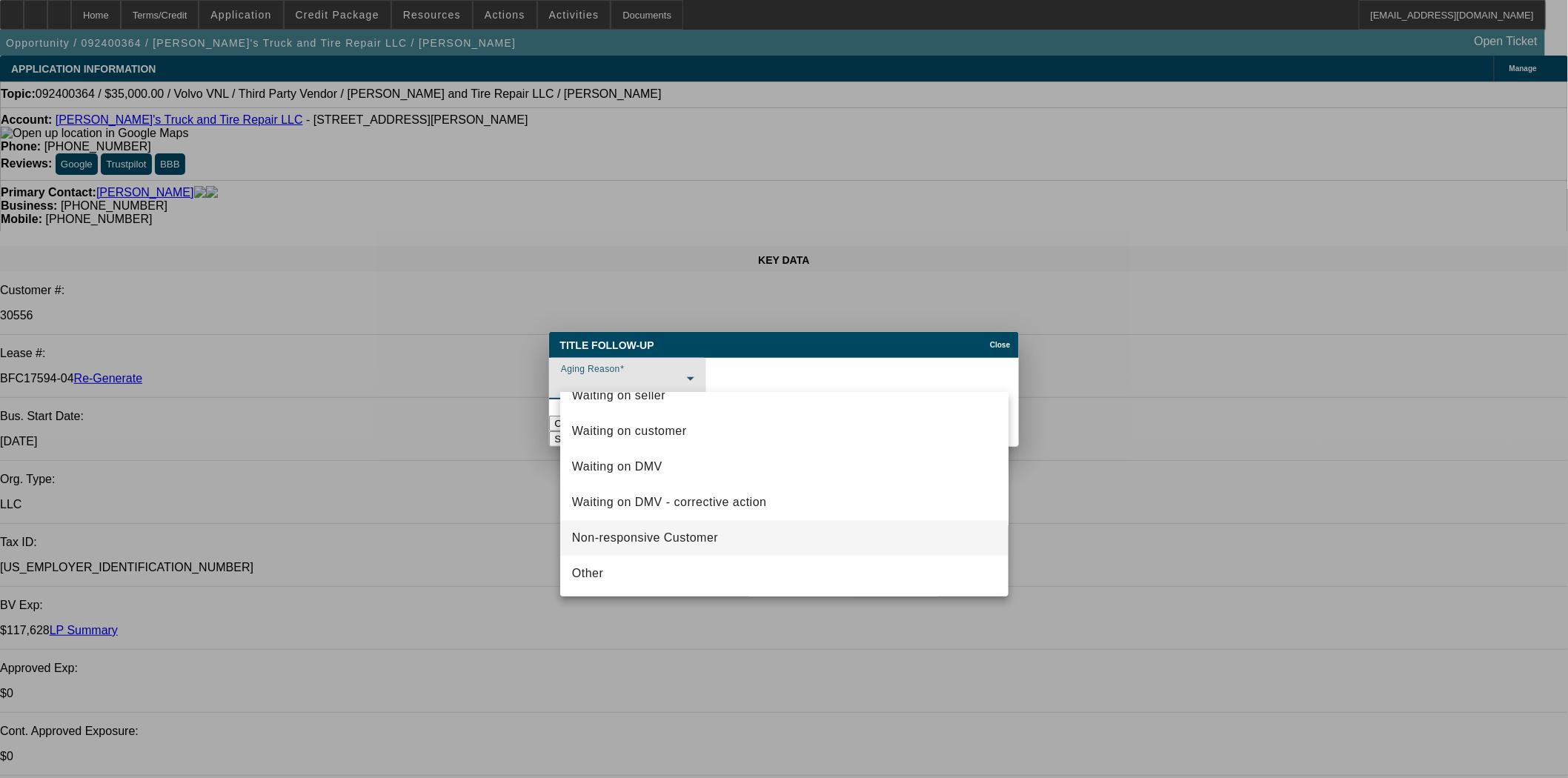
click at [643, 534] on span "Non-responsive Customer" at bounding box center [645, 537] width 146 height 18
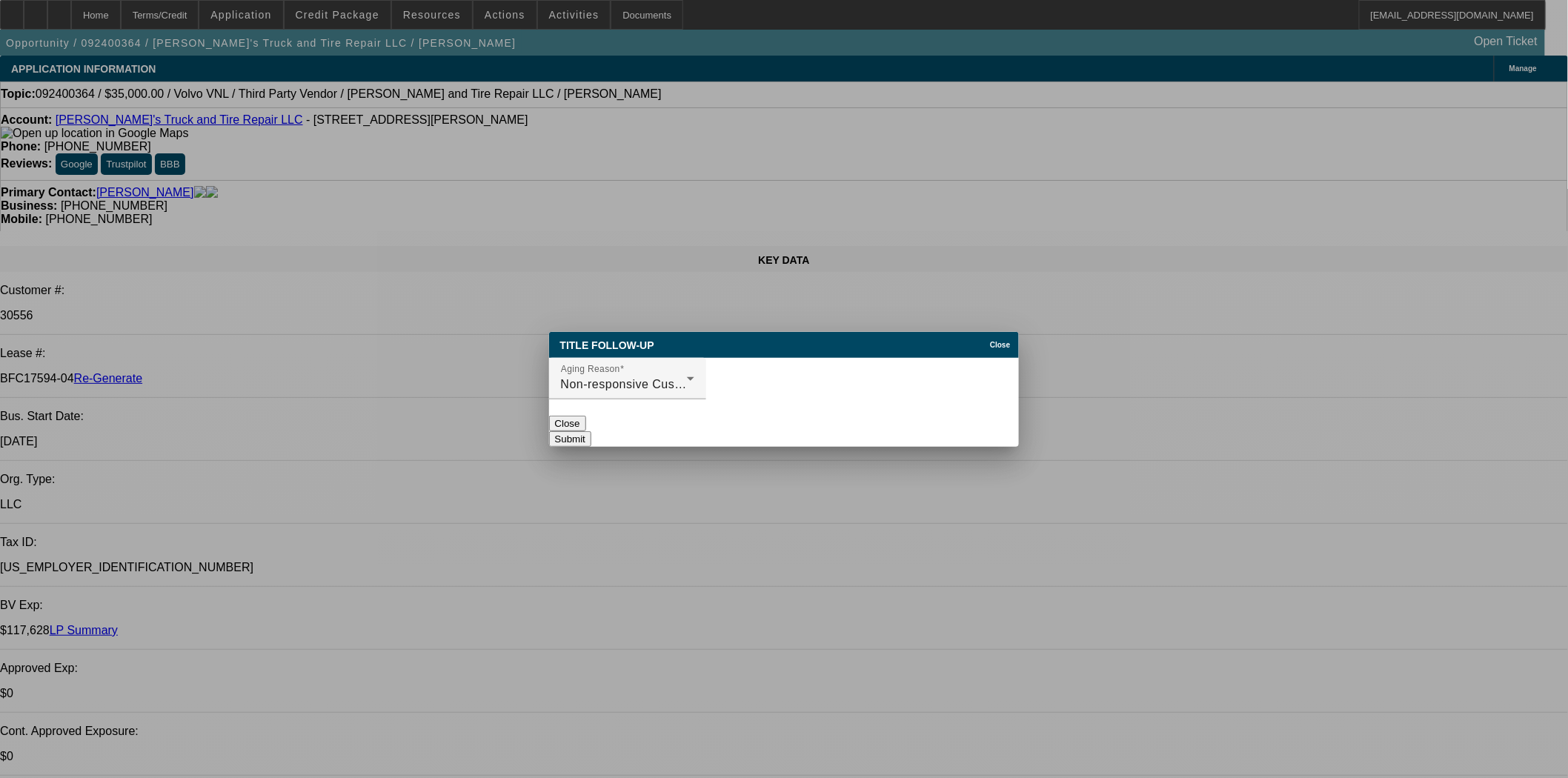
click at [591, 431] on button "Submit" at bounding box center [570, 439] width 42 height 15
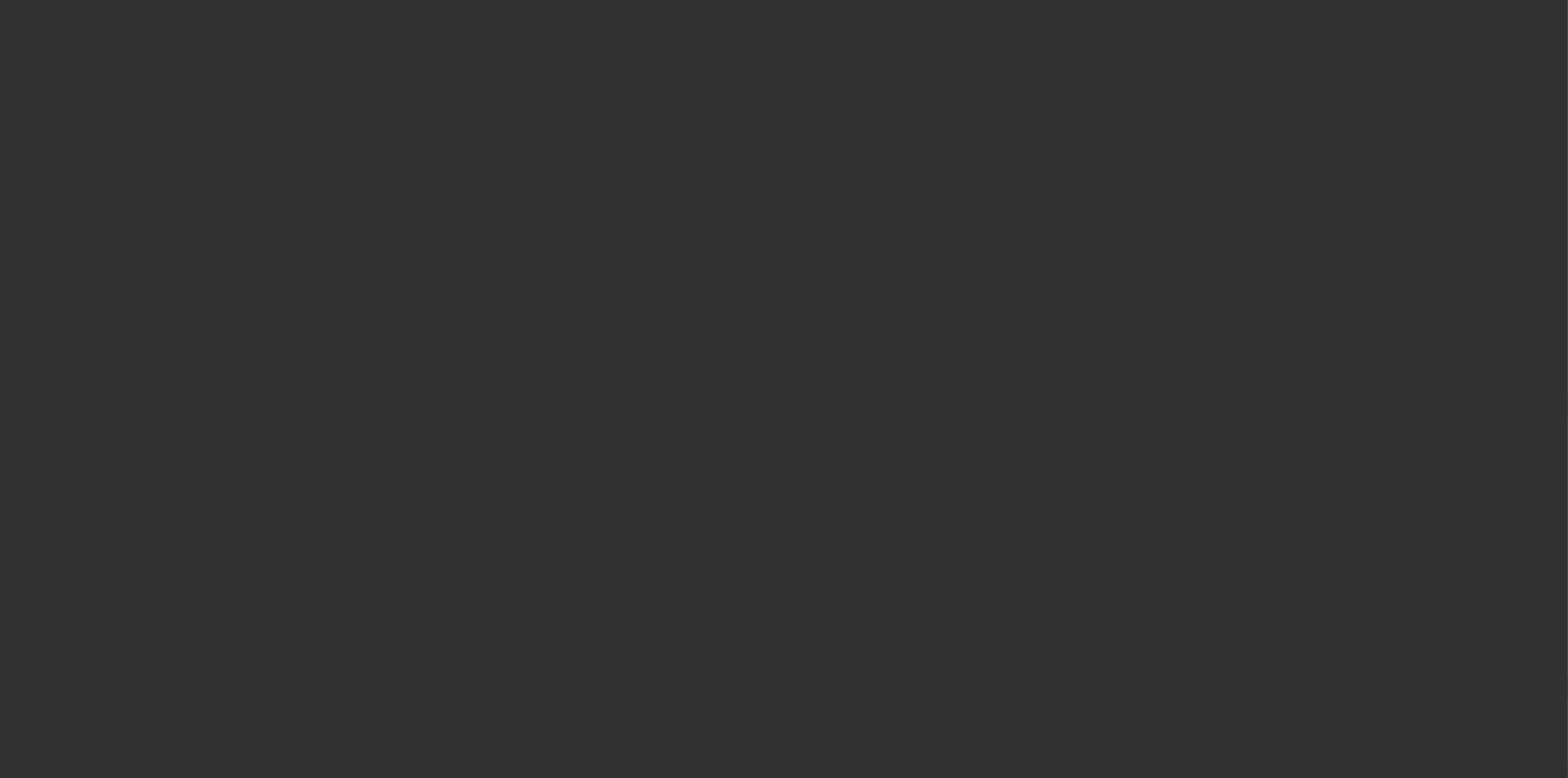
select select "4"
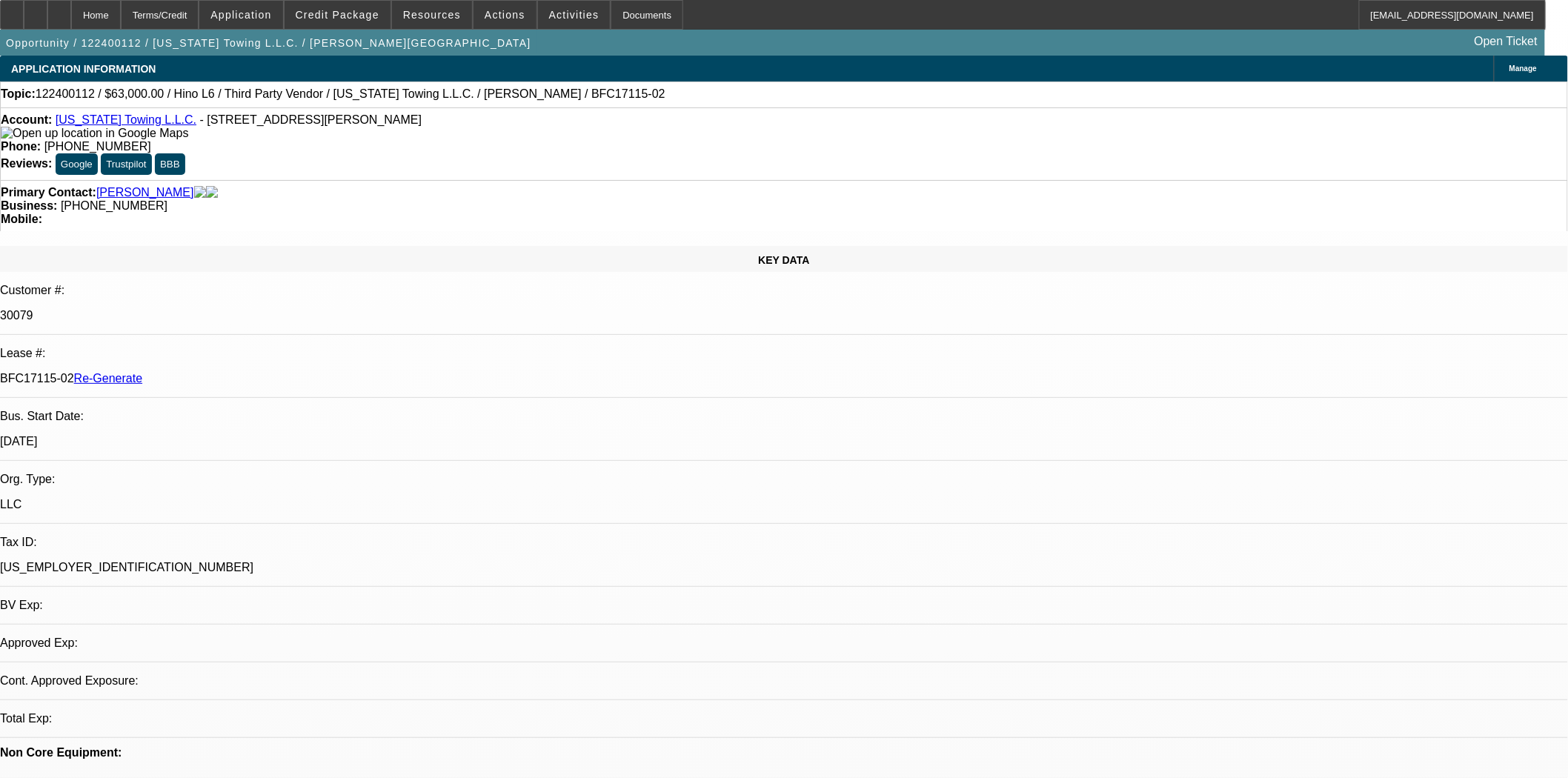
select select "0"
select select "2"
select select "0.1"
select select "4"
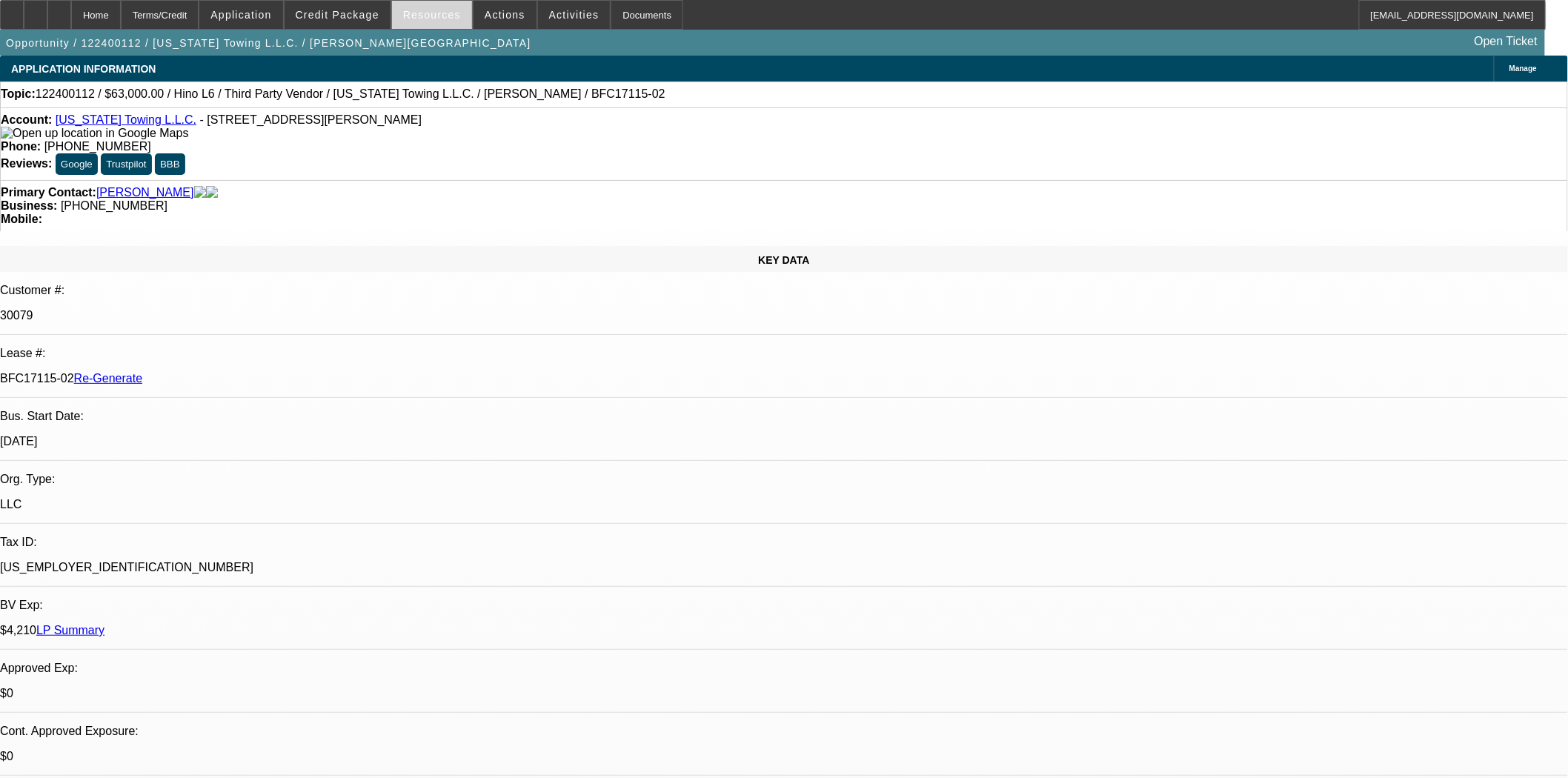
click at [426, 12] on span "Resources" at bounding box center [432, 15] width 58 height 12
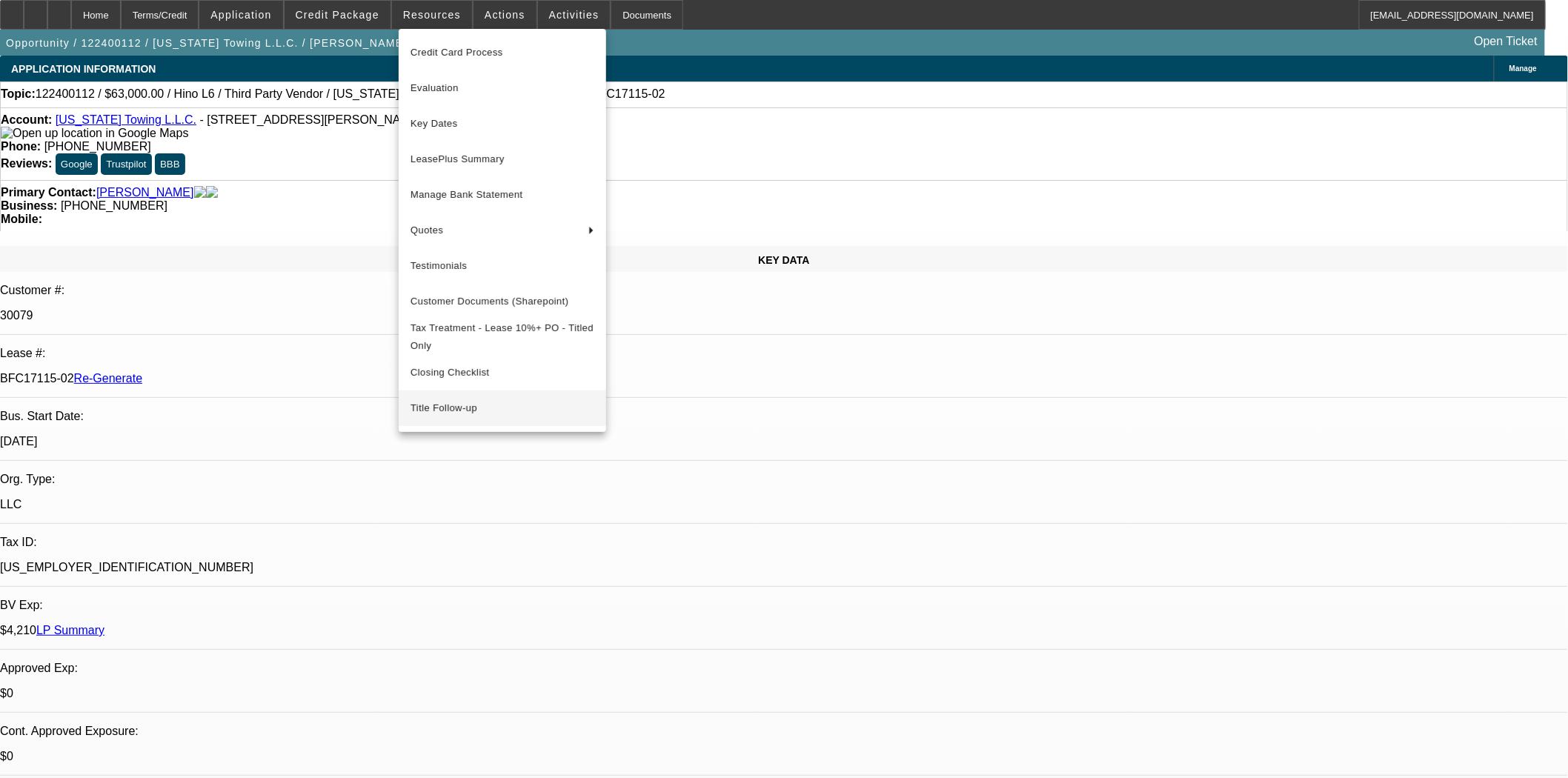
click at [456, 417] on span "Title Follow-up" at bounding box center [502, 407] width 184 height 18
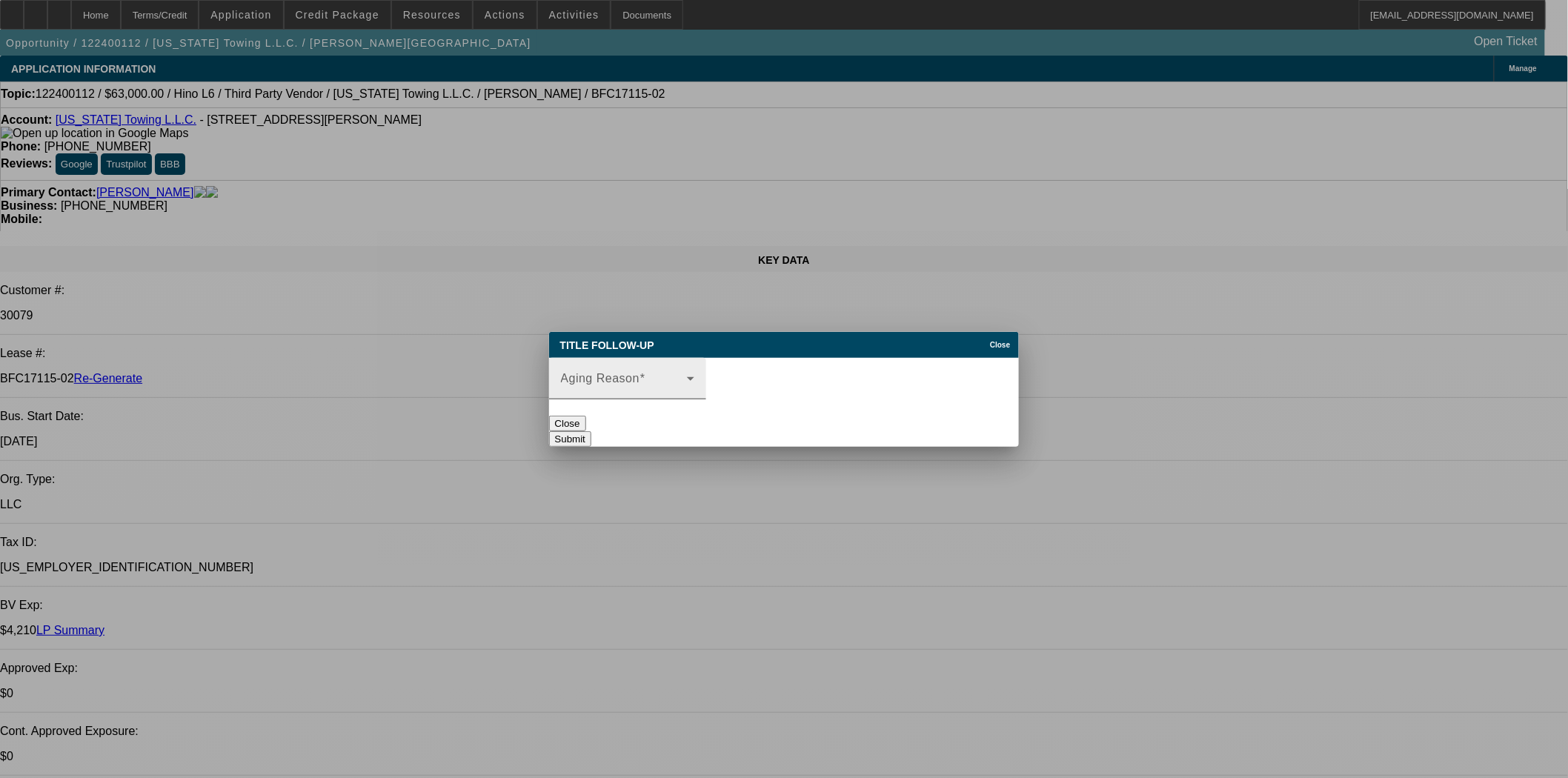
click at [662, 375] on span at bounding box center [623, 384] width 126 height 18
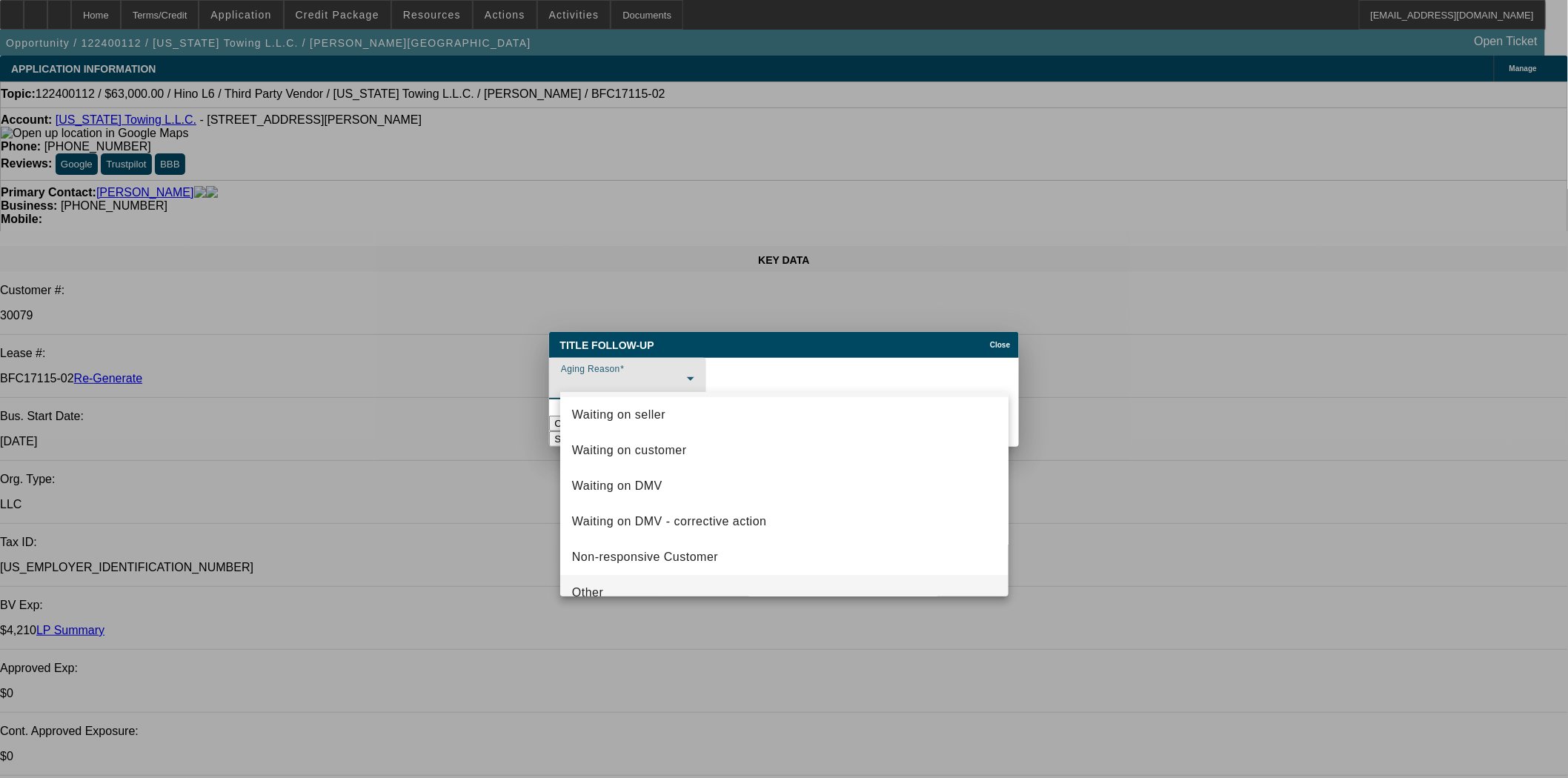
scroll to position [56, 0]
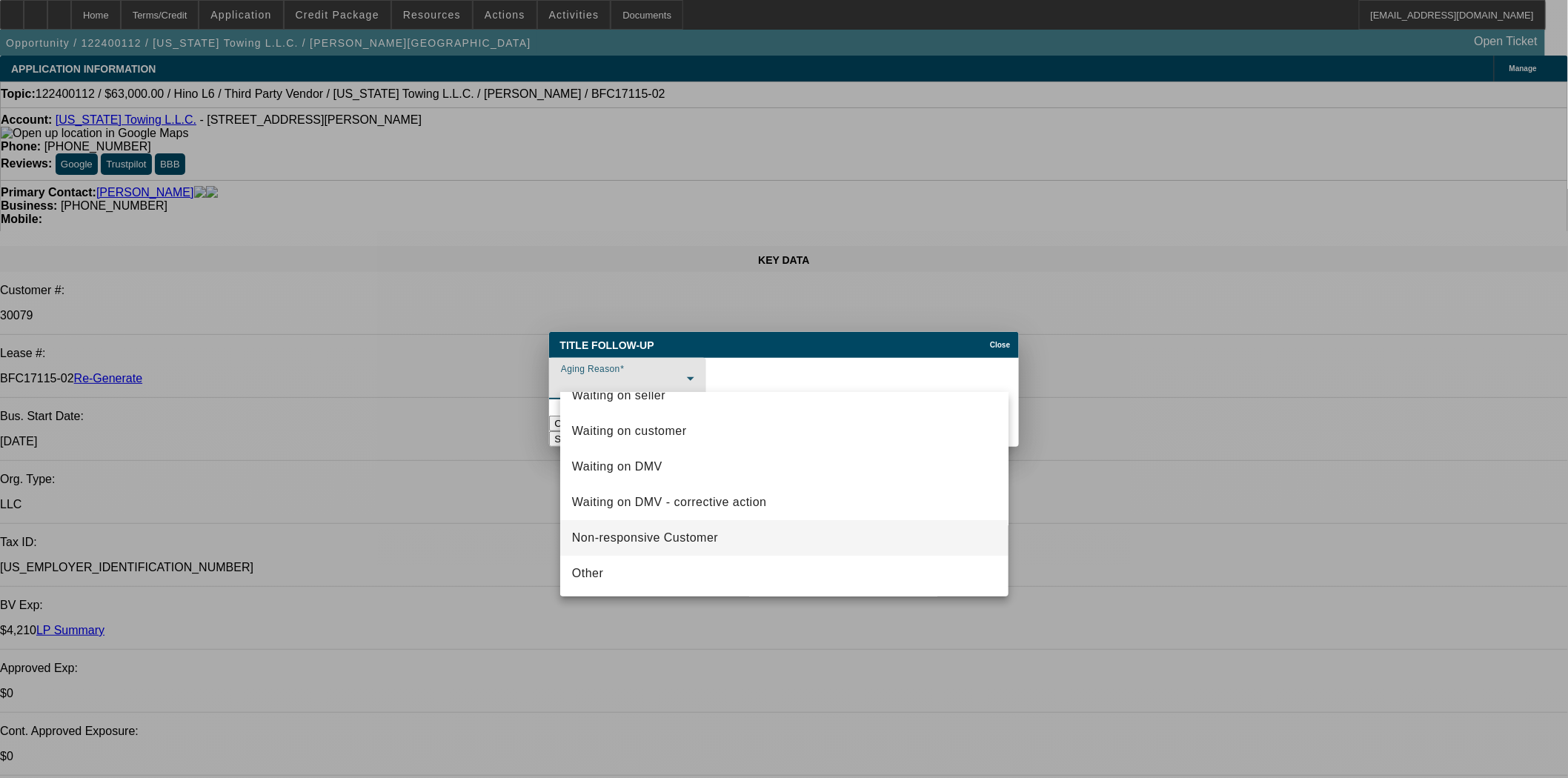
click at [639, 535] on span "Non-responsive Customer" at bounding box center [645, 537] width 146 height 18
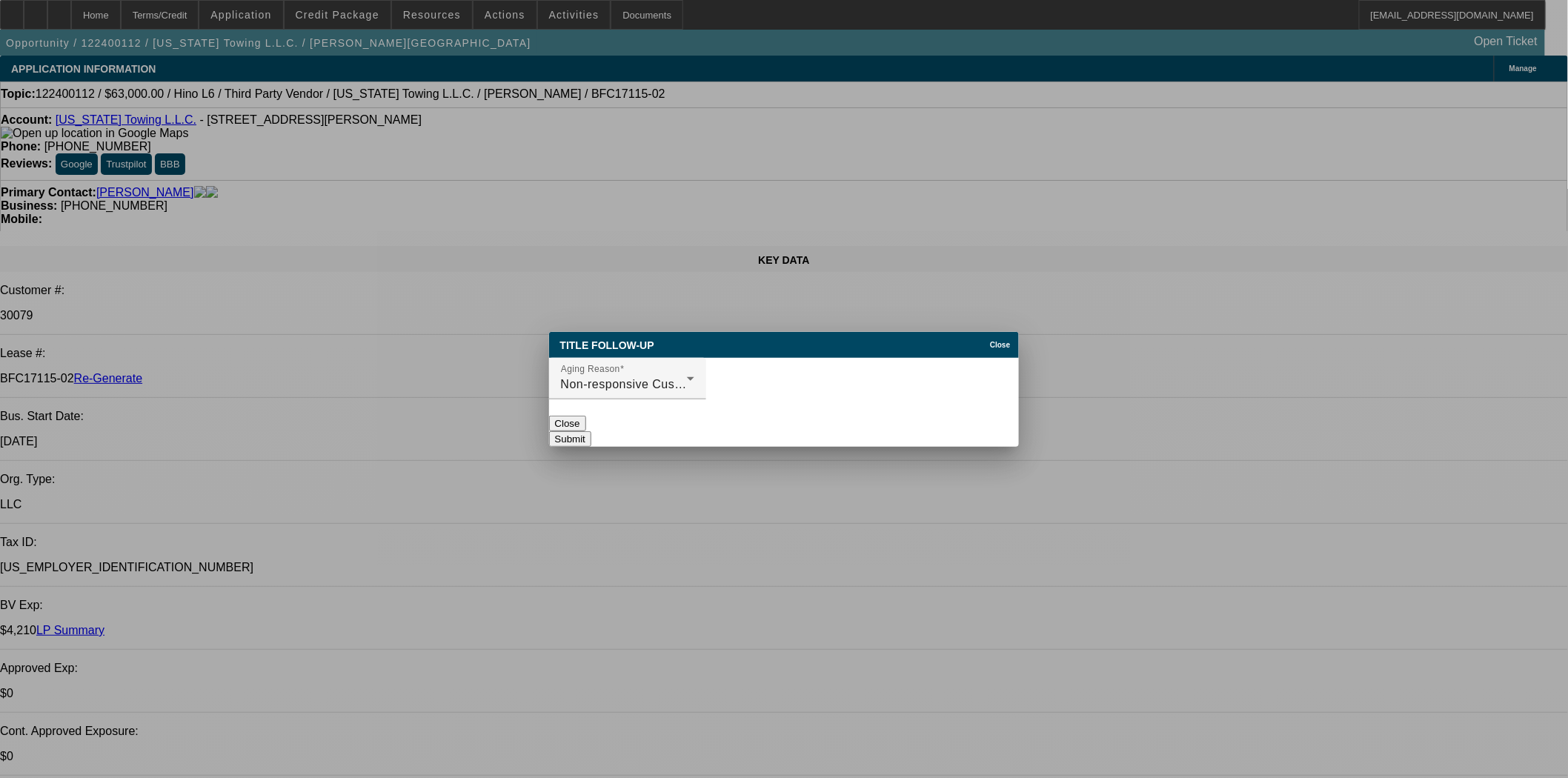
click at [591, 431] on button "Submit" at bounding box center [570, 439] width 42 height 15
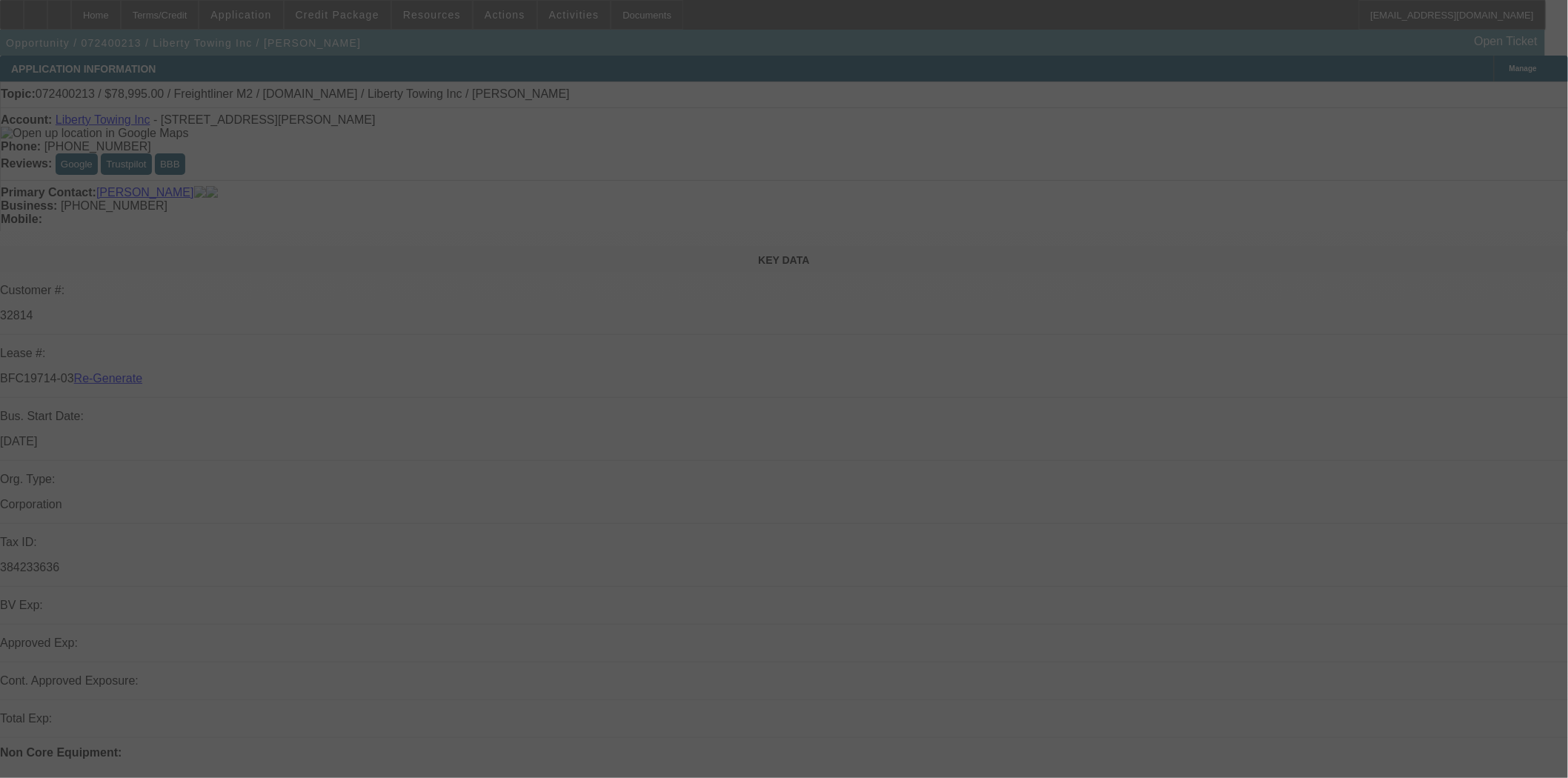
select select "4"
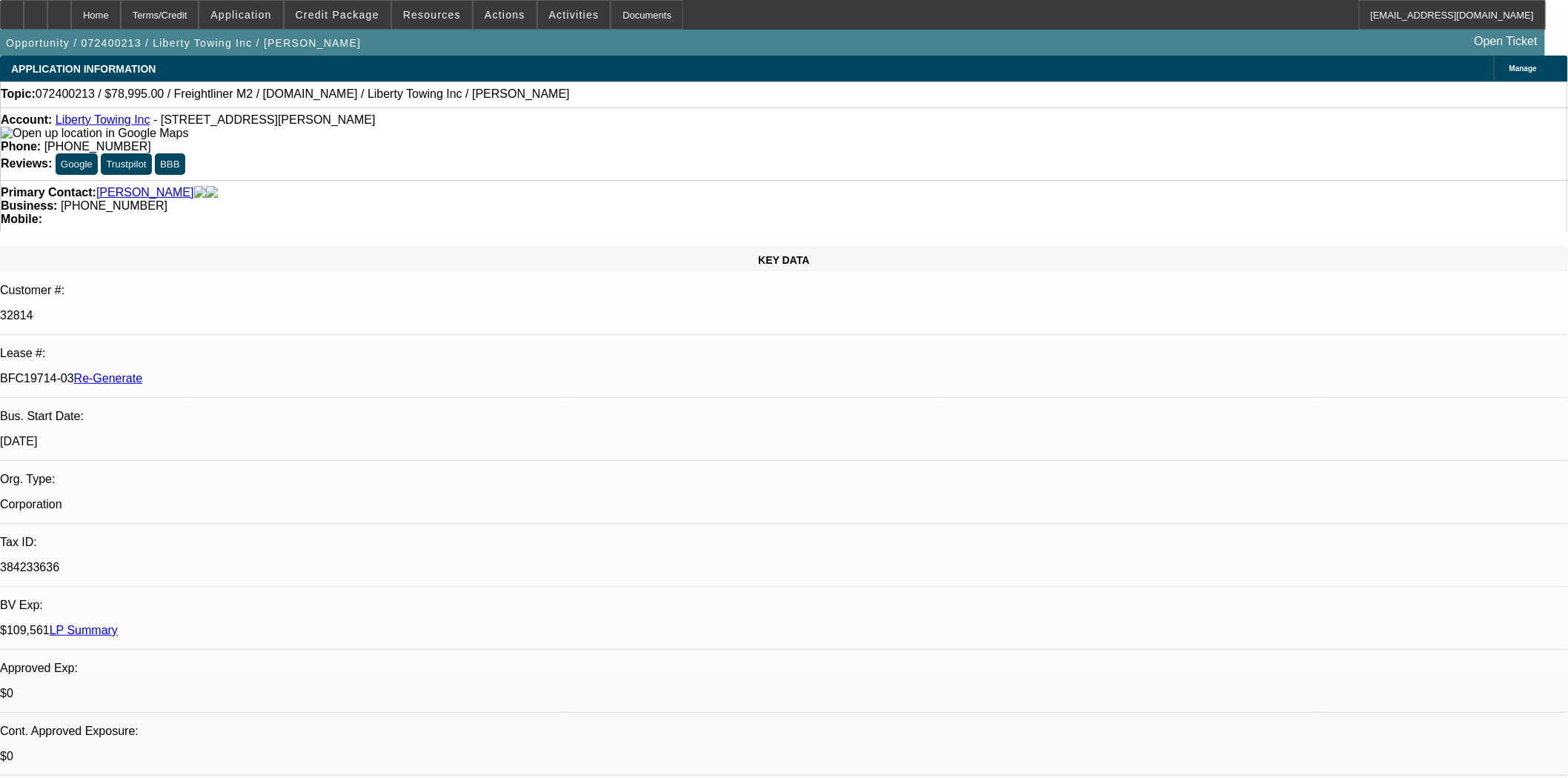
select select "0"
select select "2"
select select "0.1"
select select "4"
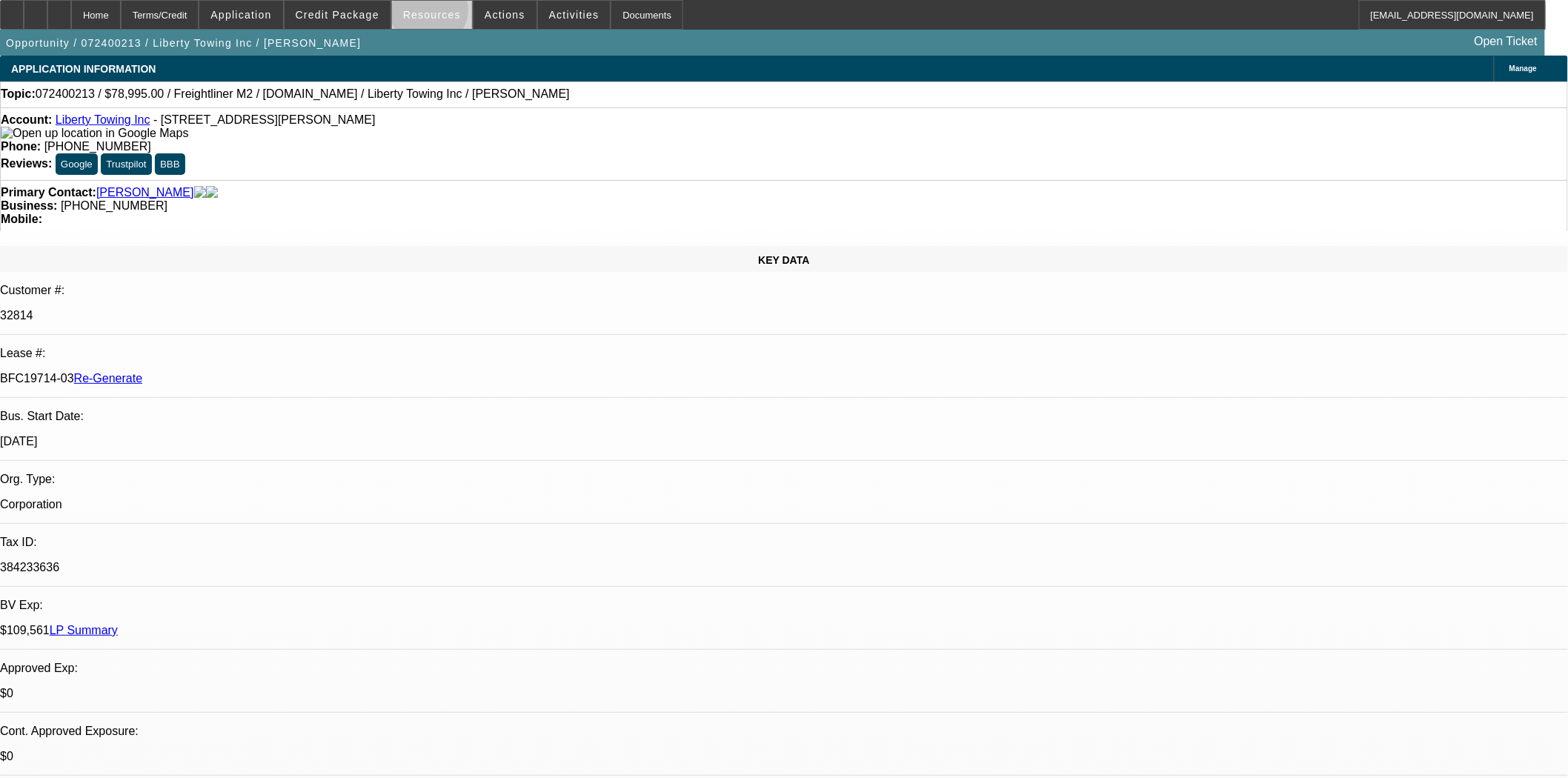
click at [436, 13] on span "Resources" at bounding box center [432, 15] width 58 height 12
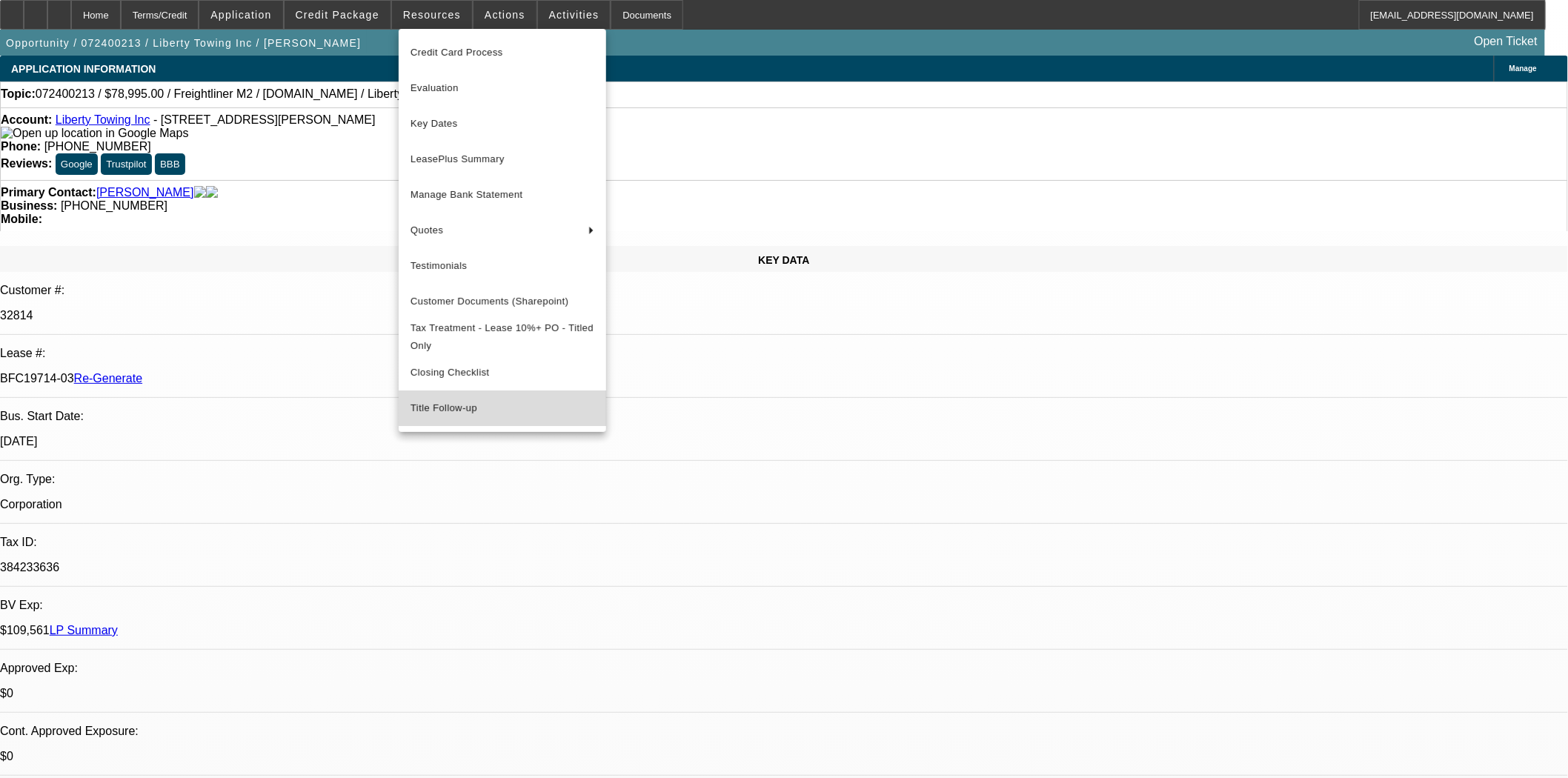
click at [454, 409] on span "Title Follow-up" at bounding box center [502, 407] width 184 height 18
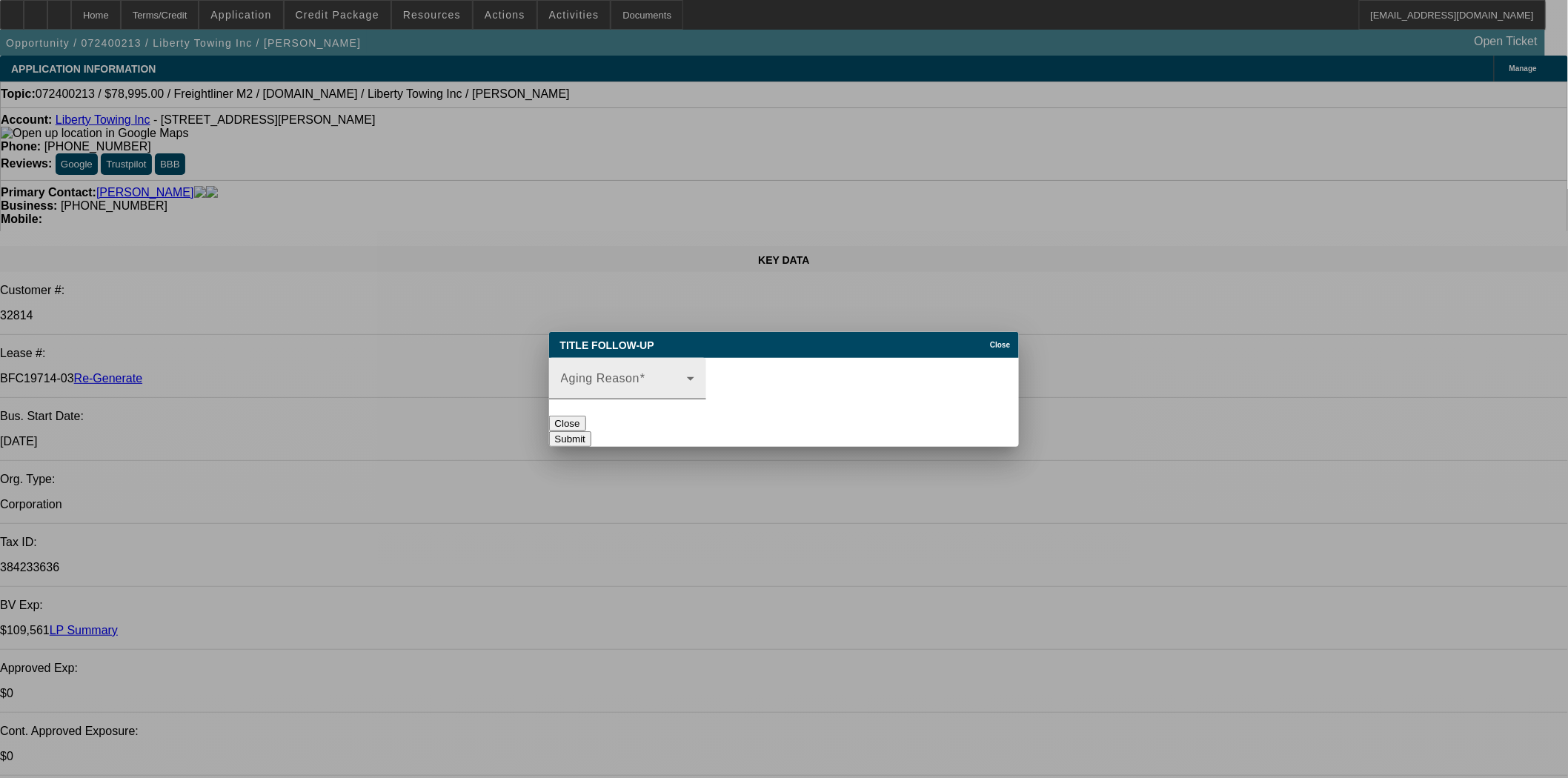
click at [660, 359] on div "Aging Reason" at bounding box center [627, 378] width 134 height 41
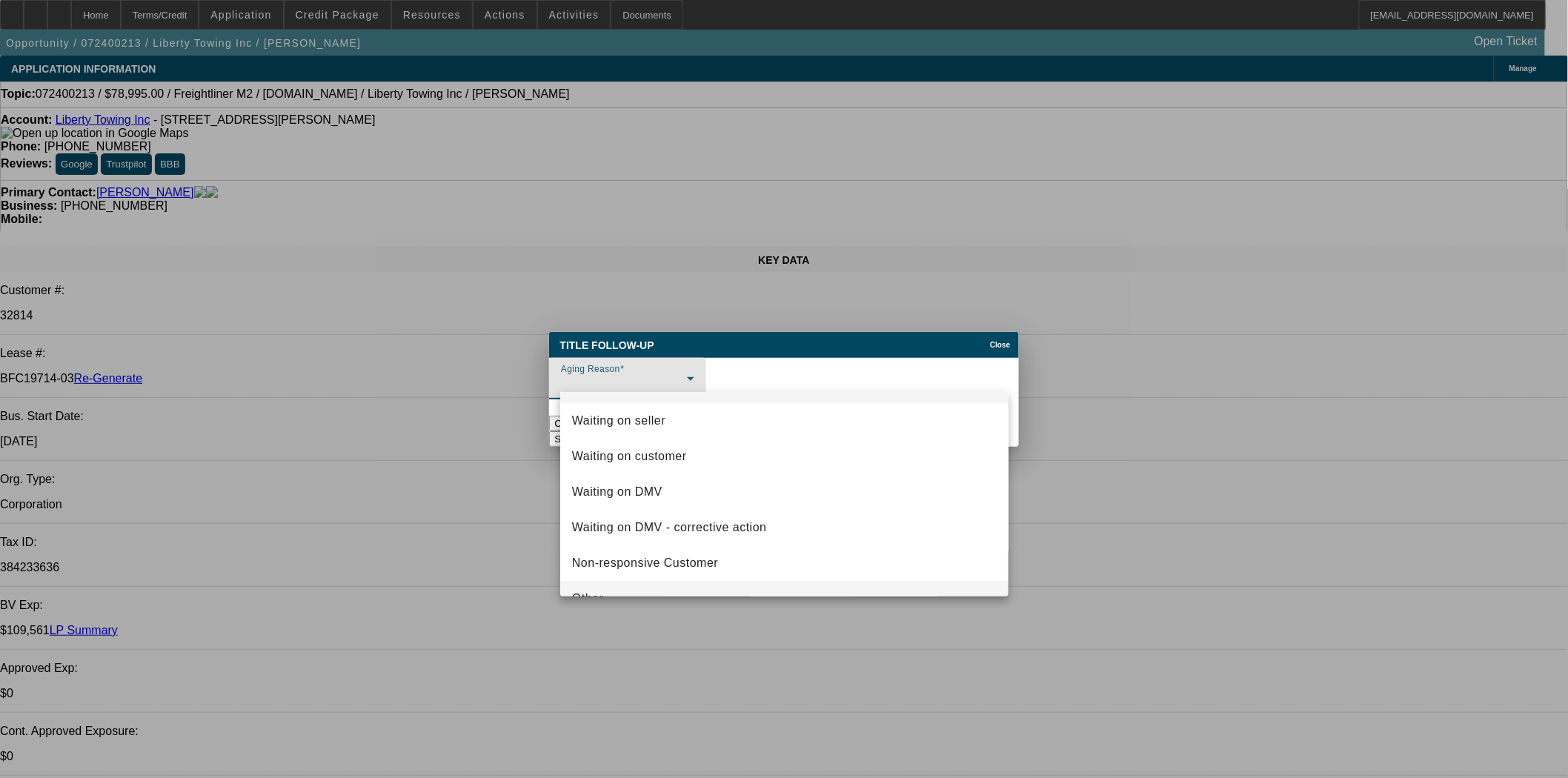
scroll to position [56, 0]
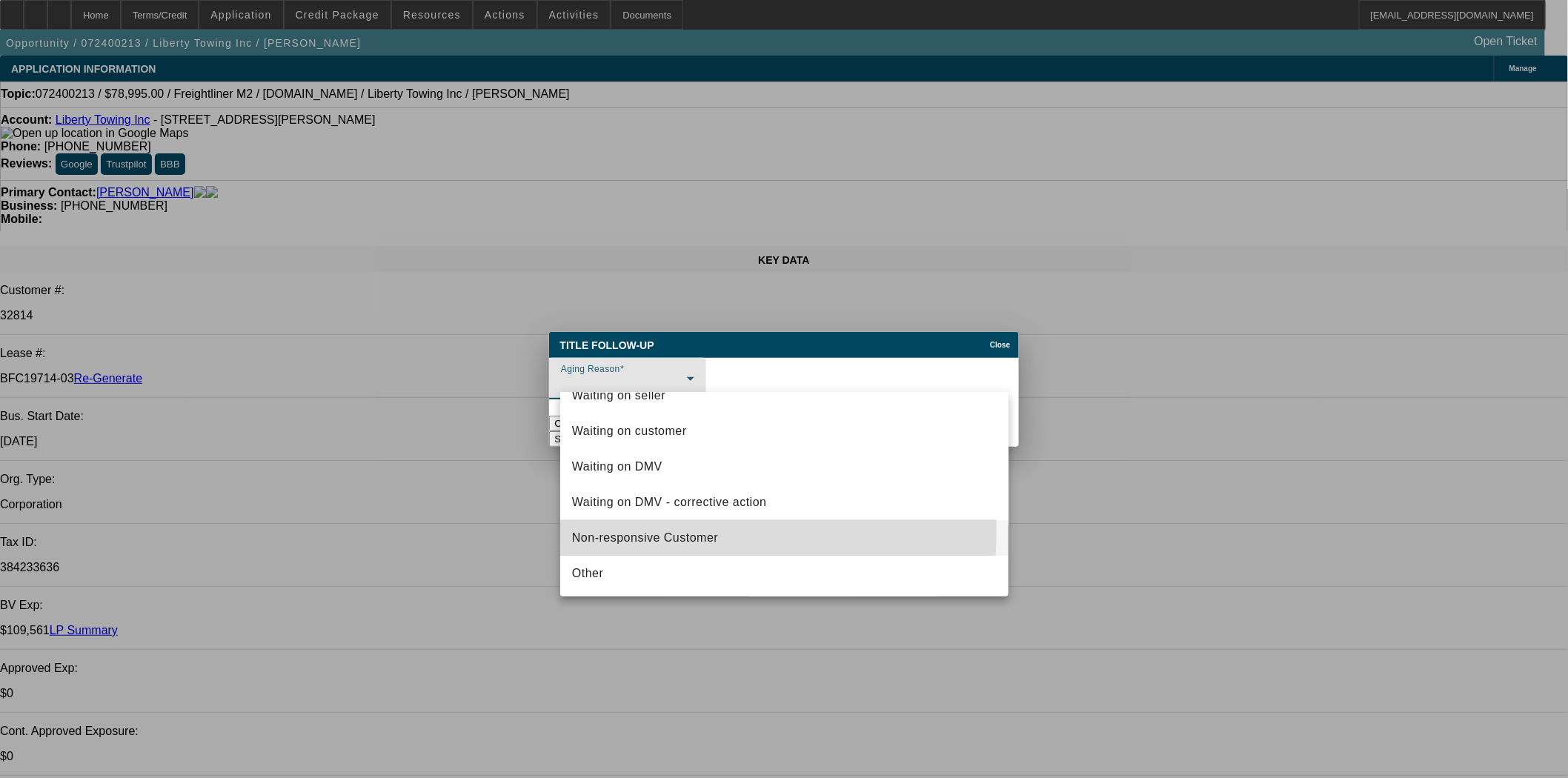
click at [643, 530] on span "Non-responsive Customer" at bounding box center [645, 537] width 146 height 18
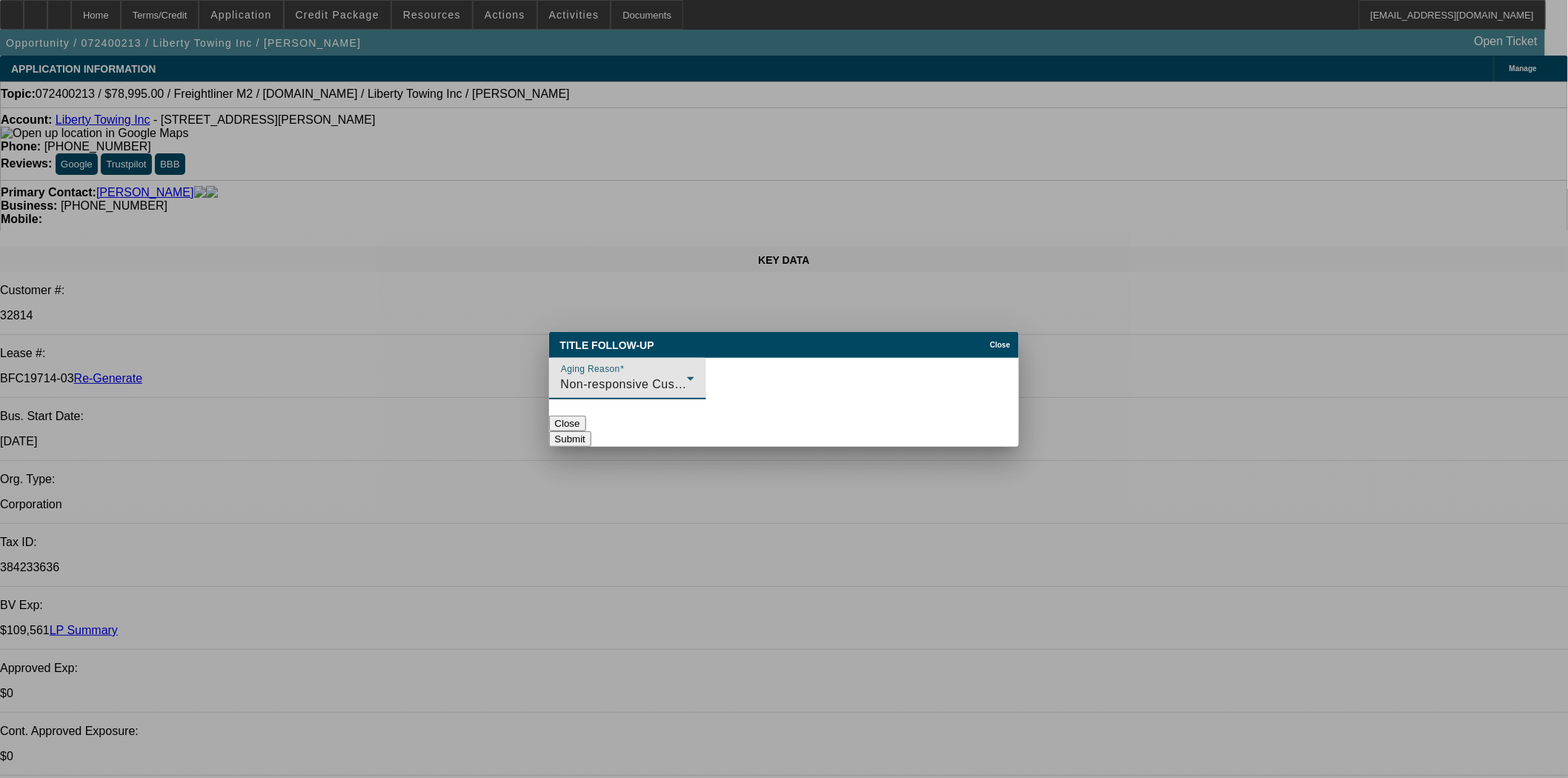
click at [591, 431] on button "Submit" at bounding box center [570, 439] width 42 height 15
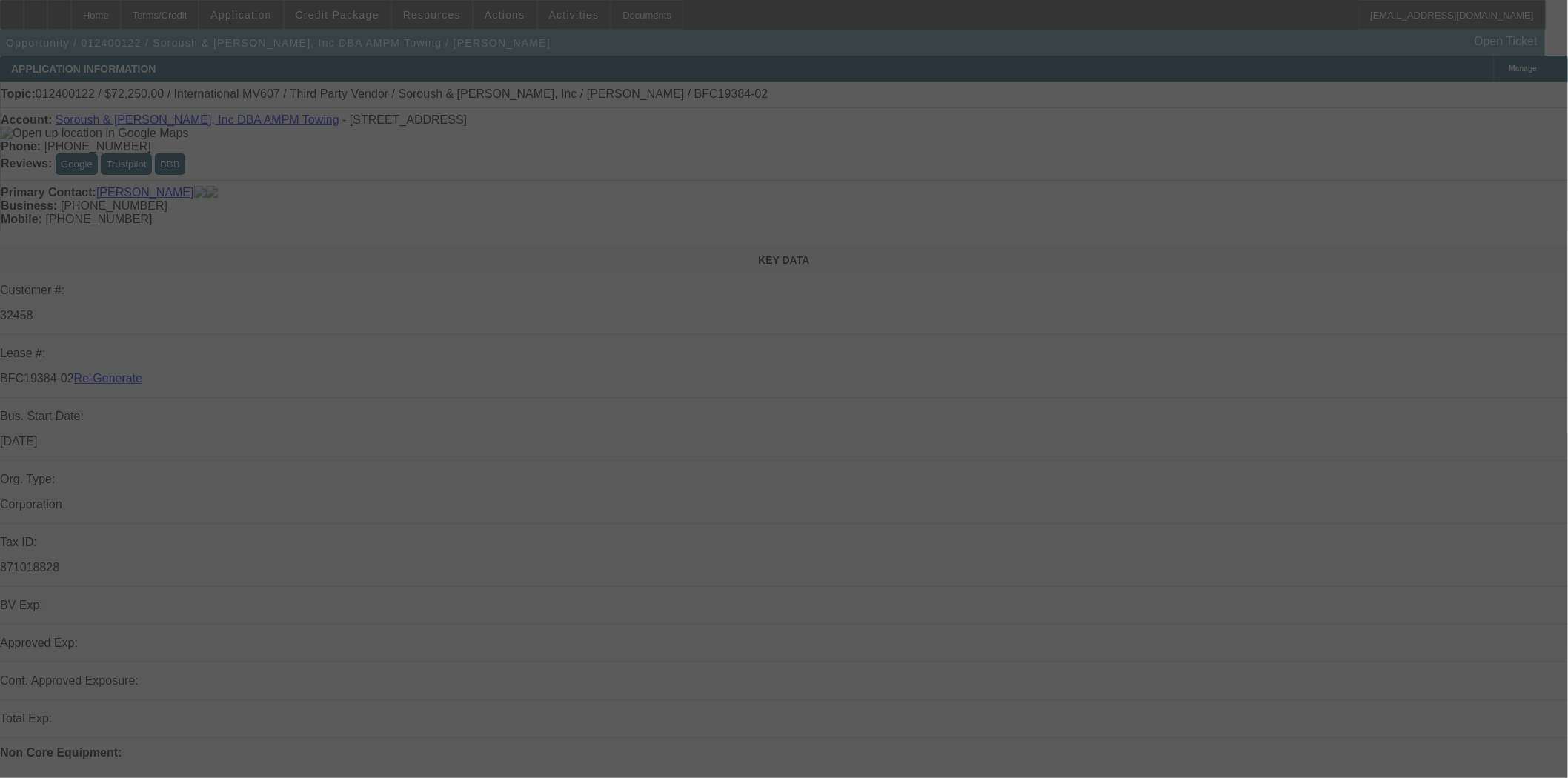
select select "4"
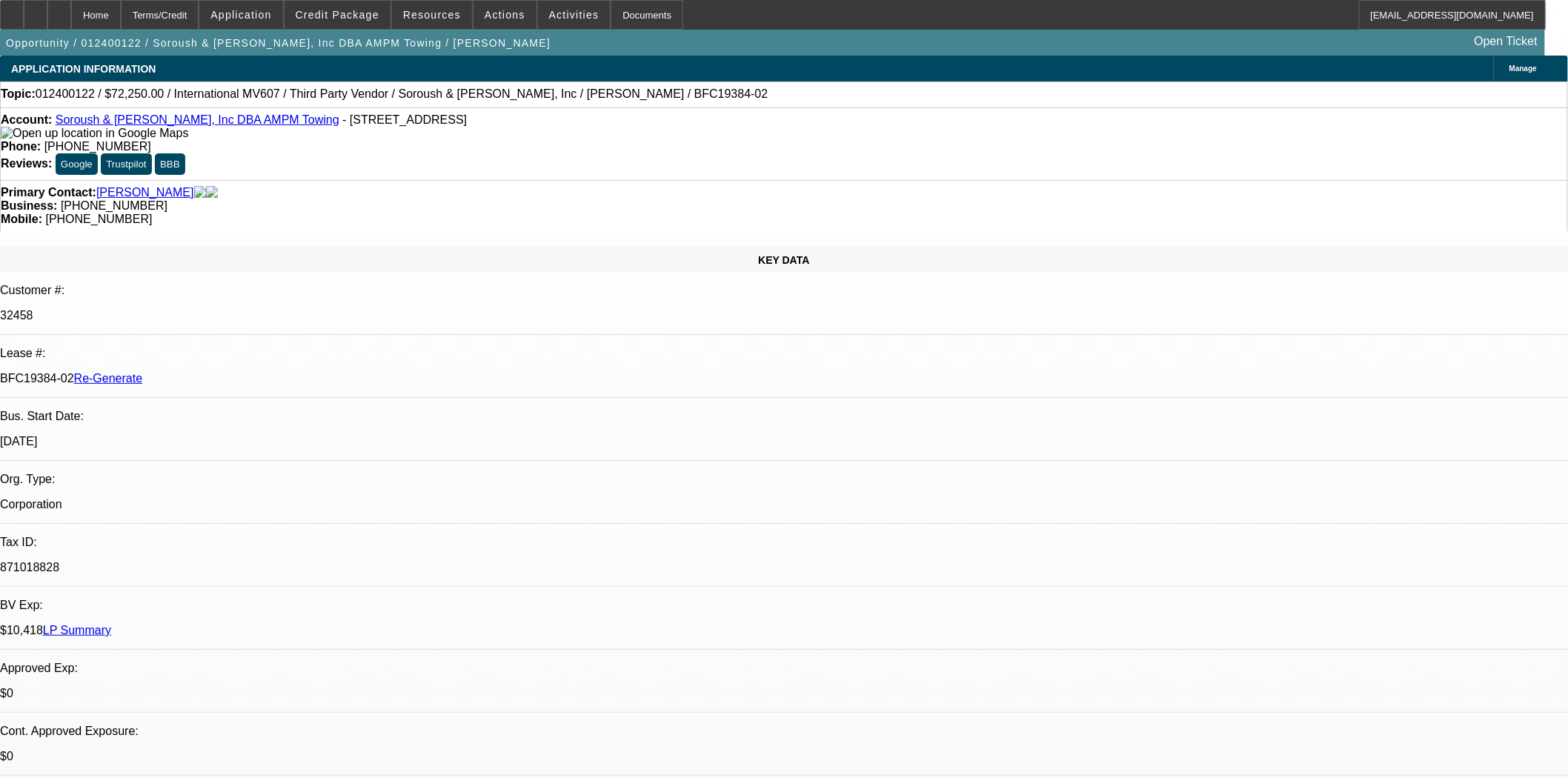
select select "0.15"
select select "0"
select select "0.1"
select select "4"
click at [424, 15] on span "Resources" at bounding box center [432, 15] width 58 height 12
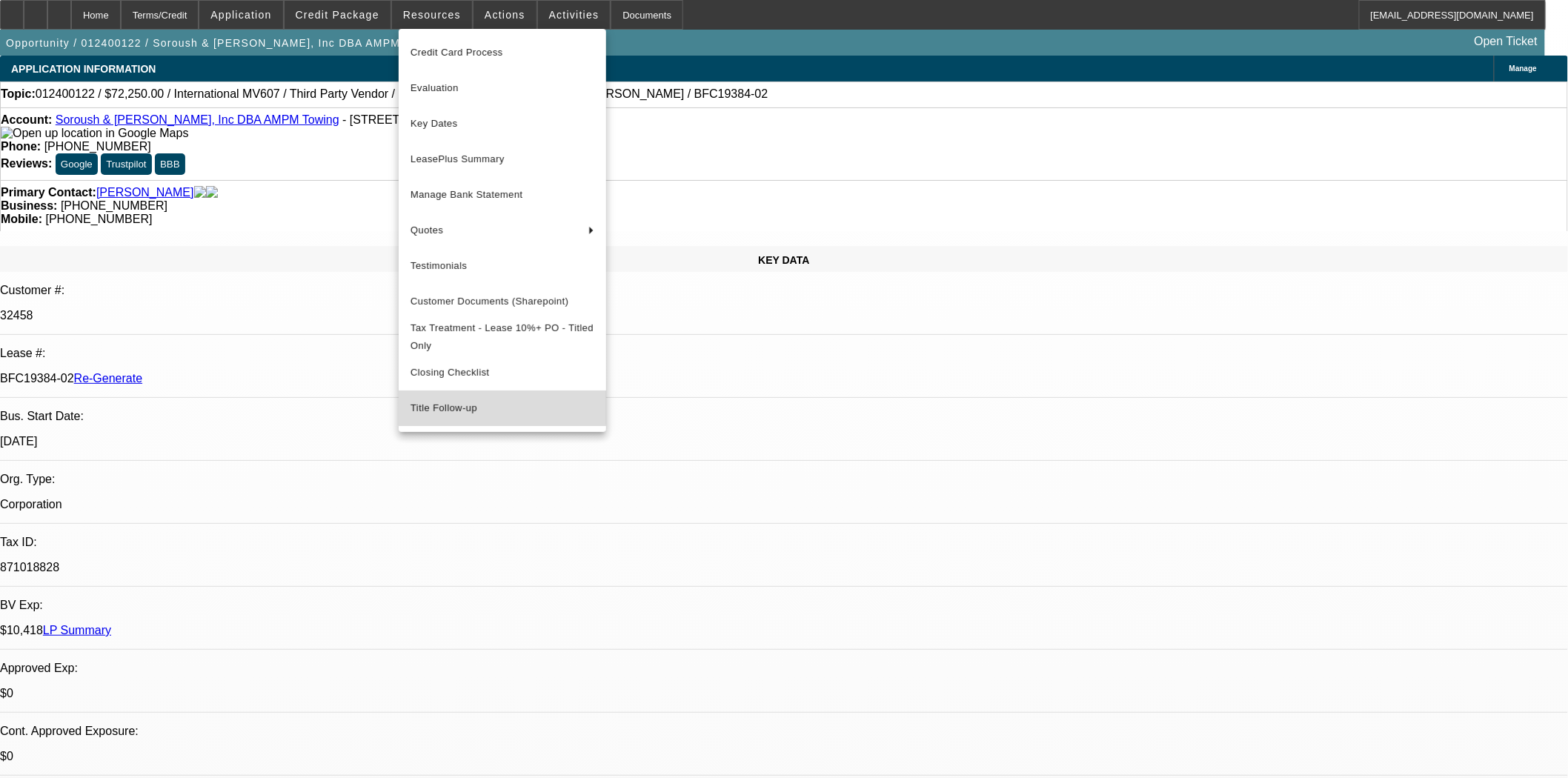
click at [456, 411] on span "Title Follow-up" at bounding box center [502, 407] width 184 height 18
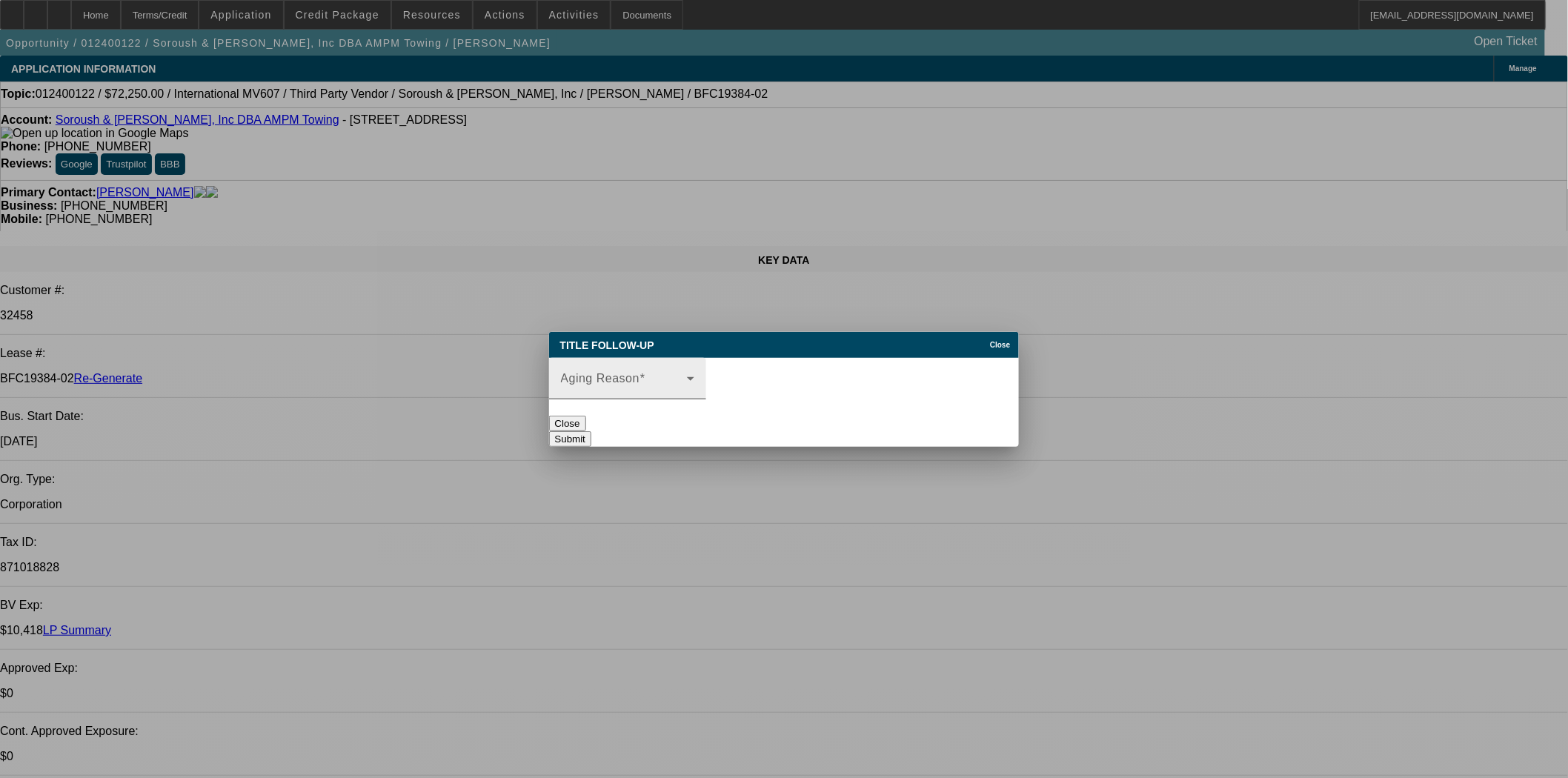
click at [652, 375] on span at bounding box center [623, 384] width 126 height 18
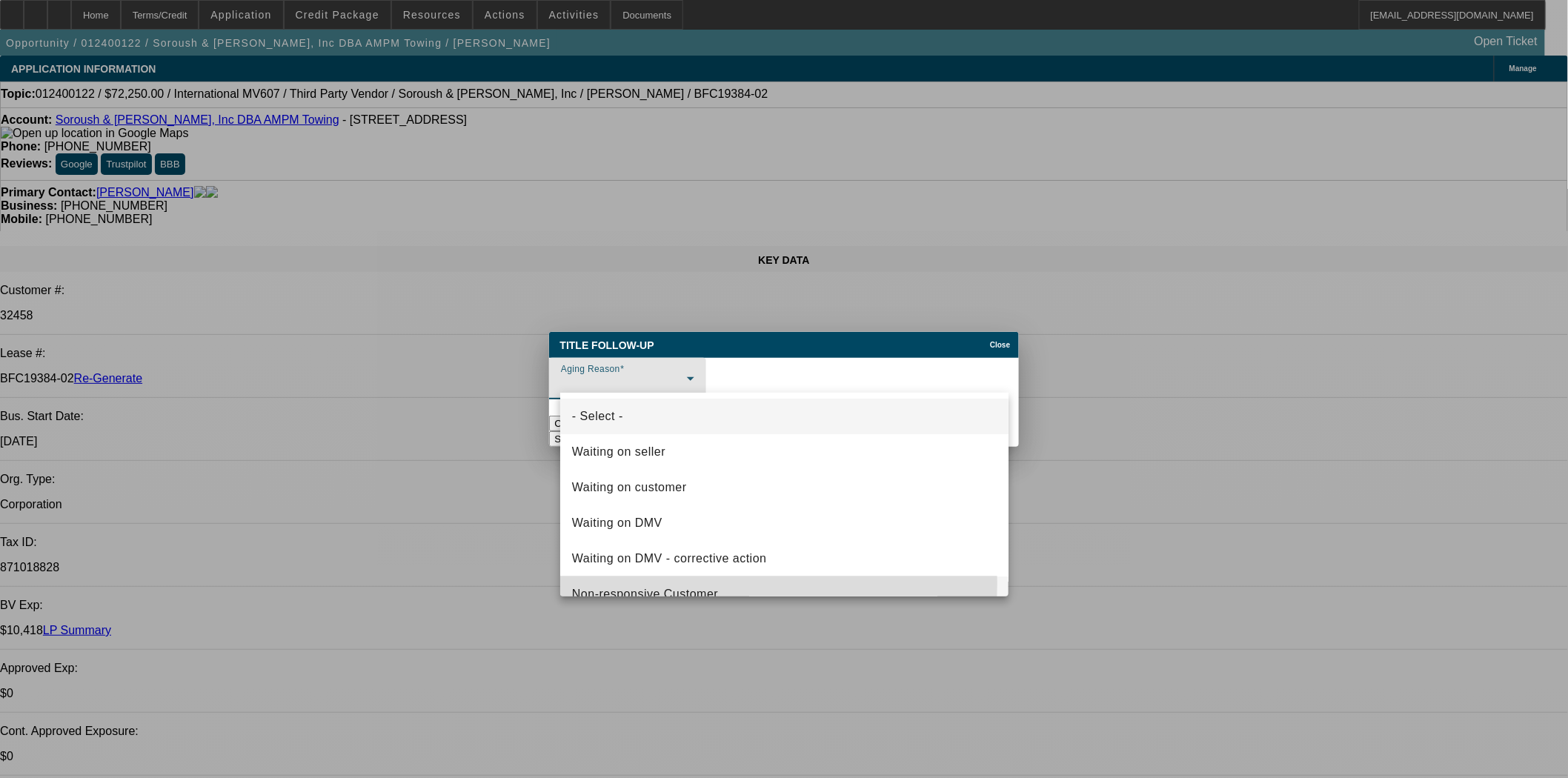
click at [653, 583] on mat-option "Non-responsive Customer" at bounding box center [784, 594] width 449 height 36
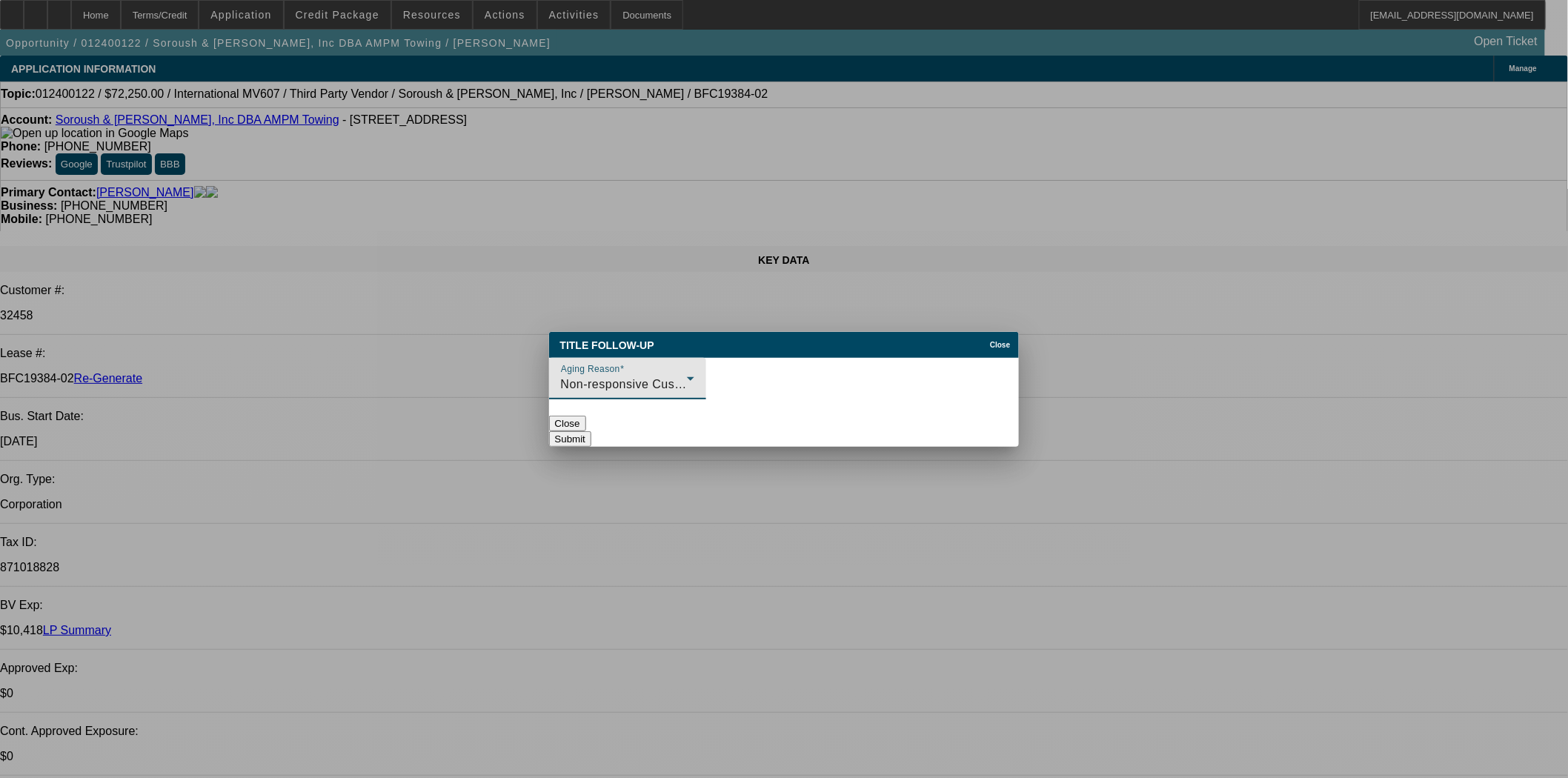
click at [591, 431] on button "Submit" at bounding box center [570, 439] width 42 height 15
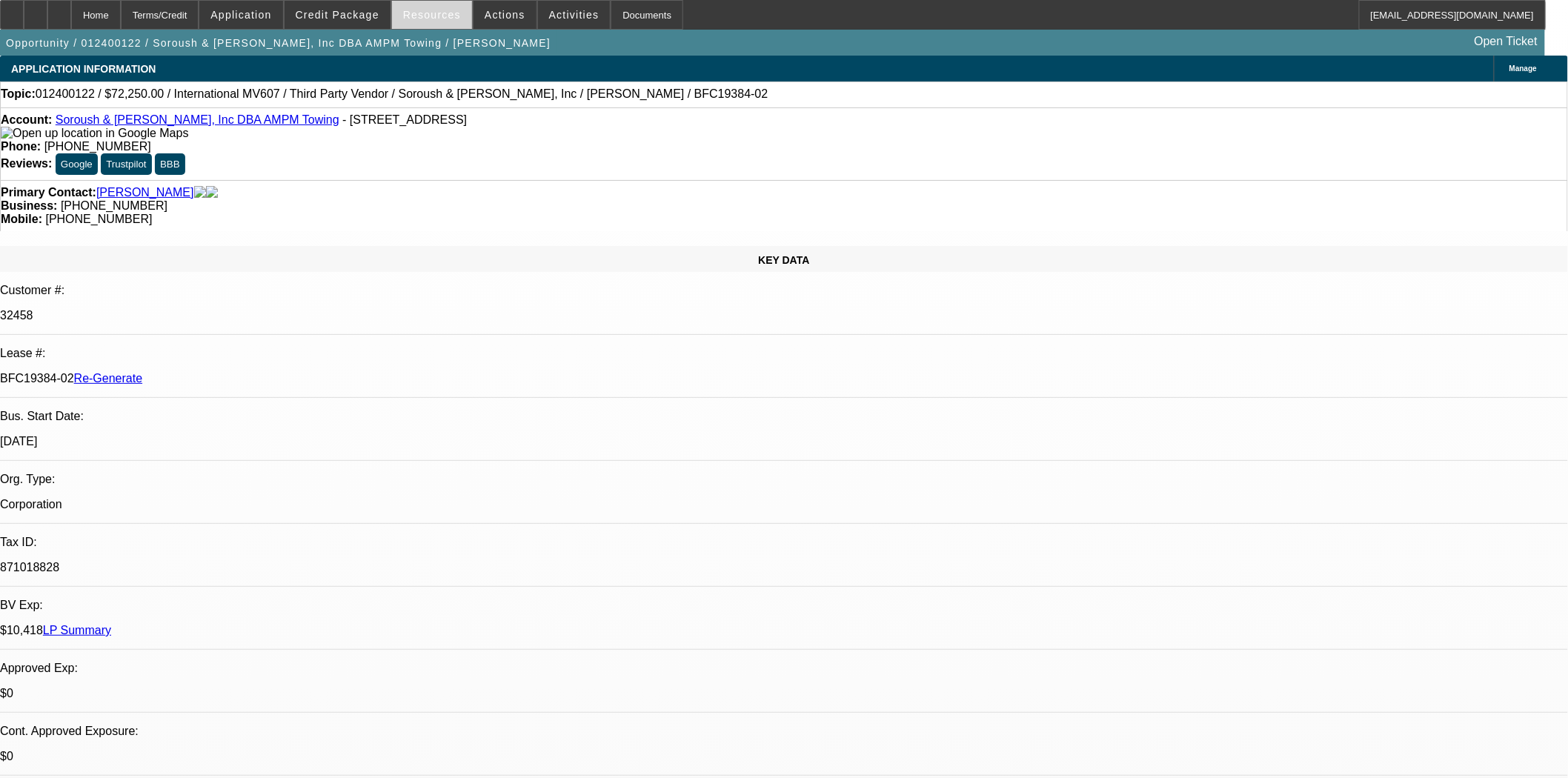
click at [415, 11] on span "Resources" at bounding box center [432, 15] width 58 height 12
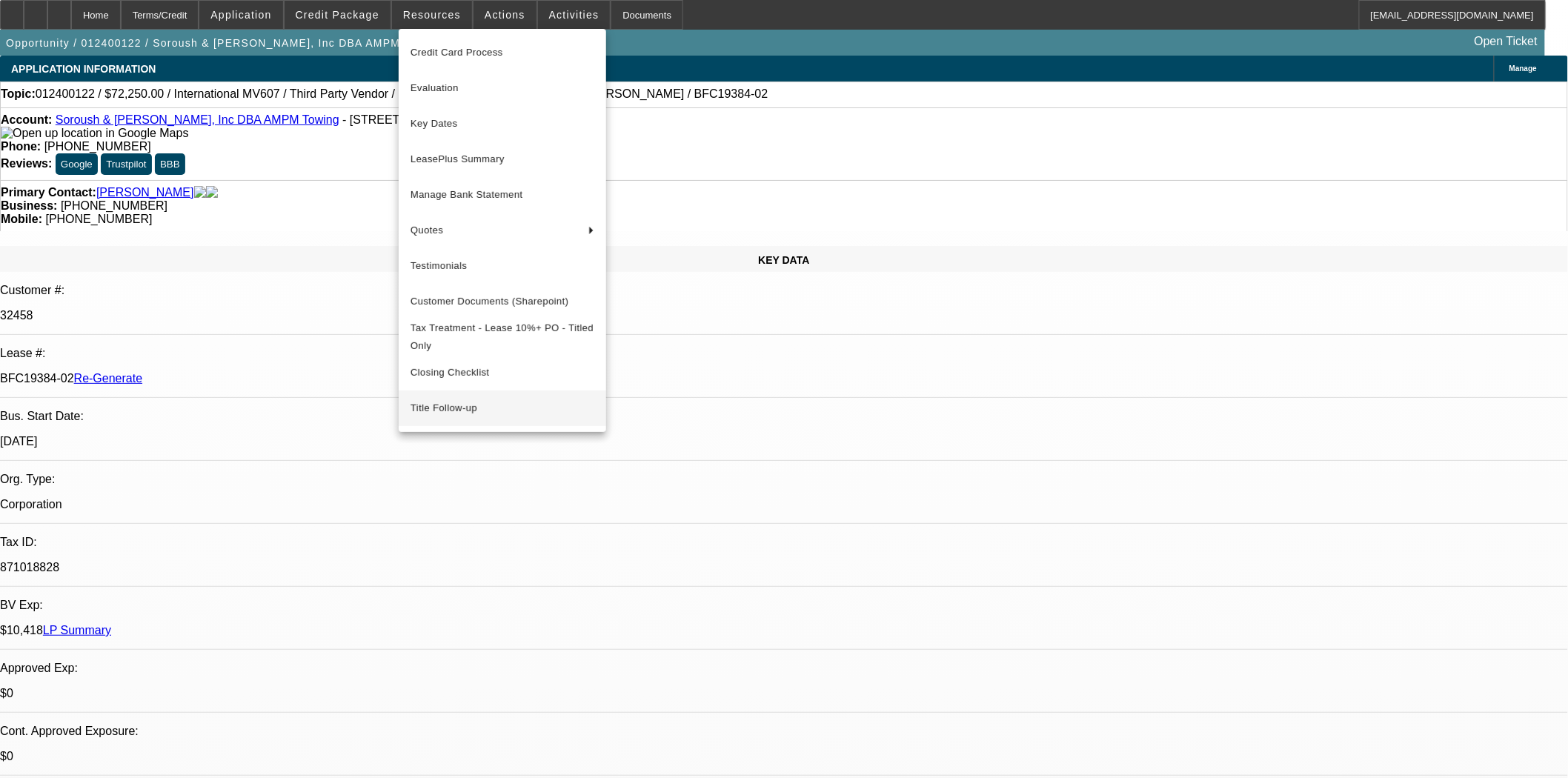
click at [450, 411] on span "Title Follow-up" at bounding box center [502, 407] width 184 height 18
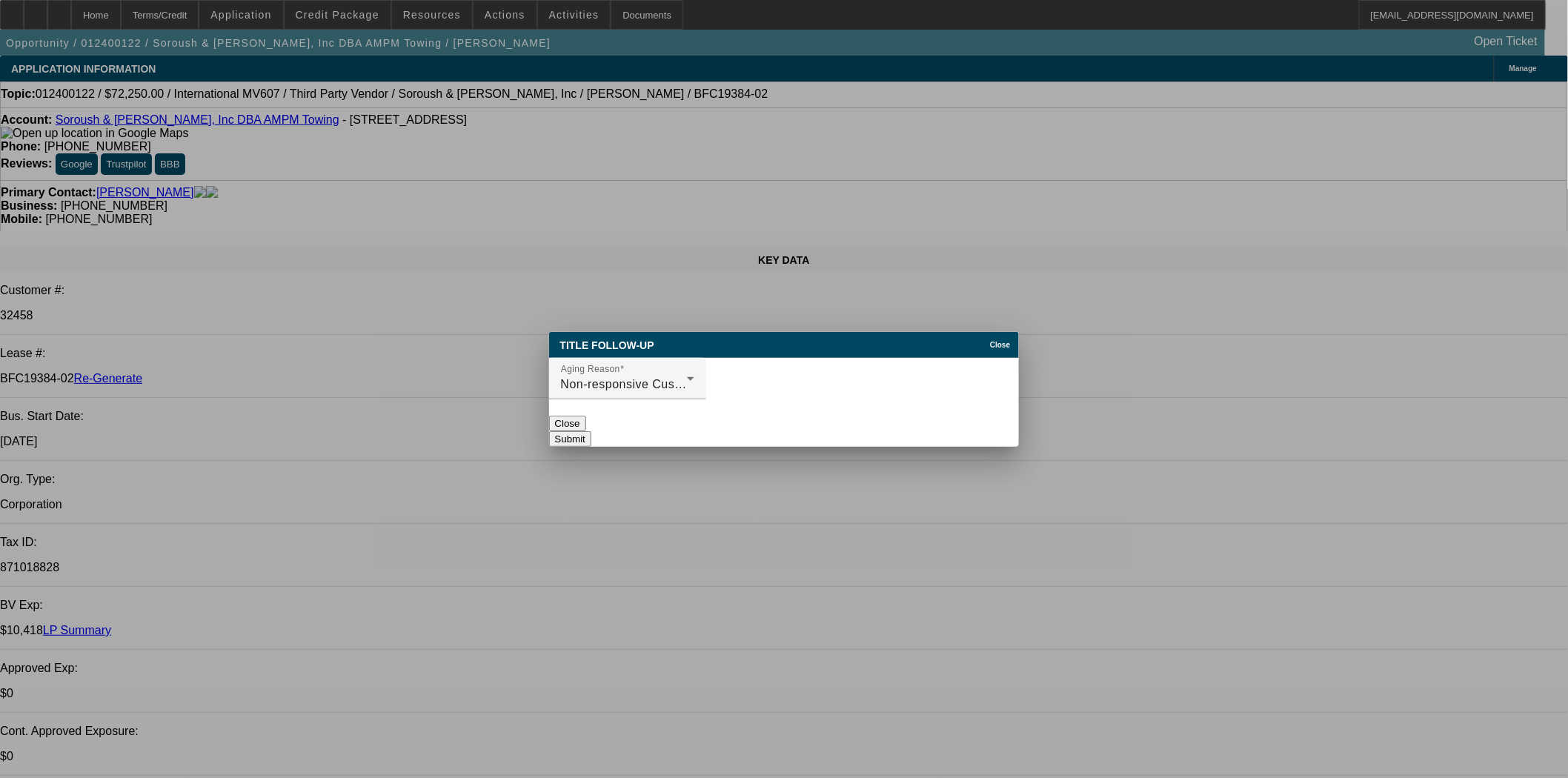
click at [995, 341] on span "Close" at bounding box center [1000, 345] width 20 height 8
